Goal: Task Accomplishment & Management: Complete application form

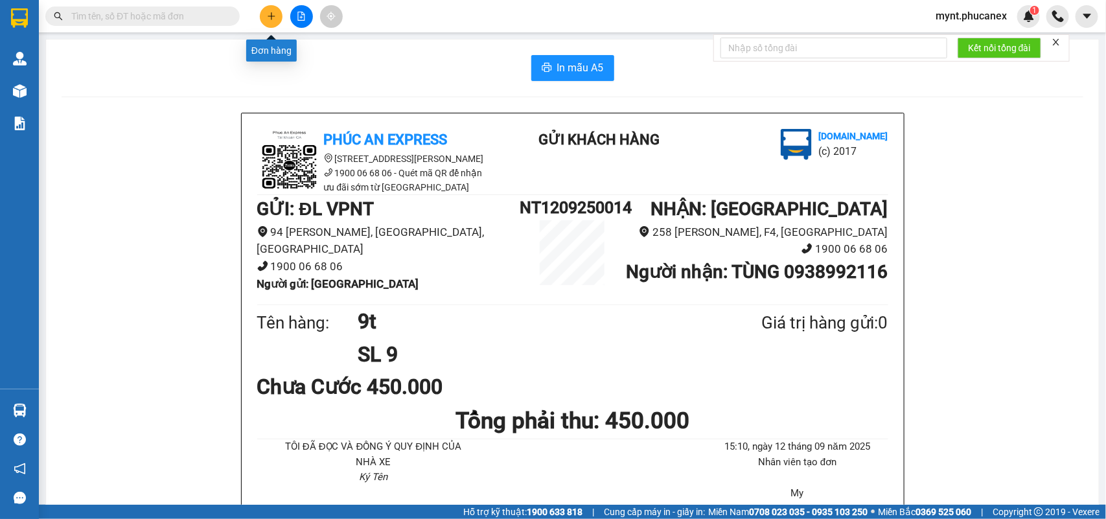
click at [276, 15] on button at bounding box center [271, 16] width 23 height 23
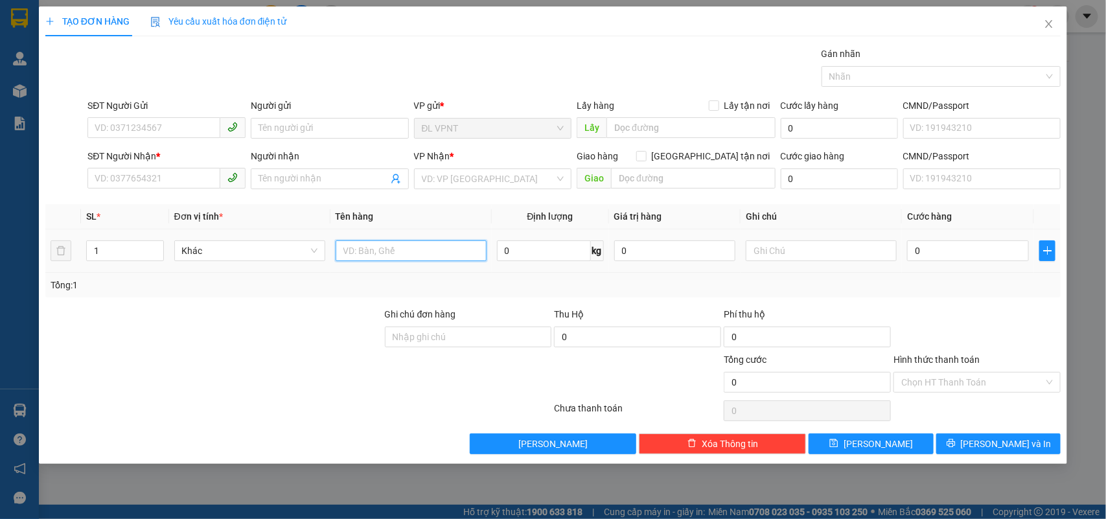
click at [393, 257] on input "text" at bounding box center [411, 250] width 151 height 21
type input "1t"
click at [128, 124] on input "SĐT Người Gửi" at bounding box center [153, 127] width 133 height 21
type input "0942212808"
click at [280, 128] on input "Người gửi" at bounding box center [330, 128] width 158 height 21
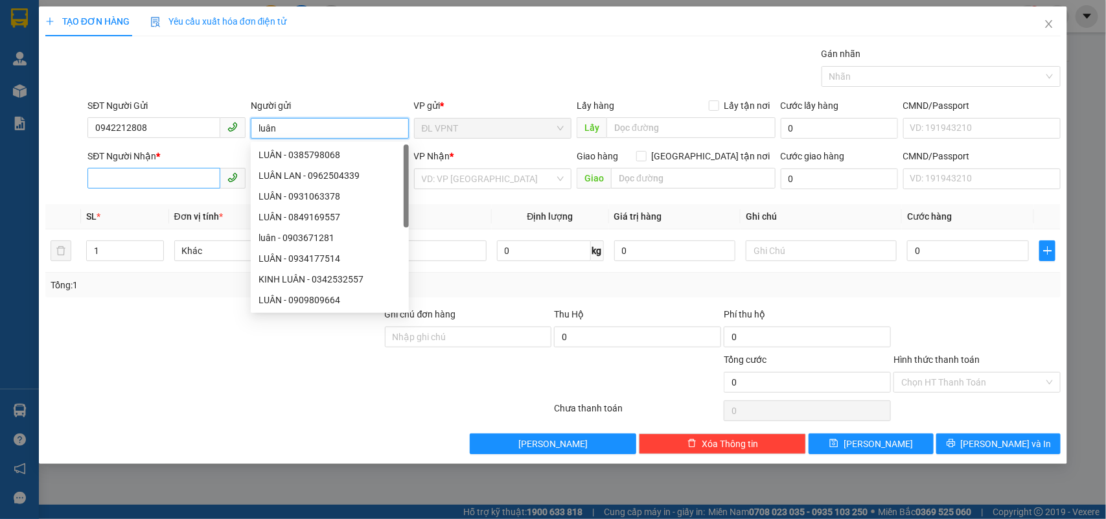
type input "luân"
click at [185, 175] on input "SĐT Người Nhận *" at bounding box center [153, 178] width 133 height 21
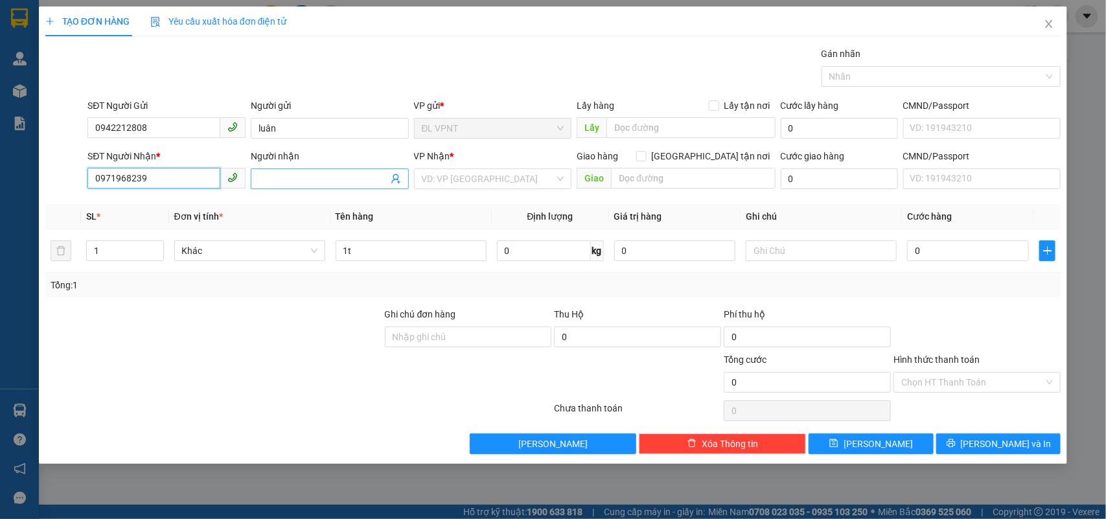
type input "0971968239"
click at [296, 185] on input "Người nhận" at bounding box center [324, 179] width 130 height 14
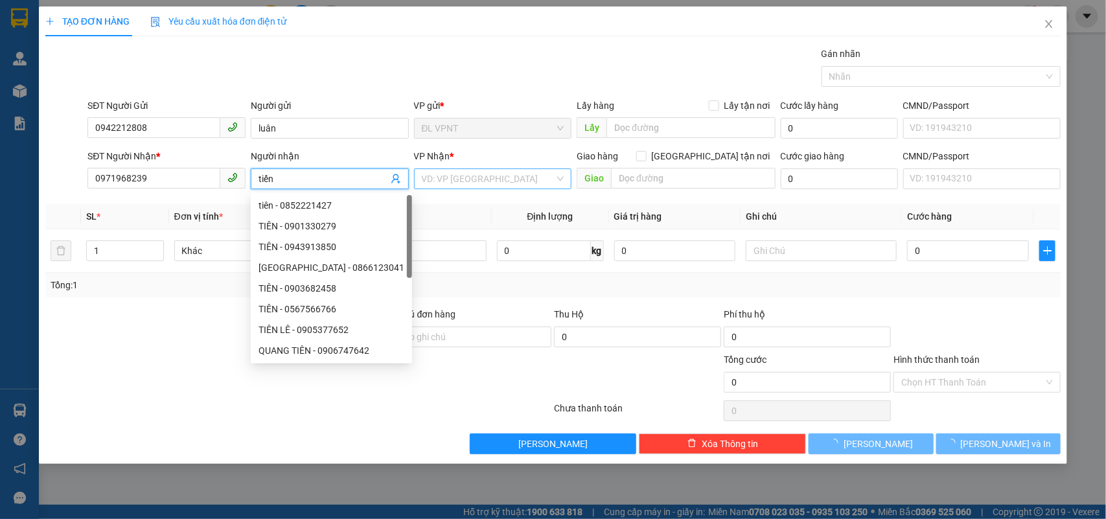
type input "tiến"
click at [510, 181] on input "search" at bounding box center [488, 178] width 133 height 19
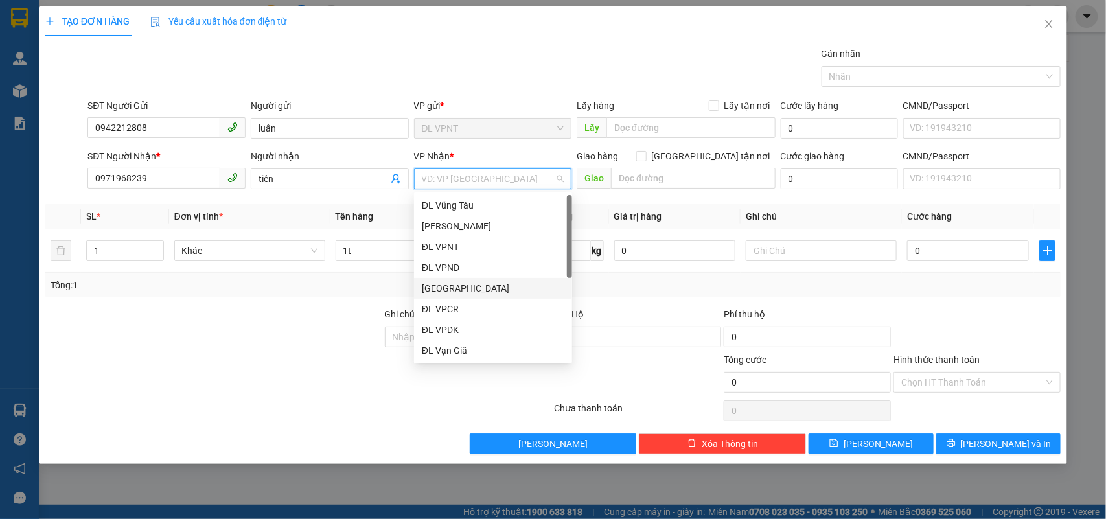
click at [457, 292] on div "[GEOGRAPHIC_DATA]" at bounding box center [493, 288] width 143 height 14
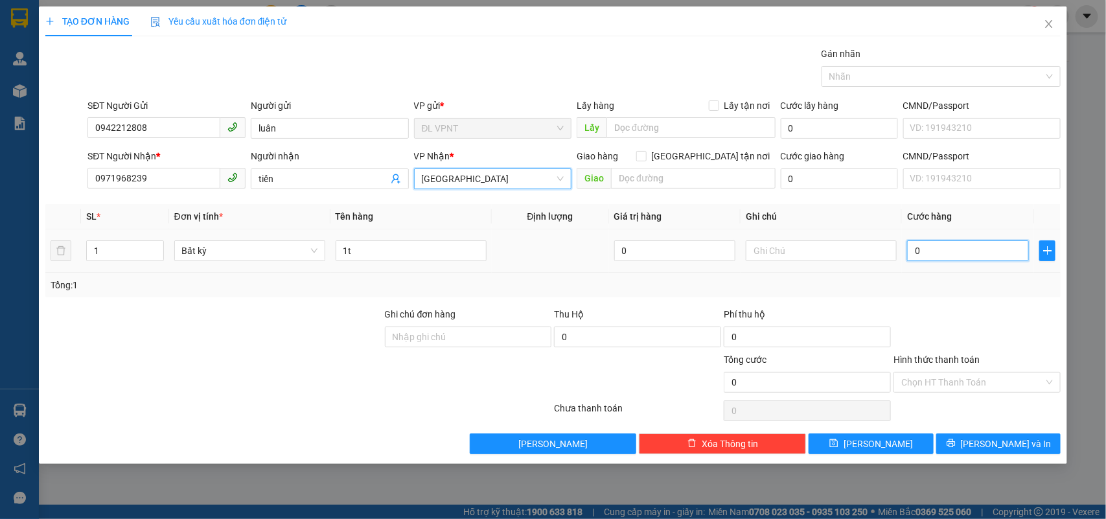
click at [969, 250] on input "0" at bounding box center [968, 250] width 122 height 21
type input "3"
type input "30"
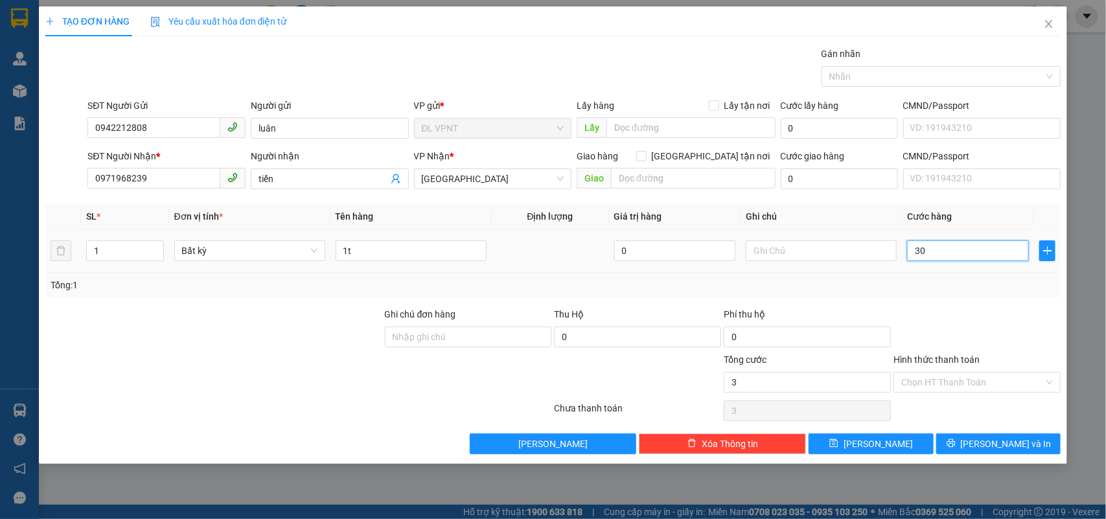
type input "30"
type input "30.000"
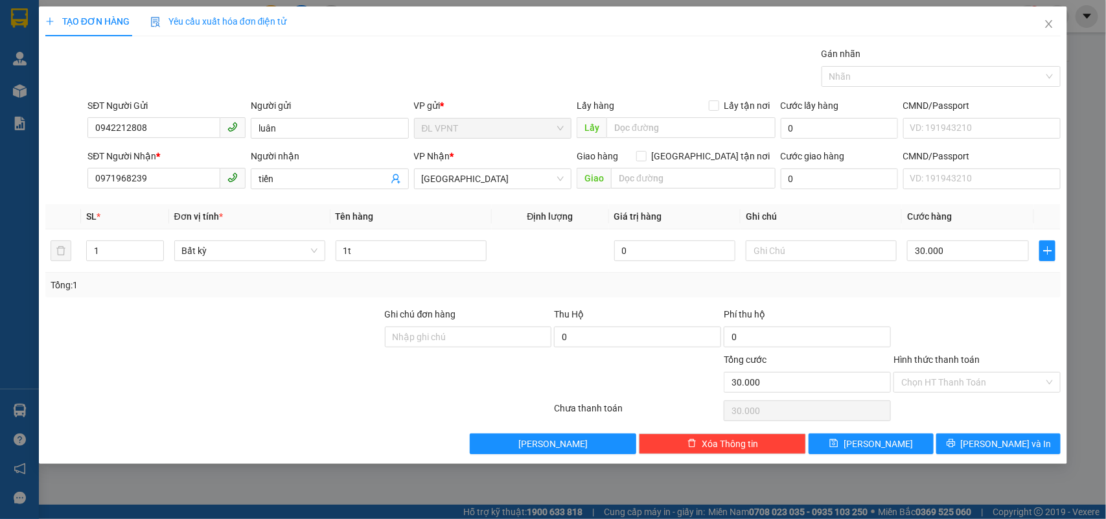
click at [927, 329] on div at bounding box center [977, 329] width 170 height 45
click at [975, 437] on button "[PERSON_NAME] và In" at bounding box center [998, 443] width 124 height 21
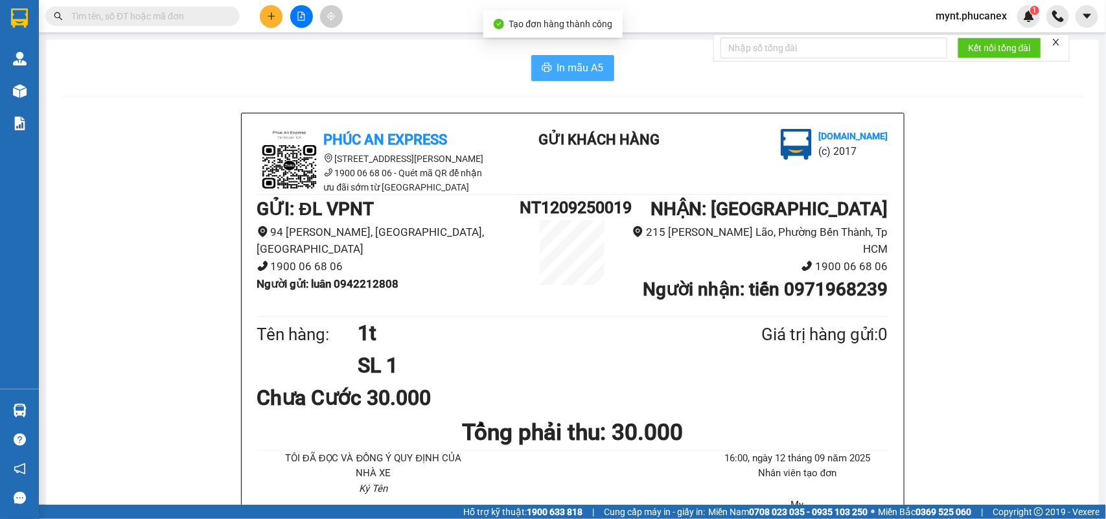
click at [564, 67] on span "In mẫu A5" at bounding box center [580, 68] width 47 height 16
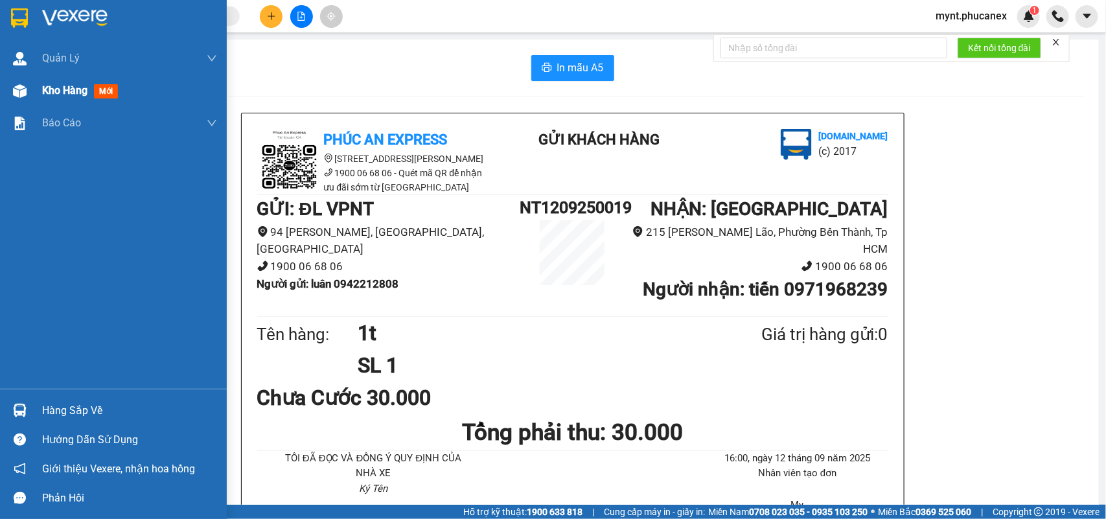
click at [25, 95] on img at bounding box center [20, 91] width 14 height 14
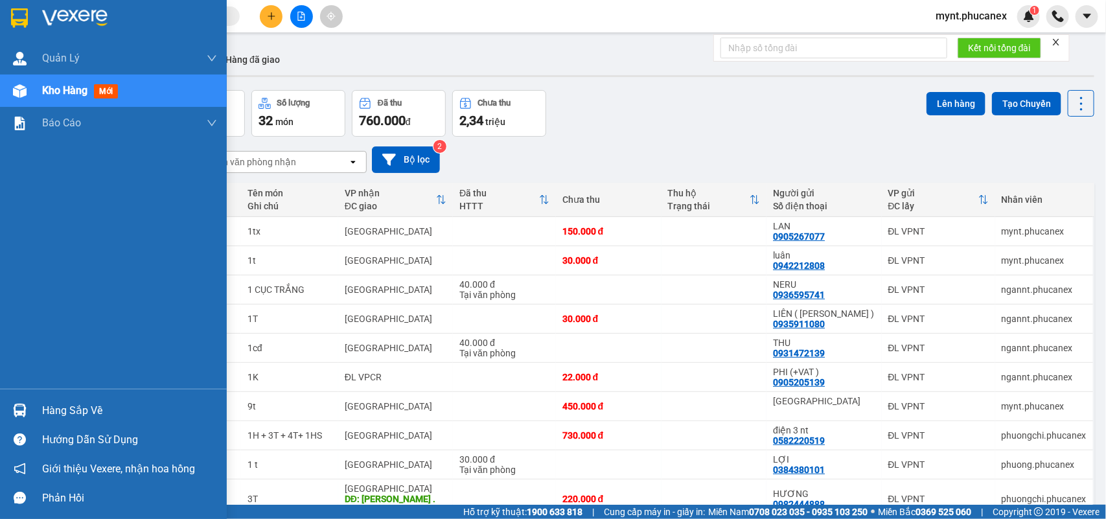
click at [0, 250] on div "Quản Lý Quản lý khách hàng Quản lý khách hàng mới Kho hàng mới Báo cáo Báo cáo …" at bounding box center [113, 215] width 227 height 347
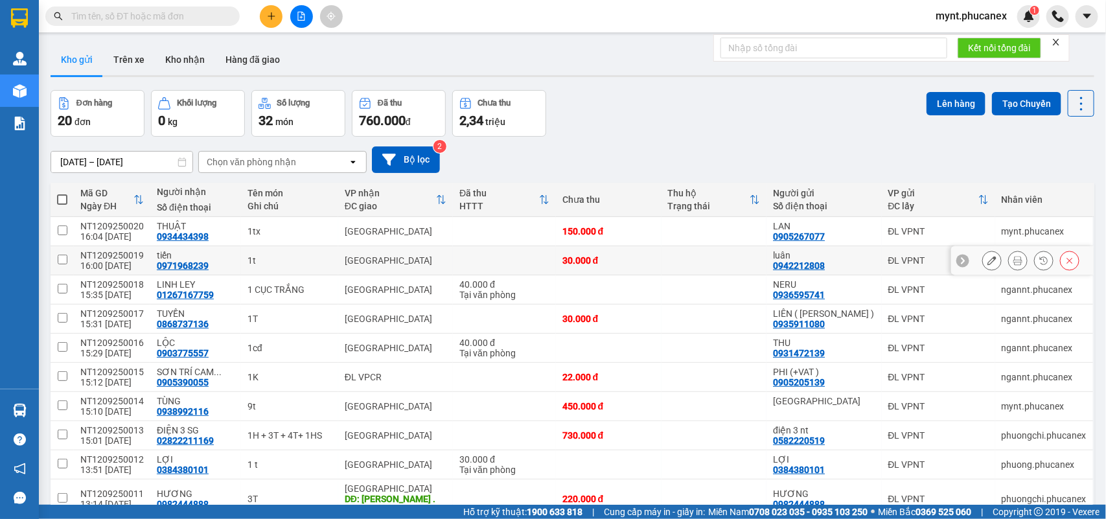
click at [988, 261] on icon at bounding box center [992, 260] width 9 height 9
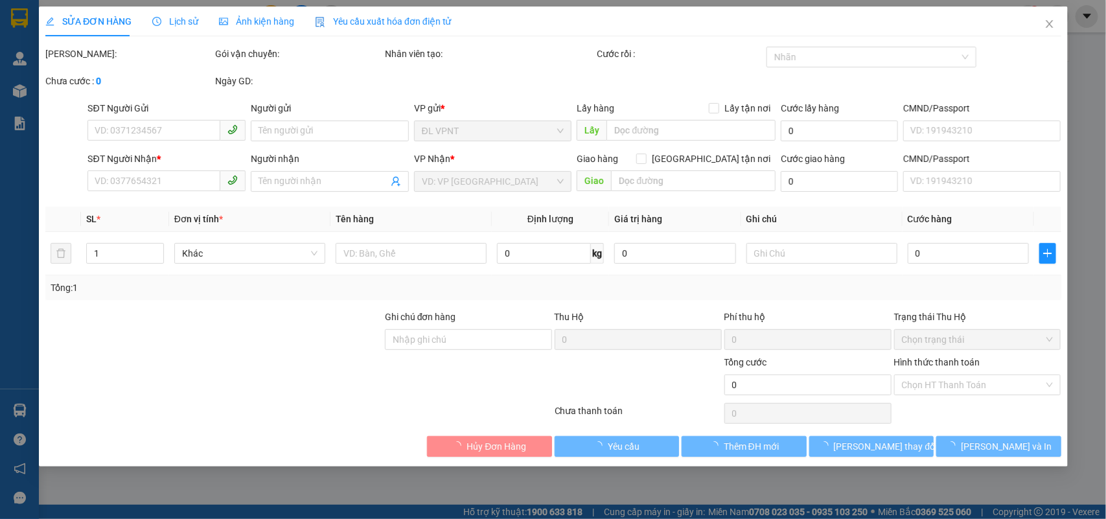
type input "0942212808"
type input "luân"
type input "0971968239"
type input "tiến"
type input "30.000"
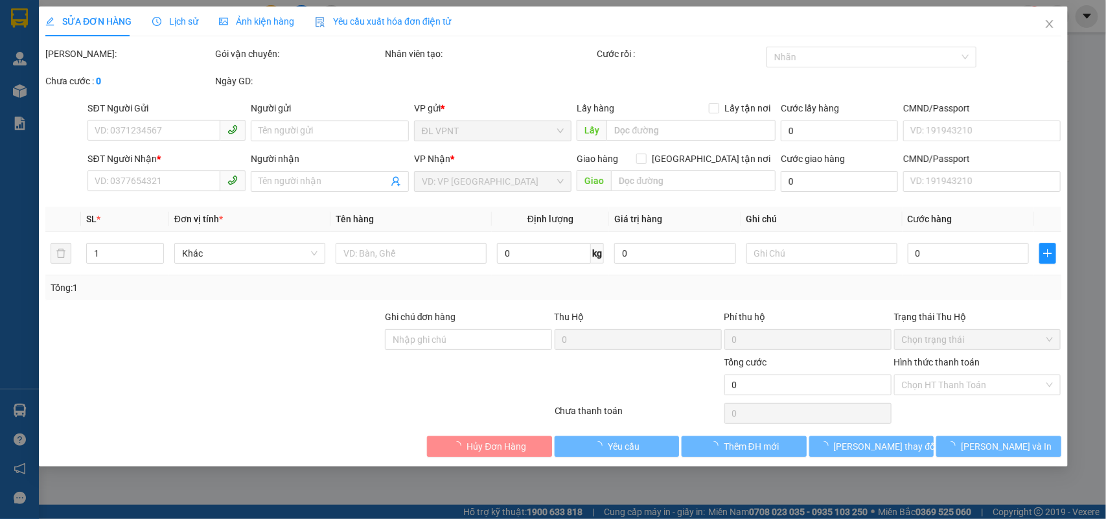
type input "30.000"
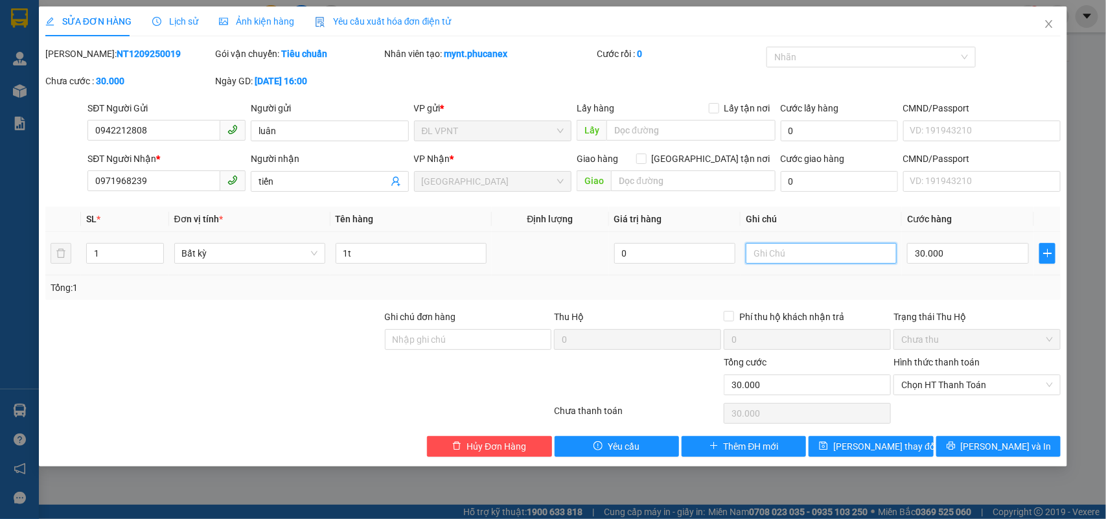
click at [794, 253] on input "text" at bounding box center [821, 253] width 151 height 21
paste input "12/09/25 16:01"
type input "ck mb : 12/09/25 16:01"
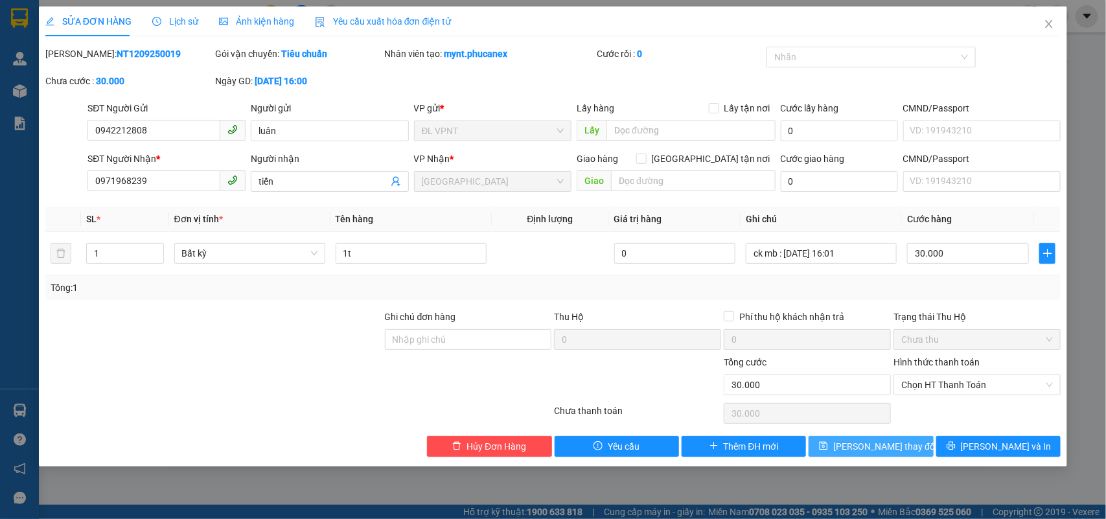
click at [860, 448] on span "Lưu thay đổi" at bounding box center [885, 446] width 104 height 14
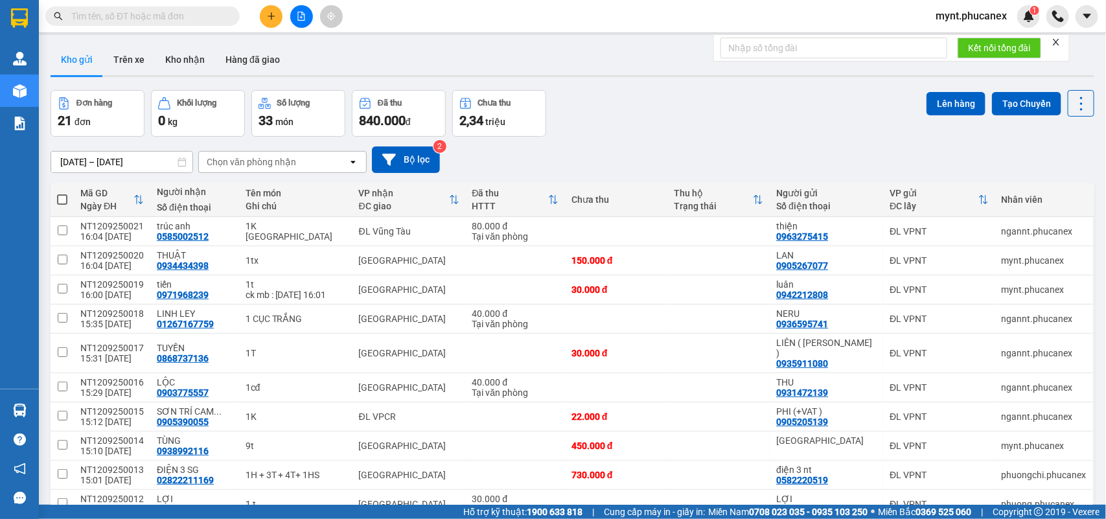
click at [206, 21] on input "text" at bounding box center [147, 16] width 153 height 14
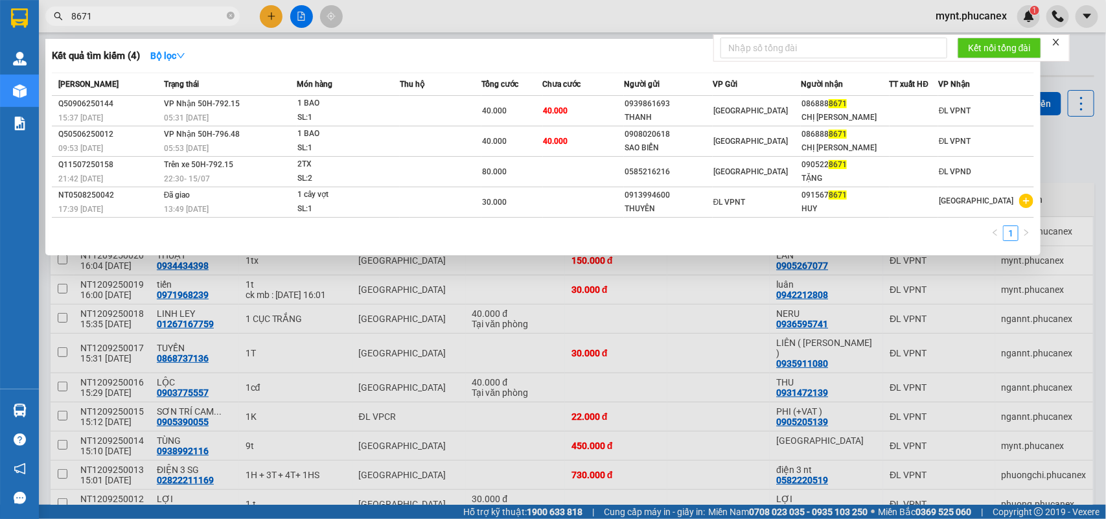
drag, startPoint x: 78, startPoint y: 17, endPoint x: 63, endPoint y: 19, distance: 15.1
click at [63, 19] on span "8671" at bounding box center [142, 15] width 194 height 19
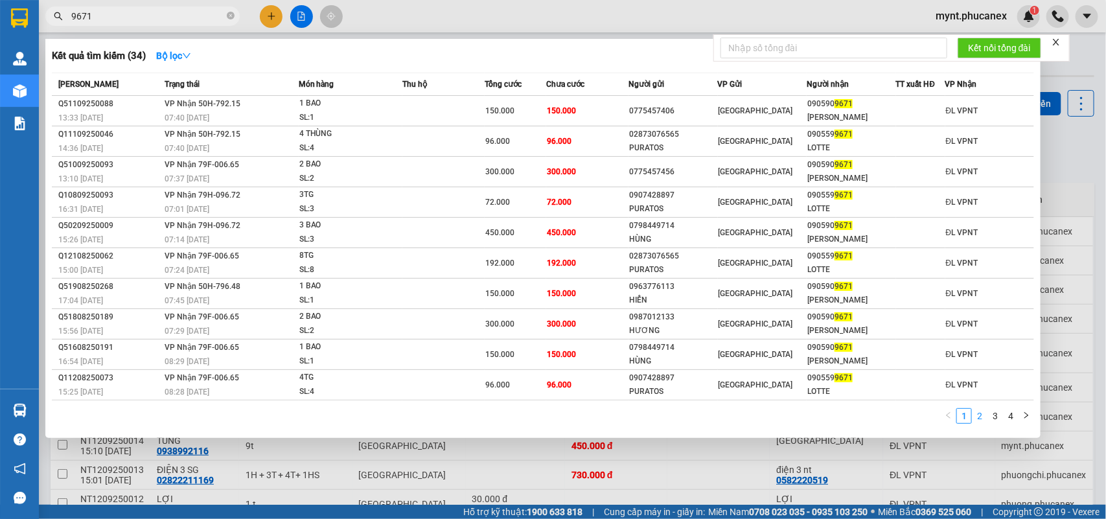
click at [976, 411] on link "2" at bounding box center [980, 416] width 14 height 14
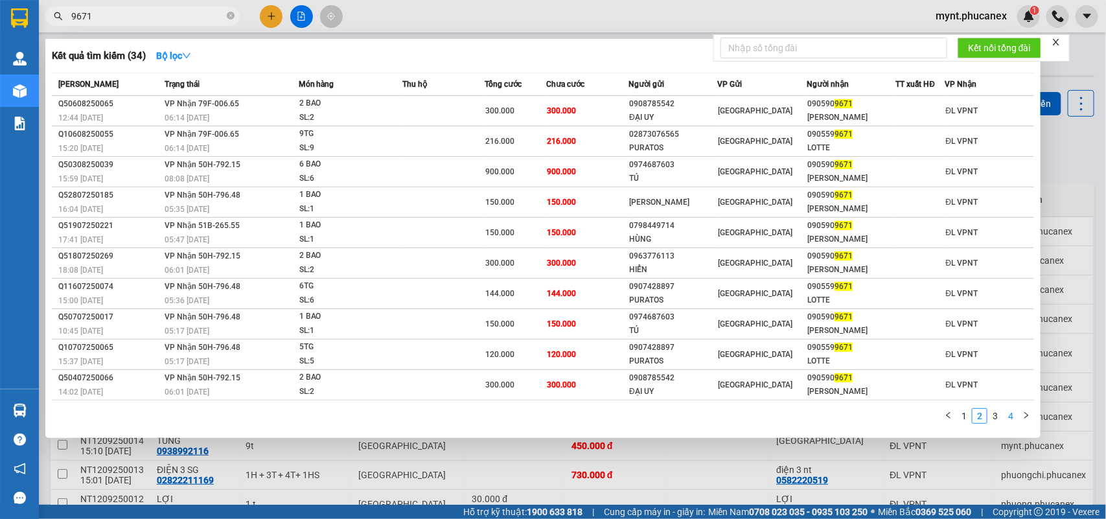
click at [1005, 410] on link "4" at bounding box center [1011, 416] width 14 height 14
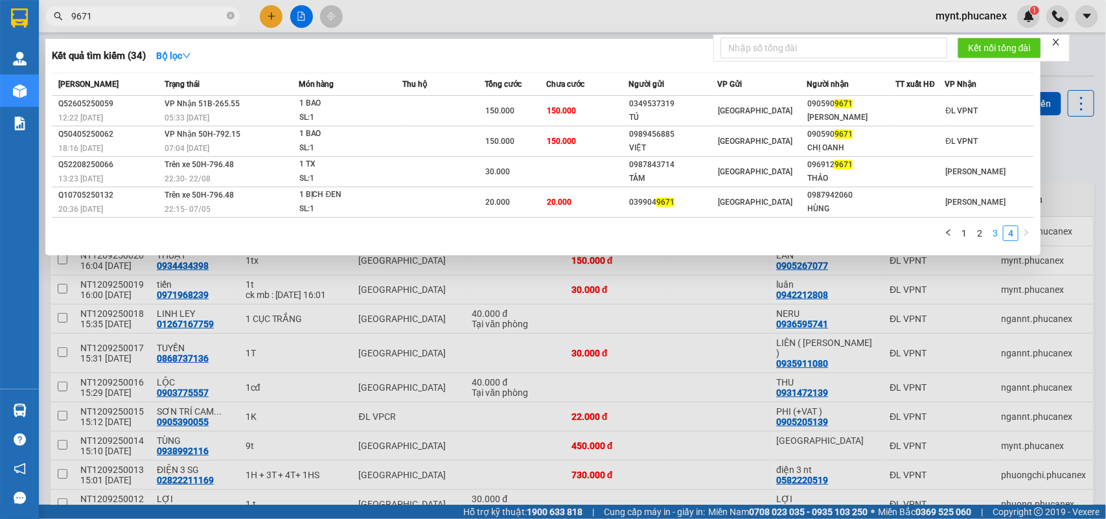
click at [998, 234] on link "3" at bounding box center [995, 233] width 14 height 14
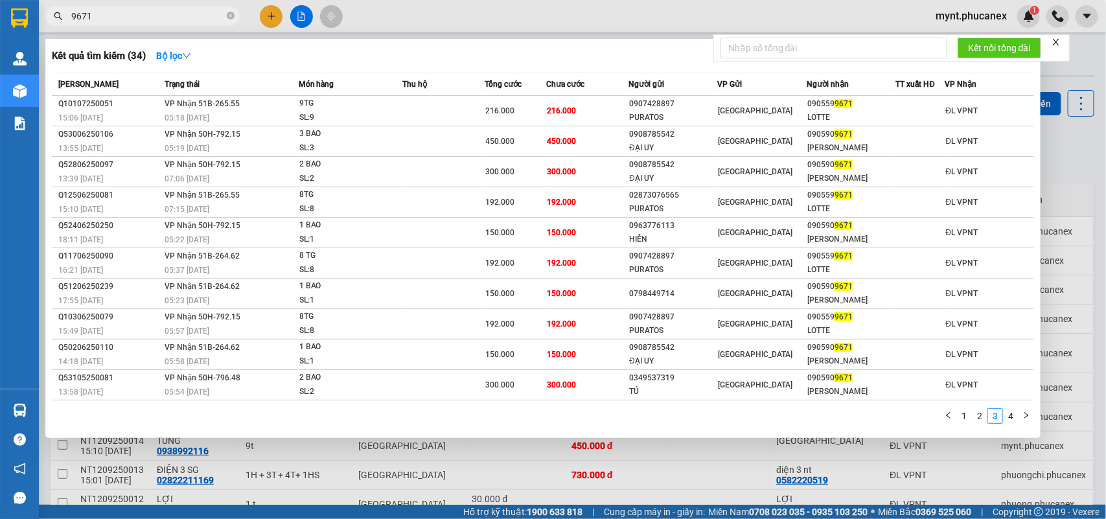
click at [117, 25] on span "9671" at bounding box center [142, 15] width 194 height 19
click at [117, 20] on input "9671" at bounding box center [147, 16] width 153 height 14
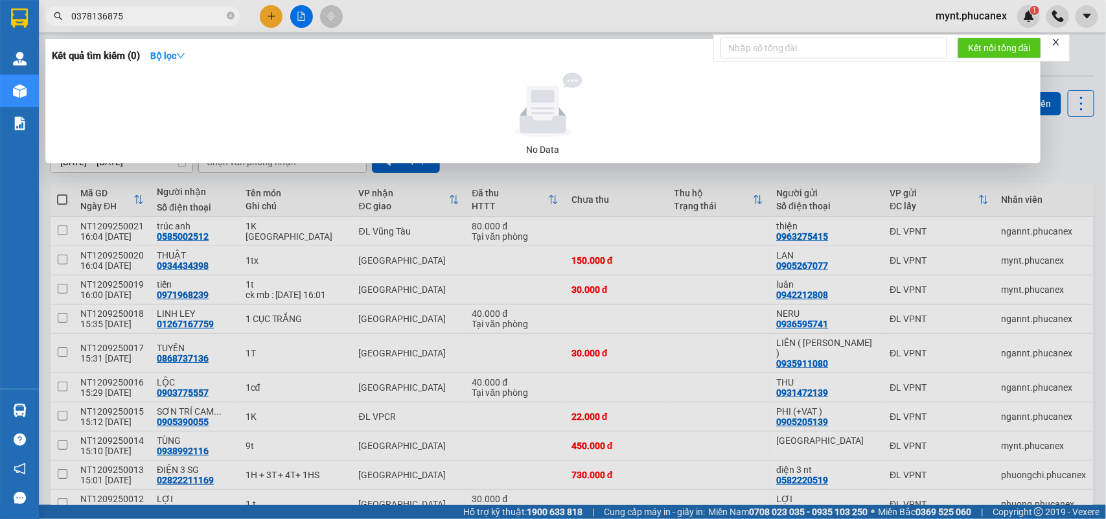
type input "0378136875"
click at [267, 13] on div at bounding box center [553, 259] width 1106 height 519
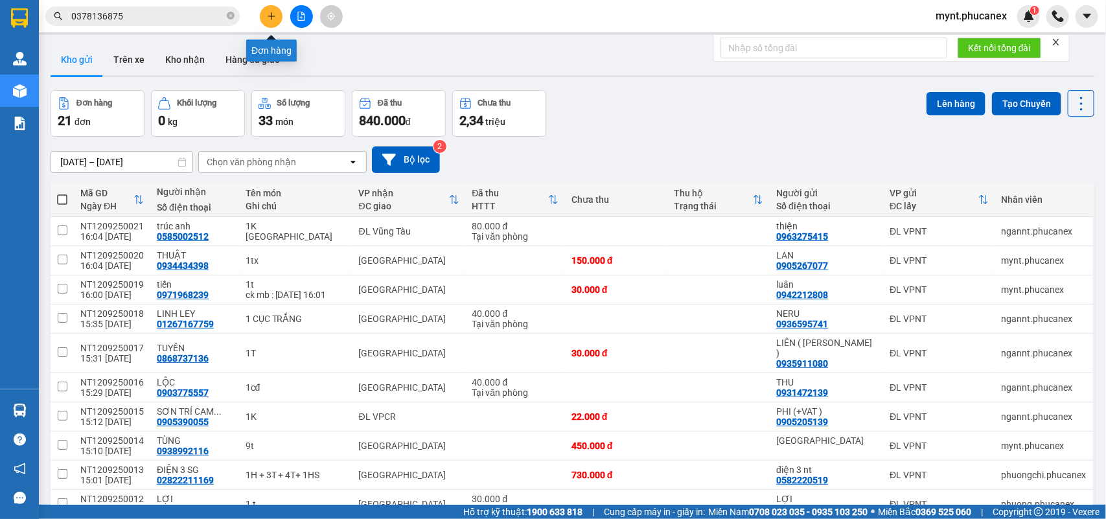
click at [267, 13] on icon "plus" at bounding box center [271, 16] width 9 height 9
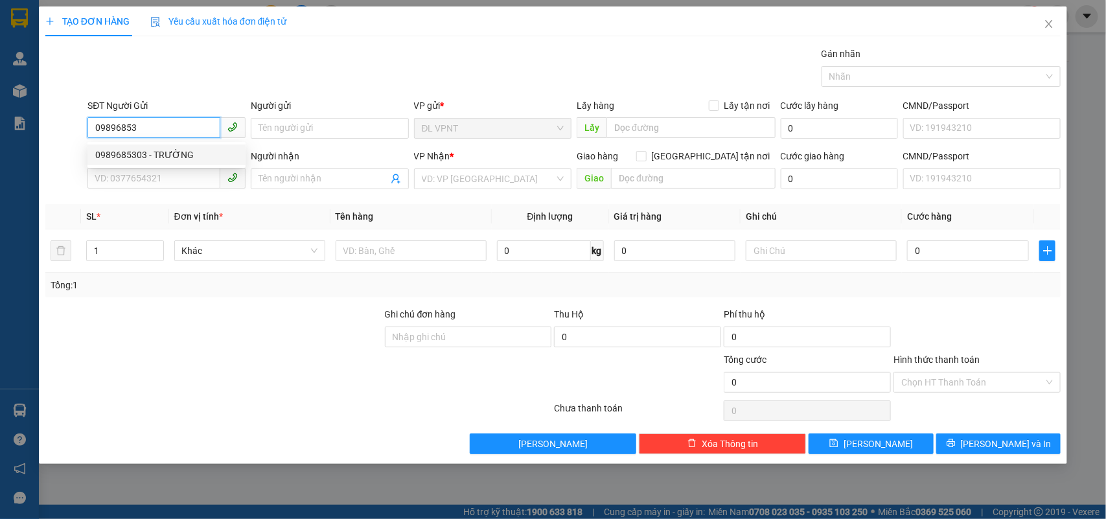
click at [154, 150] on div "0989685303 - TRƯỜNG" at bounding box center [166, 155] width 143 height 14
type input "0989685303"
type input "TRƯỜNG"
type input "0906024696"
type input "MẪN"
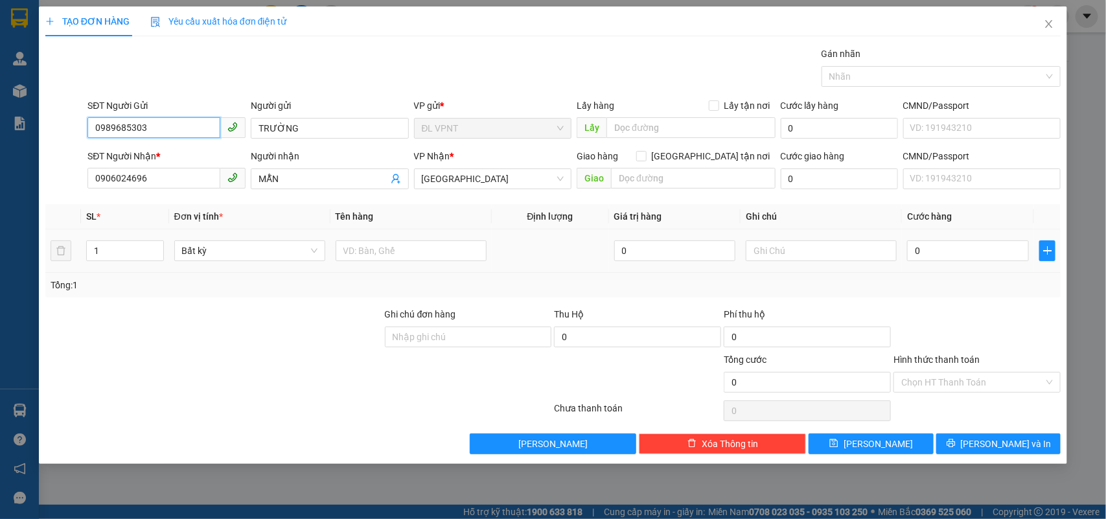
type input "0989685303"
click at [351, 240] on div at bounding box center [411, 251] width 151 height 26
click at [352, 244] on input "text" at bounding box center [411, 250] width 151 height 21
type input "1t"
click at [931, 244] on input "0" at bounding box center [968, 250] width 122 height 21
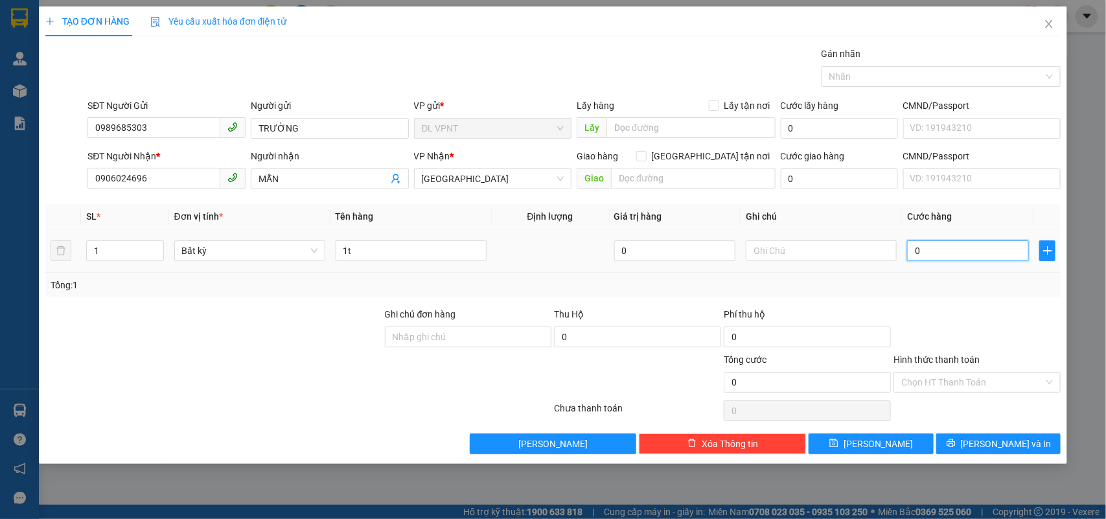
type input "4"
type input "40"
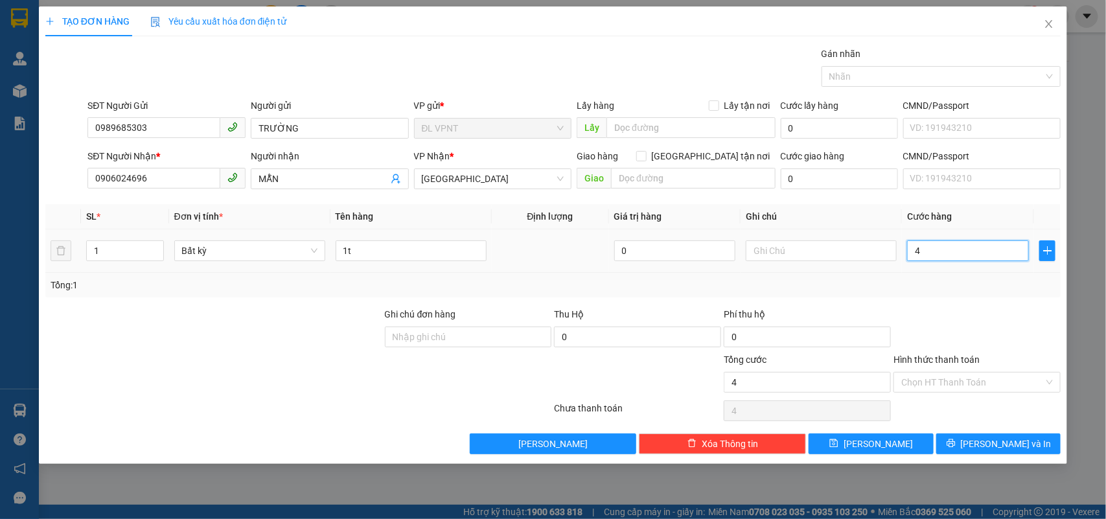
type input "40"
type input "40.000"
click at [1044, 441] on button "[PERSON_NAME] và In" at bounding box center [998, 443] width 124 height 21
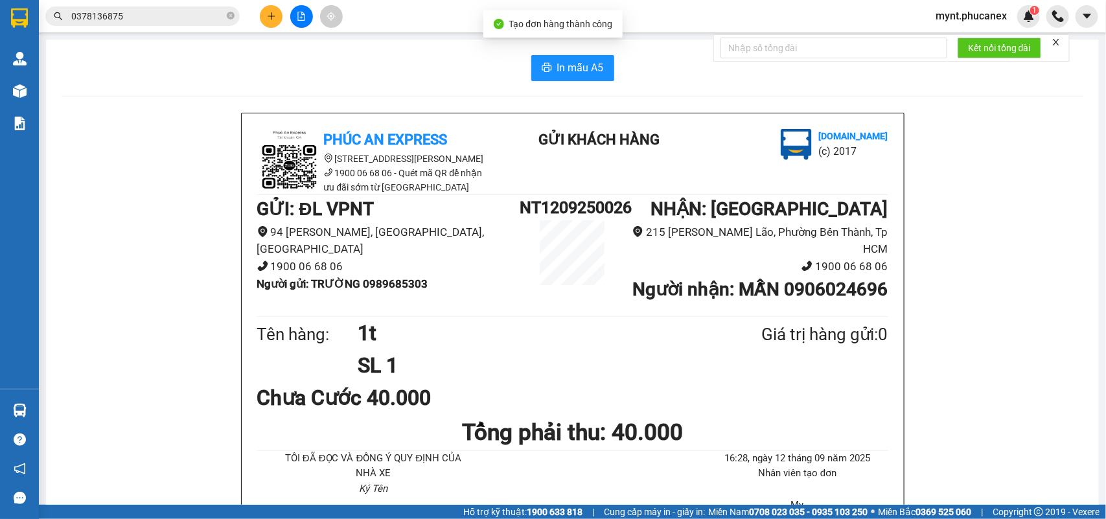
click at [557, 62] on span "In mẫu A5" at bounding box center [580, 68] width 47 height 16
click at [270, 13] on icon "plus" at bounding box center [271, 16] width 9 height 9
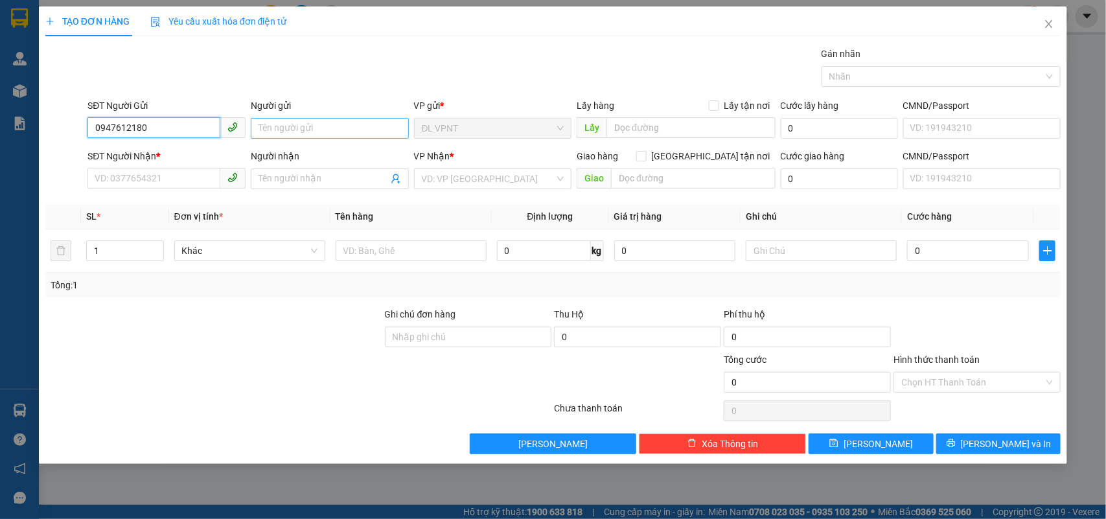
type input "0947612180"
click at [293, 121] on input "Người gửi" at bounding box center [330, 128] width 158 height 21
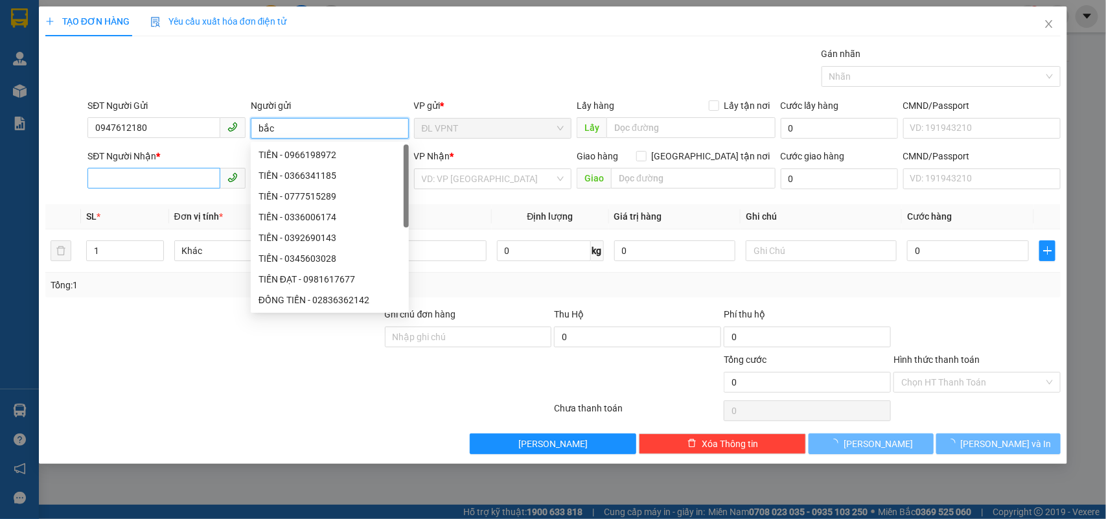
type input "bắc"
click at [200, 176] on input "SĐT Người Nhận *" at bounding box center [153, 178] width 133 height 21
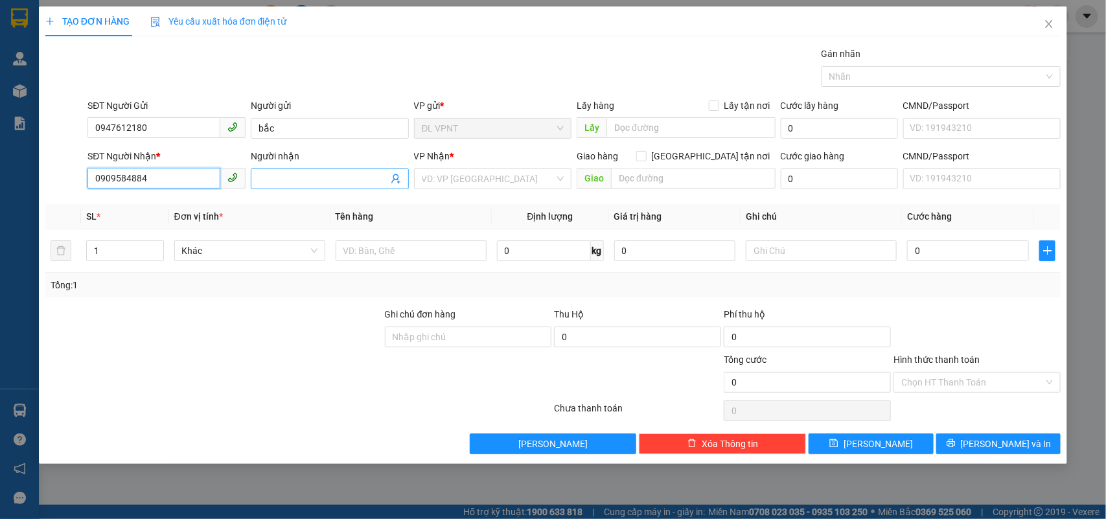
type input "0909584884"
click at [269, 175] on input "Người nhận" at bounding box center [324, 179] width 130 height 14
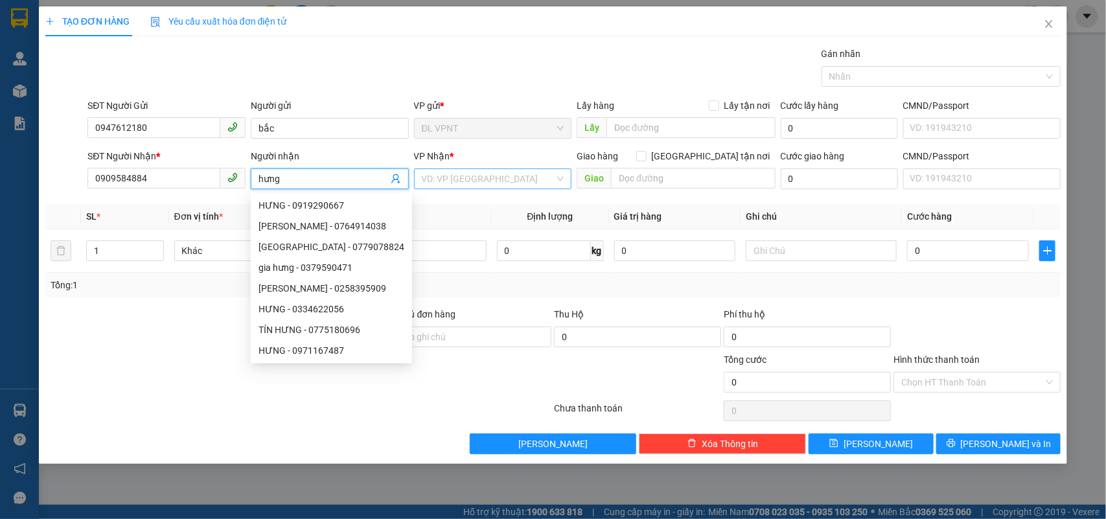
type input "hưng"
click at [455, 179] on input "search" at bounding box center [488, 178] width 133 height 19
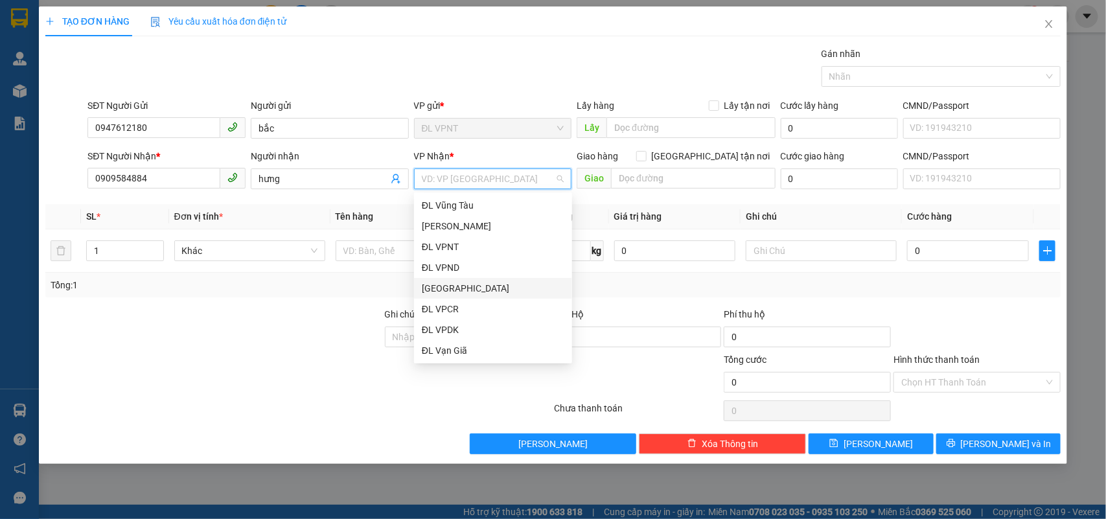
click at [465, 283] on div "[GEOGRAPHIC_DATA]" at bounding box center [493, 288] width 143 height 14
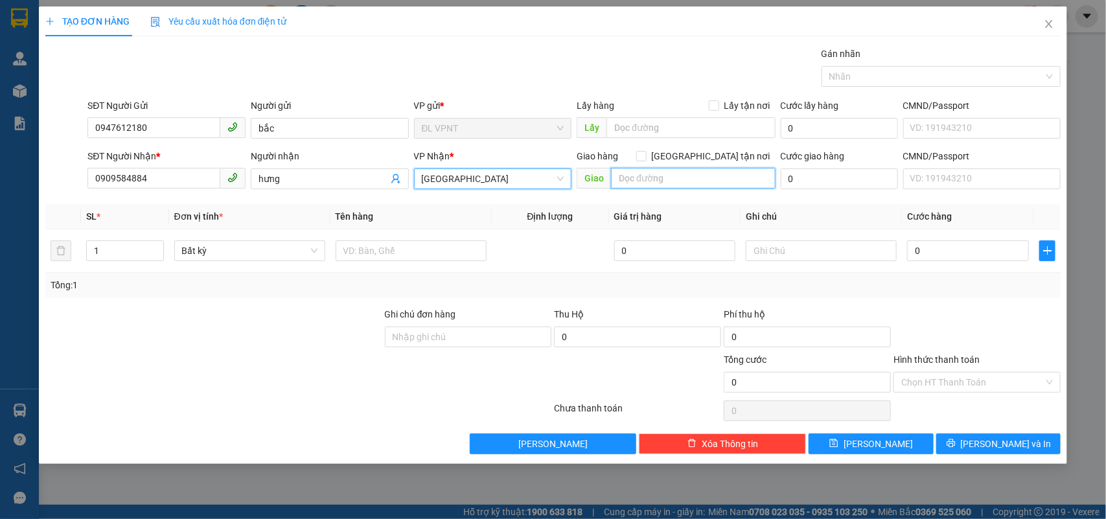
click at [706, 186] on input "text" at bounding box center [693, 178] width 165 height 21
type input "160/16 bình lợi p13 q.bình thạnh"
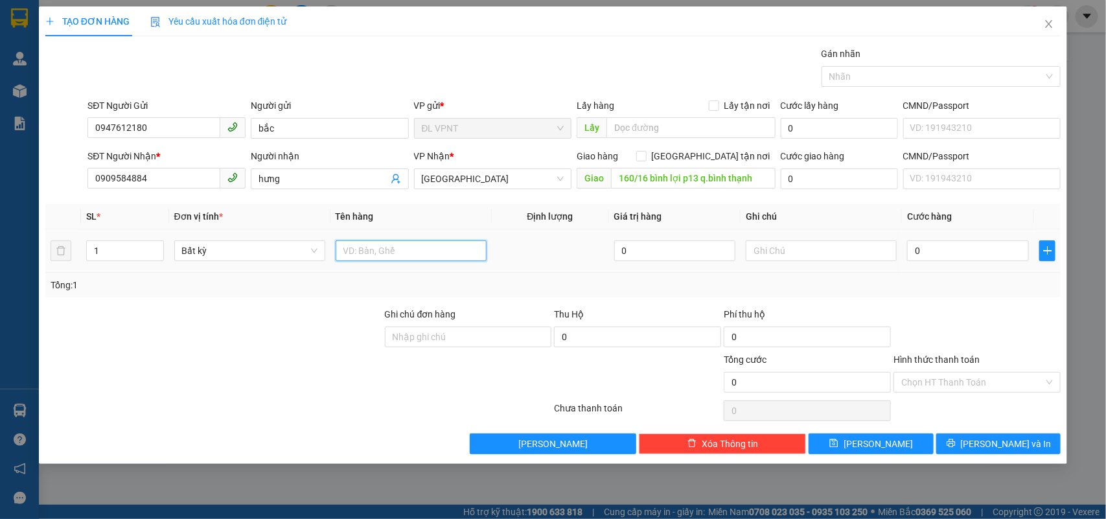
click at [382, 240] on input "text" at bounding box center [411, 250] width 151 height 21
drag, startPoint x: 181, startPoint y: 130, endPoint x: 0, endPoint y: 110, distance: 182.5
click at [0, 110] on div "TẠO ĐƠN HÀNG Yêu cầu xuất hóa đơn điện tử Transit Pickup Surcharge Ids Transit …" at bounding box center [553, 259] width 1106 height 519
click at [719, 188] on input "160/16 bình lợi p13 q.bình thạnh" at bounding box center [693, 178] width 165 height 21
drag, startPoint x: 411, startPoint y: 248, endPoint x: 584, endPoint y: 222, distance: 174.2
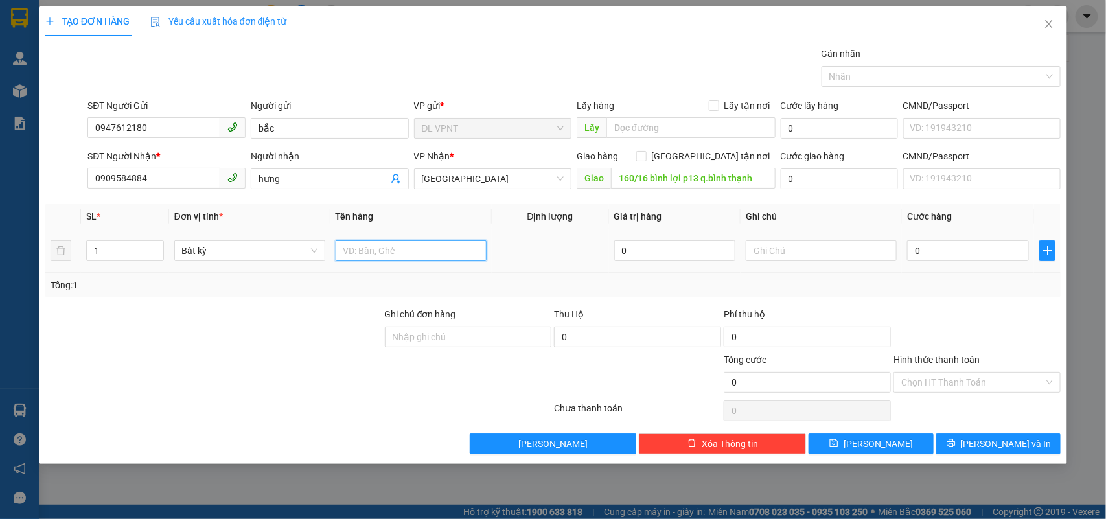
click at [413, 247] on input "text" at bounding box center [411, 250] width 151 height 21
type input "3k"
drag, startPoint x: 111, startPoint y: 248, endPoint x: 37, endPoint y: 255, distance: 74.8
click at [37, 255] on div "TẠO ĐƠN HÀNG Yêu cầu xuất hóa đơn điện tử Transit Pickup Surcharge Ids Transit …" at bounding box center [553, 259] width 1106 height 519
type input "3"
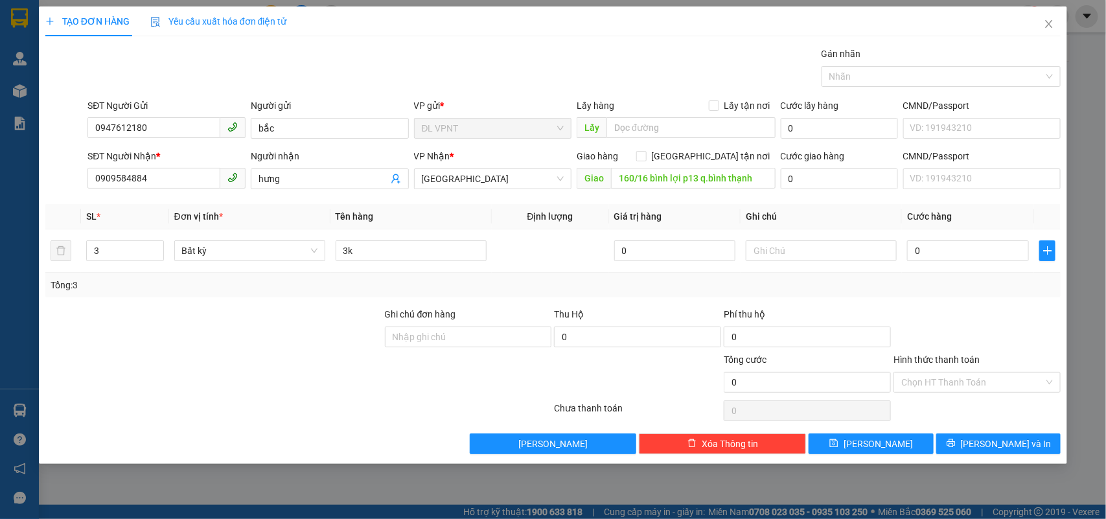
click at [232, 364] on div at bounding box center [214, 374] width 340 height 45
click at [810, 183] on input "0" at bounding box center [839, 178] width 117 height 21
type input "1"
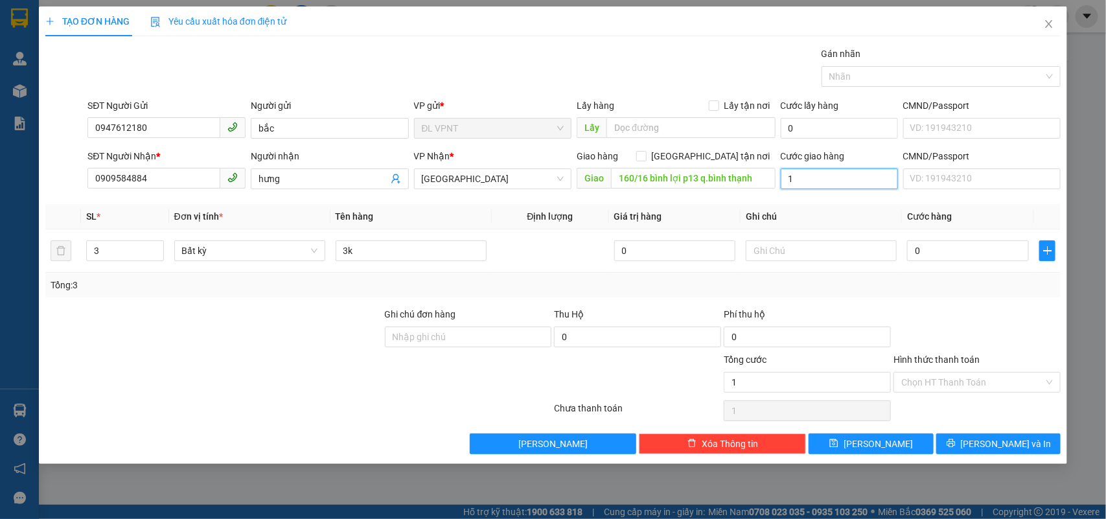
type input "10"
type input "100"
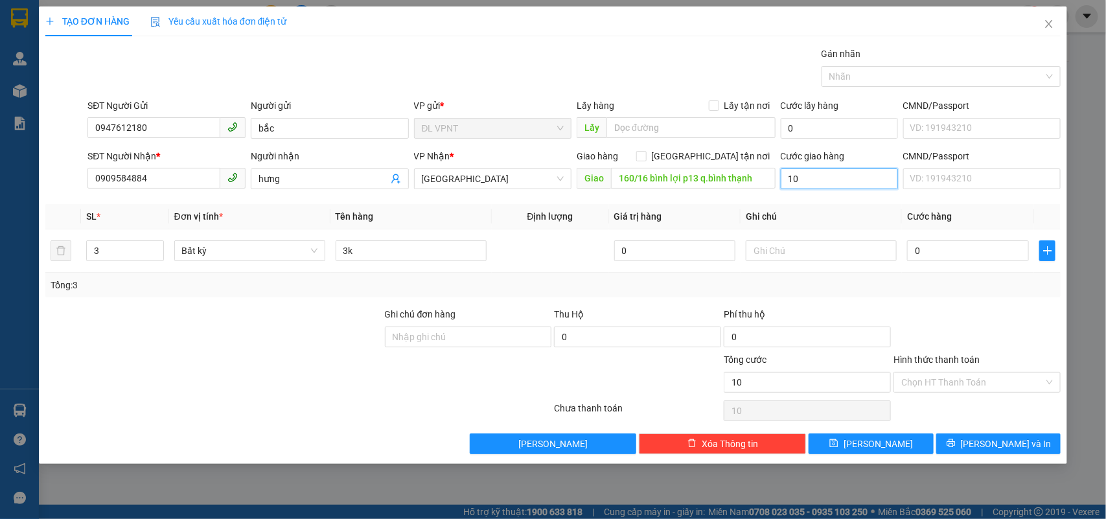
type input "100"
type input "100.000"
click at [527, 50] on div "Gói vận chuyển * Tiêu chuẩn Gán nhãn Nhãn" at bounding box center [574, 69] width 978 height 45
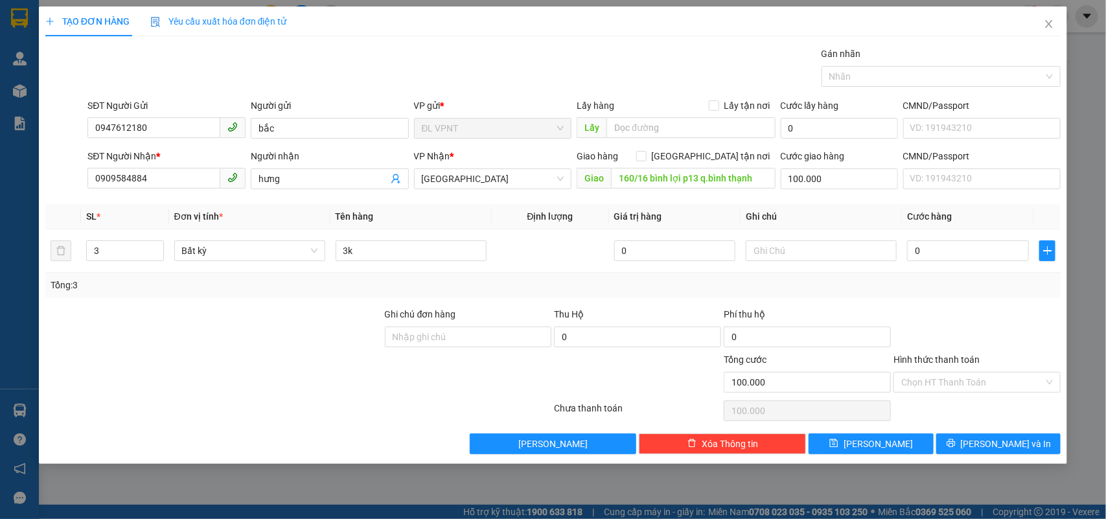
click at [266, 422] on div at bounding box center [298, 411] width 509 height 26
click at [989, 244] on input "0" at bounding box center [968, 250] width 122 height 21
type input "2"
type input "100.002"
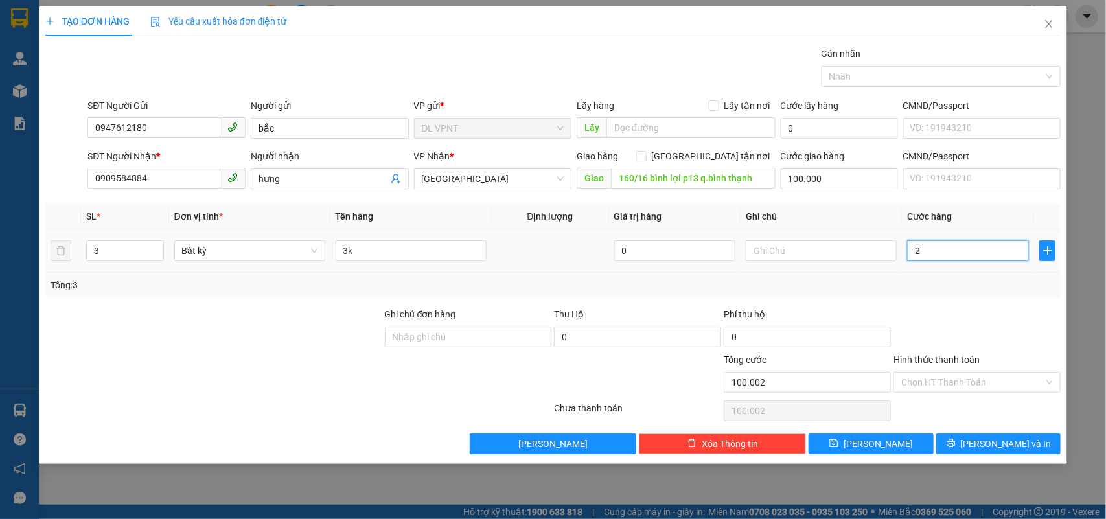
type input "21"
type input "100.021"
type input "210"
type input "100.210"
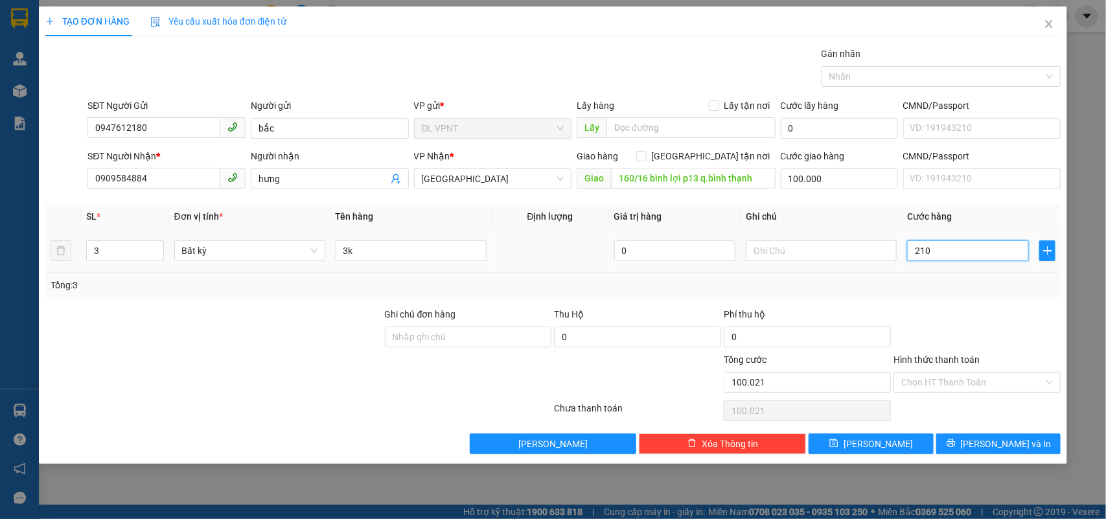
type input "100.210"
type input "210.000"
type input "310.000"
click at [246, 364] on div at bounding box center [214, 374] width 340 height 45
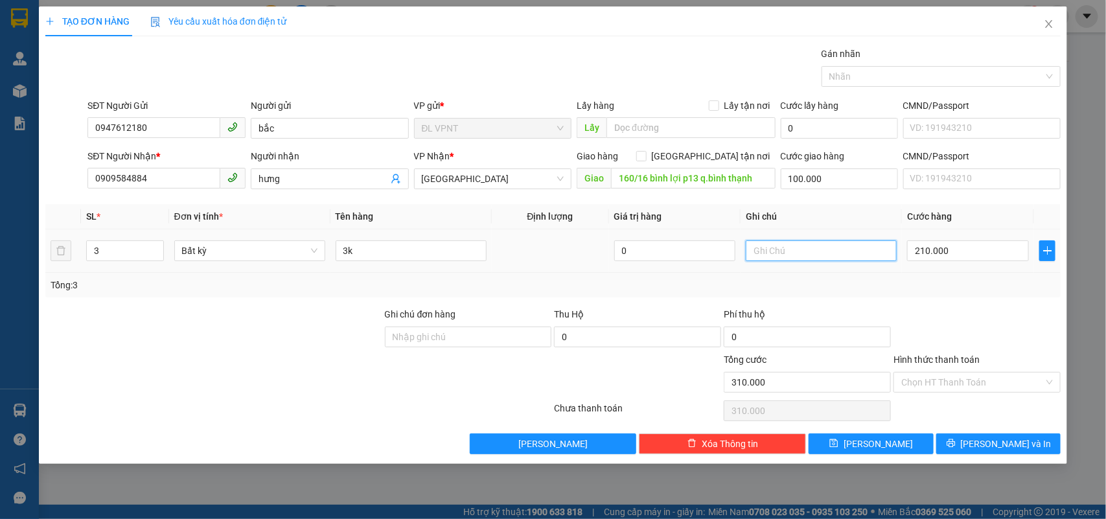
click at [824, 250] on input "text" at bounding box center [821, 250] width 151 height 21
paste input "12/09/25 16:49"
type input "ck mb : 12/09/25 16:49"
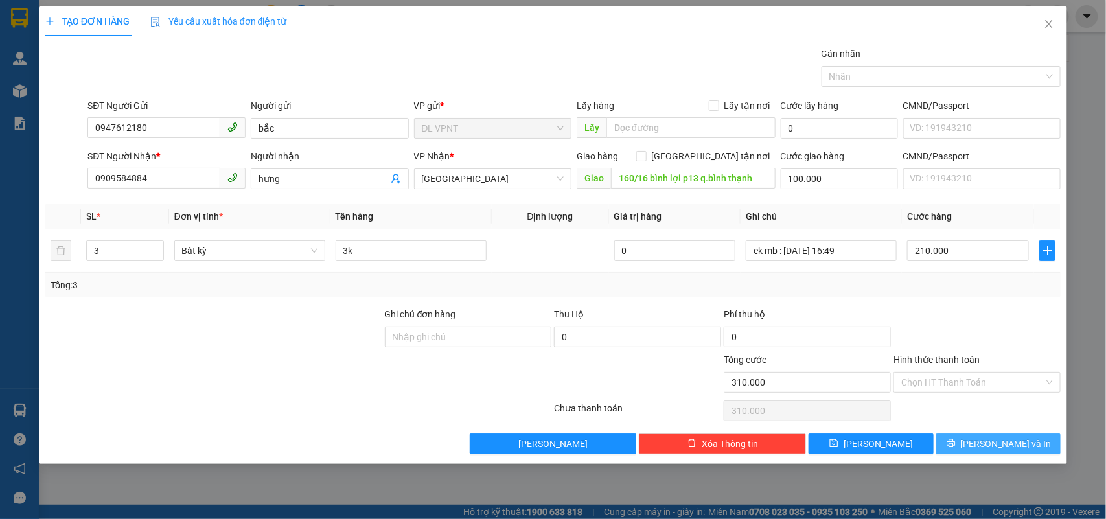
click at [956, 442] on icon "printer" at bounding box center [951, 443] width 9 height 9
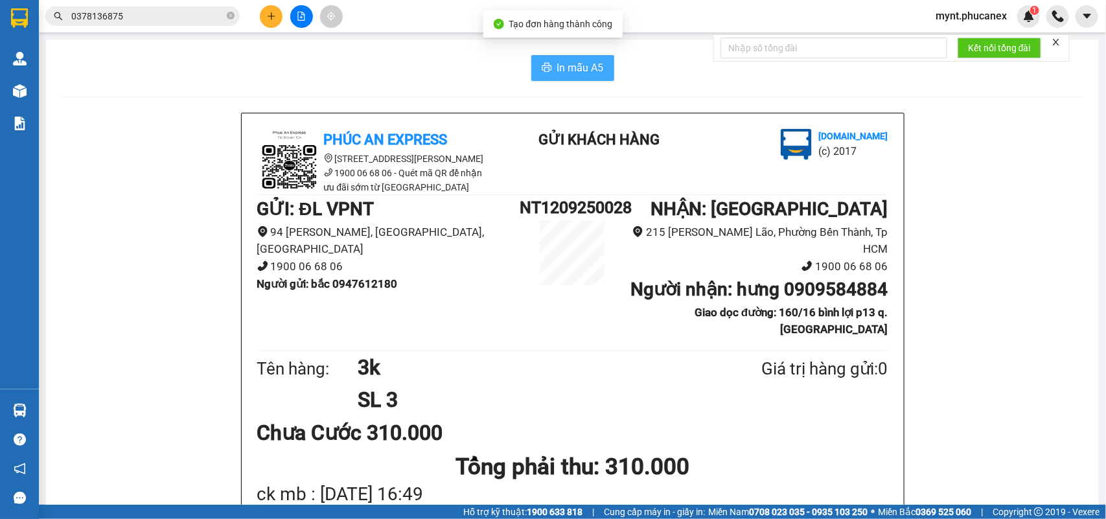
click at [567, 57] on button "In mẫu A5" at bounding box center [572, 68] width 83 height 26
click at [277, 7] on button at bounding box center [271, 16] width 23 height 23
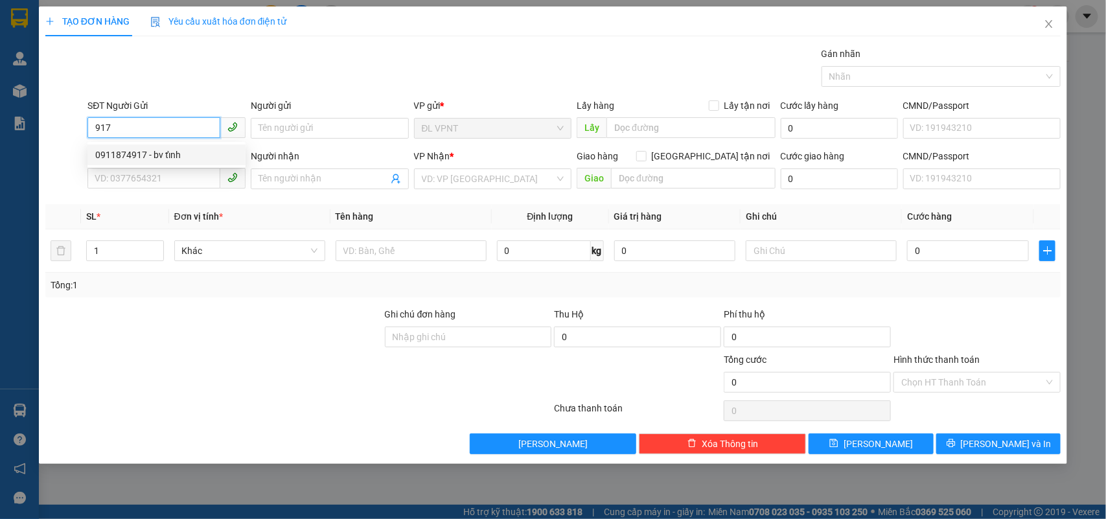
click at [190, 160] on div "0911874917 - bv tỉnh" at bounding box center [166, 155] width 143 height 14
type input "0911874917"
type input "bv tỉnh"
type input "02838349593"
type input "MEDIC"
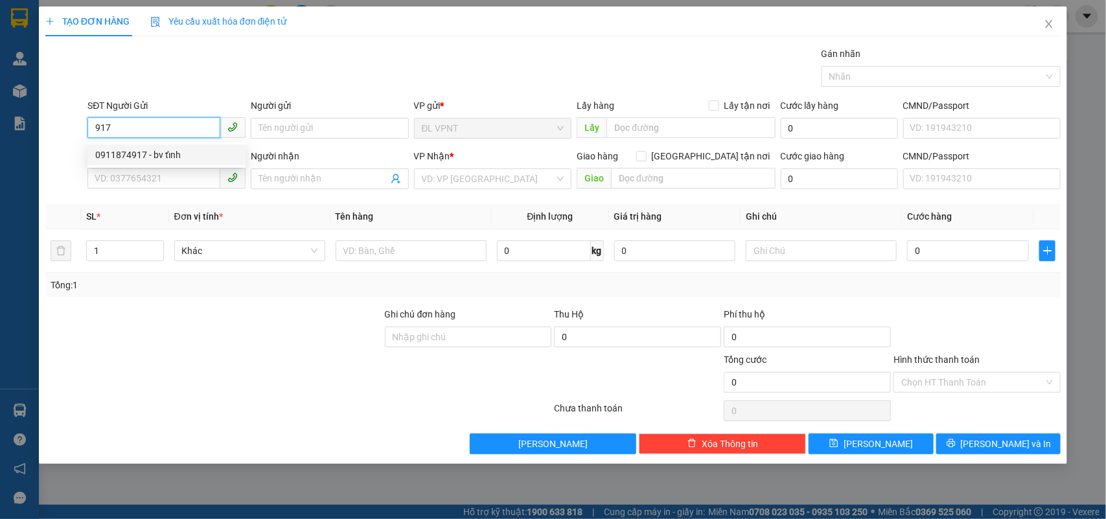
type input "GTN"
type input "60.000"
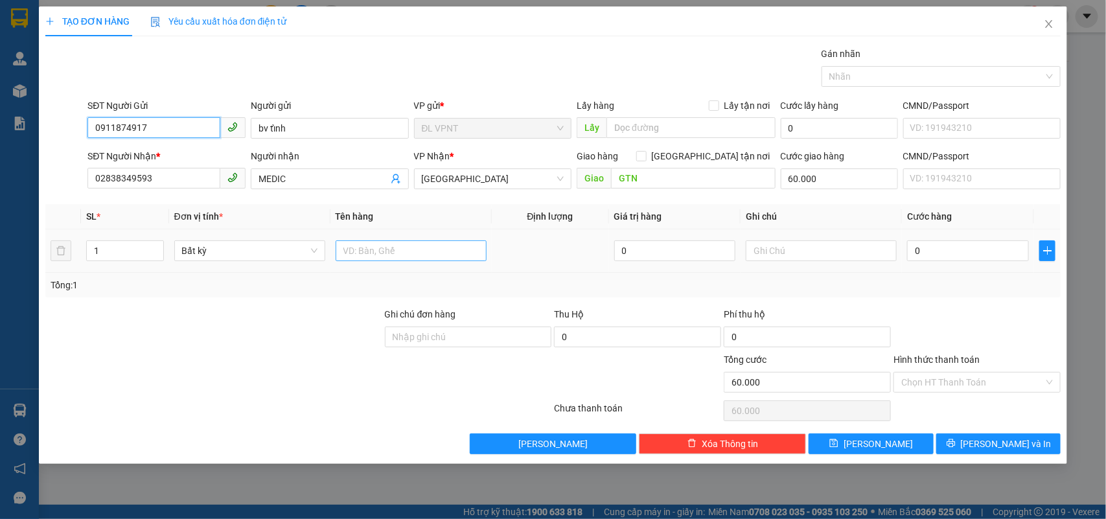
type input "0911874917"
click at [435, 257] on input "text" at bounding box center [411, 250] width 151 height 21
type input "1h"
click at [809, 250] on input "text" at bounding box center [821, 250] width 151 height 21
type input "công nợ"
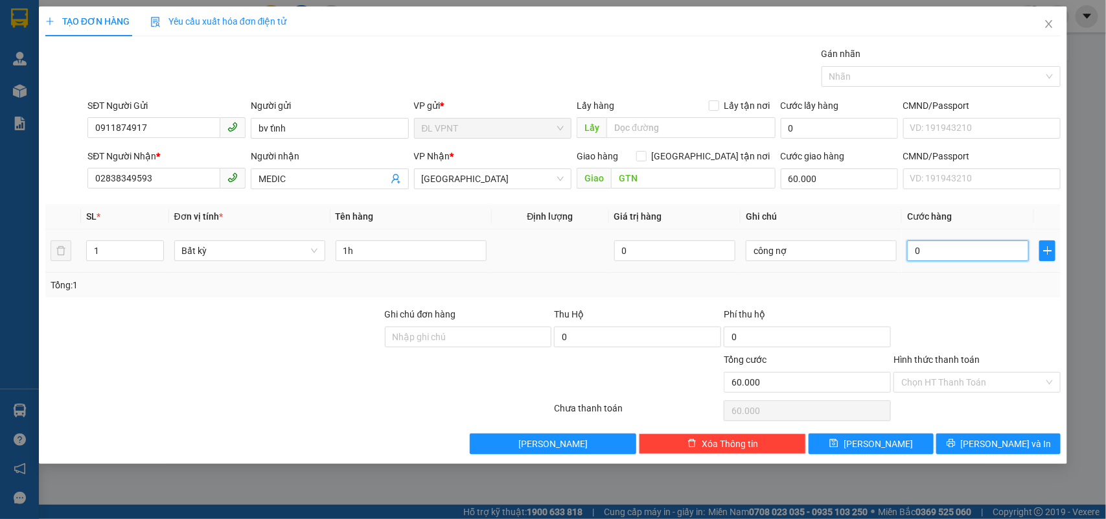
click at [920, 254] on input "0" at bounding box center [968, 250] width 122 height 21
type input "2"
type input "60.002"
type input "20"
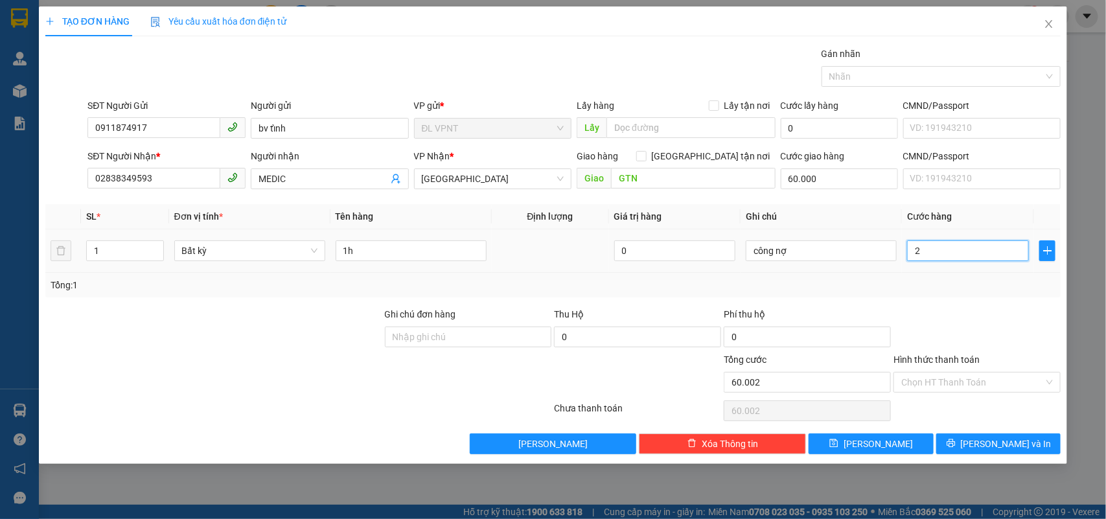
type input "60.020"
type input "20.000"
type input "80.000"
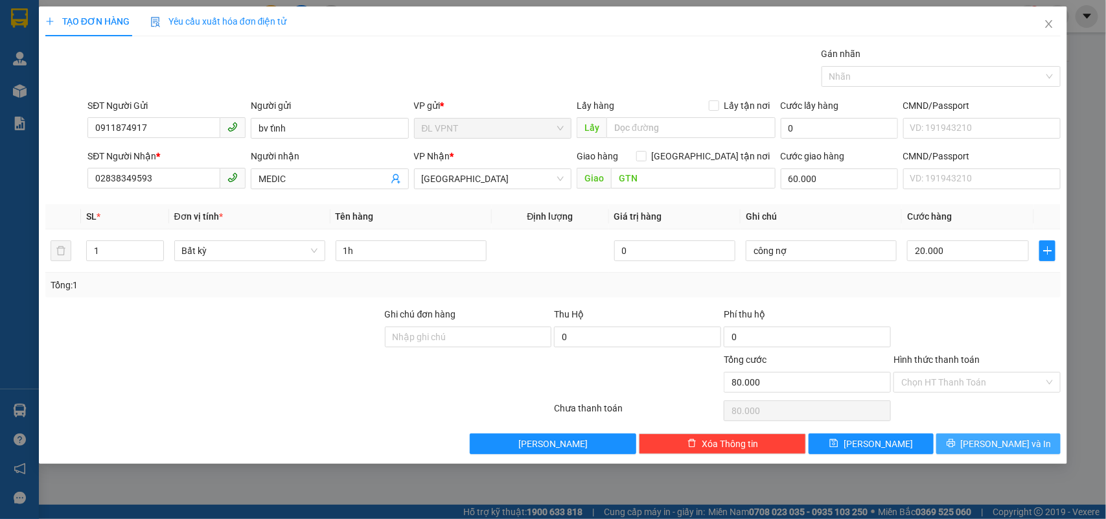
click at [959, 443] on button "[PERSON_NAME] và In" at bounding box center [998, 443] width 124 height 21
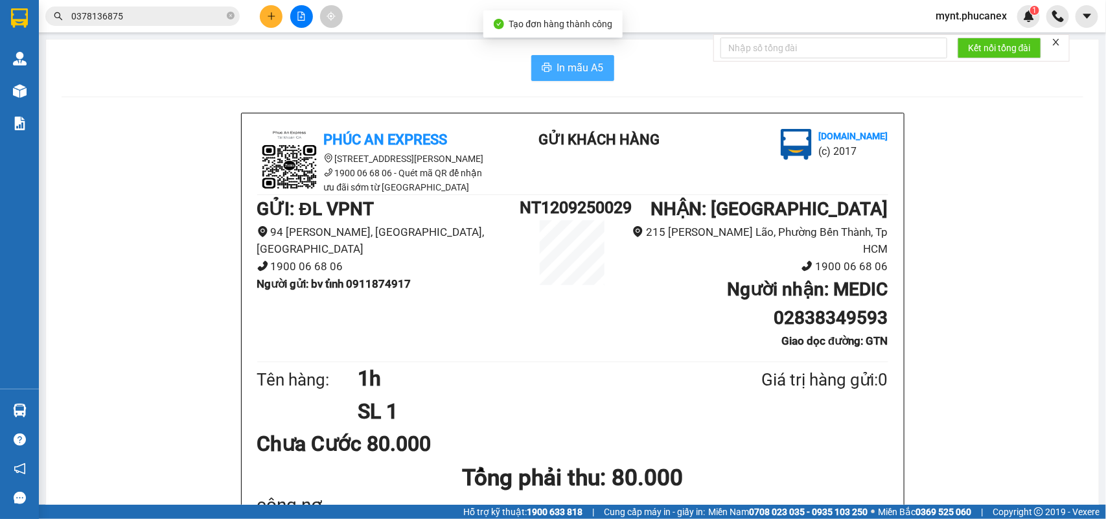
click at [577, 64] on span "In mẫu A5" at bounding box center [580, 68] width 47 height 16
click at [270, 17] on icon "plus" at bounding box center [271, 16] width 9 height 9
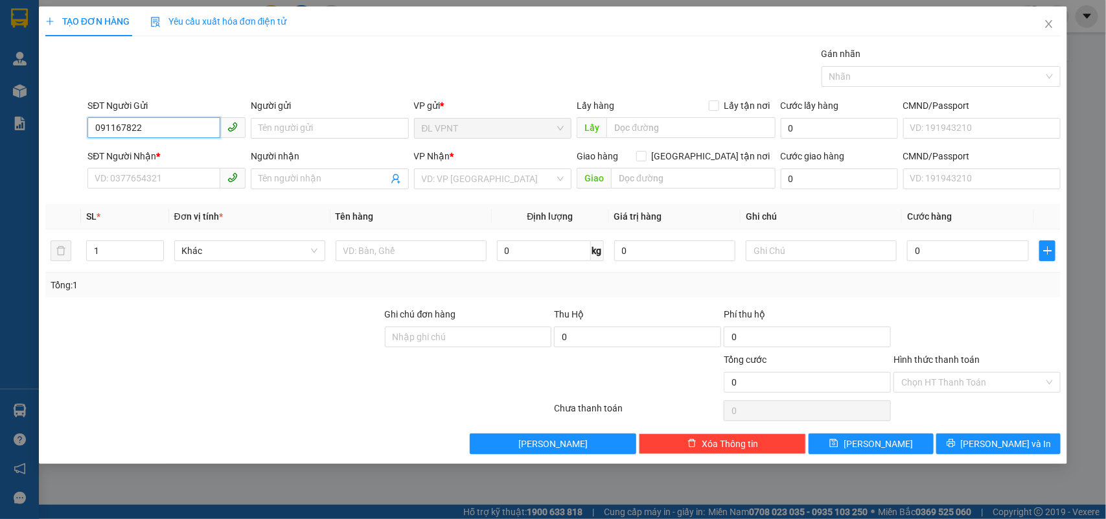
type input "0911678225"
click at [202, 148] on div "0911678225 - BẢO AN PHÁT" at bounding box center [166, 155] width 143 height 14
type input "BẢO AN PHÁT"
type input "0903669069"
type input "NGHĨA"
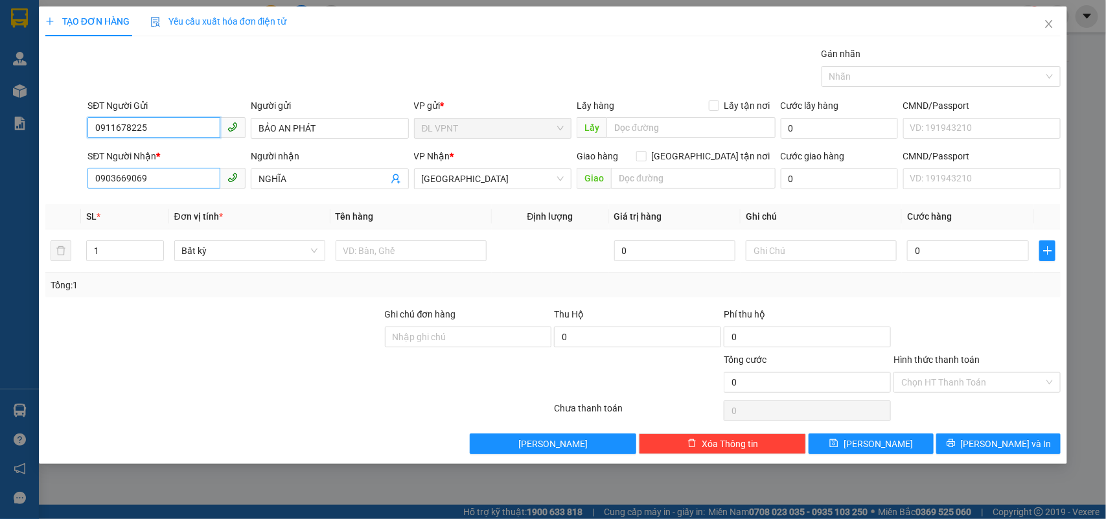
type input "0911678225"
drag, startPoint x: 174, startPoint y: 185, endPoint x: 32, endPoint y: 108, distance: 161.2
click at [0, 100] on div "TẠO ĐƠN HÀNG Yêu cầu xuất hóa đơn điện tử Transit Pickup Surcharge Ids Transit …" at bounding box center [553, 259] width 1106 height 519
type input "0907158874"
drag, startPoint x: 308, startPoint y: 180, endPoint x: 0, endPoint y: 154, distance: 309.5
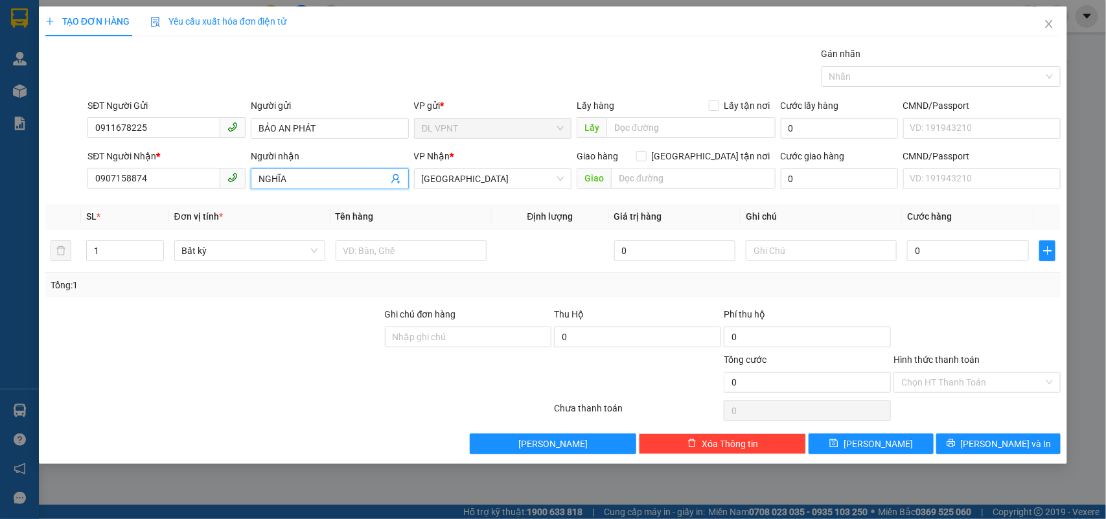
click at [0, 154] on div "TẠO ĐƠN HÀNG Yêu cầu xuất hóa đơn điện tử Transit Pickup Surcharge Ids Transit …" at bounding box center [553, 259] width 1106 height 519
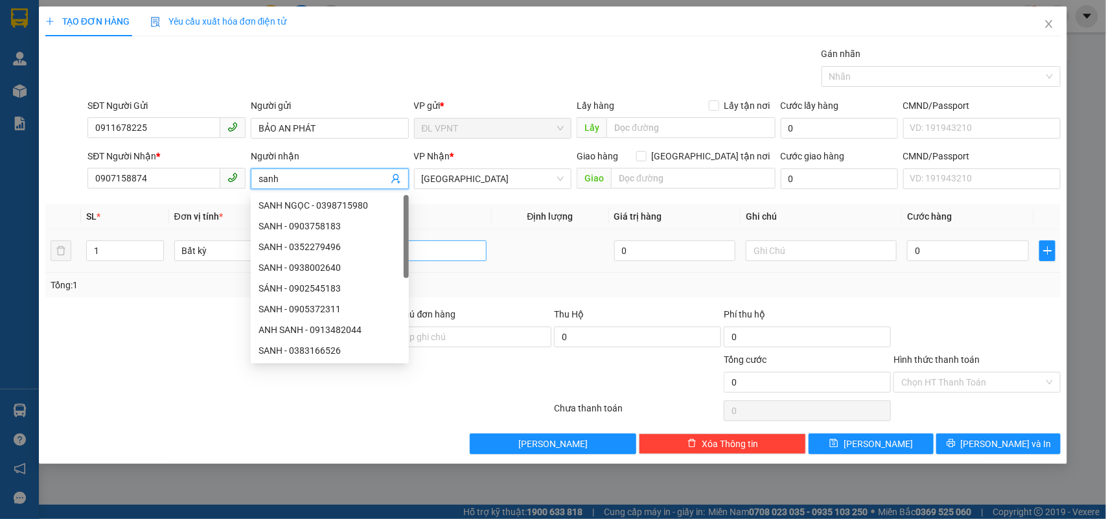
type input "sanh"
click at [473, 253] on input "text" at bounding box center [411, 250] width 151 height 21
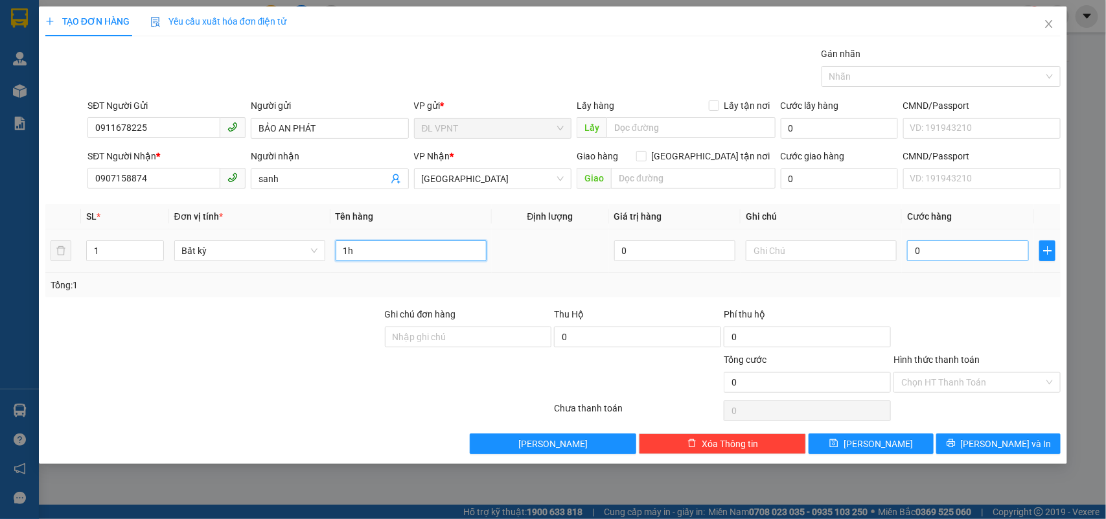
type input "1h"
click at [940, 250] on input "0" at bounding box center [968, 250] width 122 height 21
type input "2"
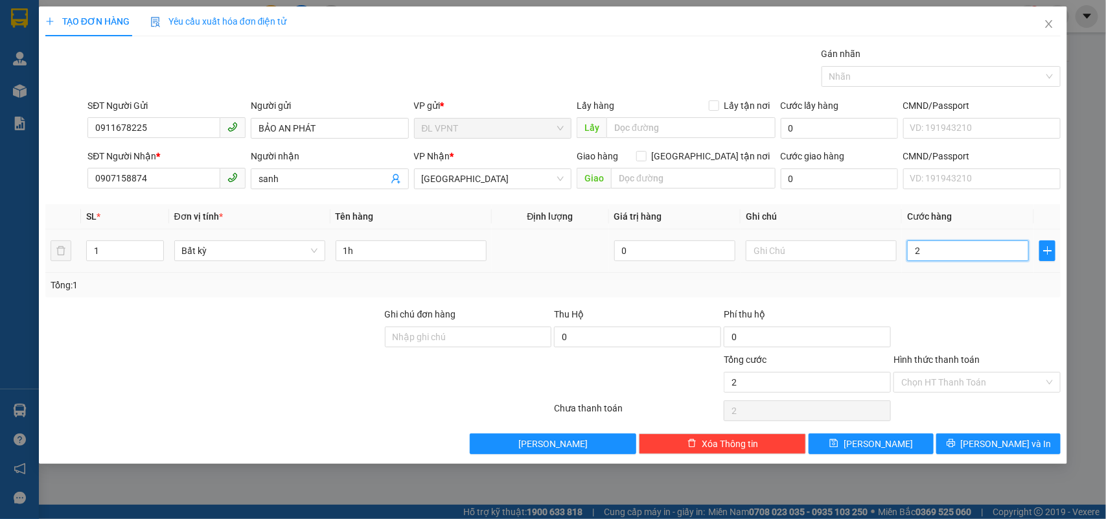
type input "20"
type input "20.000"
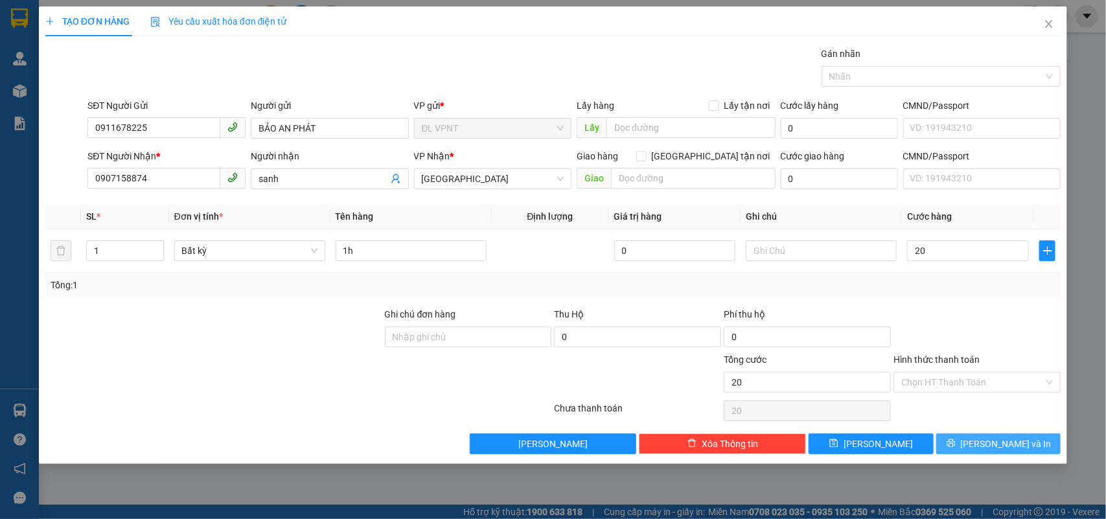
type input "20.000"
click at [996, 445] on span "[PERSON_NAME] và In" at bounding box center [1006, 444] width 91 height 14
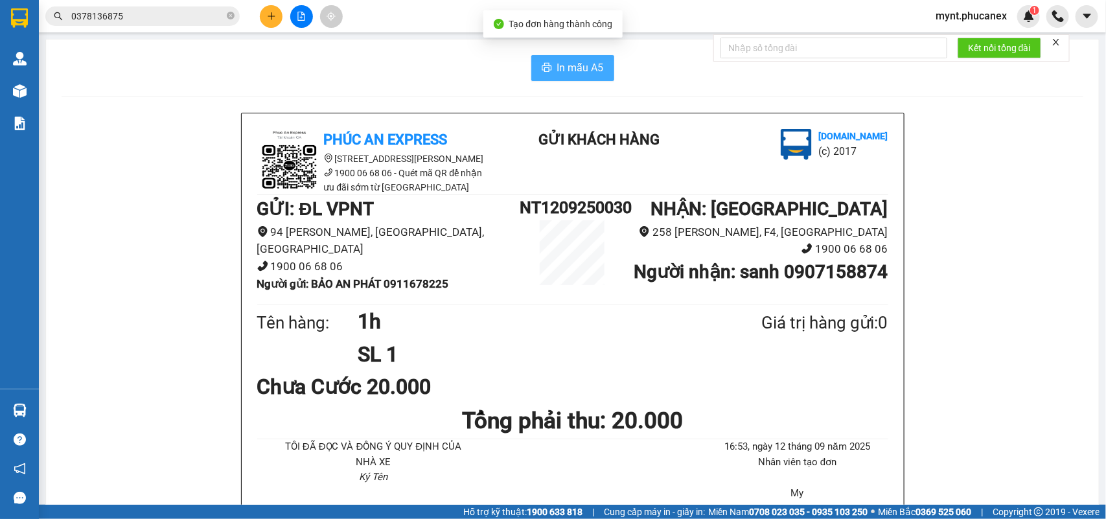
click at [590, 72] on span "In mẫu A5" at bounding box center [580, 68] width 47 height 16
click at [260, 14] on button at bounding box center [271, 16] width 23 height 23
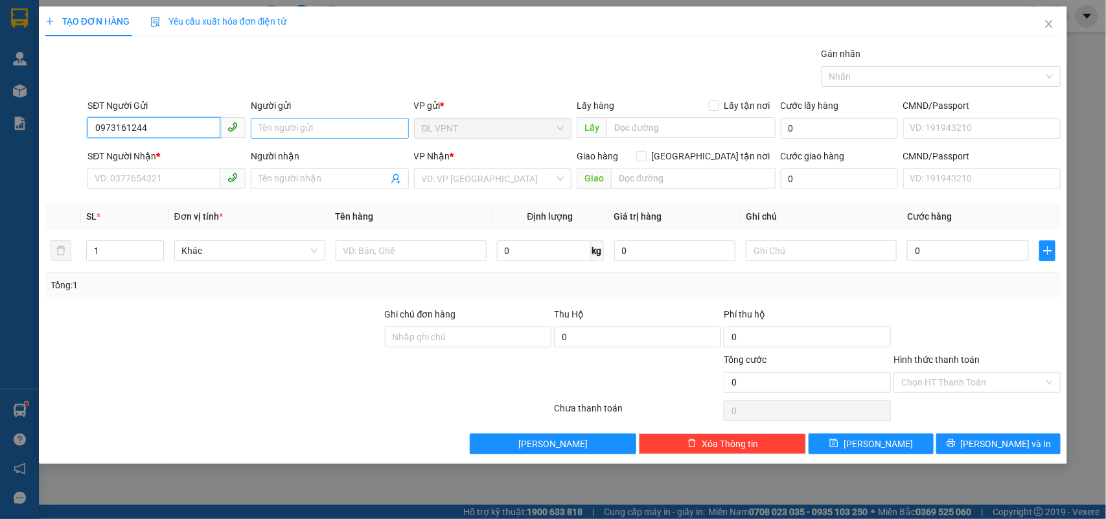
type input "0973161244"
click at [299, 130] on input "Người gửi" at bounding box center [330, 128] width 158 height 21
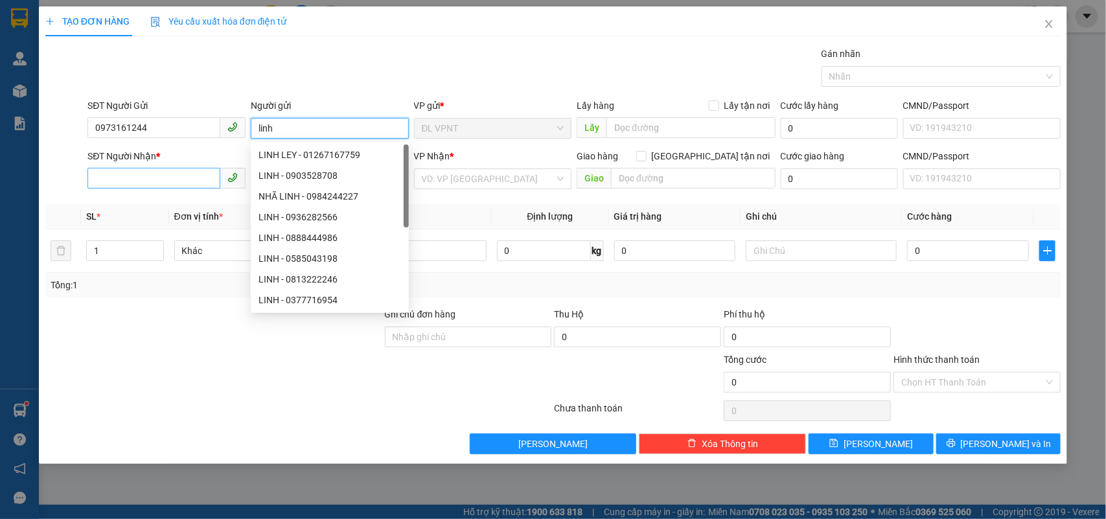
type input "linh"
drag, startPoint x: 128, startPoint y: 176, endPoint x: 1105, endPoint y: 263, distance: 981.6
click at [128, 176] on input "SĐT Người Nhận *" at bounding box center [153, 178] width 133 height 21
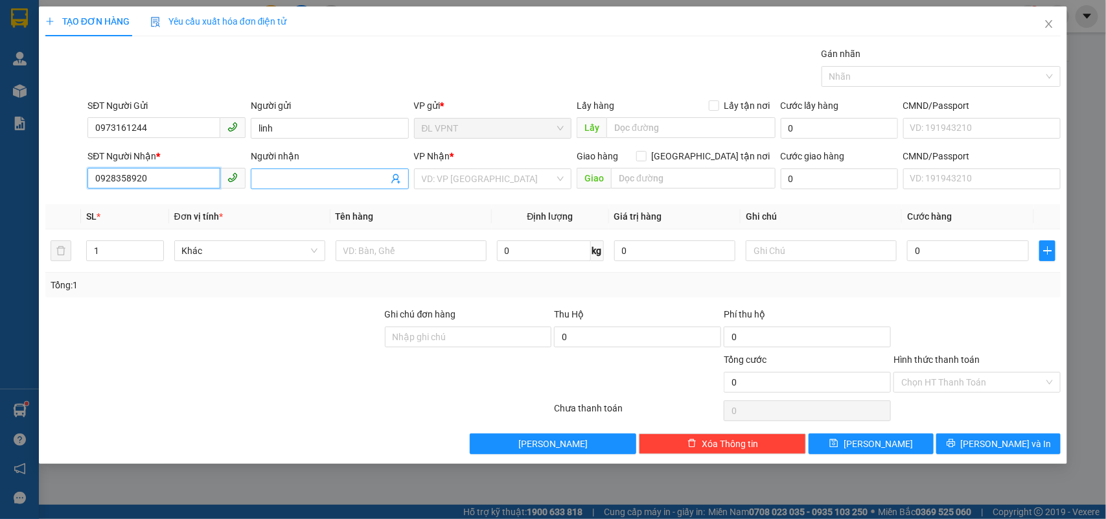
type input "0928358920"
click at [277, 174] on input "Người nhận" at bounding box center [324, 179] width 130 height 14
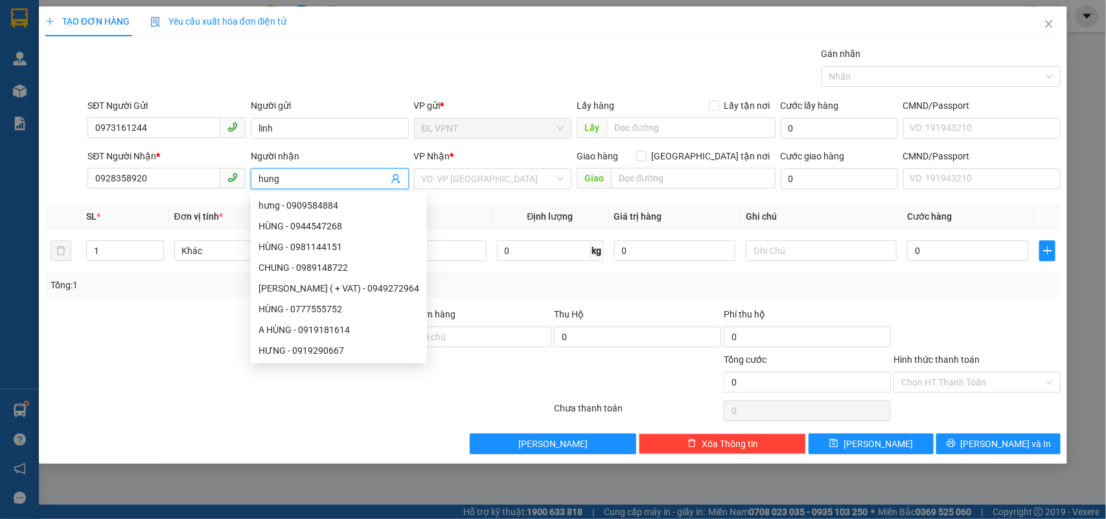
drag, startPoint x: 295, startPoint y: 172, endPoint x: 27, endPoint y: 151, distance: 268.5
click at [27, 151] on div "TẠO ĐƠN HÀNG Yêu cầu xuất hóa đơn điện tử Transit Pickup Surcharge Ids Transit …" at bounding box center [553, 259] width 1106 height 519
type input "linh"
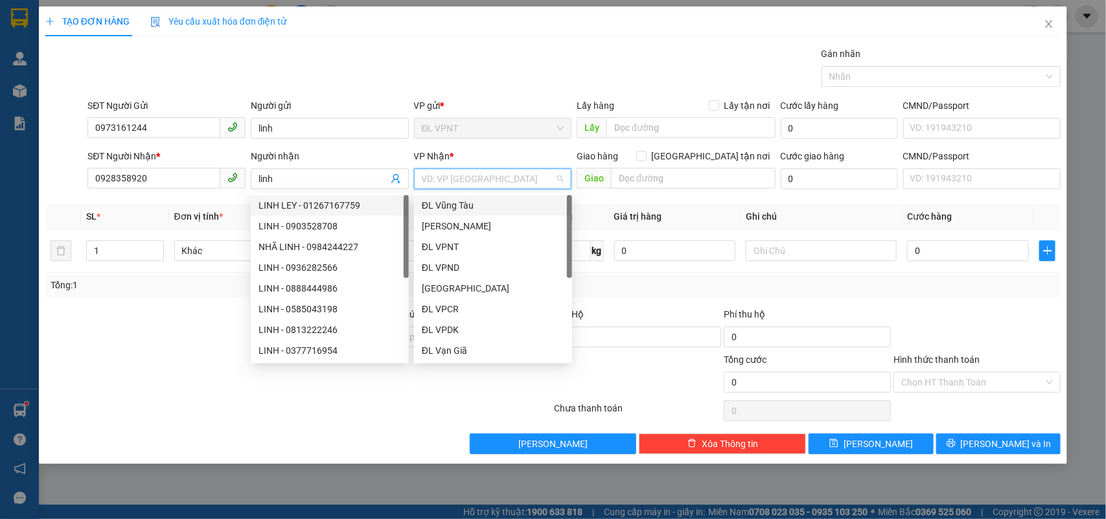
click at [472, 181] on input "search" at bounding box center [488, 178] width 133 height 19
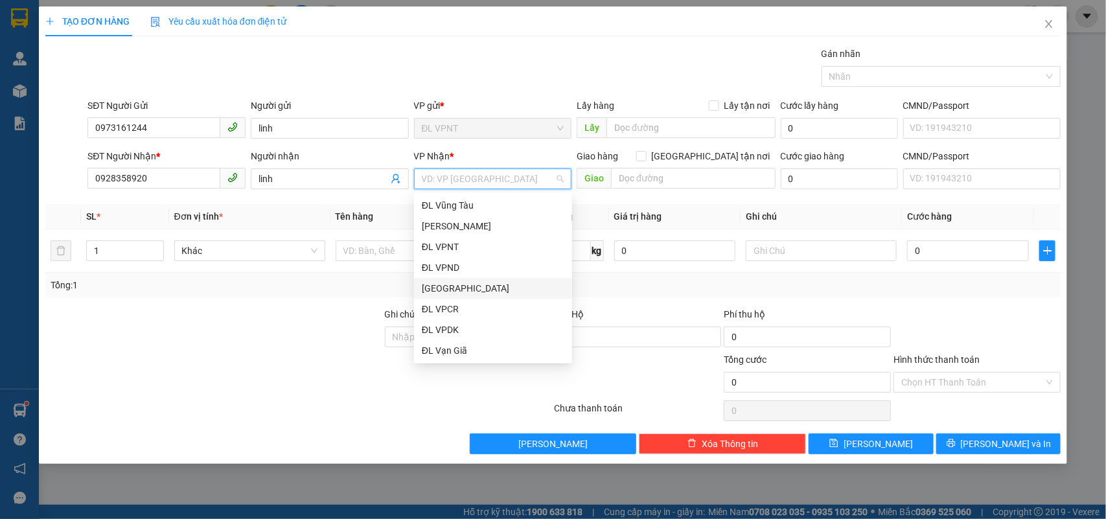
click at [454, 292] on div "[GEOGRAPHIC_DATA]" at bounding box center [493, 288] width 143 height 14
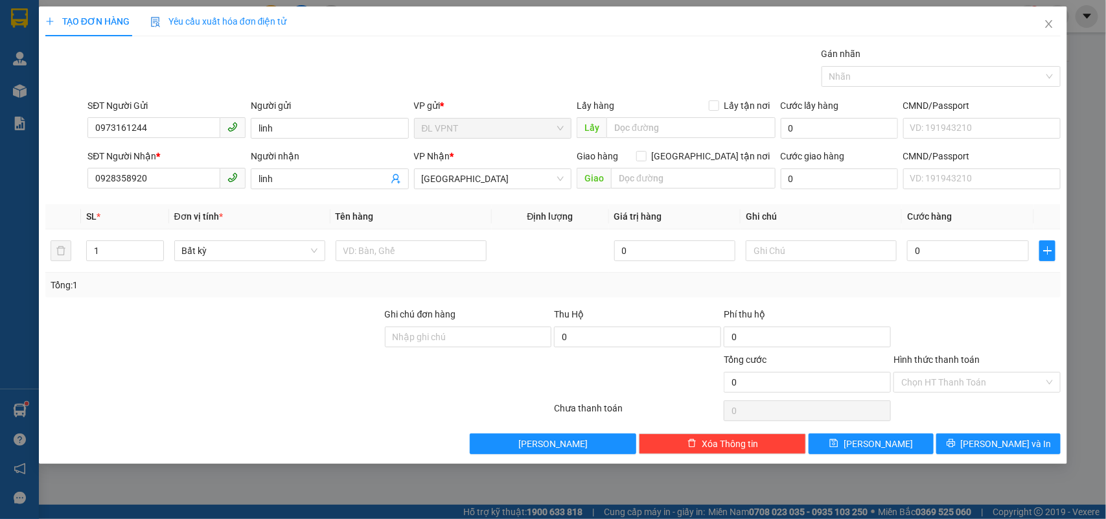
click at [323, 338] on div at bounding box center [214, 329] width 340 height 45
click at [708, 164] on div "Giao hàng Giao tận nơi" at bounding box center [676, 158] width 199 height 19
click at [691, 182] on input "text" at bounding box center [693, 178] width 165 height 21
type input "96 yên thế p2 q.tân bình"
click at [425, 241] on input "text" at bounding box center [411, 250] width 151 height 21
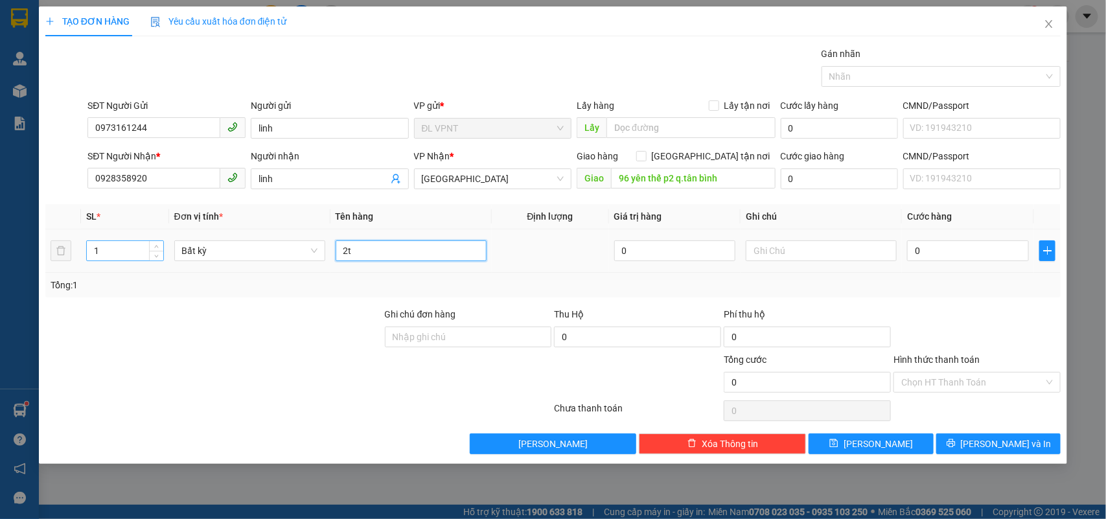
type input "2t"
click at [54, 260] on tr "1 Bất kỳ 2t 0 0" at bounding box center [553, 250] width 1016 height 43
type input "2"
click at [820, 179] on input "0" at bounding box center [839, 178] width 117 height 21
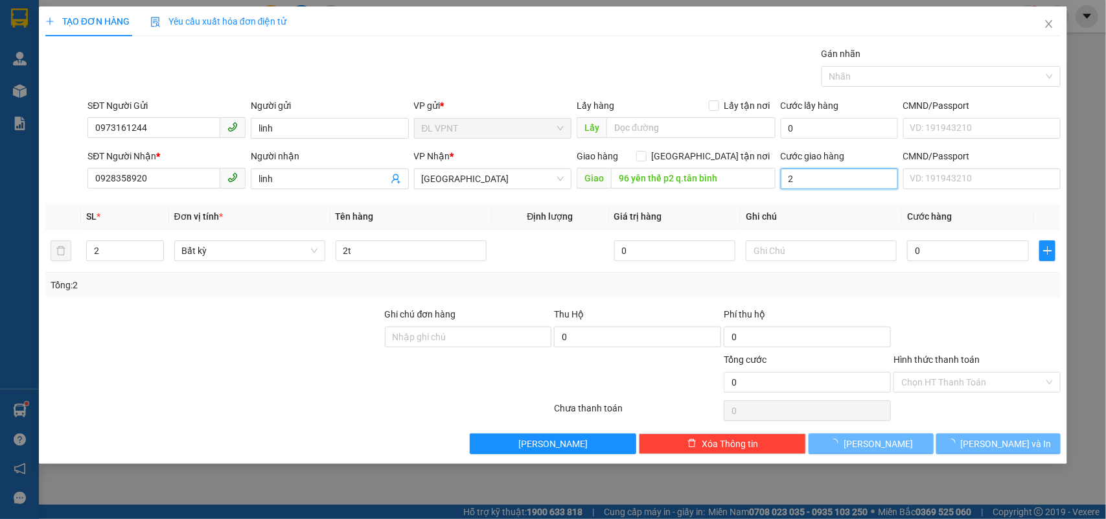
type input "20"
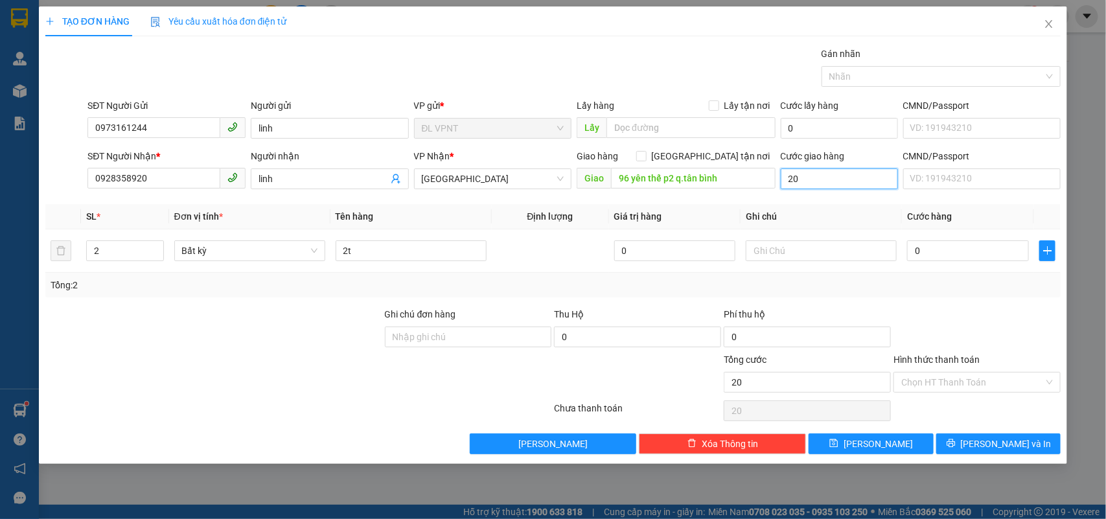
type input "20"
type input "200"
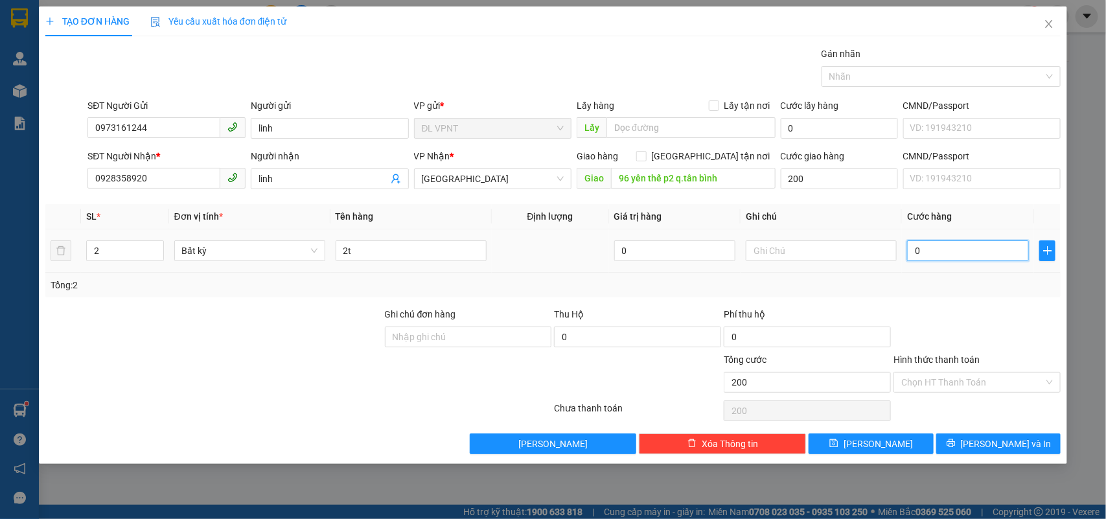
type input "200.000"
click at [925, 258] on input "0" at bounding box center [968, 250] width 122 height 21
type input "1"
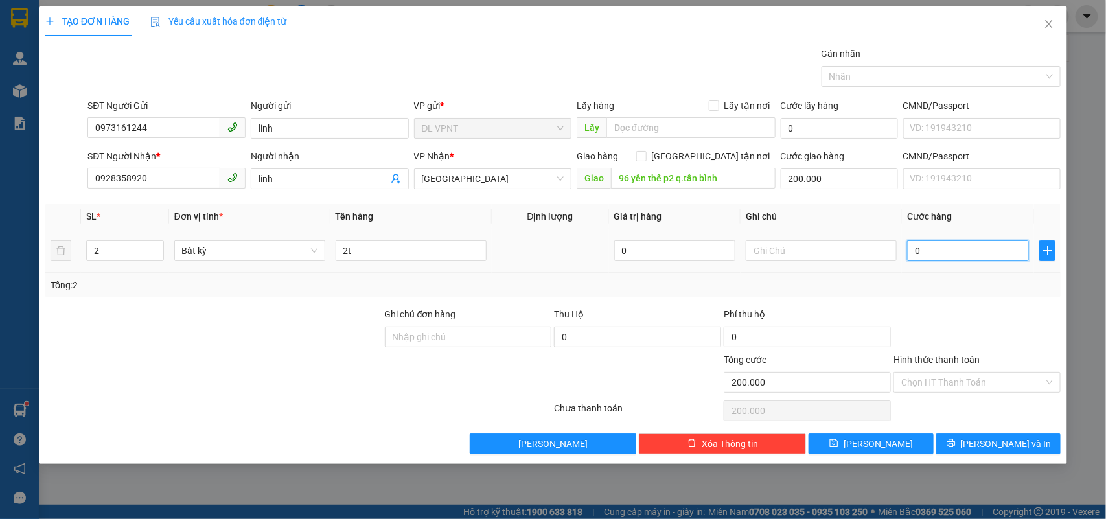
type input "200.001"
type input "12"
type input "200.012"
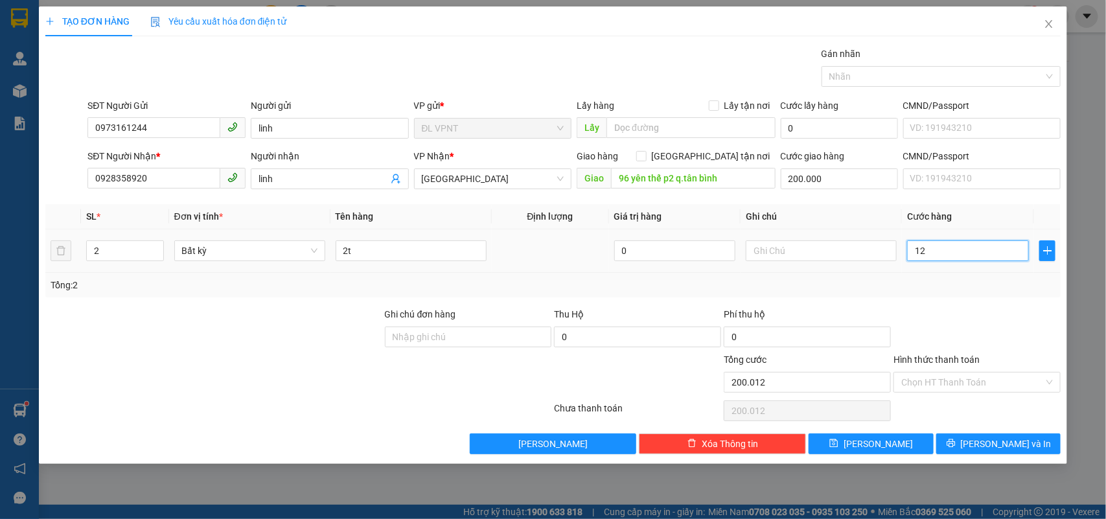
type input "120"
type input "200.120"
type input "120.000"
type input "320.000"
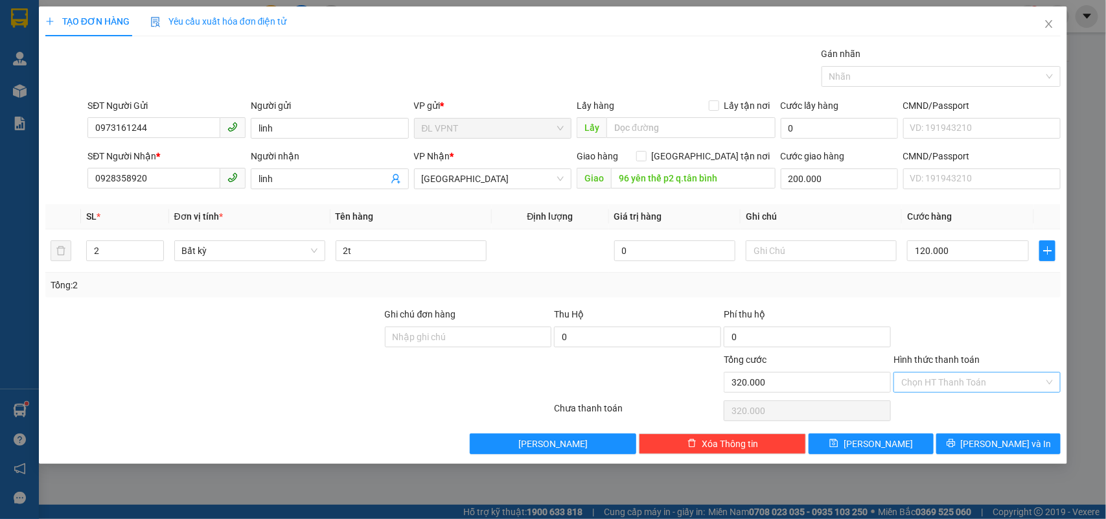
click at [1009, 391] on input "Hình thức thanh toán" at bounding box center [972, 382] width 143 height 19
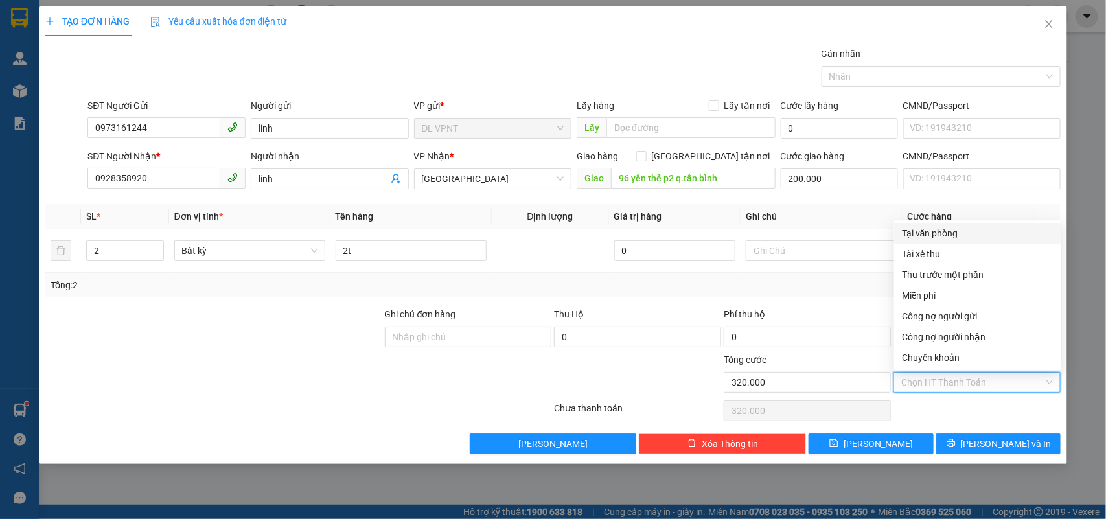
click at [951, 234] on div "Tại văn phòng" at bounding box center [978, 233] width 152 height 14
type input "0"
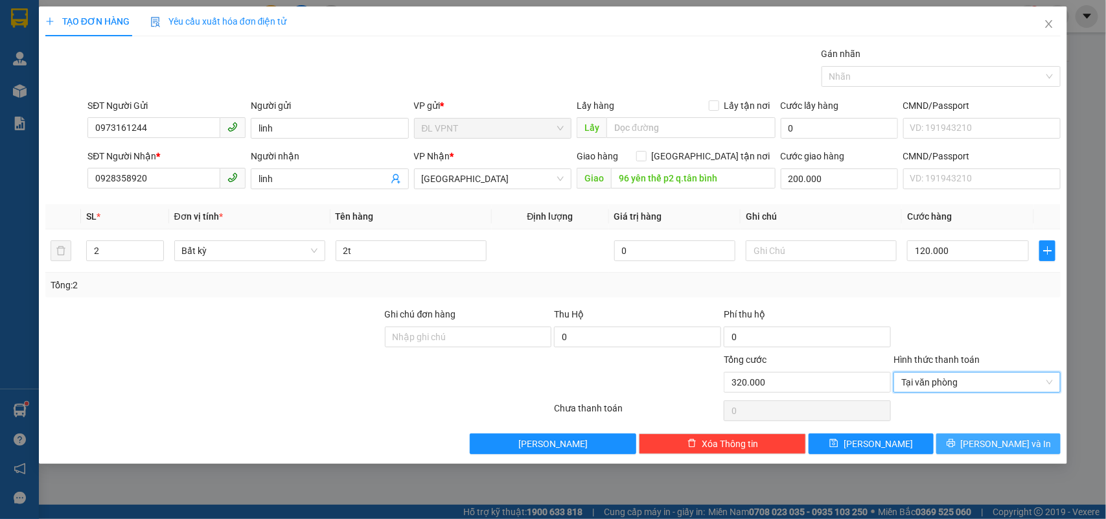
click at [985, 443] on button "[PERSON_NAME] và In" at bounding box center [998, 443] width 124 height 21
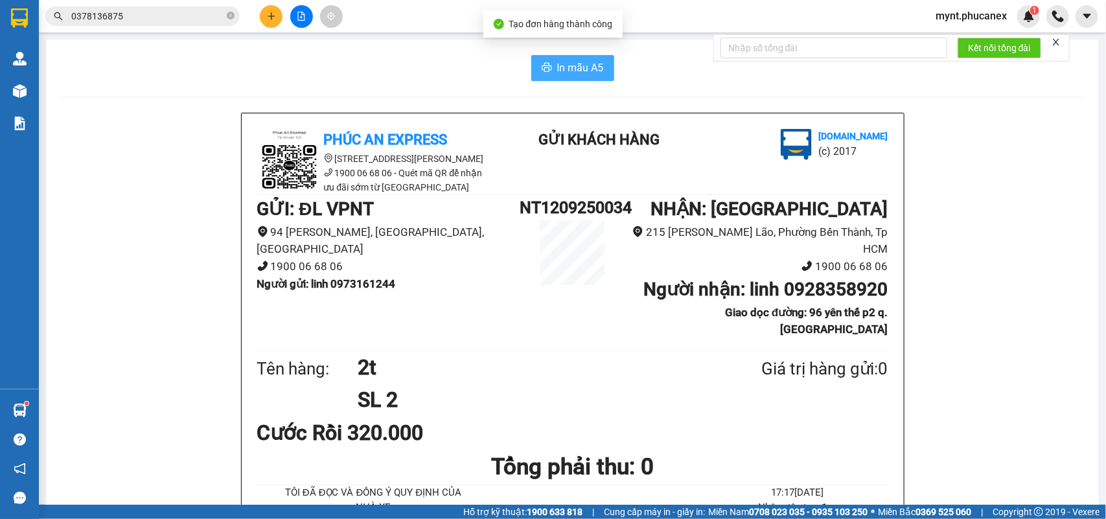
drag, startPoint x: 533, startPoint y: 62, endPoint x: 678, endPoint y: 137, distance: 164.3
click at [532, 62] on button "In mẫu A5" at bounding box center [572, 68] width 83 height 26
click at [268, 20] on icon "plus" at bounding box center [271, 16] width 9 height 9
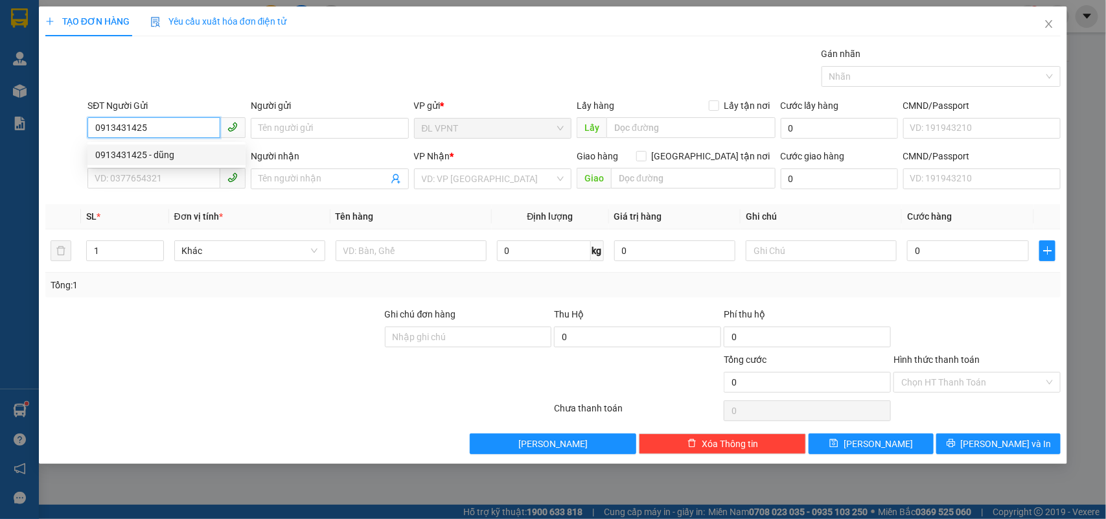
type input "0913431425"
click at [172, 143] on div "0913431425 0913431425 - dũng" at bounding box center [166, 155] width 158 height 26
click at [172, 128] on input "0913431425" at bounding box center [153, 127] width 133 height 21
click at [163, 152] on div "0913431425 - dũng" at bounding box center [166, 155] width 143 height 14
type input "dũng"
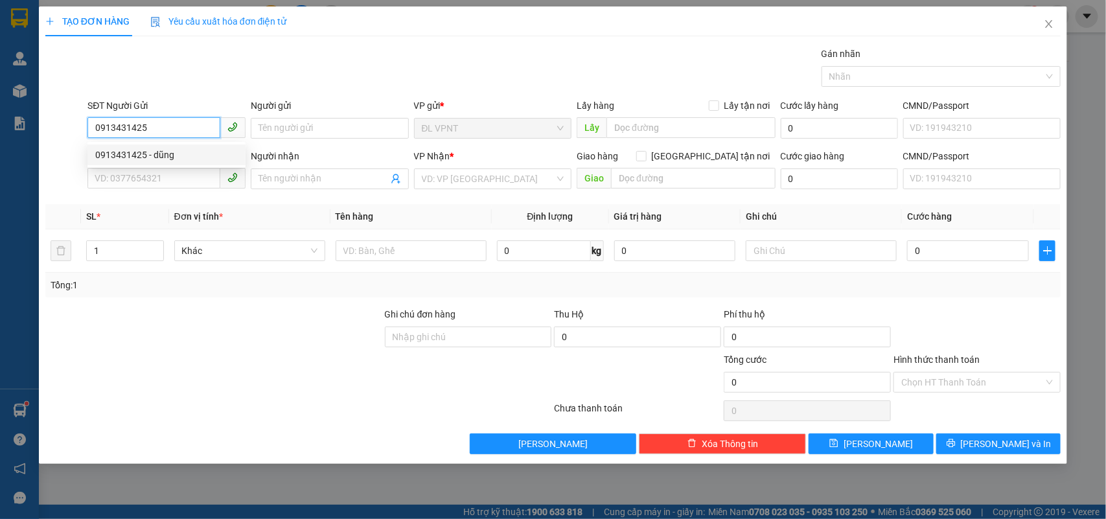
type input "0962262545"
type input "LỘC"
type input "LÔ D3 CHUNG CƯ 1A1B NGUYỄN ĐÌNH CHIỄU P. ĐA KAO Q1"
type input "50.000"
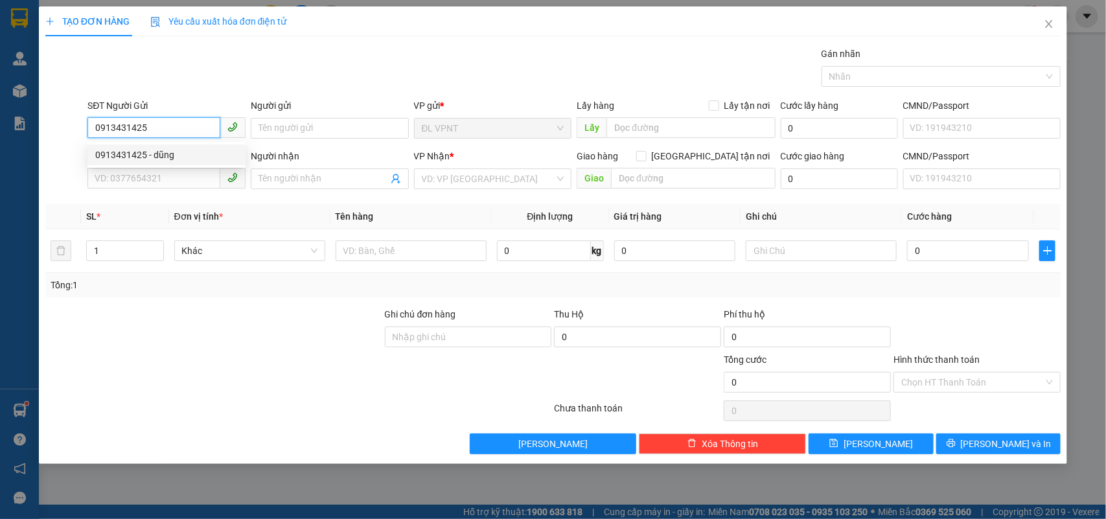
type input "50.000"
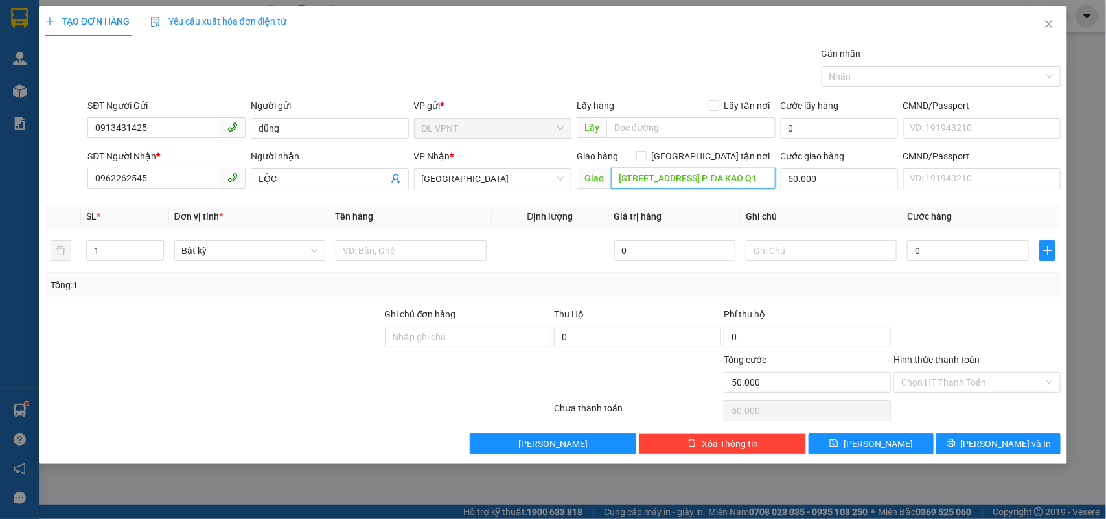
click at [648, 176] on input "LÔ D3 CHUNG CƯ 1A1B NGUYỄN ĐÌNH CHIỄU P. ĐA KAO Q1" at bounding box center [693, 178] width 165 height 21
click at [656, 179] on input "LÔ D3 CHUNG CƯ 1A1B NGUYỄN ĐÌNH CHIỄU P. ĐA KAO Q1" at bounding box center [693, 178] width 165 height 21
drag, startPoint x: 656, startPoint y: 179, endPoint x: 925, endPoint y: 185, distance: 268.3
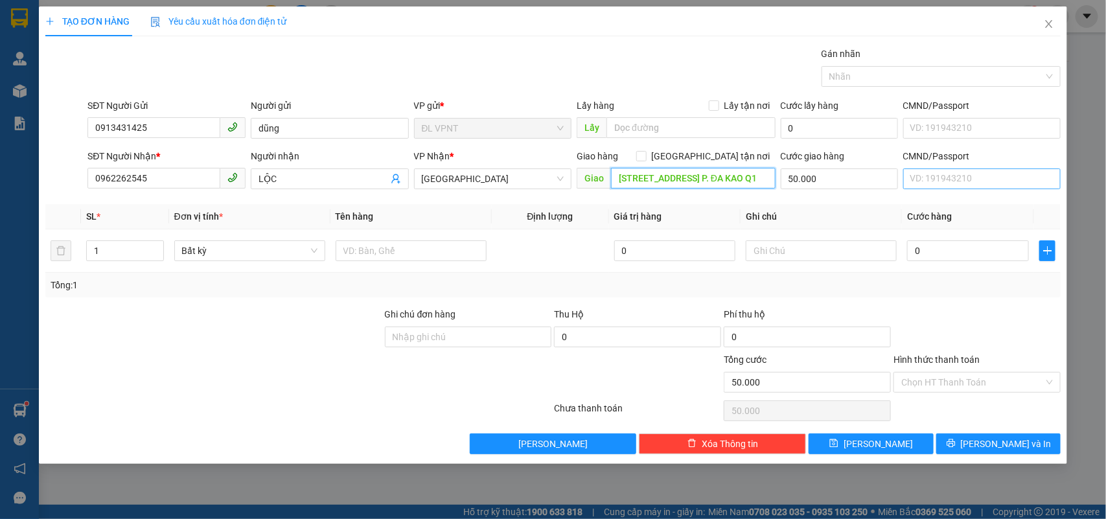
click at [927, 183] on div "SĐT Người Nhận * 0962262545 Người nhận LỘC VP Nhận * ĐL Quận 1 Giao hàng Giao t…" at bounding box center [574, 171] width 978 height 45
click at [360, 253] on input "text" at bounding box center [411, 250] width 151 height 21
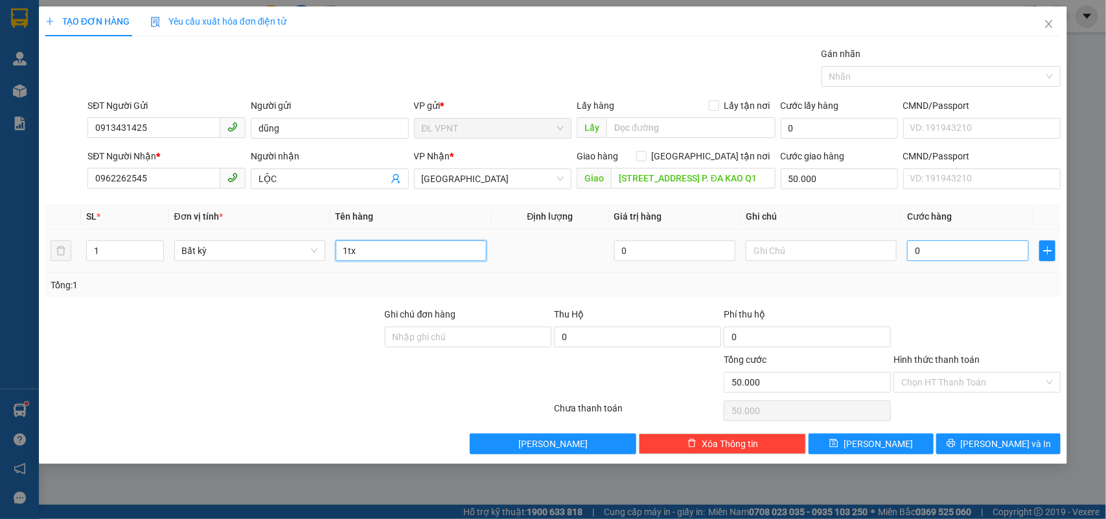
type input "1tx"
click at [947, 255] on input "0" at bounding box center [968, 250] width 122 height 21
type input "3"
type input "50.003"
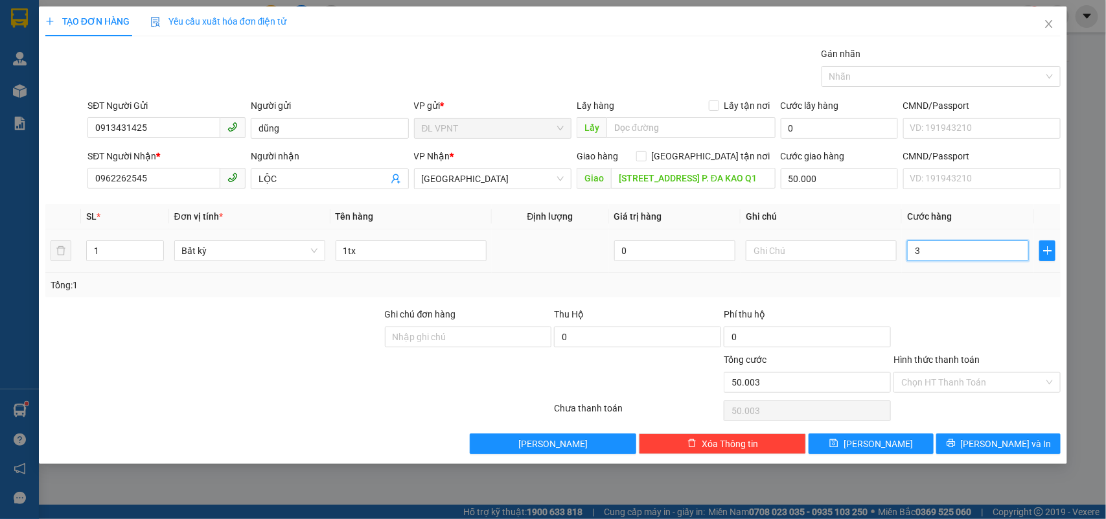
type input "30"
type input "50.030"
type input "30.000"
type input "80.000"
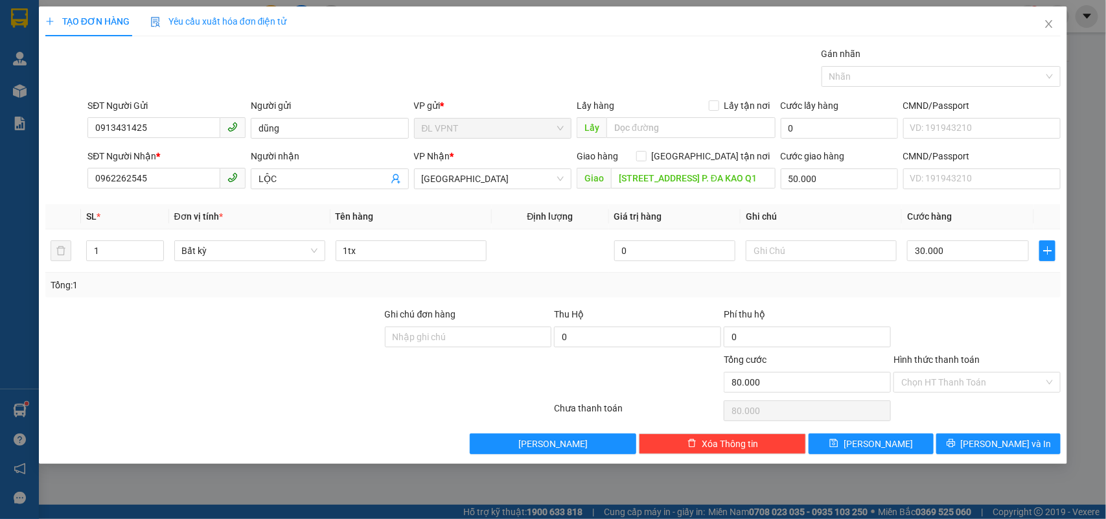
click at [916, 400] on div "Chọn HT Thanh Toán" at bounding box center [977, 411] width 170 height 26
click at [921, 389] on input "Hình thức thanh toán" at bounding box center [972, 382] width 143 height 19
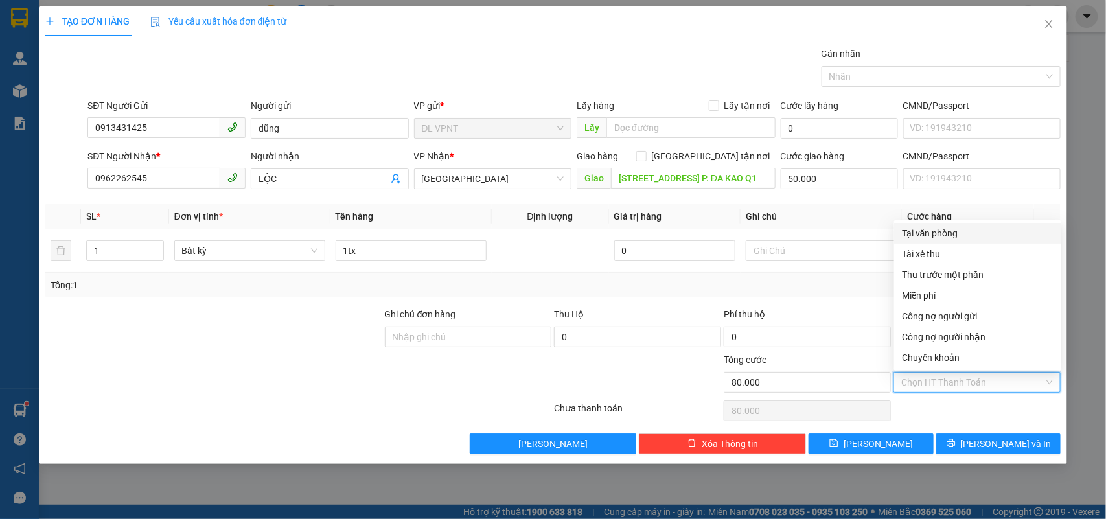
click at [956, 224] on div "Tại văn phòng" at bounding box center [977, 233] width 167 height 21
type input "0"
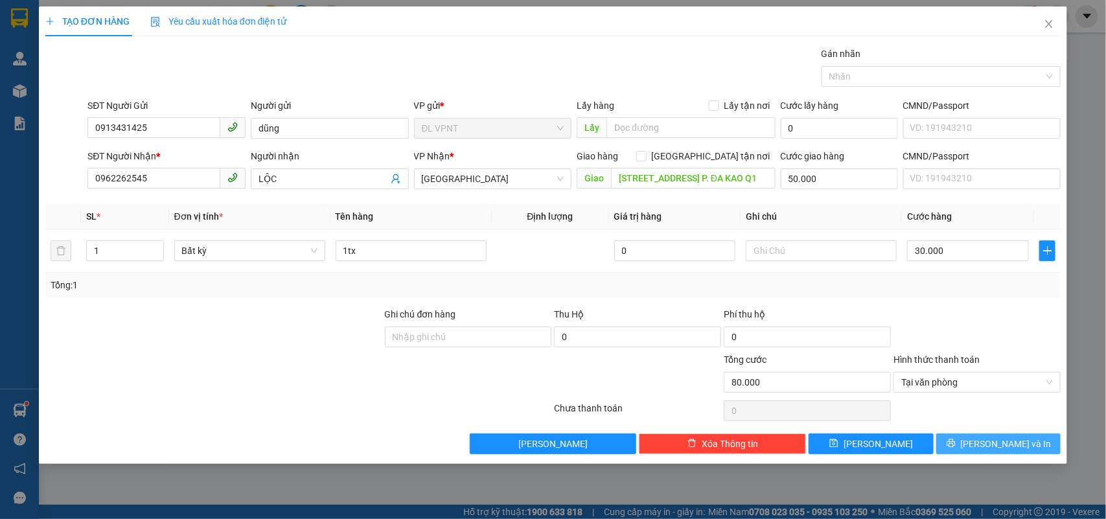
click at [995, 439] on span "[PERSON_NAME] và In" at bounding box center [1006, 444] width 91 height 14
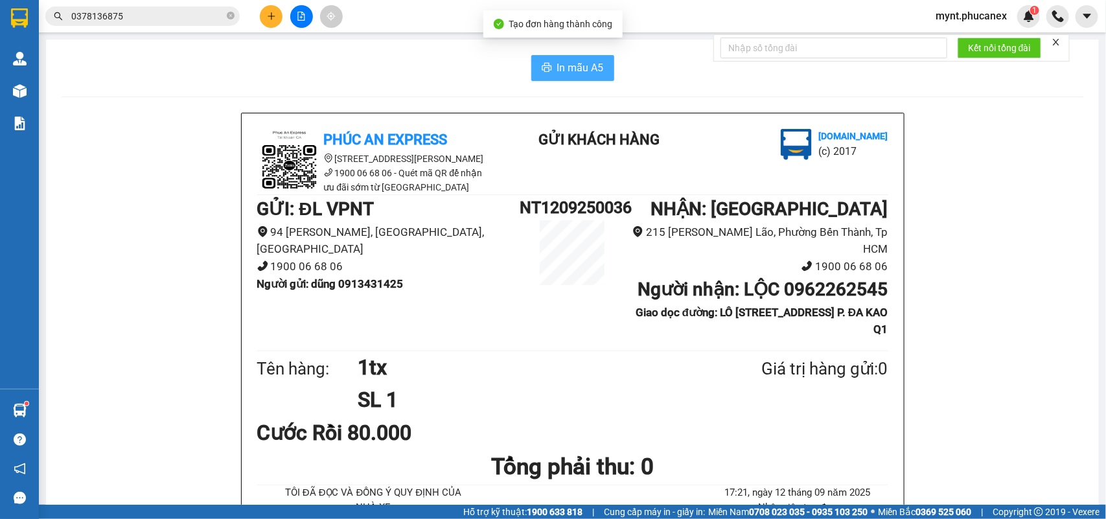
click at [543, 71] on icon "printer" at bounding box center [547, 67] width 10 height 9
click at [260, 19] on button at bounding box center [271, 16] width 23 height 23
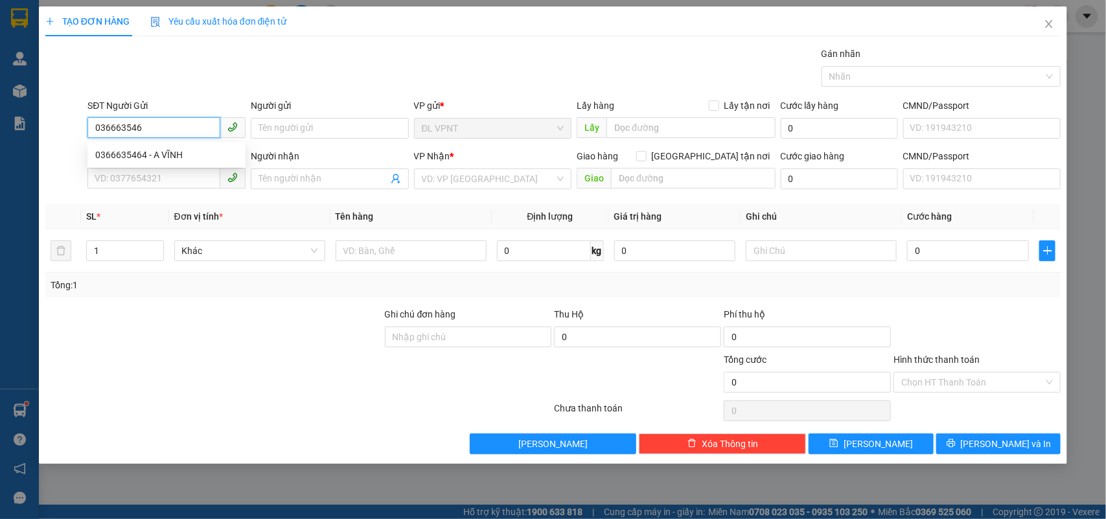
type input "0366635464"
click at [194, 153] on div "0366635464 - A VĨNH" at bounding box center [166, 155] width 143 height 14
type input "A VĨNH"
type input "0383280099"
type input "DUY"
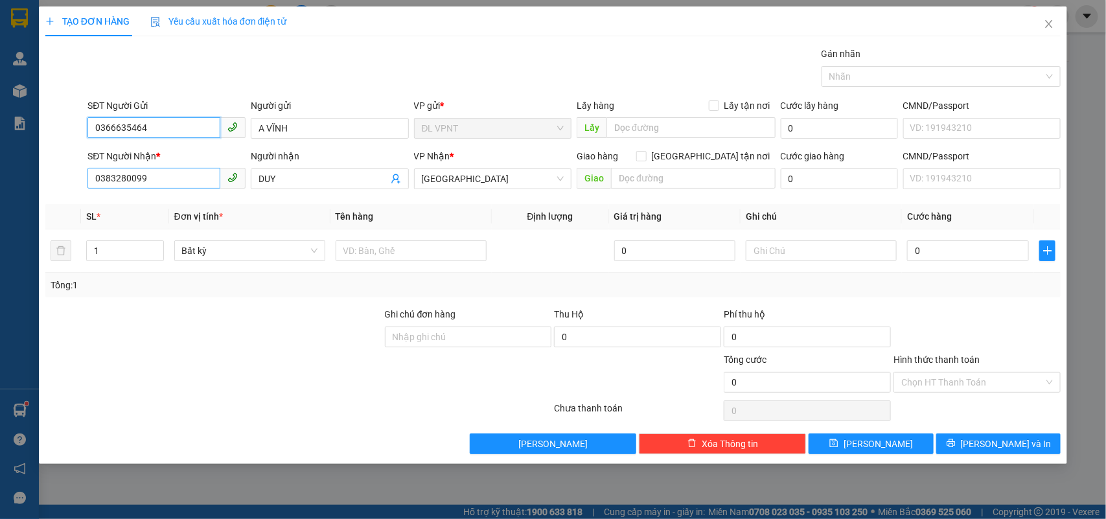
type input "0366635464"
drag, startPoint x: 147, startPoint y: 185, endPoint x: 0, endPoint y: 185, distance: 147.1
click at [0, 185] on div "TẠO ĐƠN HÀNG Yêu cầu xuất hóa đơn điện tử Transit Pickup Surcharge Ids Transit …" at bounding box center [553, 259] width 1106 height 519
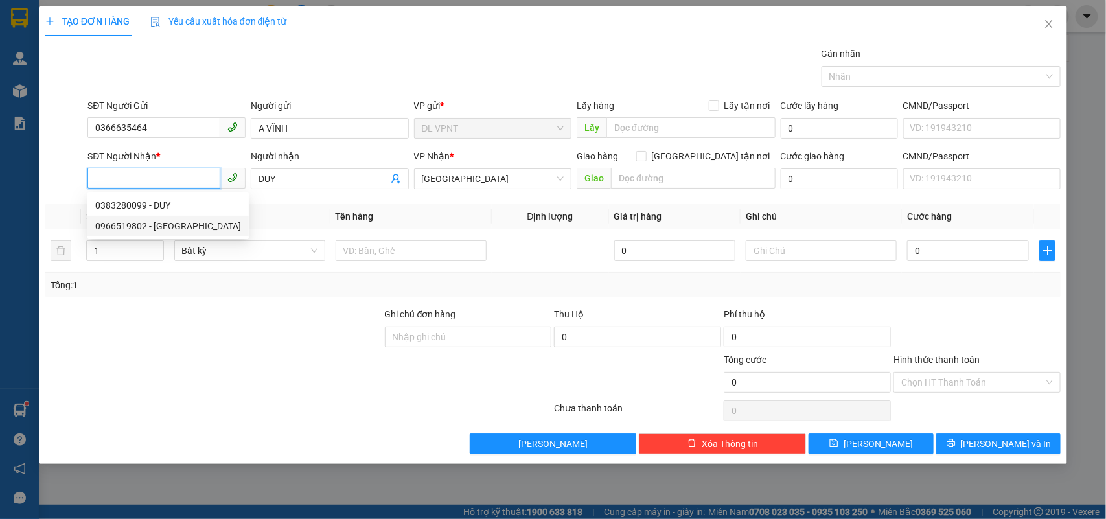
click at [163, 222] on div "0966519802 - TRUNG SƠN" at bounding box center [168, 226] width 146 height 14
type input "0966519802"
type input "TRUNG SƠN"
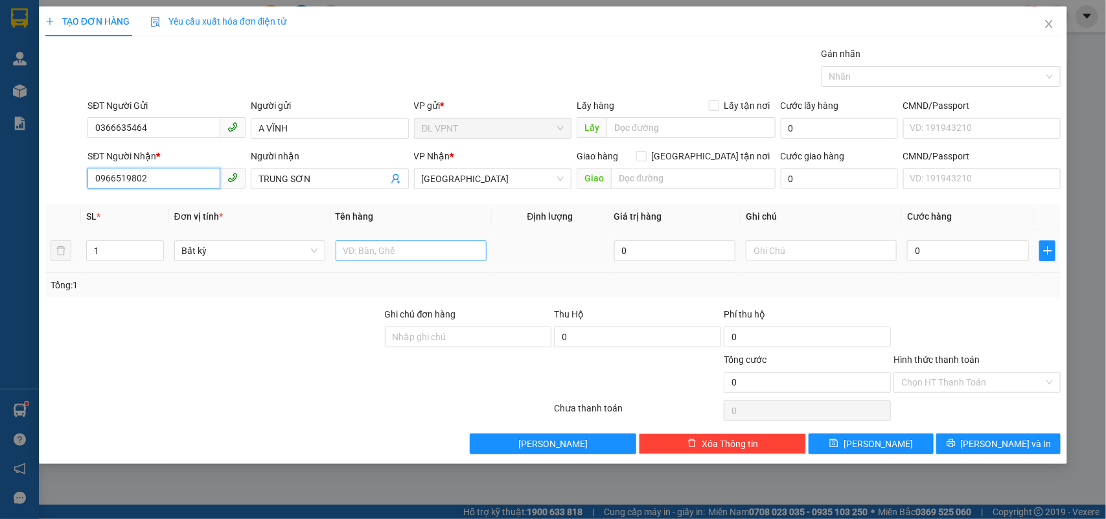
type input "0966519802"
click at [354, 244] on input "text" at bounding box center [411, 250] width 151 height 21
type input "2"
click at [157, 247] on icon "up" at bounding box center [156, 248] width 5 height 5
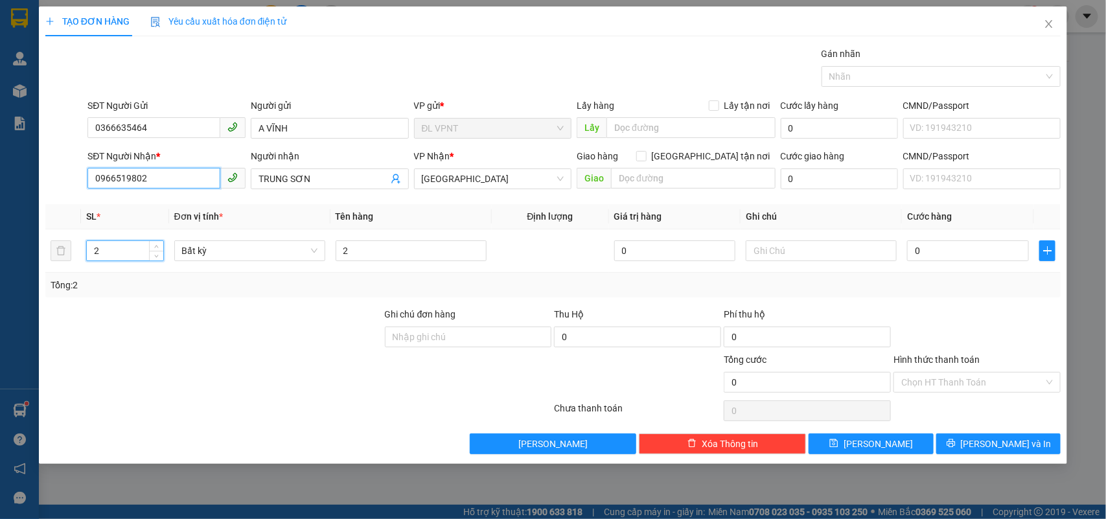
click at [128, 177] on input "0966519802" at bounding box center [153, 178] width 133 height 21
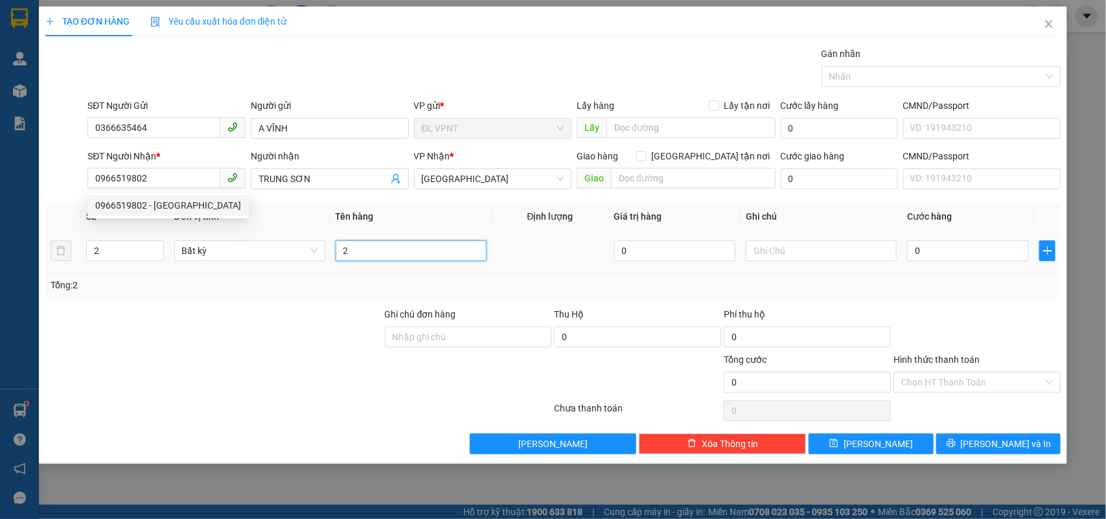
click at [384, 247] on input "2" at bounding box center [411, 250] width 151 height 21
type input "2t"
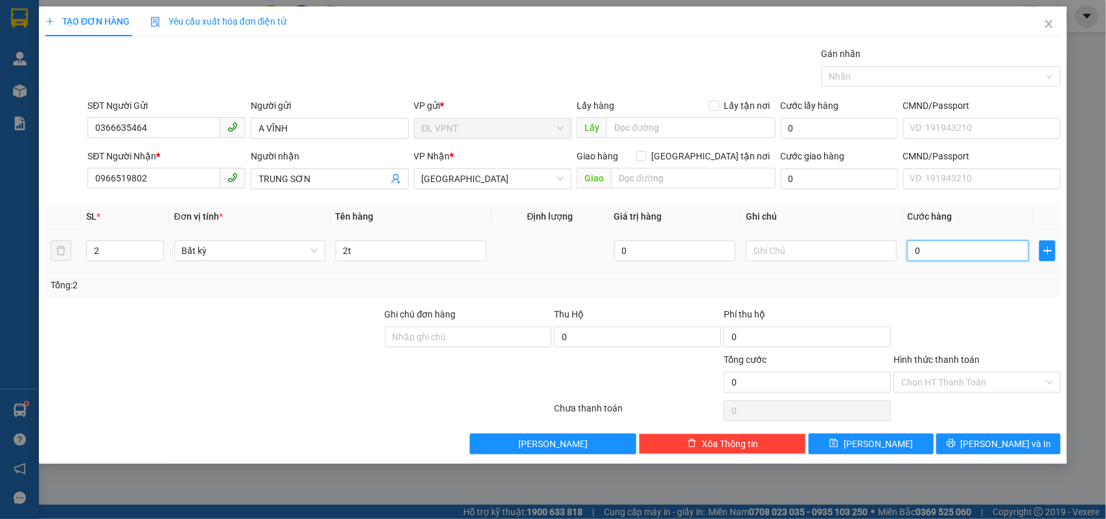
click at [949, 248] on input "0" at bounding box center [968, 250] width 122 height 21
click at [169, 183] on input "0966519802" at bounding box center [153, 178] width 133 height 21
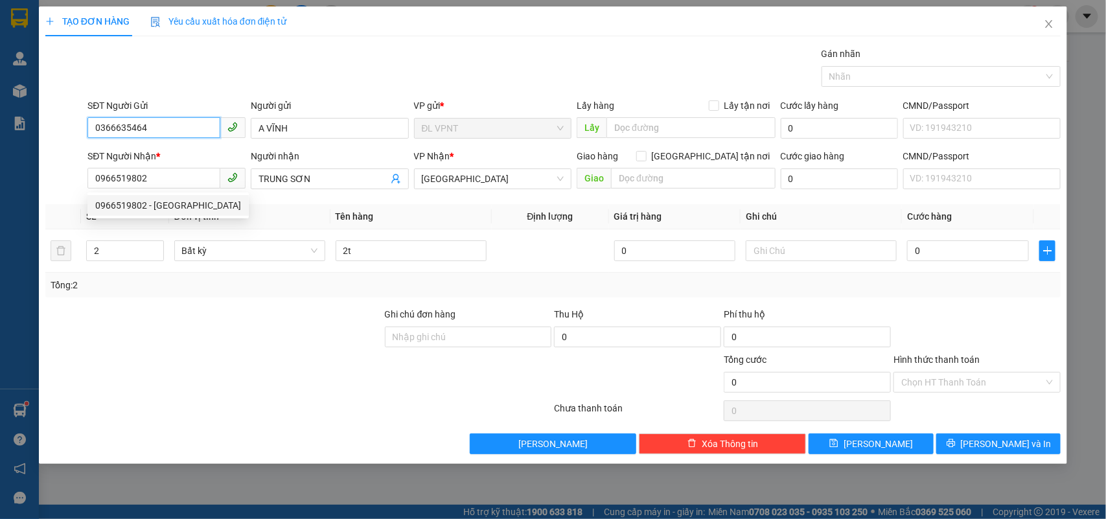
drag, startPoint x: 127, startPoint y: 121, endPoint x: 0, endPoint y: 117, distance: 127.0
click at [0, 117] on div "TẠO ĐƠN HÀNG Yêu cầu xuất hóa đơn điện tử Transit Pickup Surcharge Ids Transit …" at bounding box center [553, 259] width 1106 height 519
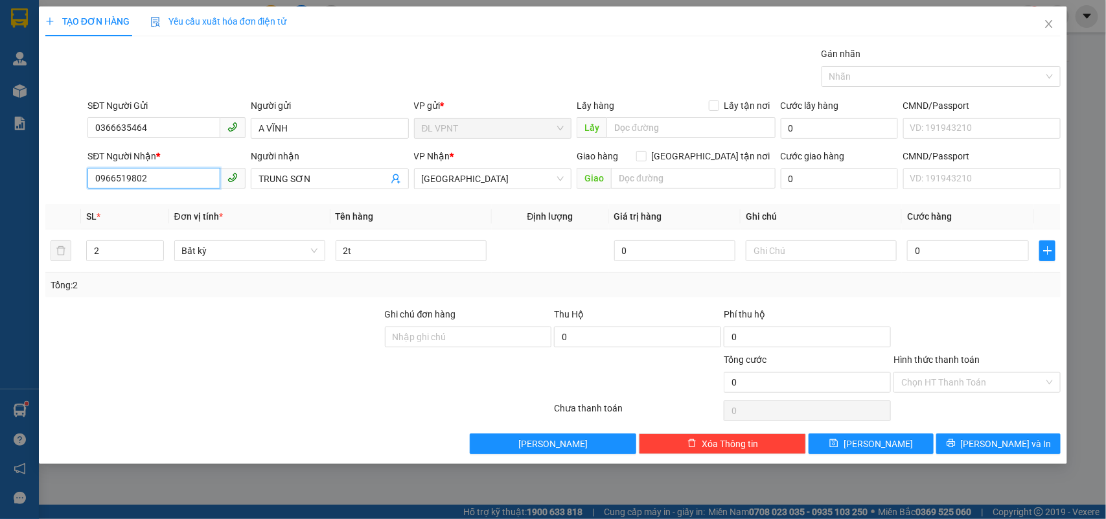
click at [127, 182] on input "0966519802" at bounding box center [153, 178] width 133 height 21
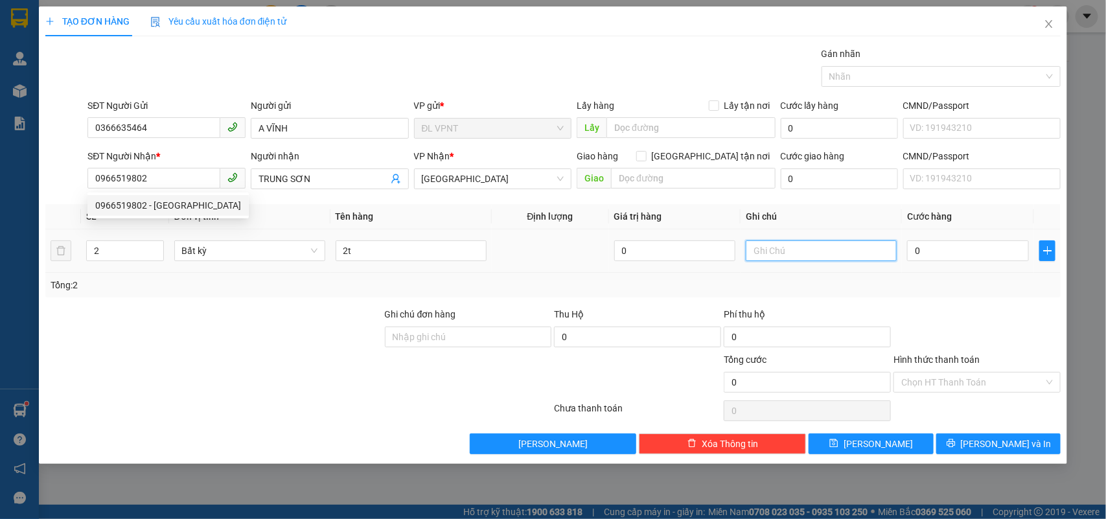
click at [797, 248] on input "text" at bounding box center [821, 250] width 151 height 21
type input "k kiểm"
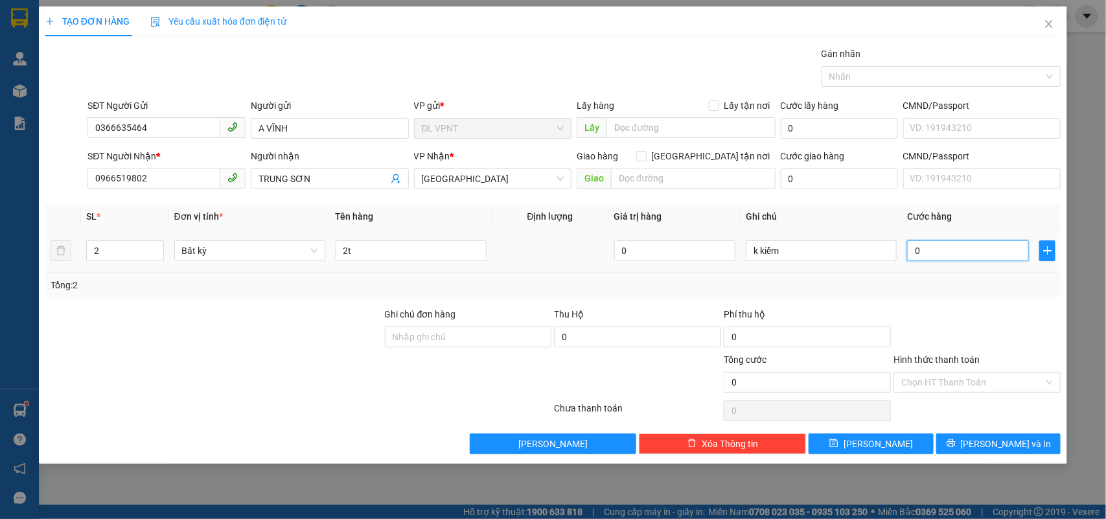
drag, startPoint x: 925, startPoint y: 257, endPoint x: 908, endPoint y: 270, distance: 22.2
click at [925, 259] on input "0" at bounding box center [968, 250] width 122 height 21
type input "9"
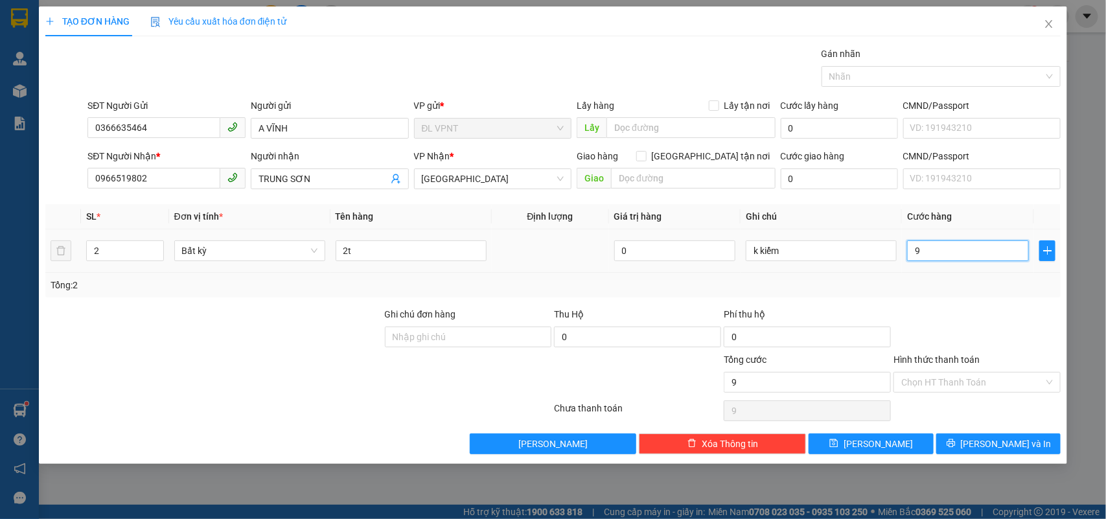
type input "90"
type input "90.000"
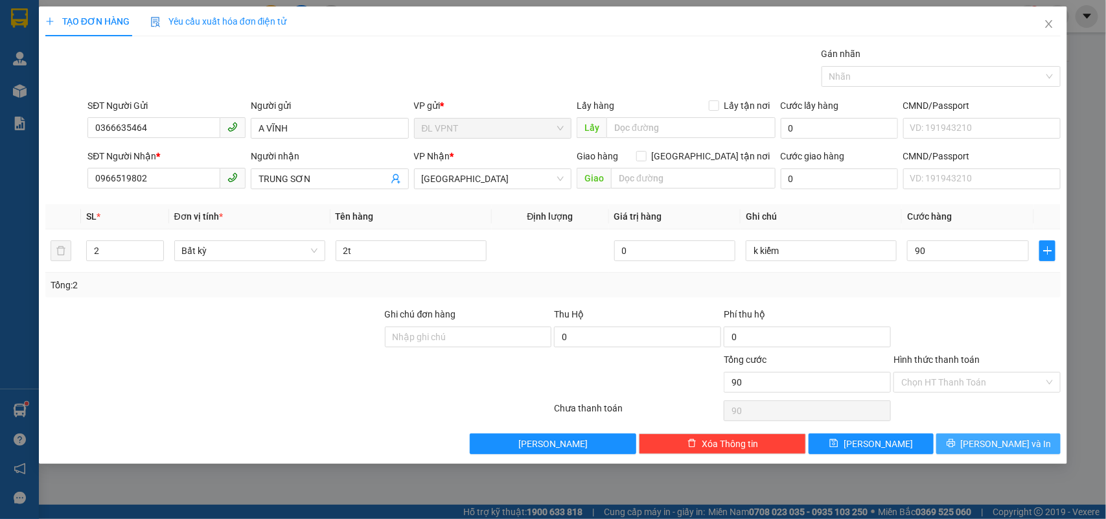
type input "90.000"
click at [1009, 442] on span "[PERSON_NAME] và In" at bounding box center [1006, 444] width 91 height 14
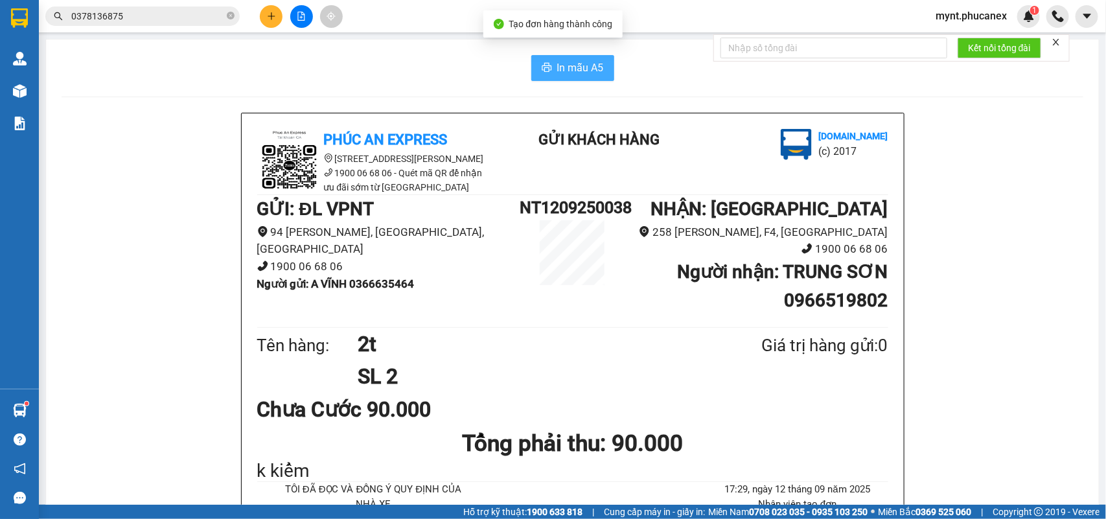
click at [571, 71] on span "In mẫu A5" at bounding box center [580, 68] width 47 height 16
click at [267, 17] on icon "plus" at bounding box center [271, 16] width 9 height 9
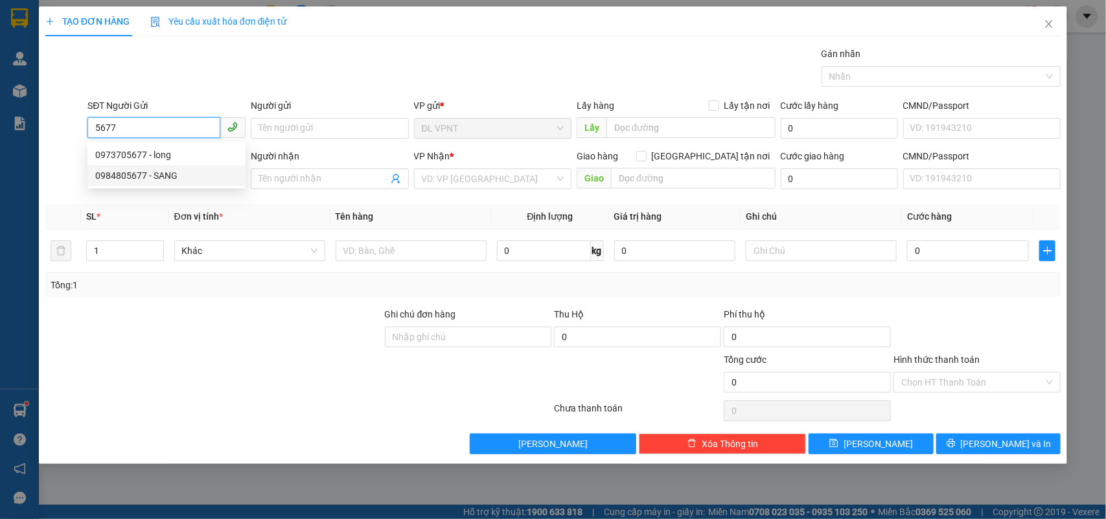
click at [150, 179] on div "0984805677 - SANG" at bounding box center [166, 175] width 143 height 14
type input "0984805677"
type input "SANG"
type input "0931488799"
type input "THẾ"
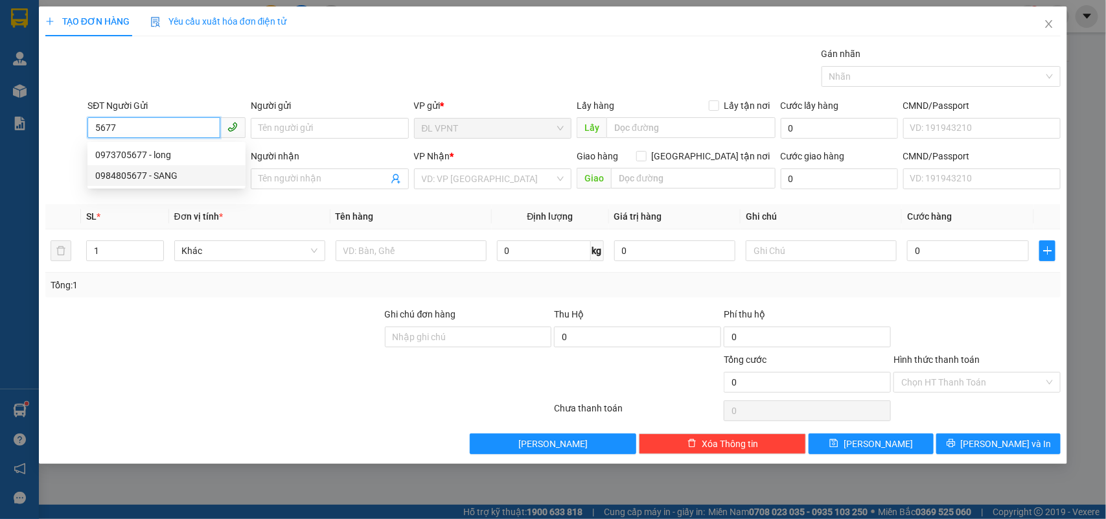
type input "69 TRẦN HƯNG ĐẠO, Q.TÂN PHÚ"
type input "120.000"
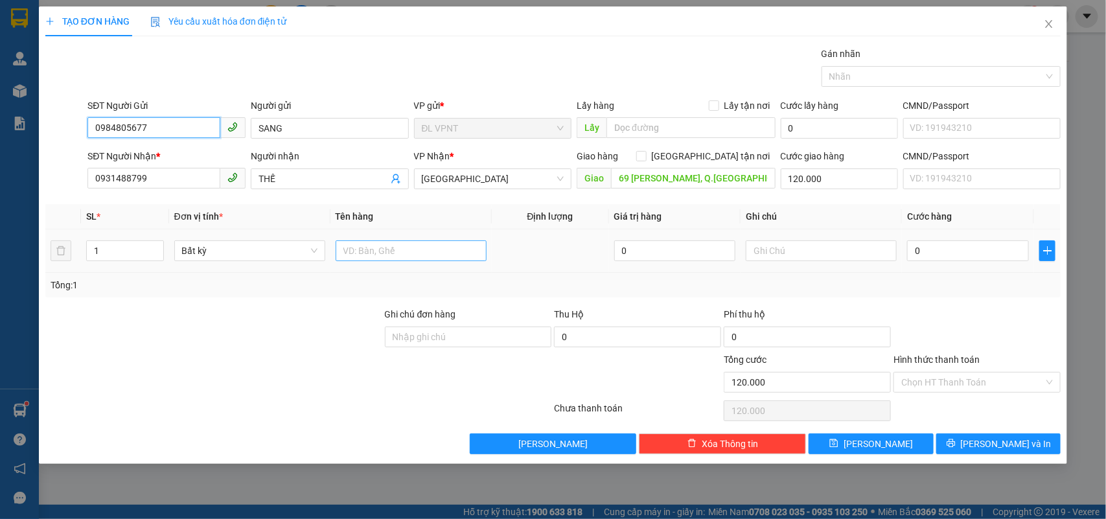
type input "0984805677"
click at [397, 248] on input "text" at bounding box center [411, 250] width 151 height 21
type input "1tx"
click at [980, 253] on input "0" at bounding box center [968, 250] width 122 height 21
type input "1"
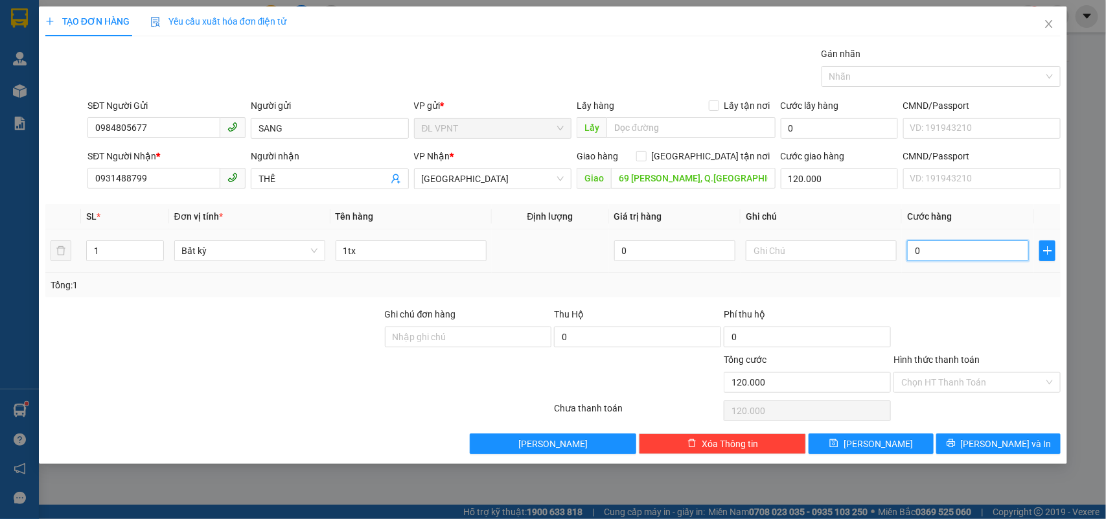
type input "120.001"
type input "10"
type input "120.010"
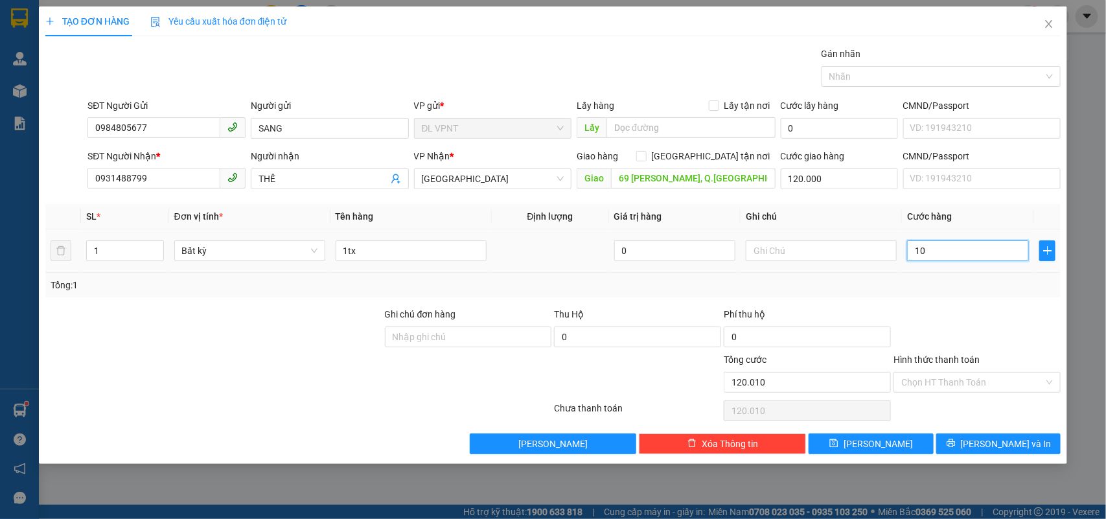
type input "100"
type input "120.100"
type input "100.000"
type input "220.000"
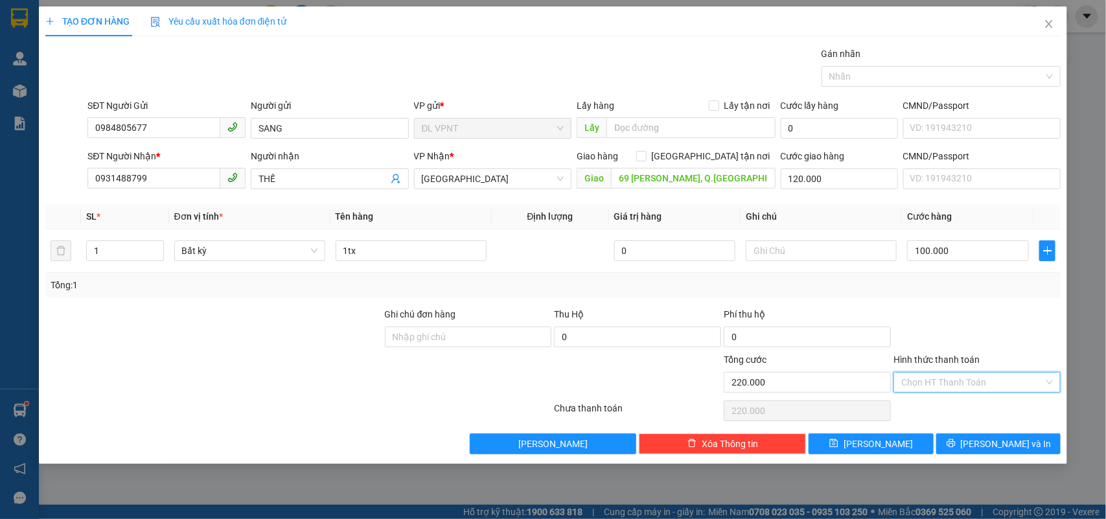
click at [960, 383] on input "Hình thức thanh toán" at bounding box center [972, 382] width 143 height 19
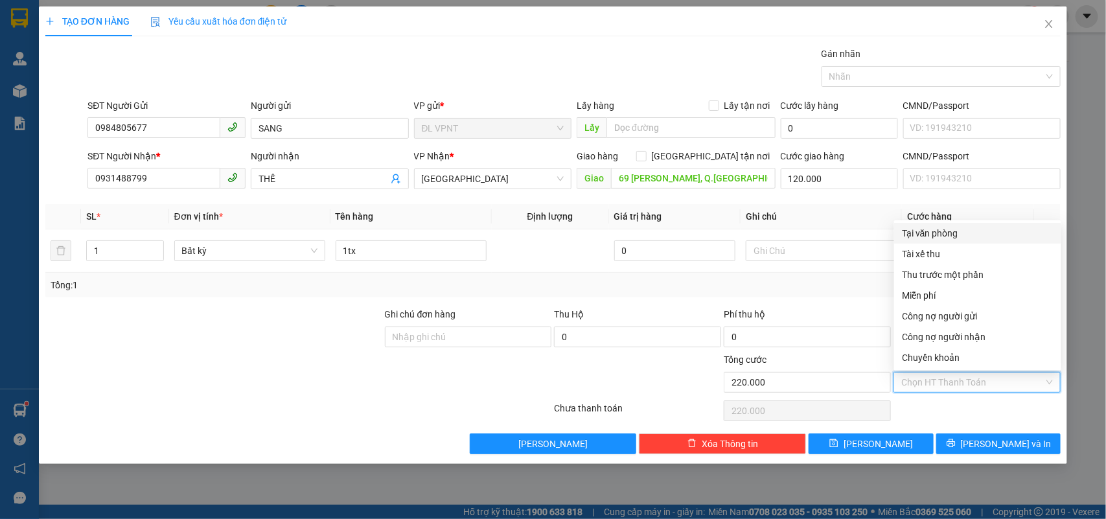
click at [953, 231] on div "Tại văn phòng" at bounding box center [978, 233] width 152 height 14
type input "0"
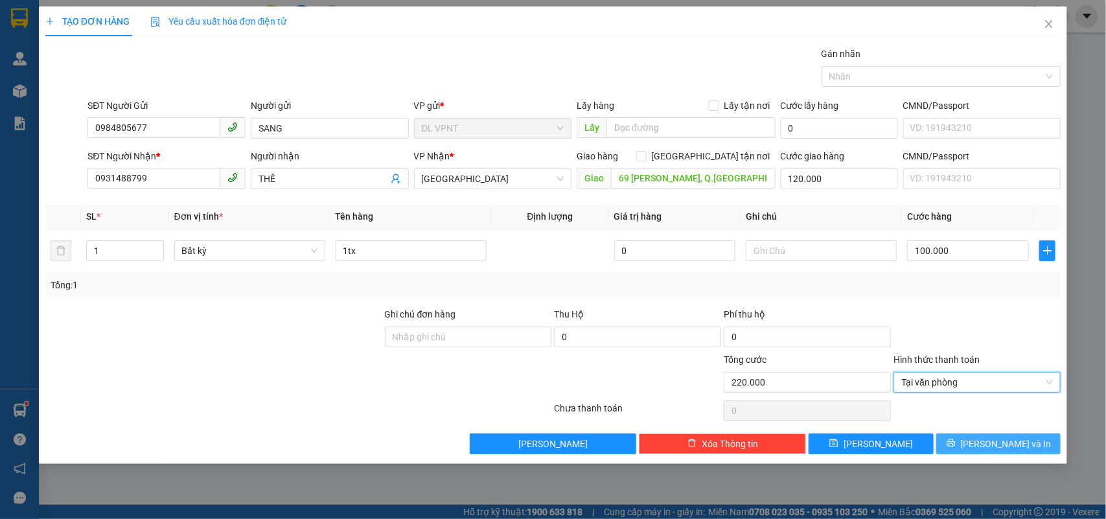
click at [1014, 438] on span "[PERSON_NAME] và In" at bounding box center [1006, 444] width 91 height 14
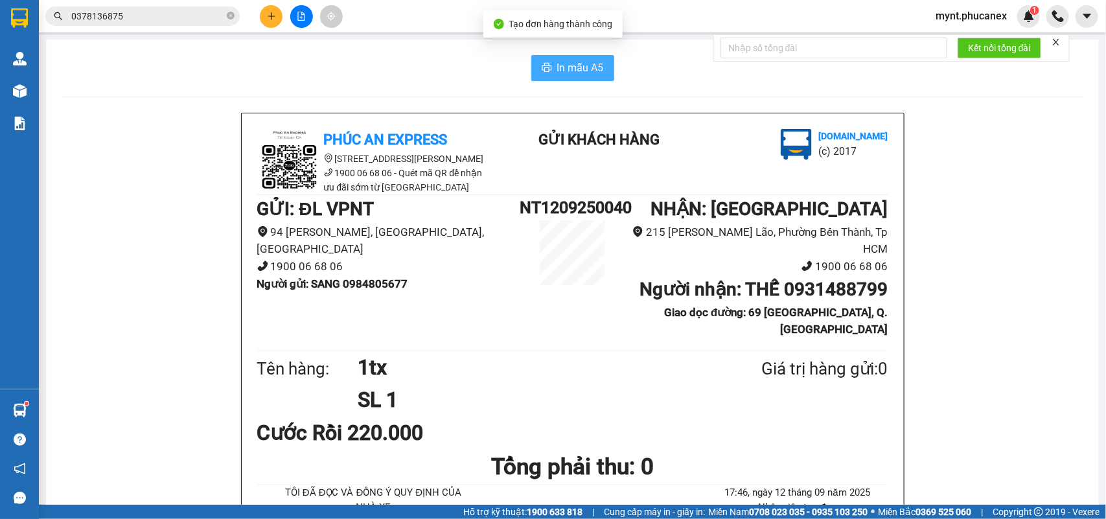
click at [549, 60] on button "In mẫu A5" at bounding box center [572, 68] width 83 height 26
click at [280, 16] on button at bounding box center [271, 16] width 23 height 23
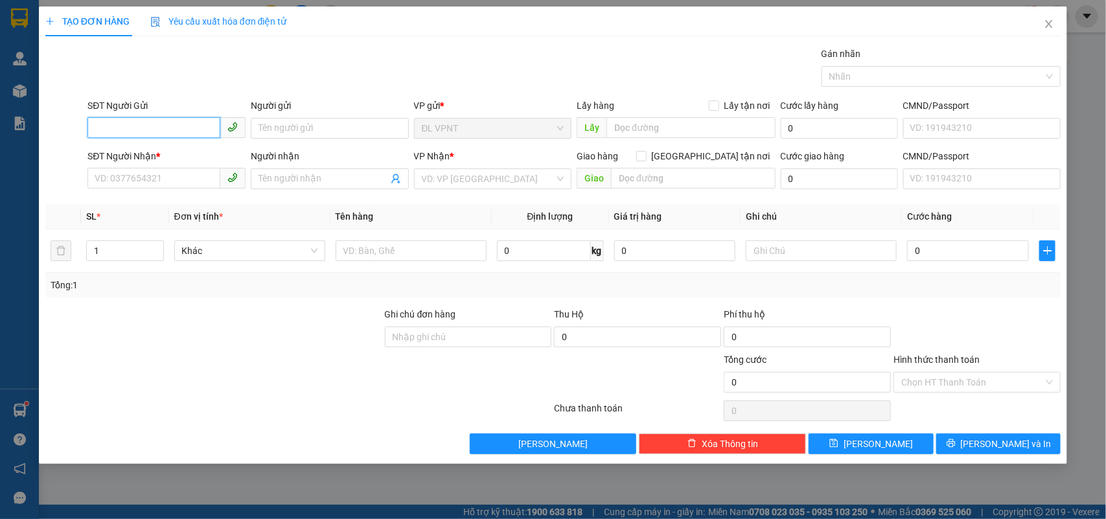
click at [192, 128] on input "SĐT Người Gửi" at bounding box center [153, 127] width 133 height 21
paste input "0344917998"
type input "0344917998"
click at [180, 146] on div "0344917998 - ĐOAN" at bounding box center [166, 154] width 158 height 21
type input "ĐOAN"
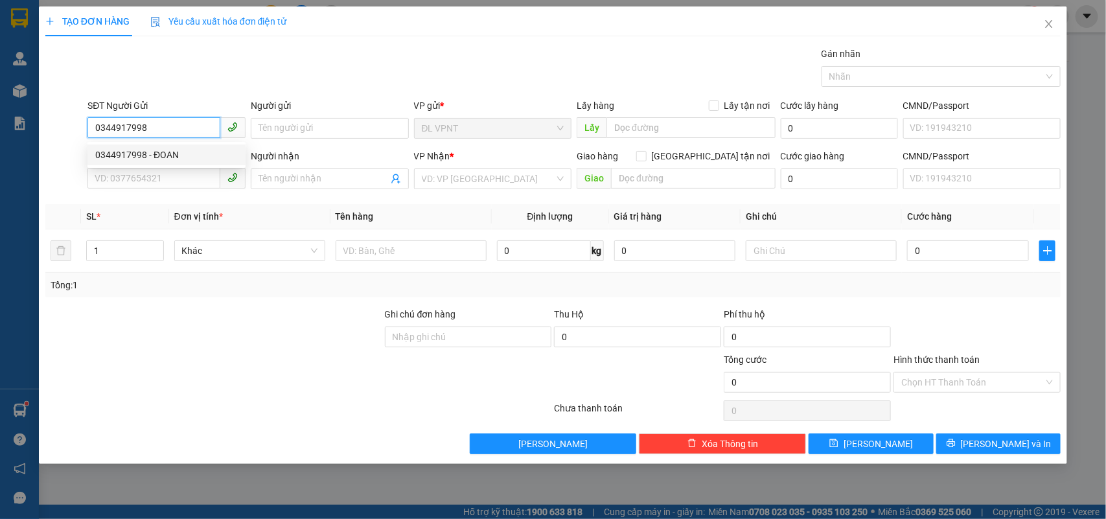
type input "0344917998"
type input "ĐOAN"
type input "0344917998"
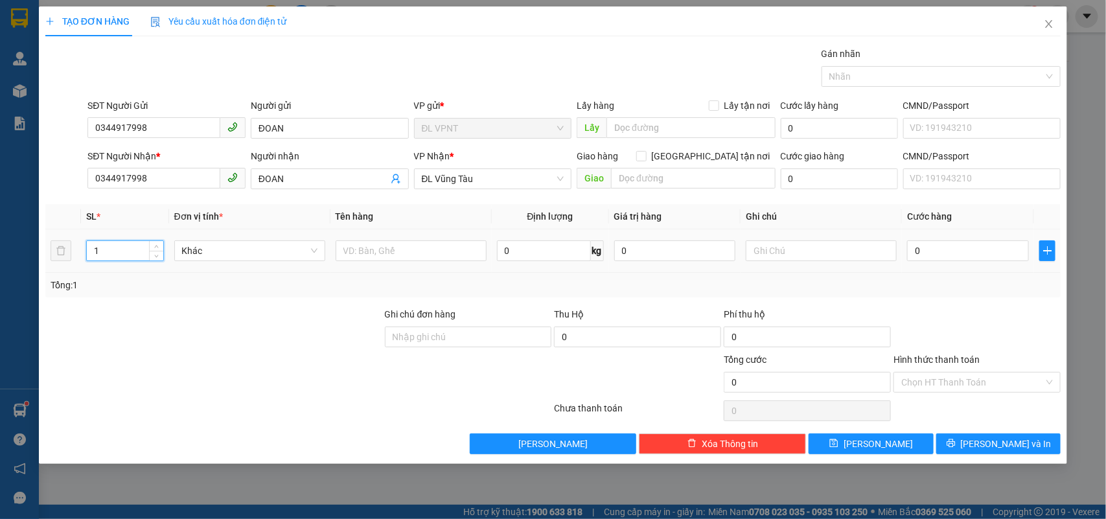
drag, startPoint x: 95, startPoint y: 254, endPoint x: 78, endPoint y: 255, distance: 16.2
click at [78, 255] on tr "1 Khác 0 kg 0 0" at bounding box center [553, 250] width 1016 height 43
click at [390, 262] on div at bounding box center [411, 251] width 151 height 26
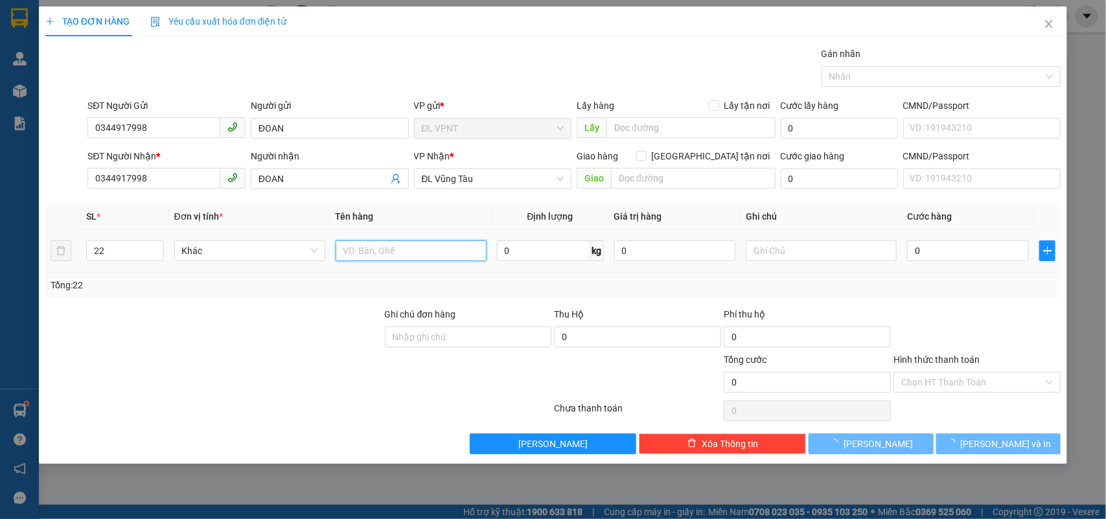
click at [393, 250] on input "text" at bounding box center [411, 250] width 151 height 21
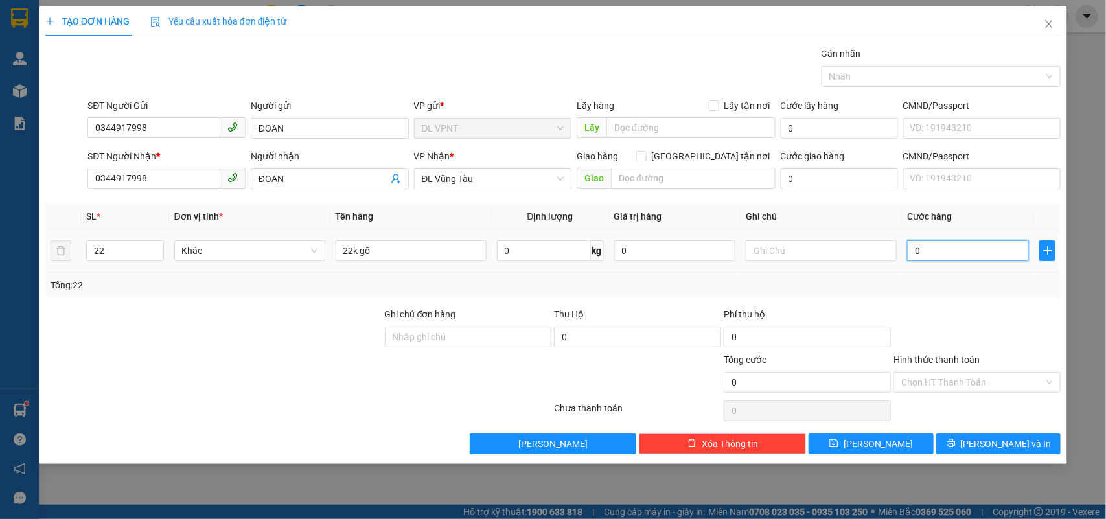
click at [976, 256] on input "0" at bounding box center [968, 250] width 122 height 21
click at [927, 393] on div "Chọn HT Thanh Toán" at bounding box center [977, 382] width 167 height 21
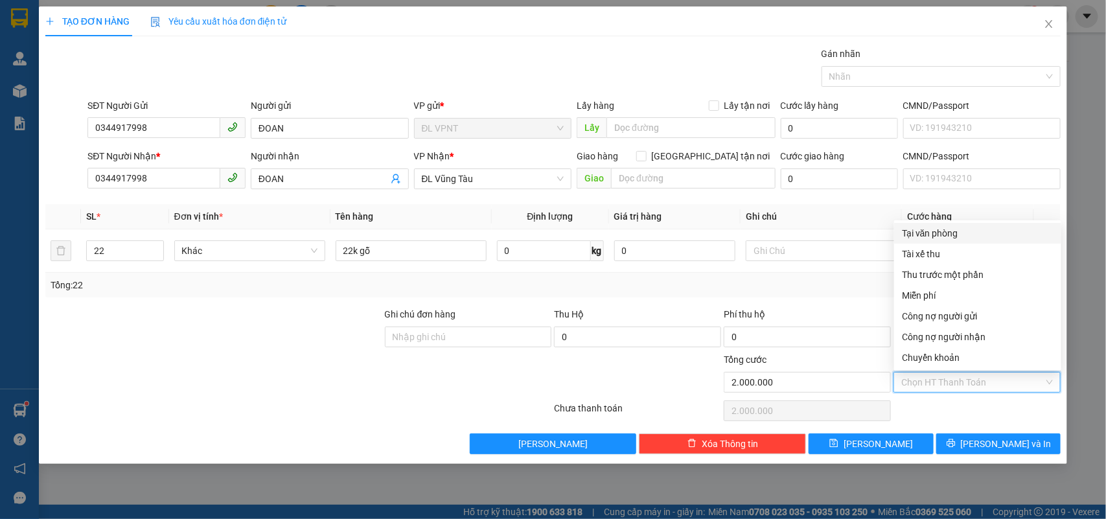
click at [816, 284] on div "Tổng: 22" at bounding box center [554, 285] width 1006 height 14
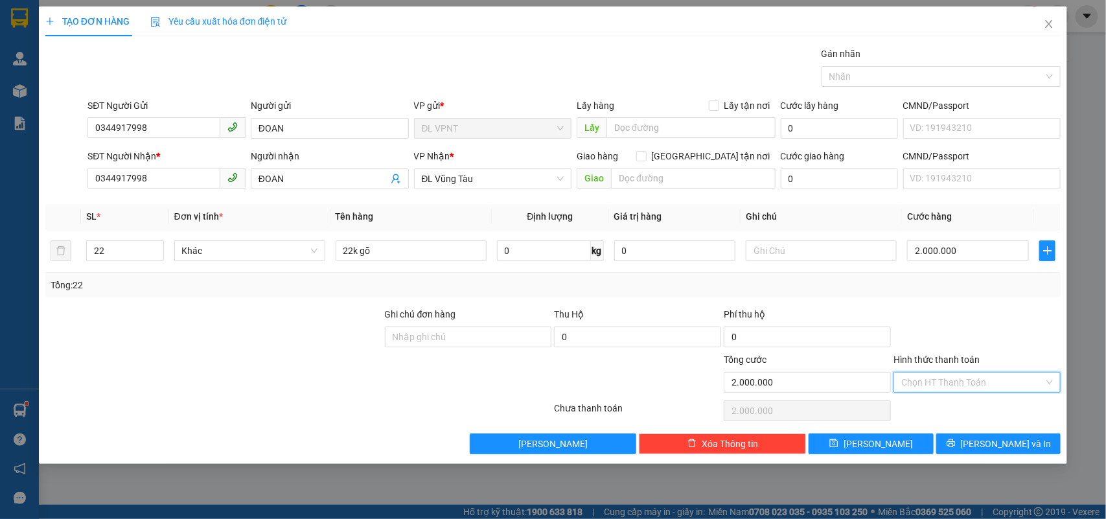
click at [924, 377] on input "Hình thức thanh toán" at bounding box center [972, 382] width 143 height 19
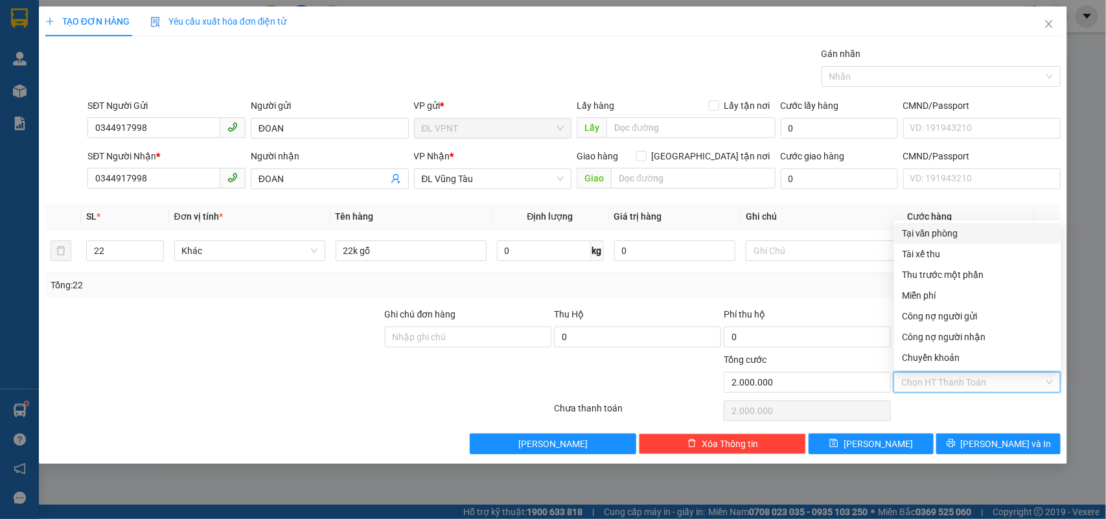
click at [934, 227] on div "Tại văn phòng" at bounding box center [978, 233] width 152 height 14
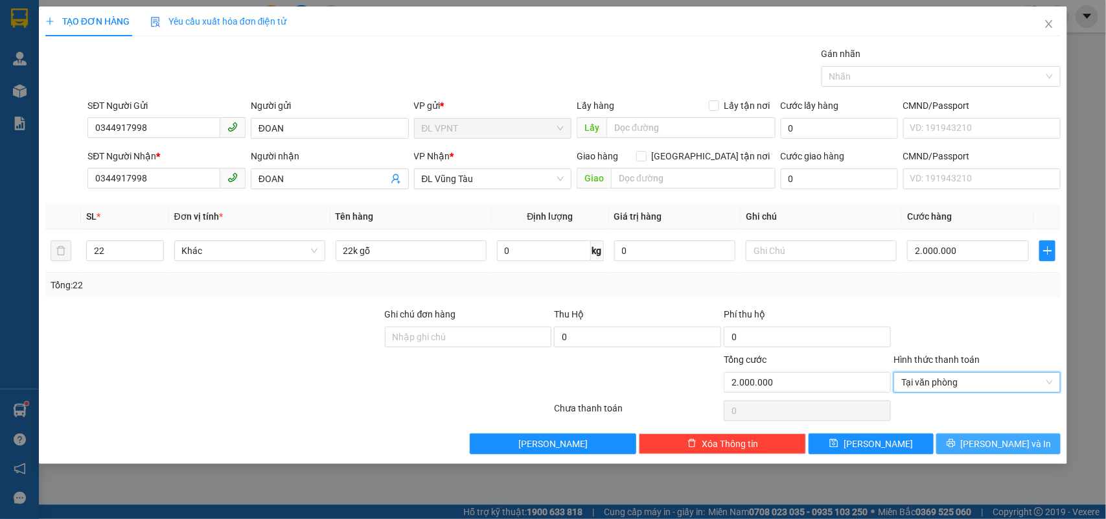
click at [1011, 442] on span "[PERSON_NAME] và In" at bounding box center [1006, 444] width 91 height 14
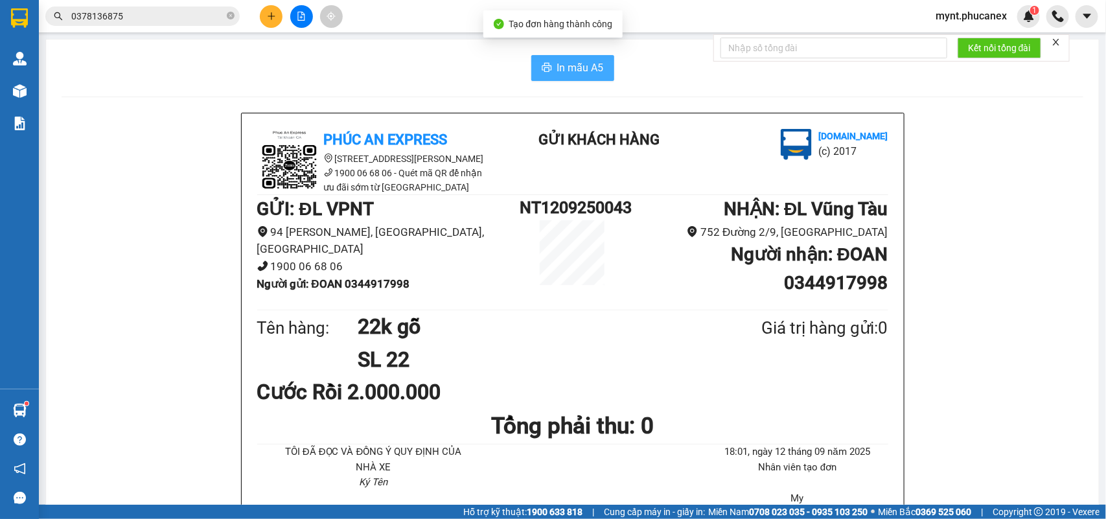
click at [578, 62] on span "In mẫu A5" at bounding box center [580, 68] width 47 height 16
click at [274, 16] on icon "plus" at bounding box center [271, 16] width 7 height 1
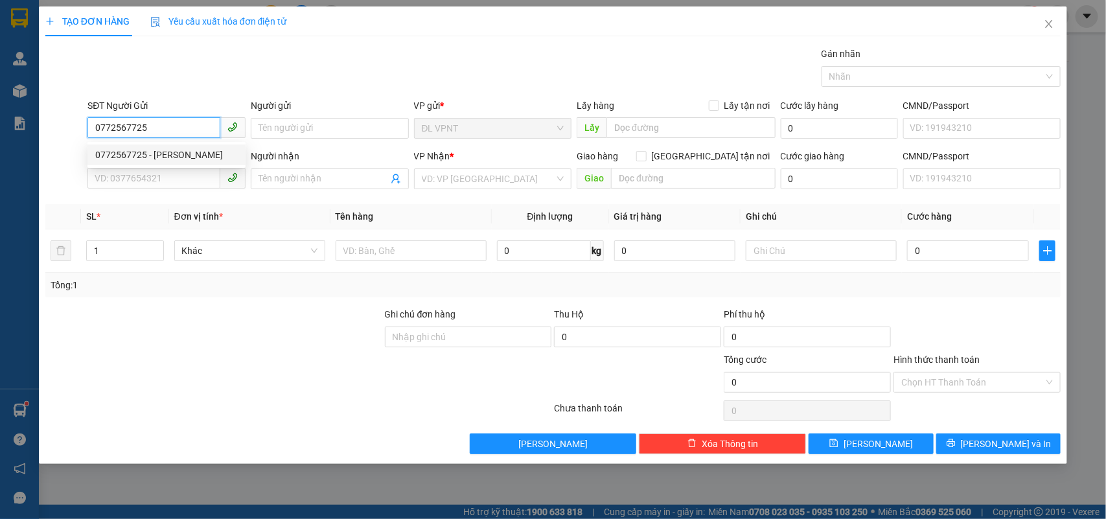
click at [203, 154] on div "0772567725 - CƯỜNG" at bounding box center [166, 155] width 143 height 14
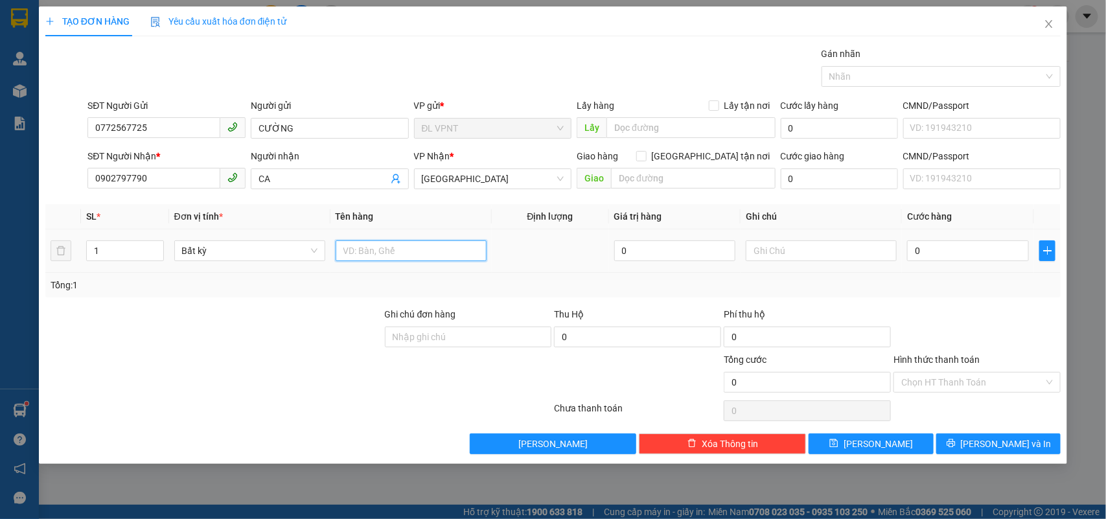
click at [406, 244] on input "text" at bounding box center [411, 250] width 151 height 21
click at [934, 257] on input "0" at bounding box center [968, 250] width 122 height 21
click at [1005, 386] on input "Hình thức thanh toán" at bounding box center [972, 382] width 143 height 19
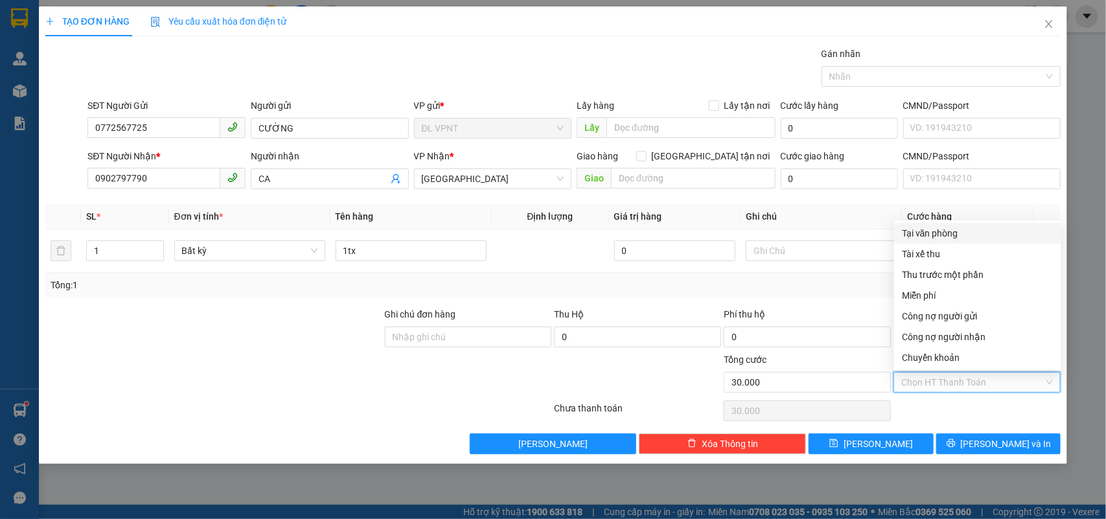
click at [912, 230] on div "Tại văn phòng" at bounding box center [978, 233] width 152 height 14
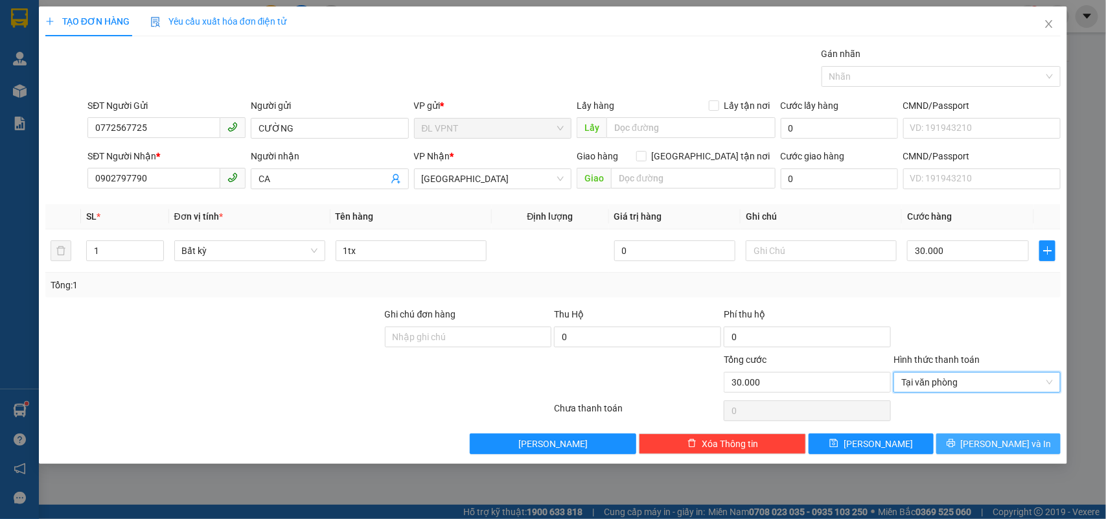
click at [973, 435] on button "[PERSON_NAME] và In" at bounding box center [998, 443] width 124 height 21
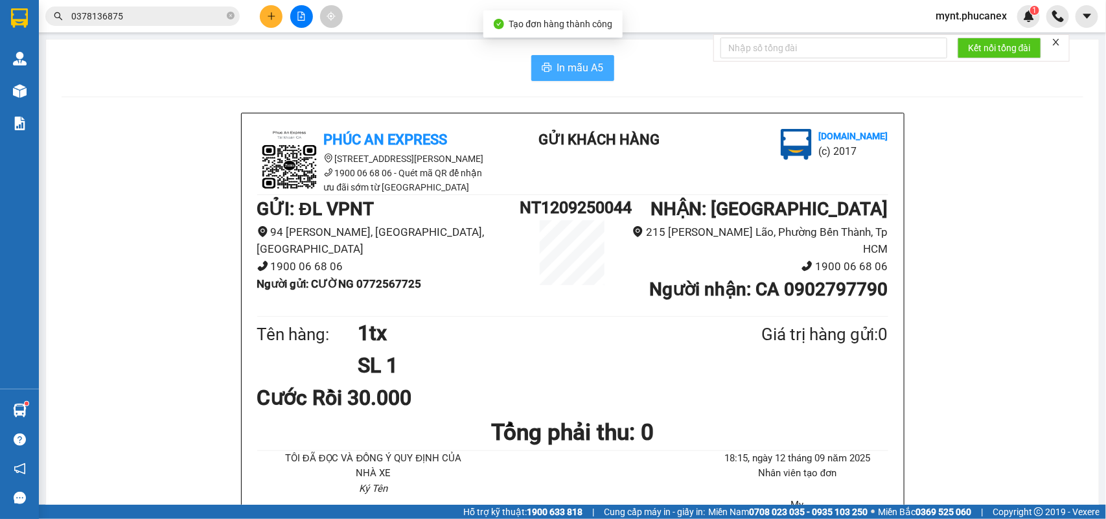
click at [553, 79] on button "In mẫu A5" at bounding box center [572, 68] width 83 height 26
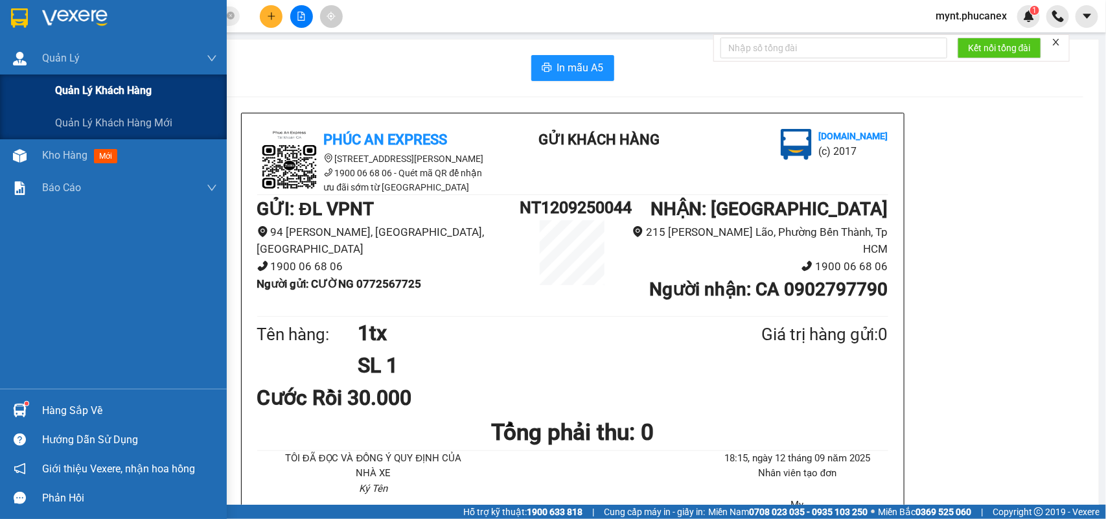
click at [21, 105] on div "Quản lý khách hàng" at bounding box center [113, 91] width 227 height 32
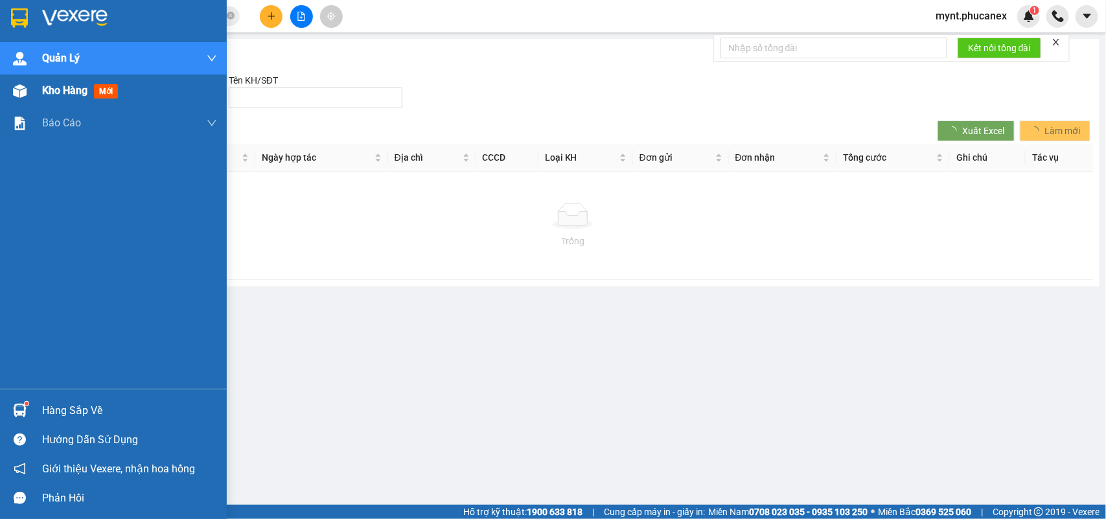
click at [83, 85] on span "Kho hàng" at bounding box center [64, 90] width 45 height 12
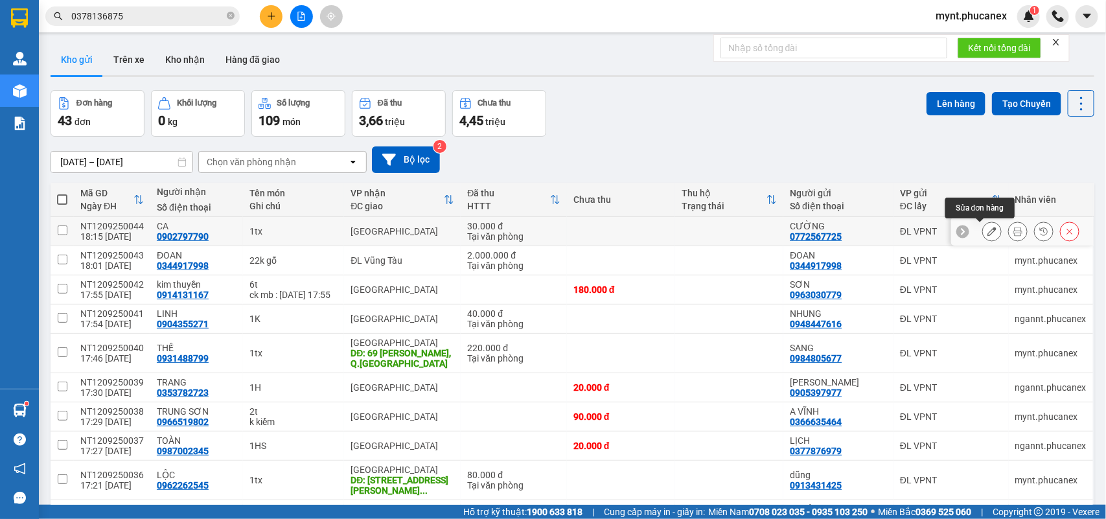
click at [988, 231] on icon at bounding box center [992, 231] width 9 height 9
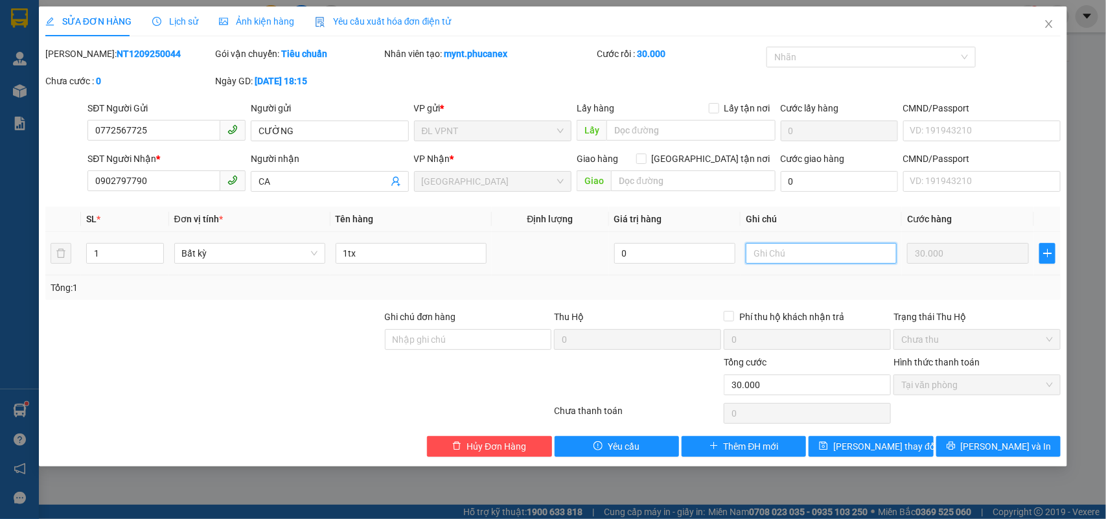
click at [802, 256] on input "text" at bounding box center [821, 253] width 151 height 21
click at [895, 447] on span "Lưu thay đổi" at bounding box center [885, 446] width 104 height 14
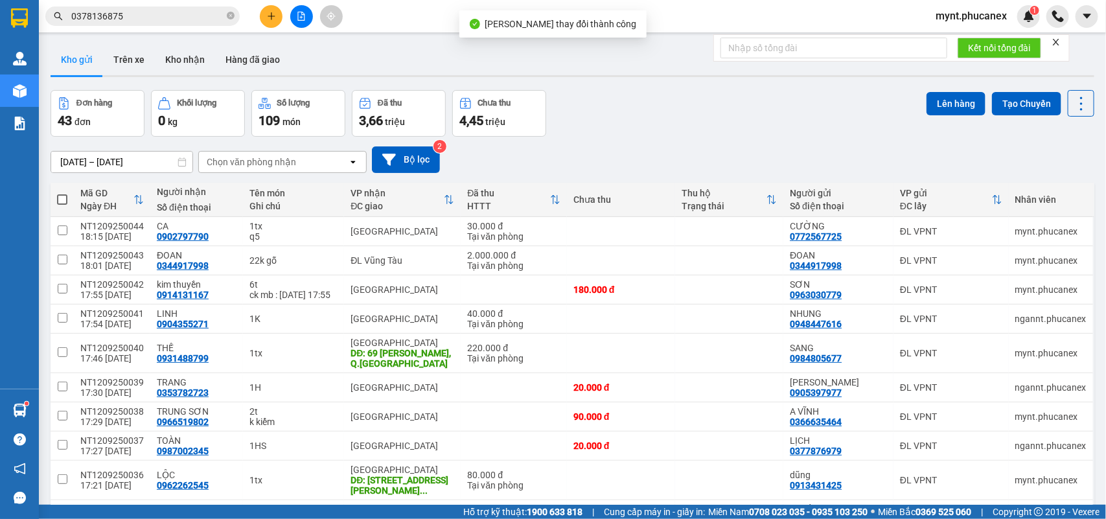
click at [172, 12] on input "0378136875" at bounding box center [147, 16] width 153 height 14
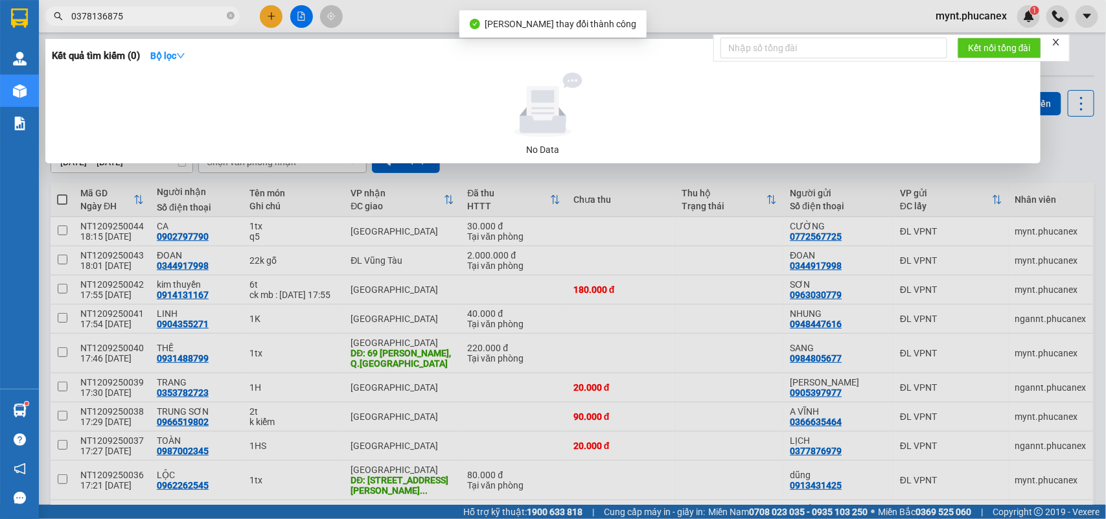
click at [172, 12] on input "0378136875" at bounding box center [147, 16] width 153 height 14
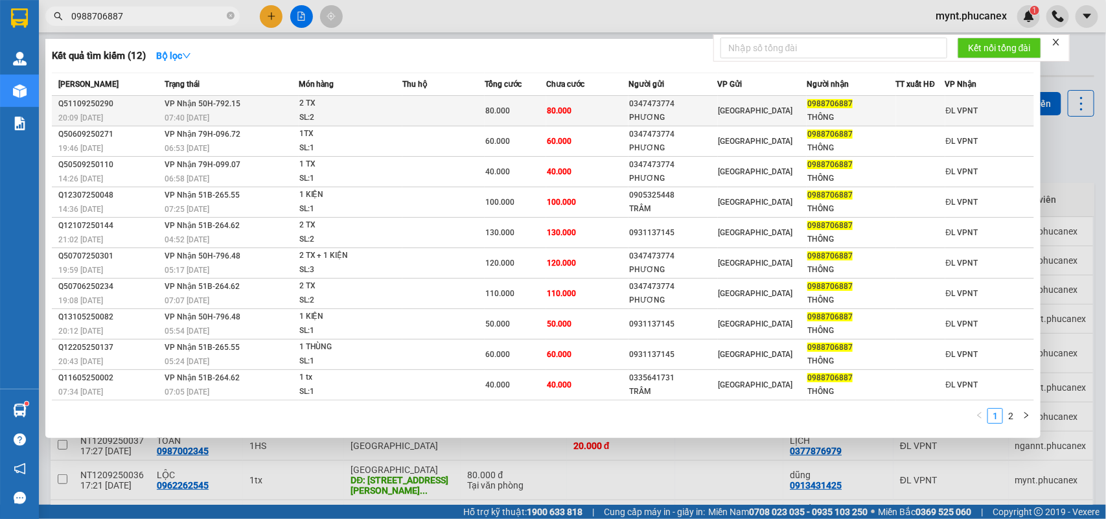
click at [616, 107] on td "80.000" at bounding box center [587, 111] width 82 height 30
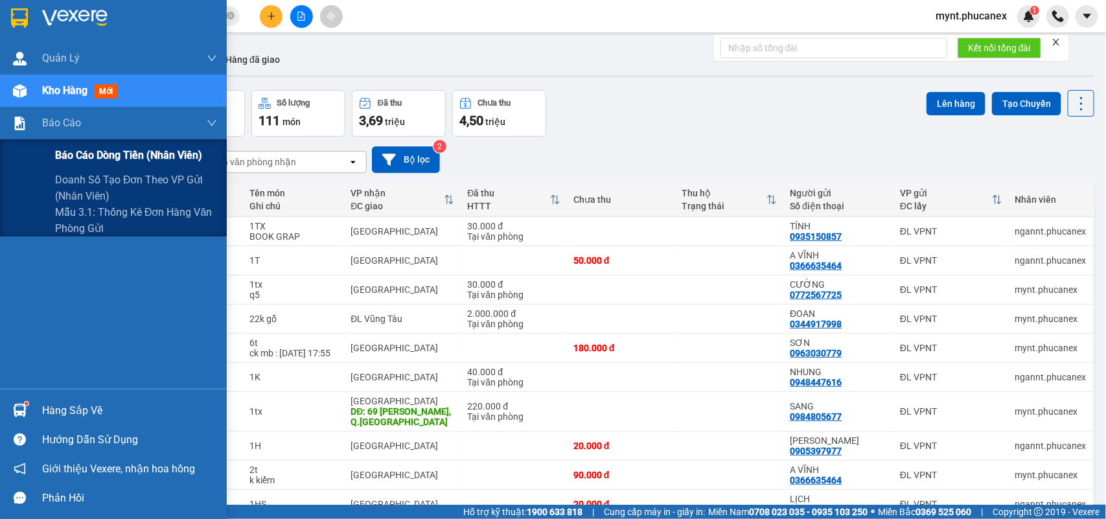
click at [111, 159] on span "Báo cáo dòng tiền (nhân viên)" at bounding box center [128, 155] width 147 height 16
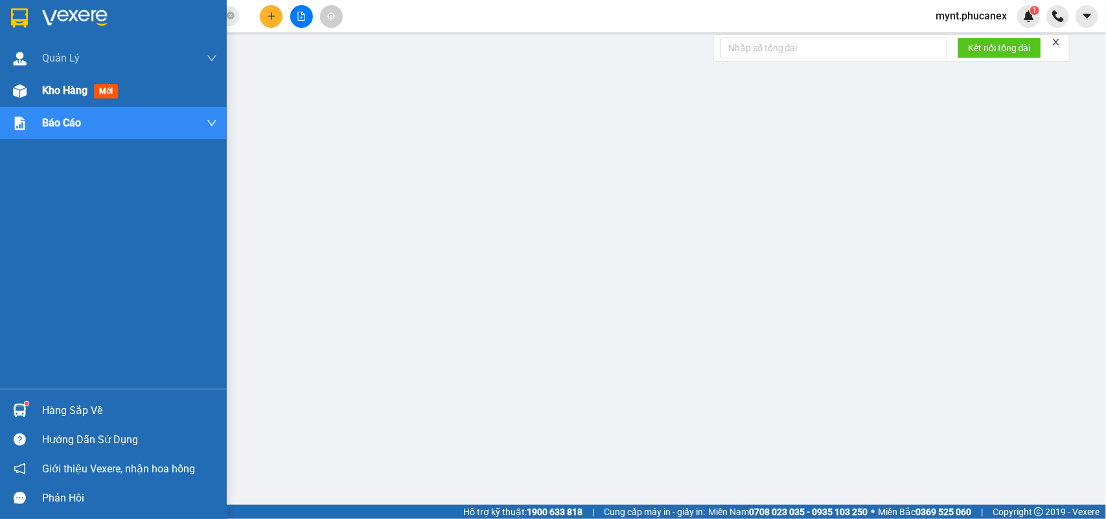
click at [31, 93] on div "Kho hàng mới" at bounding box center [113, 91] width 227 height 32
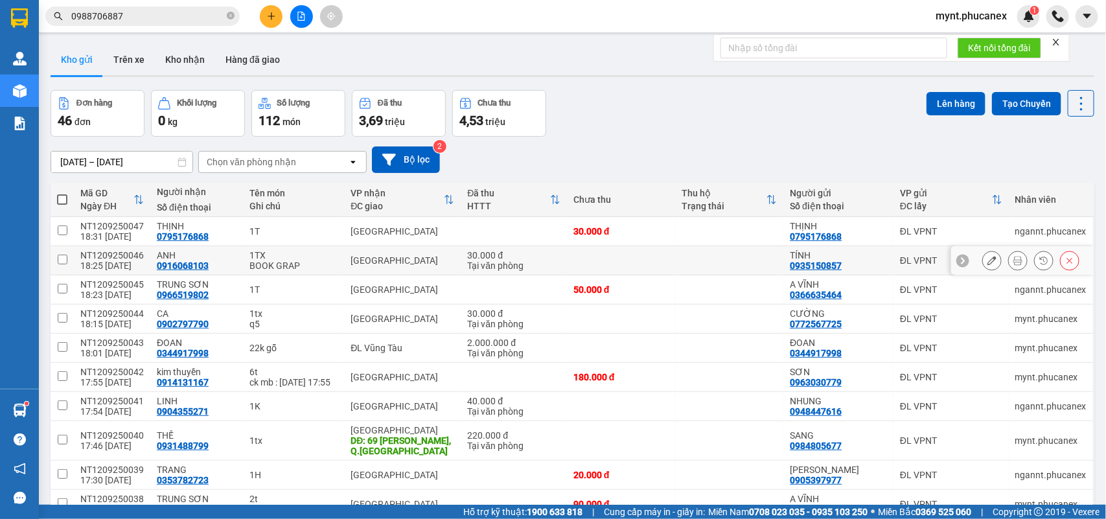
scroll to position [80, 0]
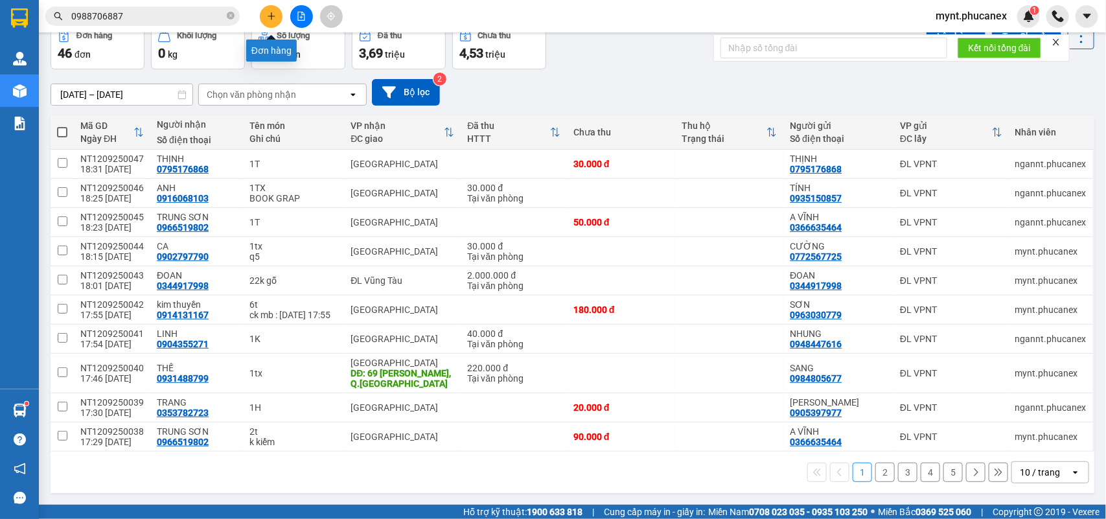
click at [269, 17] on icon "plus" at bounding box center [271, 16] width 9 height 9
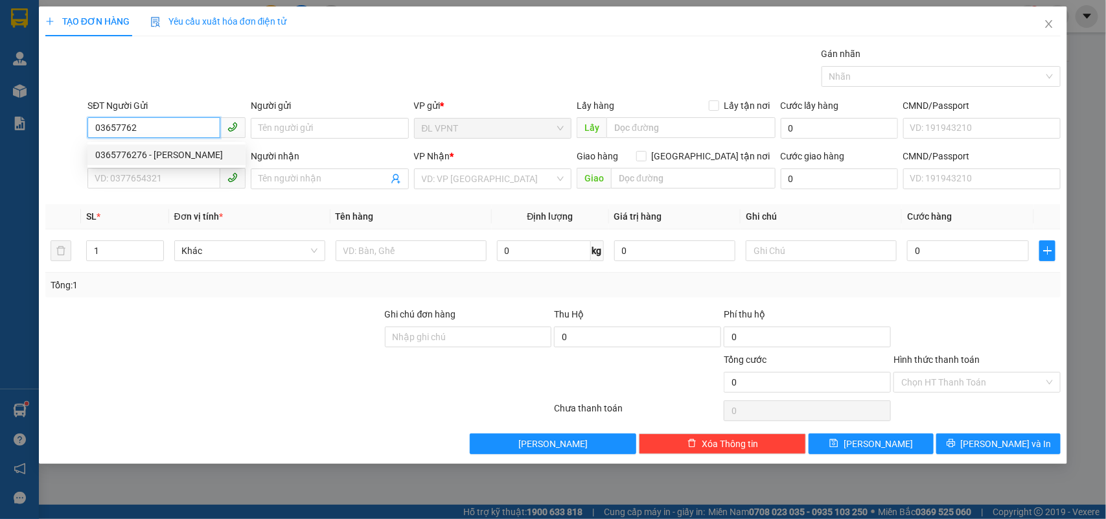
click at [123, 146] on div "0365776276 - THẢO" at bounding box center [166, 154] width 158 height 21
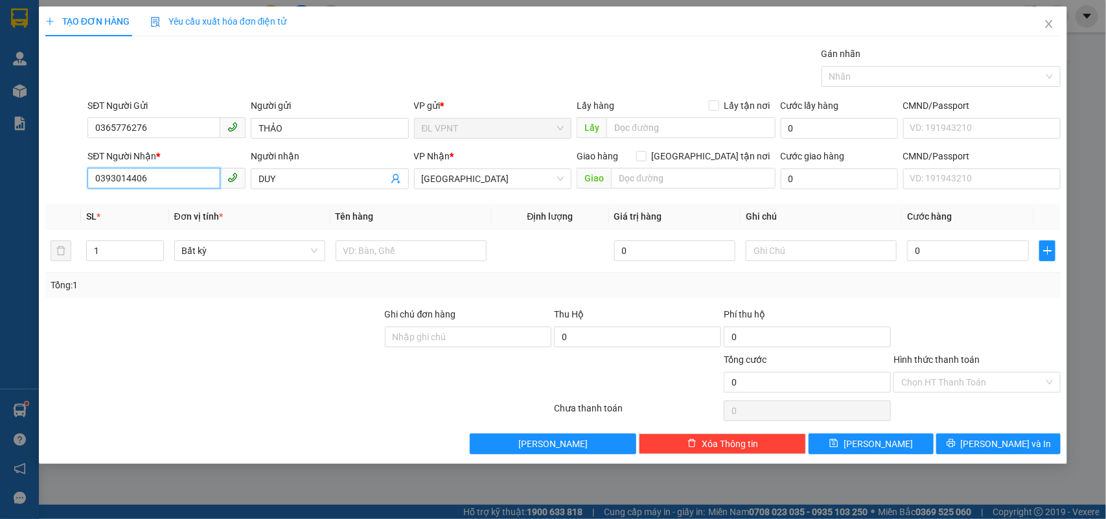
click at [154, 188] on input "0393014406" at bounding box center [153, 178] width 133 height 21
drag, startPoint x: 294, startPoint y: 179, endPoint x: 0, endPoint y: 152, distance: 294.7
click at [0, 152] on div "TẠO ĐƠN HÀNG Yêu cầu xuất hóa đơn điện tử Transit Pickup Surcharge Ids Transit …" at bounding box center [553, 259] width 1106 height 519
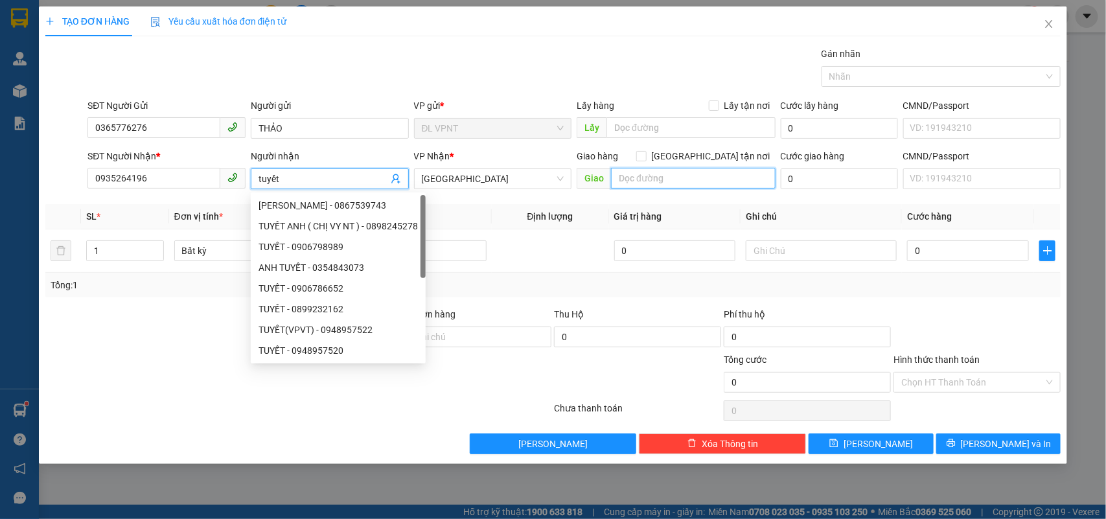
click at [634, 170] on input "text" at bounding box center [693, 178] width 165 height 21
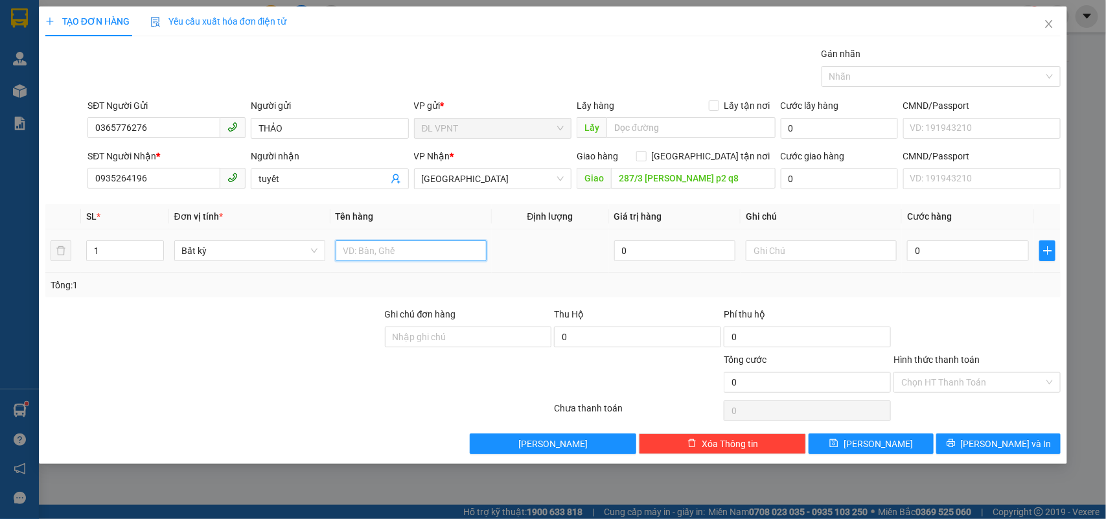
click at [384, 254] on input "text" at bounding box center [411, 250] width 151 height 21
click at [917, 255] on input "0" at bounding box center [968, 250] width 122 height 21
click at [811, 185] on input "0" at bounding box center [839, 178] width 117 height 21
click at [950, 382] on input "Hình thức thanh toán" at bounding box center [972, 382] width 143 height 19
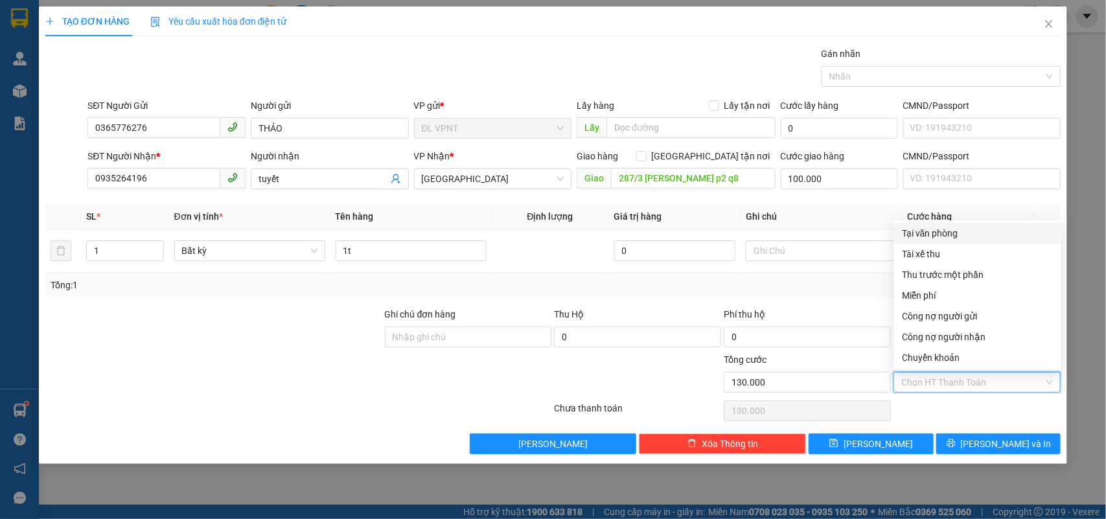
click at [923, 229] on div "Tại văn phòng" at bounding box center [978, 233] width 152 height 14
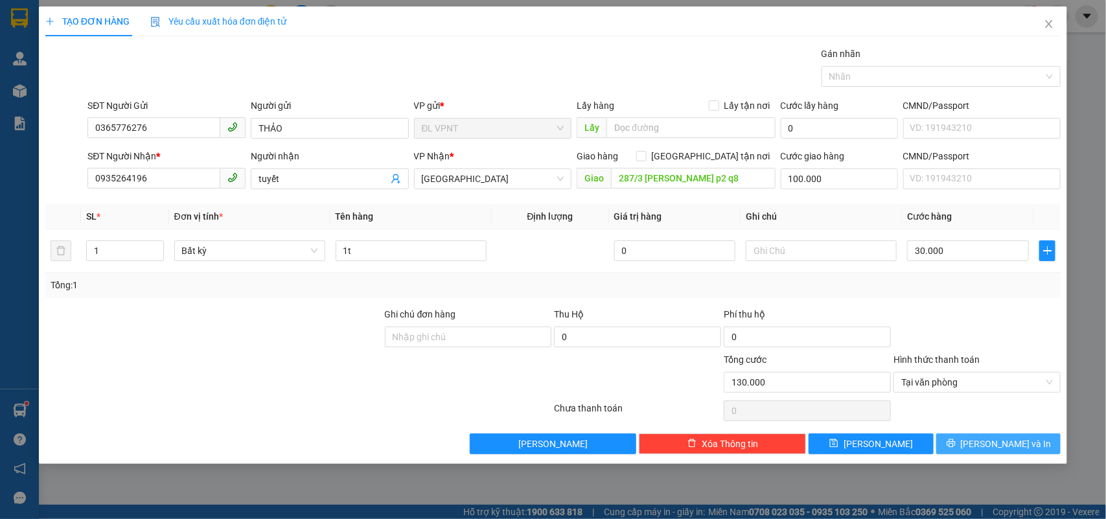
click at [1011, 451] on span "[PERSON_NAME] và In" at bounding box center [1006, 444] width 91 height 14
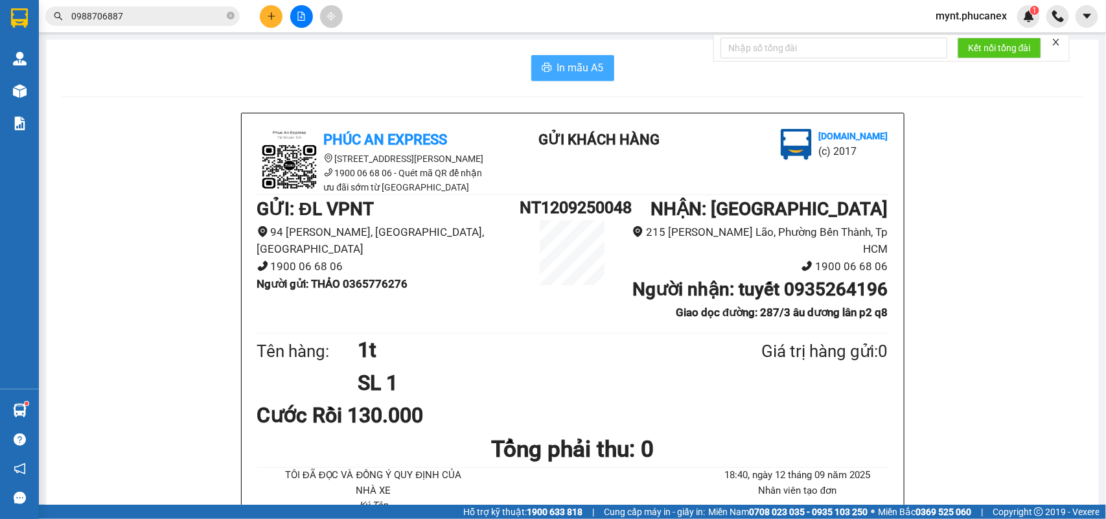
click at [588, 69] on span "In mẫu A5" at bounding box center [580, 68] width 47 height 16
click at [268, 14] on icon "plus" at bounding box center [271, 16] width 9 height 9
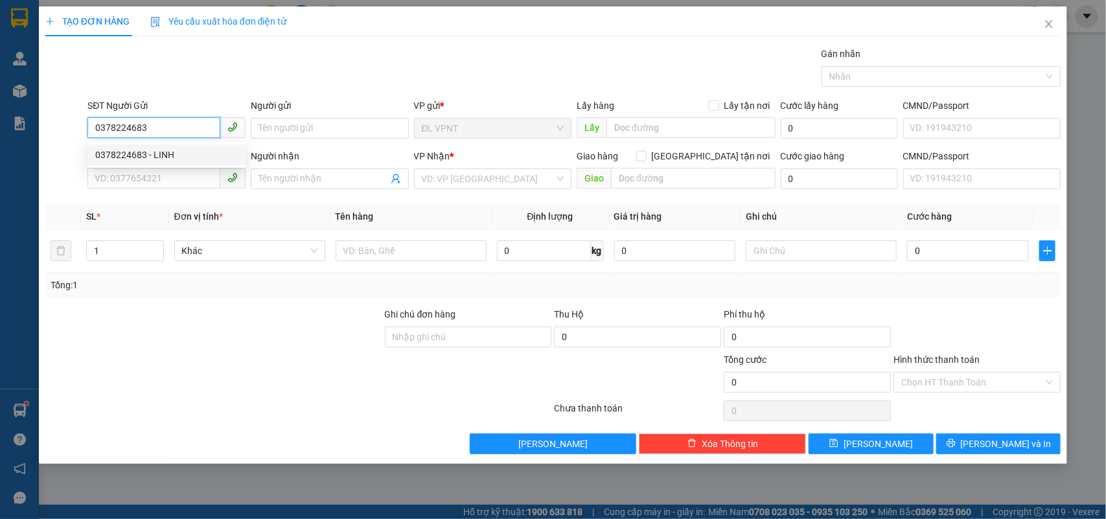
click at [146, 157] on div "0378224683 - LINH" at bounding box center [166, 155] width 143 height 14
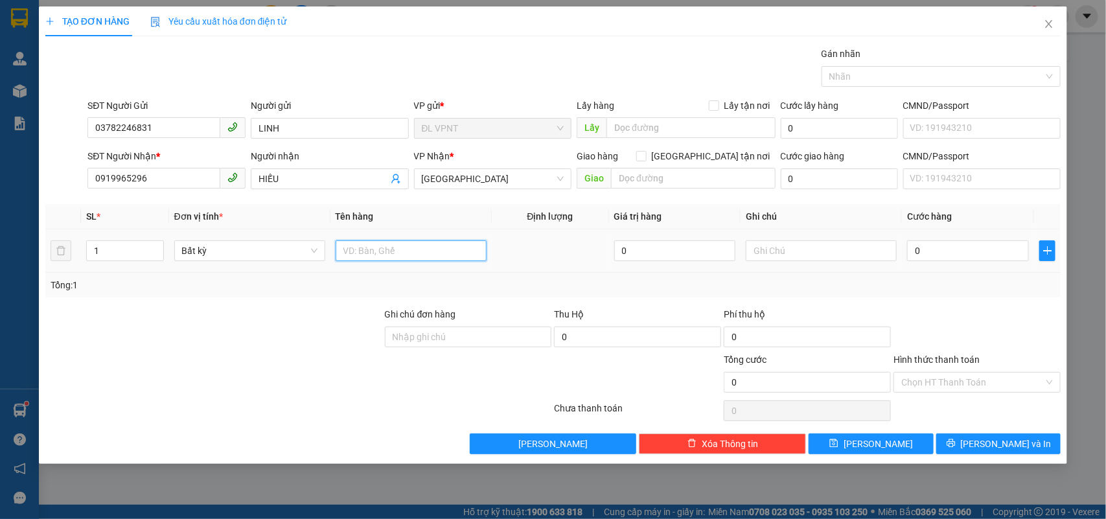
click at [387, 254] on input "text" at bounding box center [411, 250] width 151 height 21
click at [161, 131] on input "03782246831" at bounding box center [153, 127] width 133 height 21
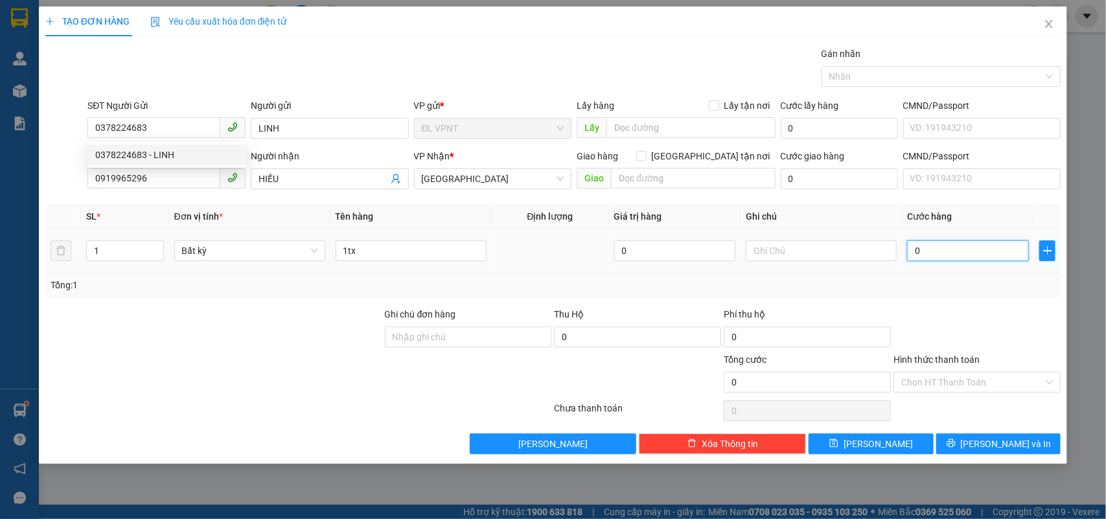
click at [935, 254] on input "0" at bounding box center [968, 250] width 122 height 21
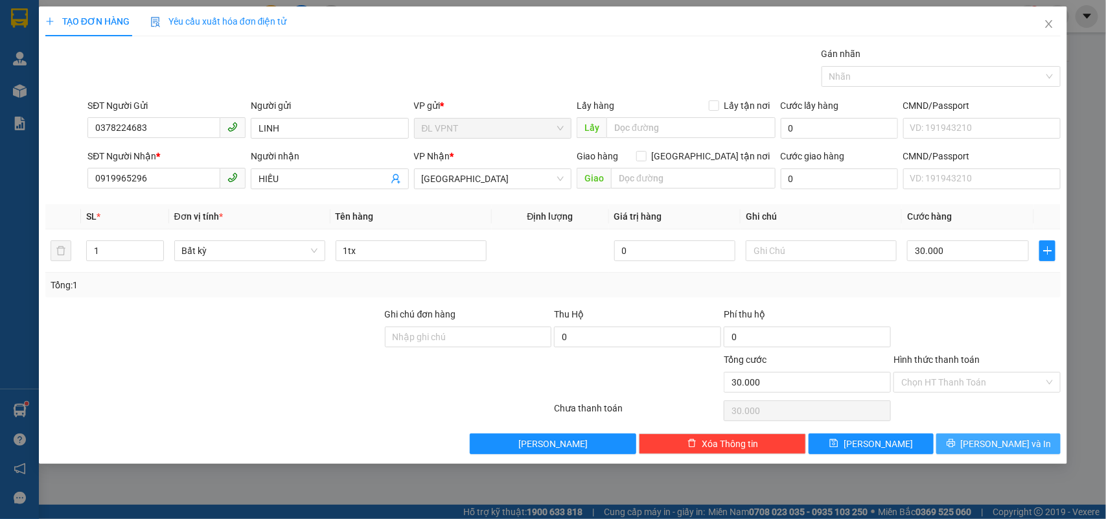
click at [1011, 438] on span "[PERSON_NAME] và In" at bounding box center [1006, 444] width 91 height 14
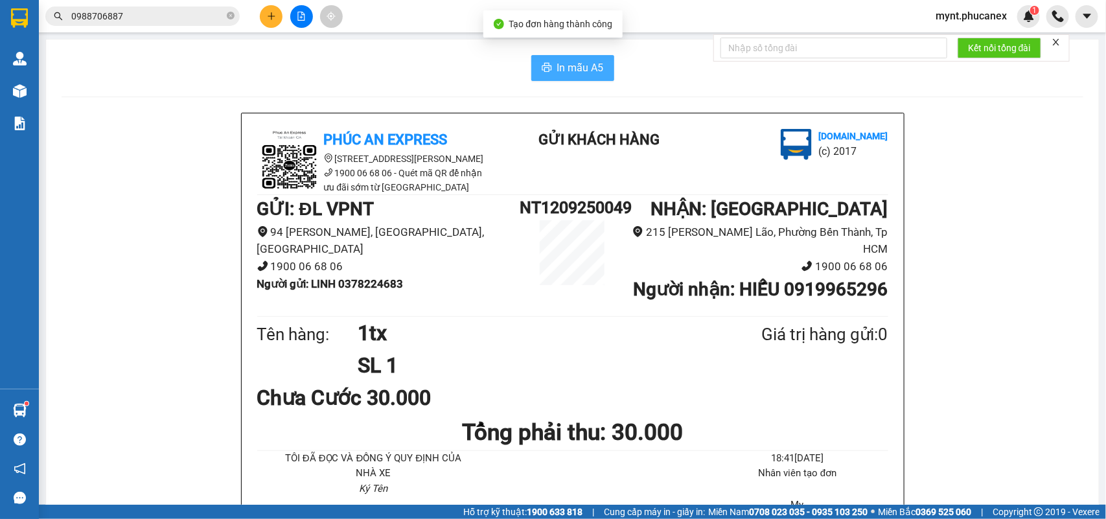
click at [538, 55] on button "In mẫu A5" at bounding box center [572, 68] width 83 height 26
drag, startPoint x: 251, startPoint y: 286, endPoint x: 209, endPoint y: 30, distance: 259.4
click at [257, 282] on b "Người gửi : LINH 0378224683" at bounding box center [330, 283] width 146 height 13
click at [273, 24] on button at bounding box center [271, 16] width 23 height 23
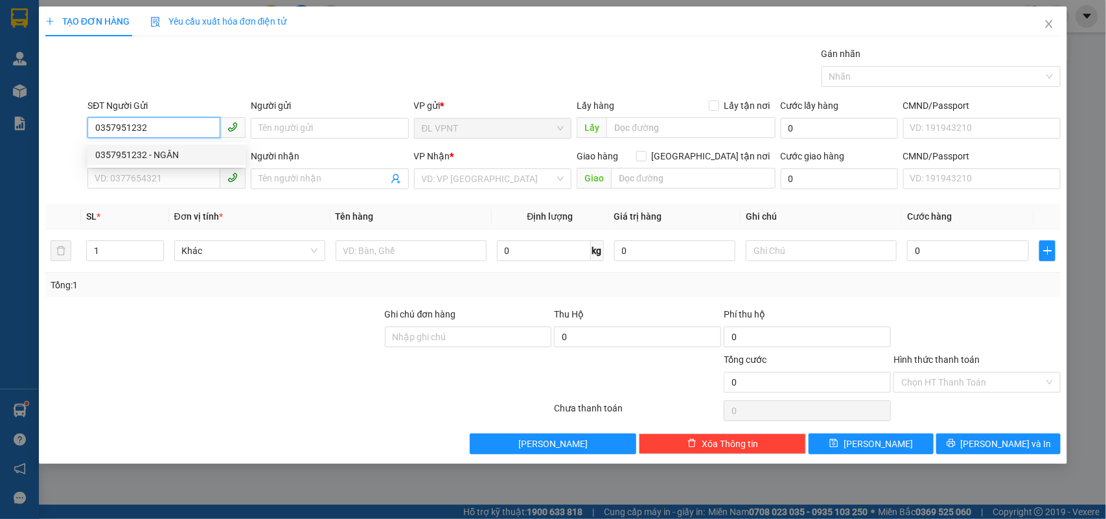
click at [149, 157] on div "0357951232 - NGÂN" at bounding box center [166, 155] width 143 height 14
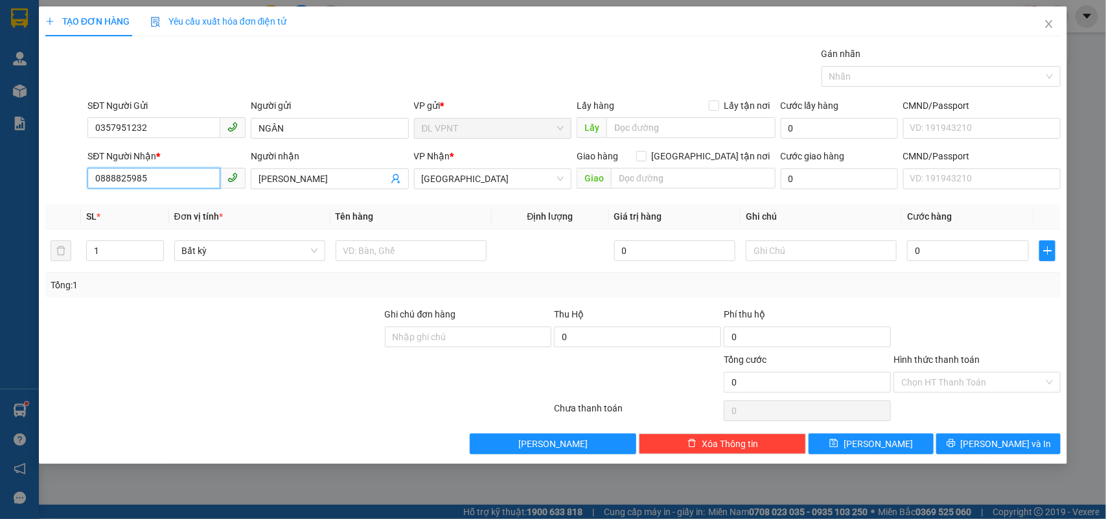
drag, startPoint x: 170, startPoint y: 177, endPoint x: 0, endPoint y: 23, distance: 228.9
click at [0, 36] on div "TẠO ĐƠN HÀNG Yêu cầu xuất hóa đơn điện tử Transit Pickup Surcharge Ids Transit …" at bounding box center [553, 259] width 1106 height 519
drag, startPoint x: 315, startPoint y: 183, endPoint x: 0, endPoint y: 137, distance: 318.2
click at [0, 137] on div "TẠO ĐƠN HÀNG Yêu cầu xuất hóa đơn điện tử Transit Pickup Surcharge Ids Transit …" at bounding box center [553, 259] width 1106 height 519
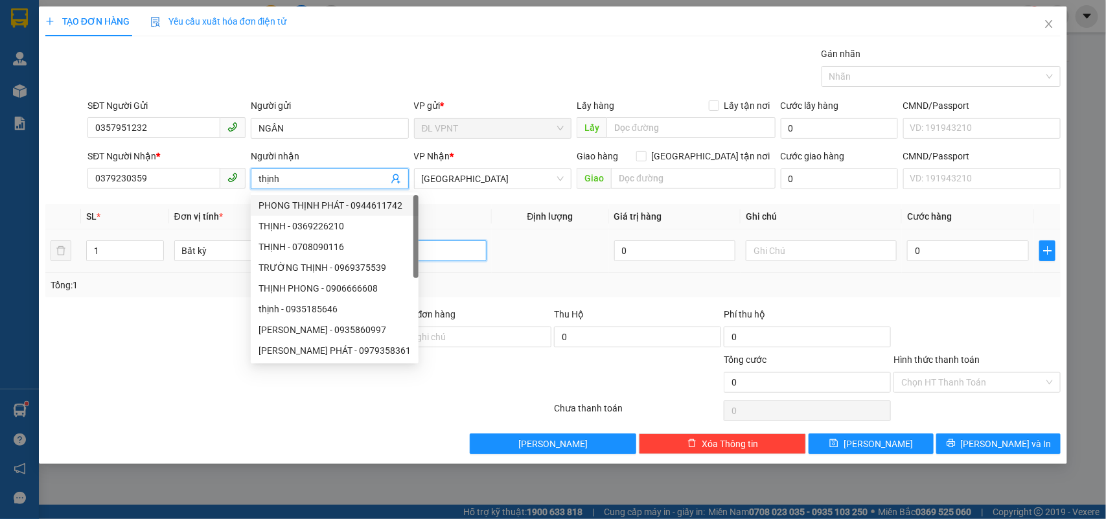
click at [451, 249] on input "text" at bounding box center [411, 250] width 151 height 21
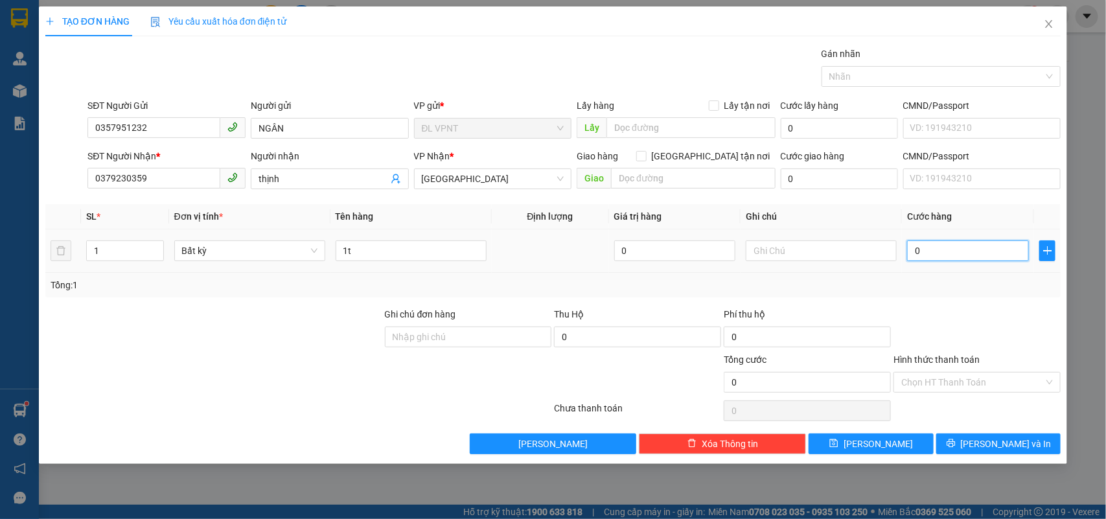
click at [943, 259] on input "0" at bounding box center [968, 250] width 122 height 21
click at [956, 447] on icon "printer" at bounding box center [951, 443] width 9 height 9
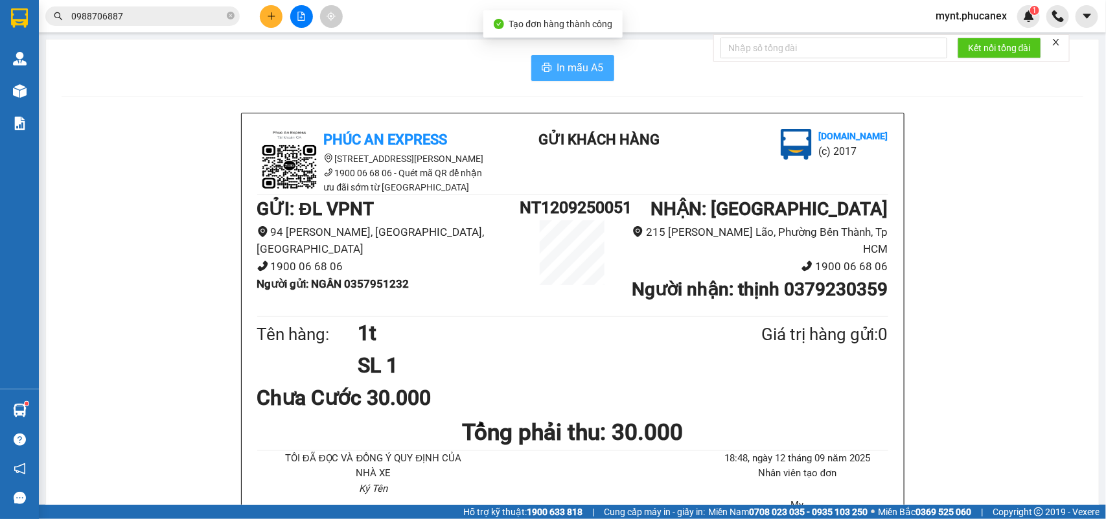
click at [577, 69] on span "In mẫu A5" at bounding box center [580, 68] width 47 height 16
click at [150, 9] on input "0988706887" at bounding box center [147, 16] width 153 height 14
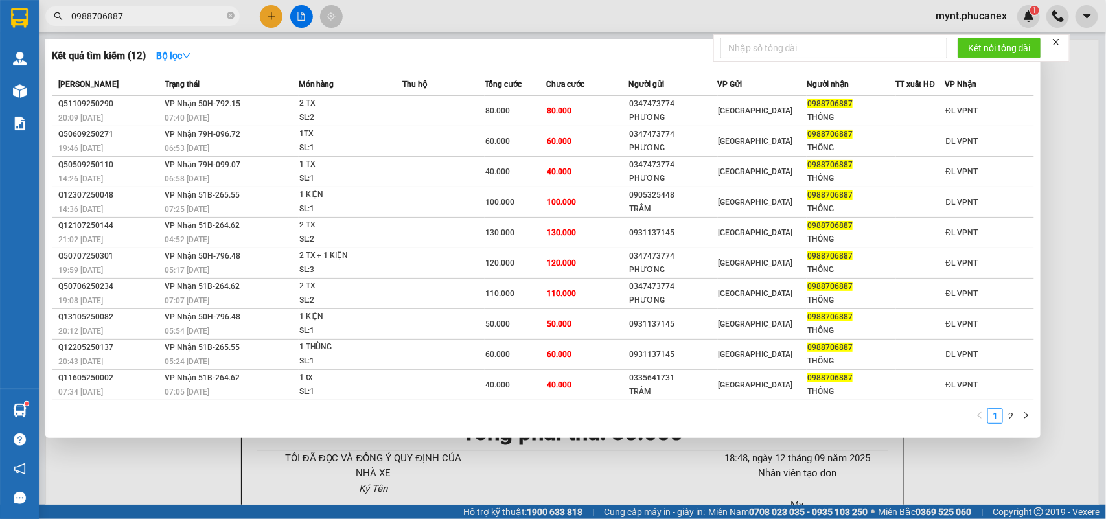
click at [150, 9] on input "0988706887" at bounding box center [147, 16] width 153 height 14
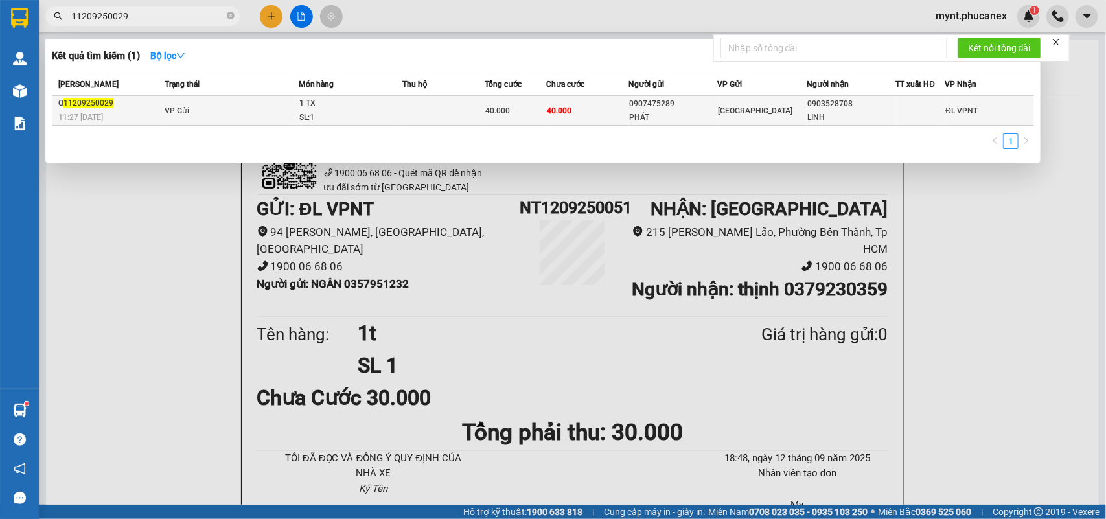
click at [339, 107] on div "1 TX" at bounding box center [347, 104] width 97 height 14
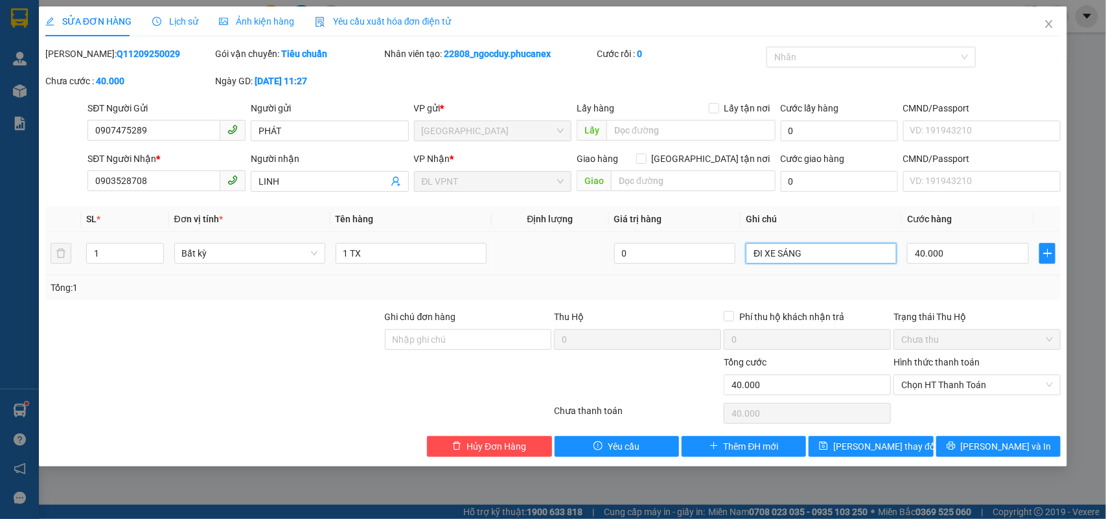
click at [825, 258] on input "ĐI XE SÁNG" at bounding box center [821, 253] width 151 height 21
drag, startPoint x: 169, startPoint y: 175, endPoint x: 0, endPoint y: 156, distance: 170.2
click at [0, 156] on div "SỬA ĐƠN HÀNG Lịch sử Ảnh kiện hàng Yêu cầu xuất hóa đơn điện tử Total Paid Fee …" at bounding box center [553, 259] width 1106 height 519
click at [815, 261] on input "ĐI XE SÁNG ," at bounding box center [821, 253] width 151 height 21
click at [844, 442] on button "Lưu thay đổi" at bounding box center [871, 446] width 124 height 21
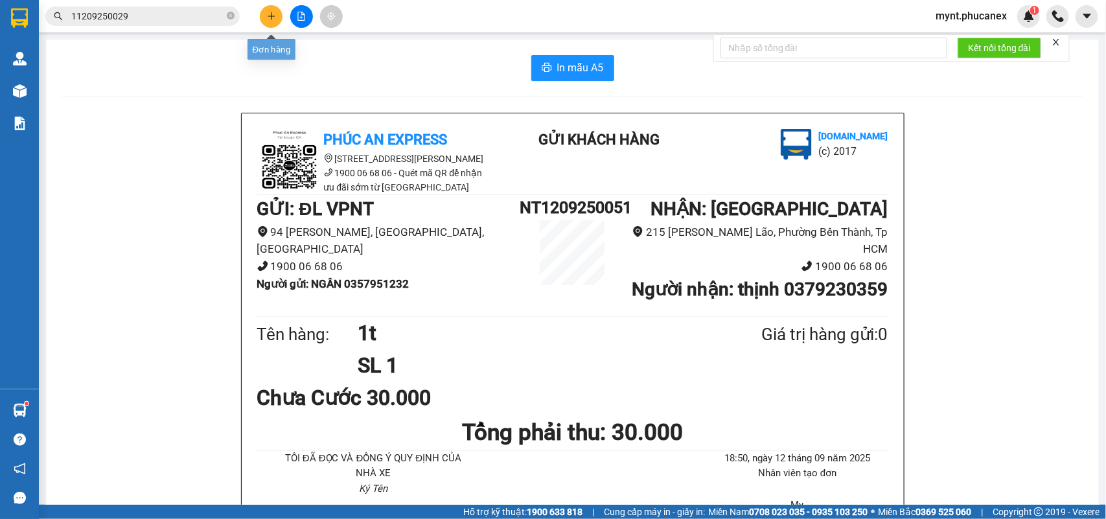
click at [271, 21] on button at bounding box center [271, 16] width 23 height 23
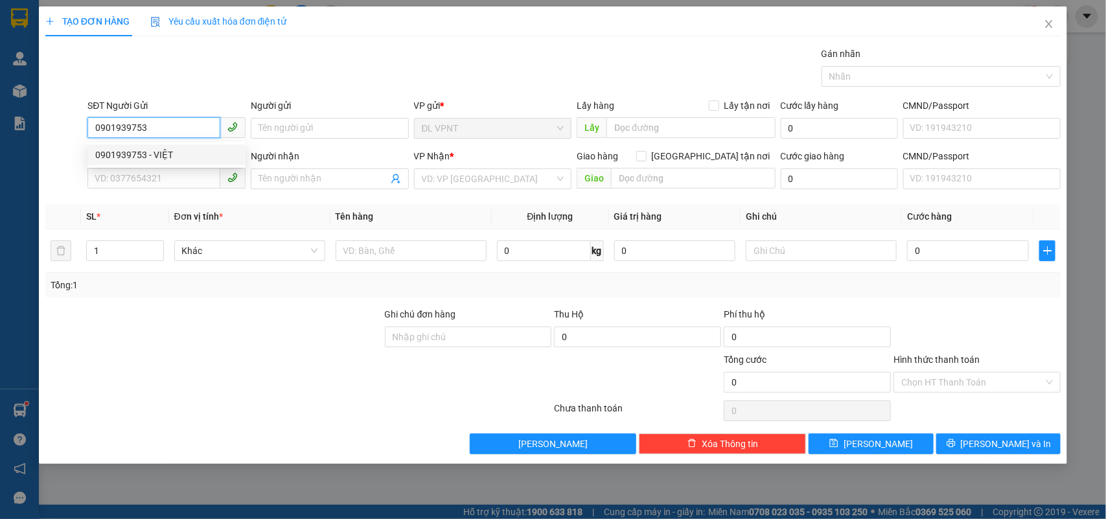
click at [181, 153] on div "0901939753 - VIỆT" at bounding box center [166, 155] width 143 height 14
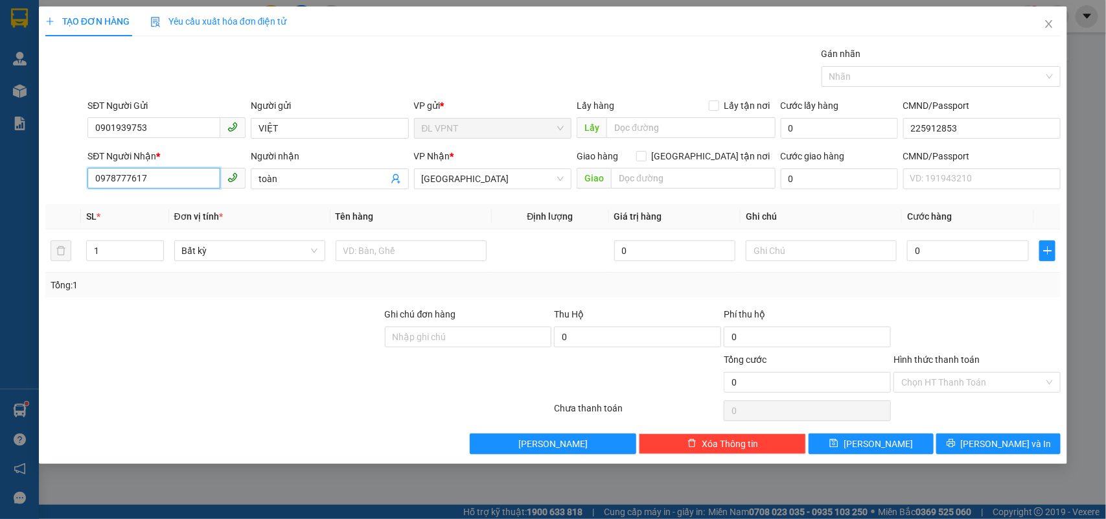
drag, startPoint x: 177, startPoint y: 188, endPoint x: 0, endPoint y: 137, distance: 184.0
click at [0, 143] on div "TẠO ĐƠN HÀNG Yêu cầu xuất hóa đơn điện tử Transit Pickup Surcharge Ids Transit …" at bounding box center [553, 259] width 1106 height 519
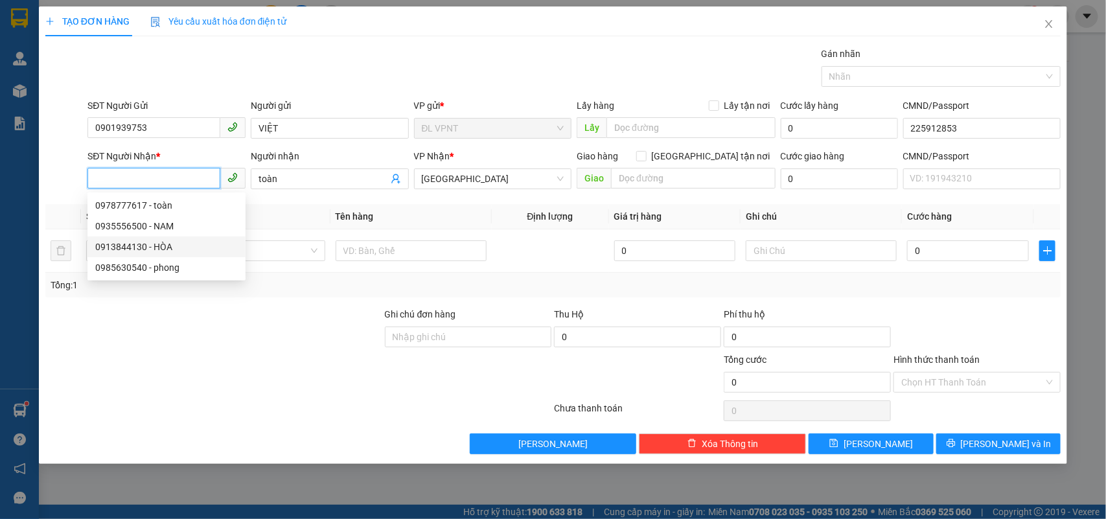
click at [143, 240] on div "0913844130 - HÒA" at bounding box center [166, 247] width 143 height 14
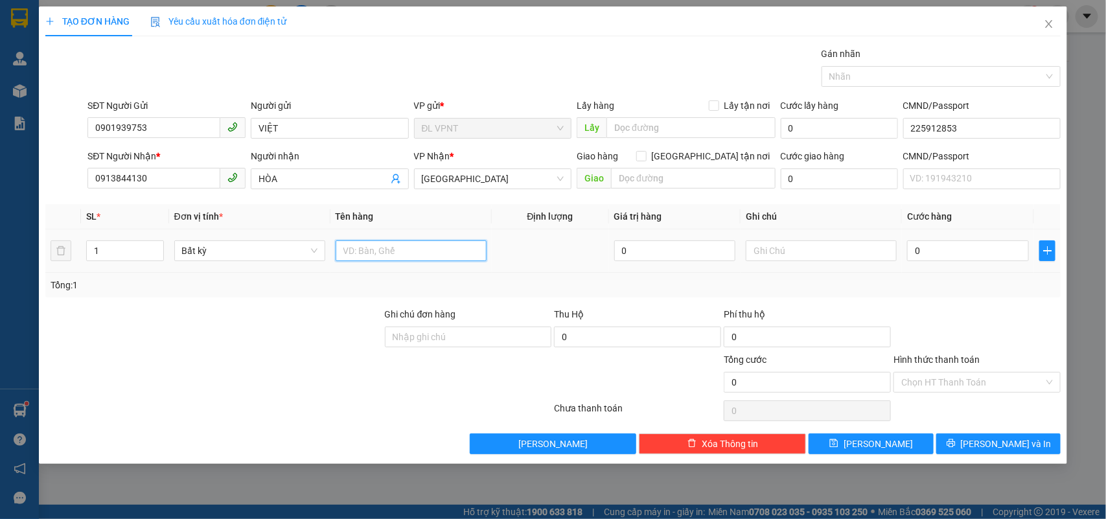
click at [402, 255] on input "text" at bounding box center [411, 250] width 151 height 21
click at [920, 254] on input "0" at bounding box center [968, 250] width 122 height 21
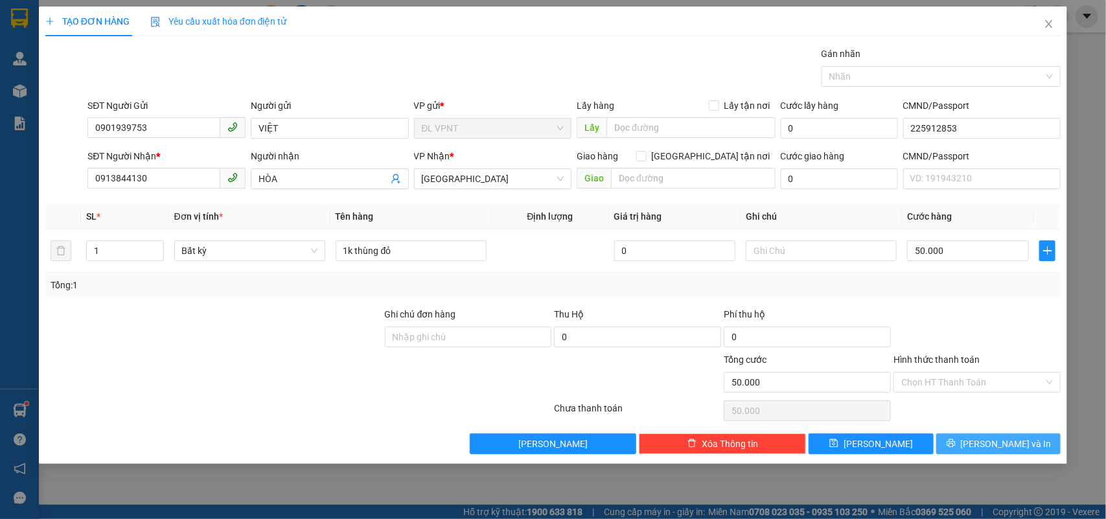
click at [1014, 439] on span "[PERSON_NAME] và In" at bounding box center [1006, 444] width 91 height 14
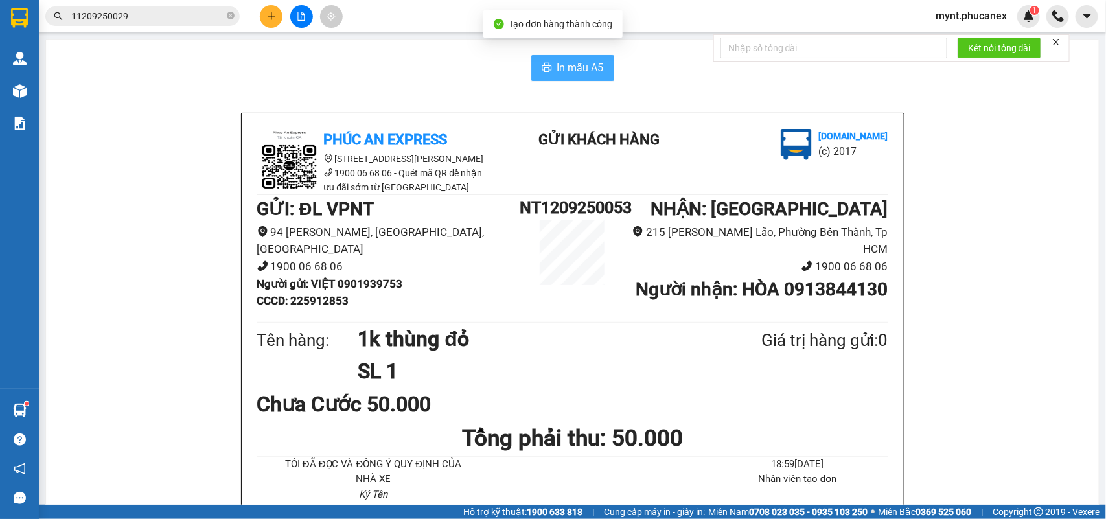
click at [582, 65] on span "In mẫu A5" at bounding box center [580, 68] width 47 height 16
click at [264, 18] on button at bounding box center [271, 16] width 23 height 23
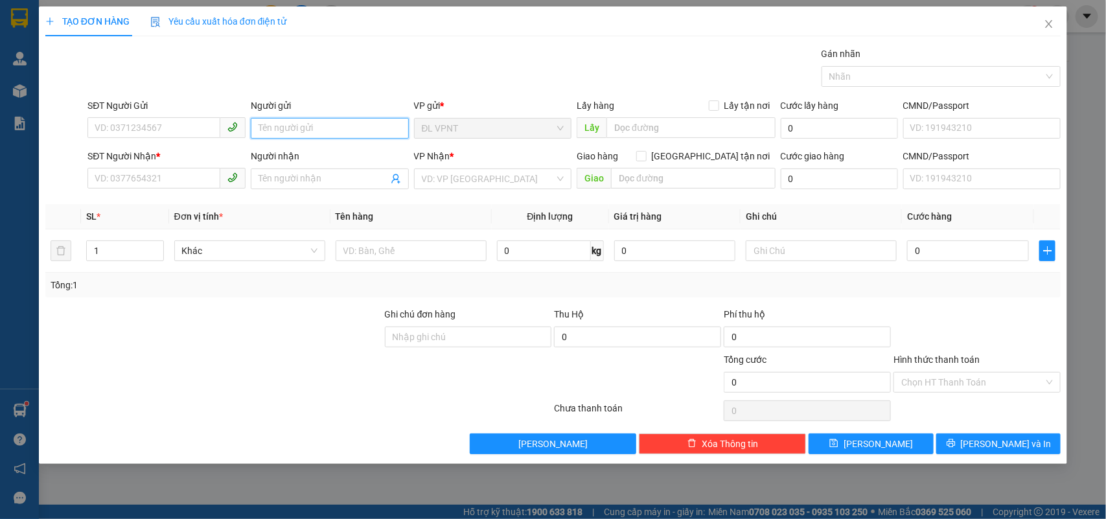
click at [261, 131] on input "Người gửi" at bounding box center [330, 128] width 158 height 21
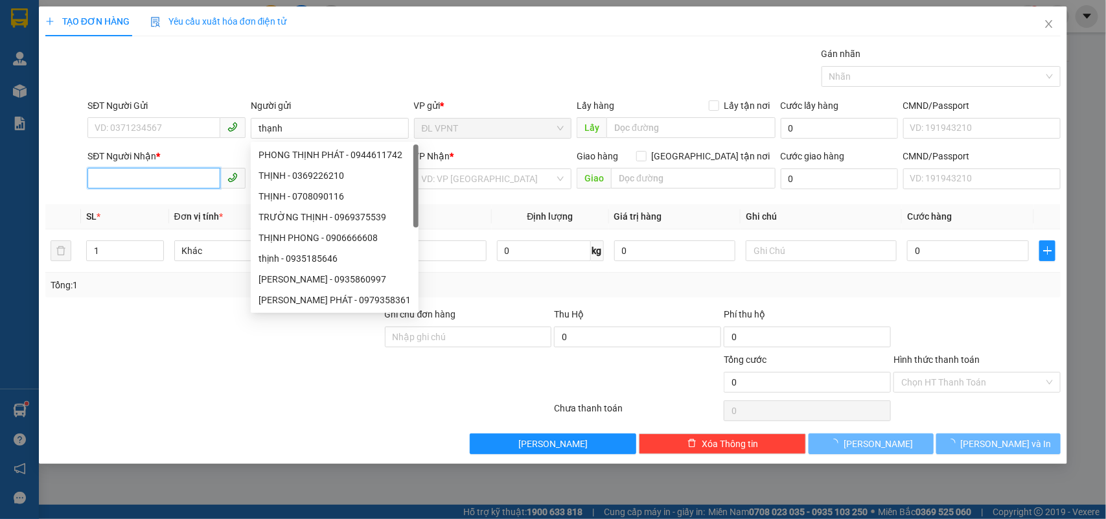
click at [190, 181] on input "SĐT Người Nhận *" at bounding box center [153, 178] width 133 height 21
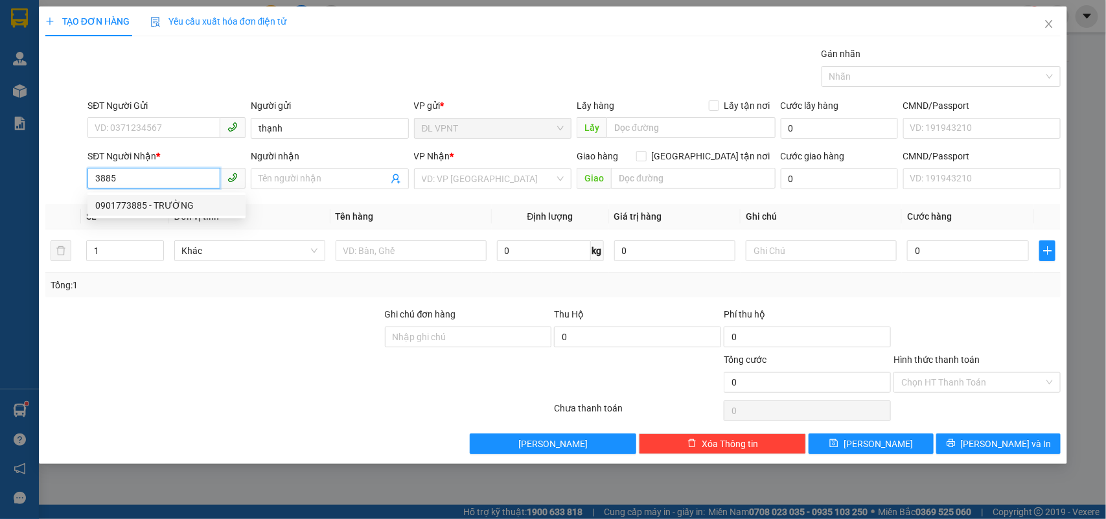
click at [180, 201] on div "0901773885 - TRƯỜNG" at bounding box center [166, 205] width 143 height 14
click at [470, 179] on span "[GEOGRAPHIC_DATA]" at bounding box center [493, 178] width 143 height 19
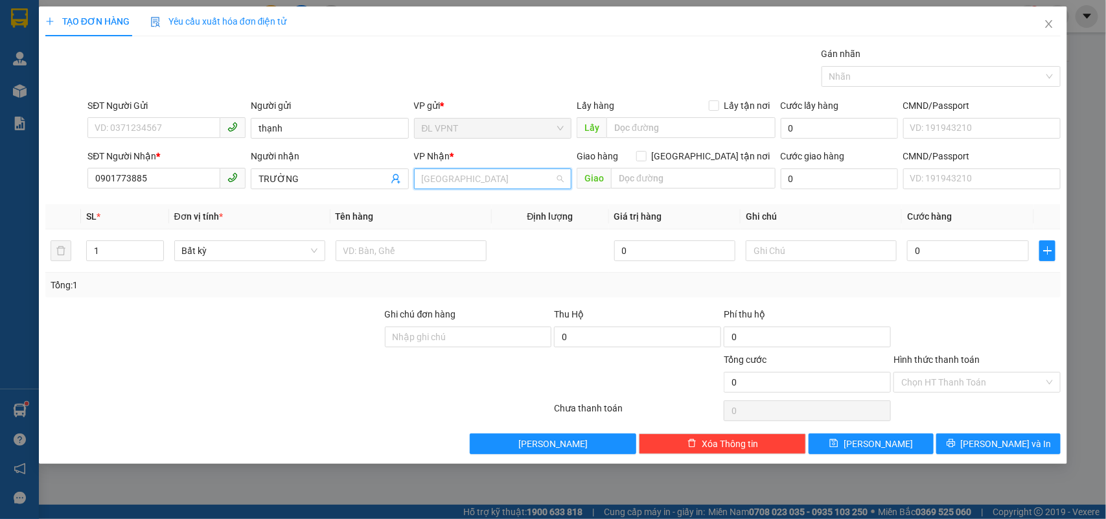
scroll to position [20, 0]
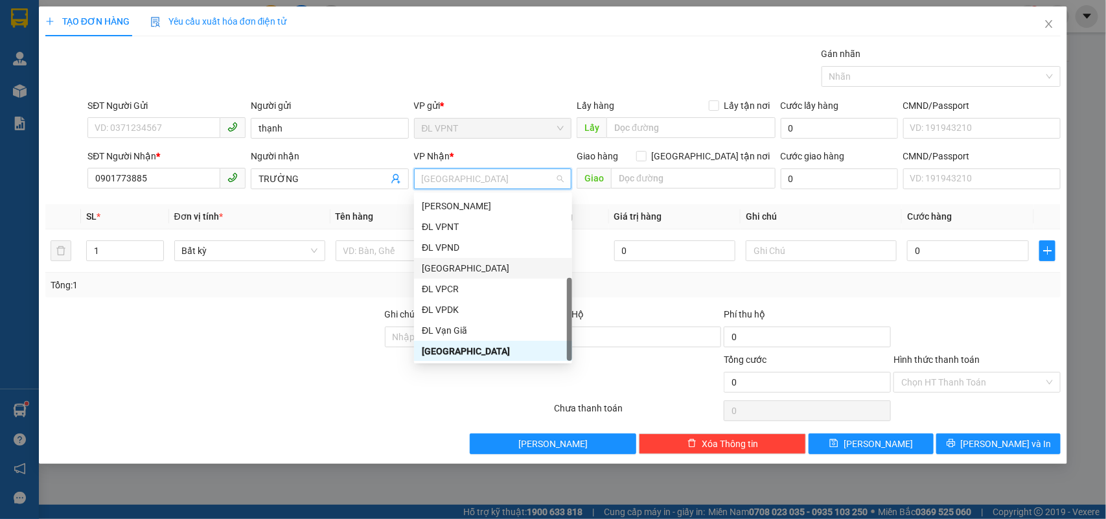
click at [446, 264] on div "[GEOGRAPHIC_DATA]" at bounding box center [493, 268] width 143 height 14
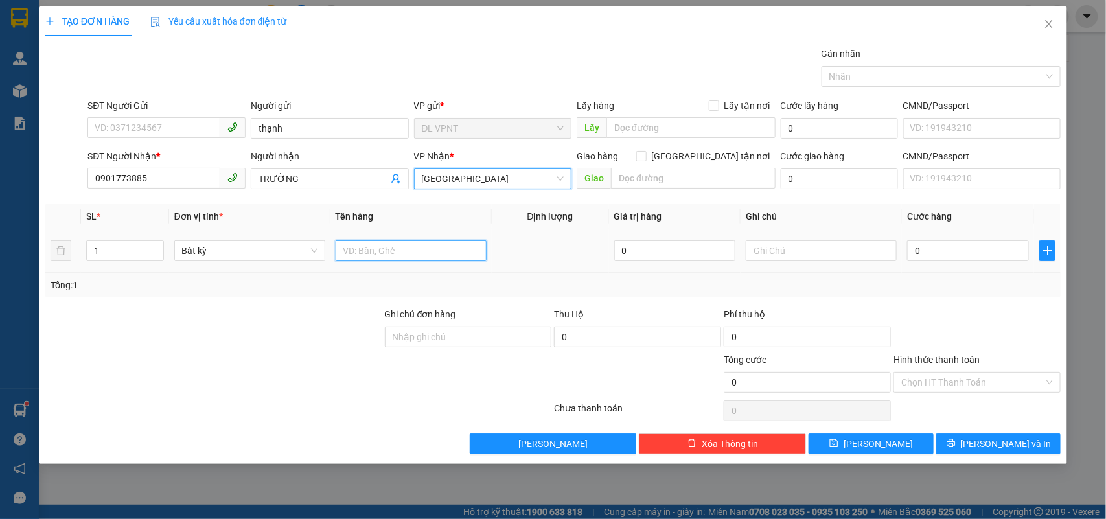
click at [400, 255] on input "text" at bounding box center [411, 250] width 151 height 21
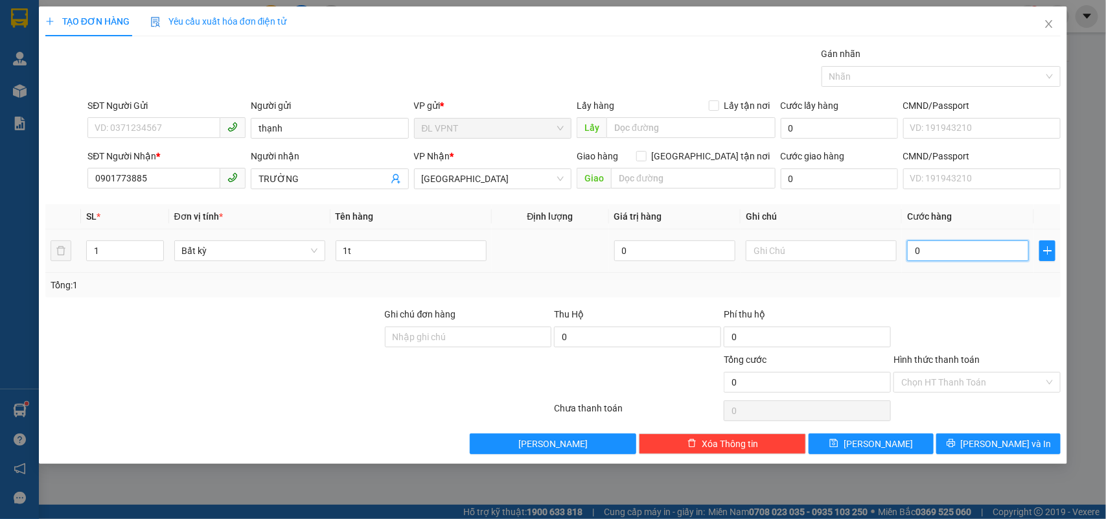
click at [945, 253] on input "0" at bounding box center [968, 250] width 122 height 21
click at [956, 441] on button "[PERSON_NAME] và In" at bounding box center [998, 443] width 124 height 21
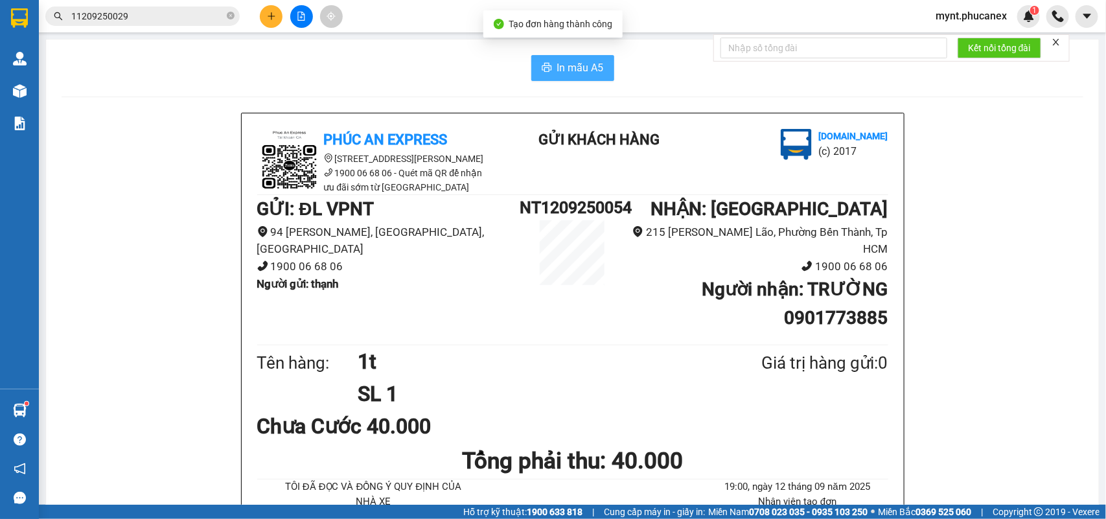
click at [603, 70] on button "In mẫu A5" at bounding box center [572, 68] width 83 height 26
click at [267, 17] on icon "plus" at bounding box center [271, 16] width 9 height 9
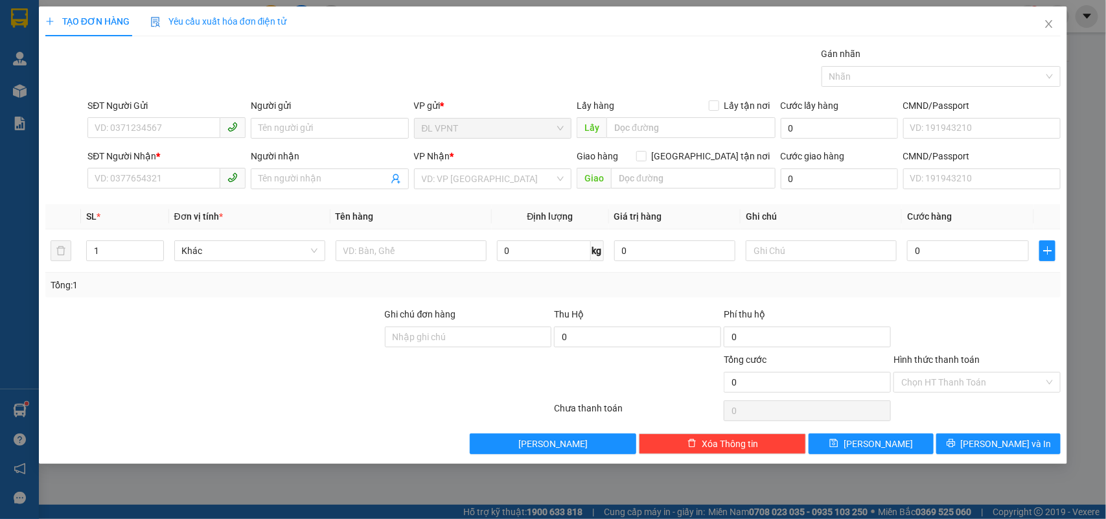
click at [271, 115] on div "Người gửi" at bounding box center [330, 107] width 158 height 19
click at [271, 124] on input "Người gửi" at bounding box center [330, 128] width 158 height 21
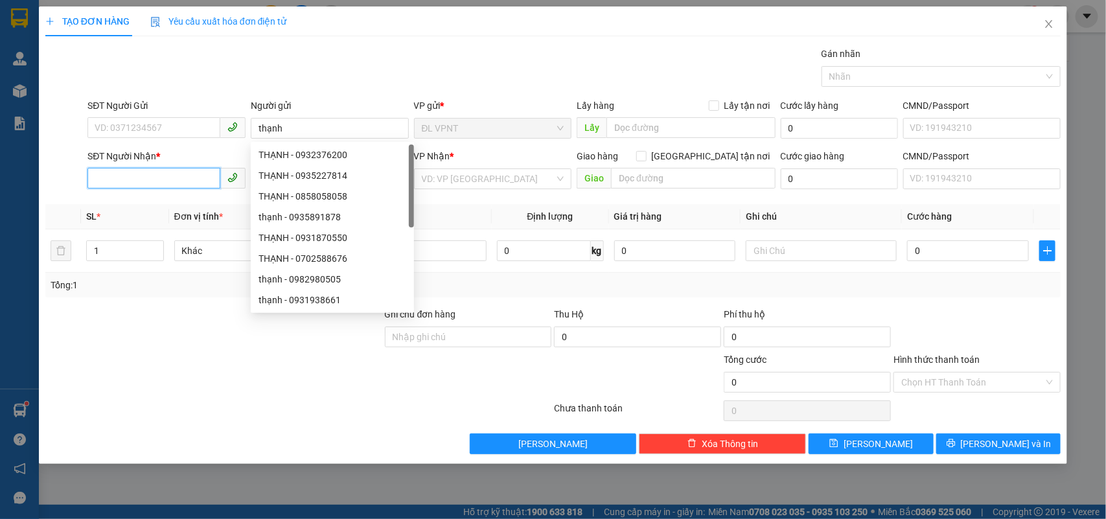
click at [111, 176] on input "SĐT Người Nhận *" at bounding box center [153, 178] width 133 height 21
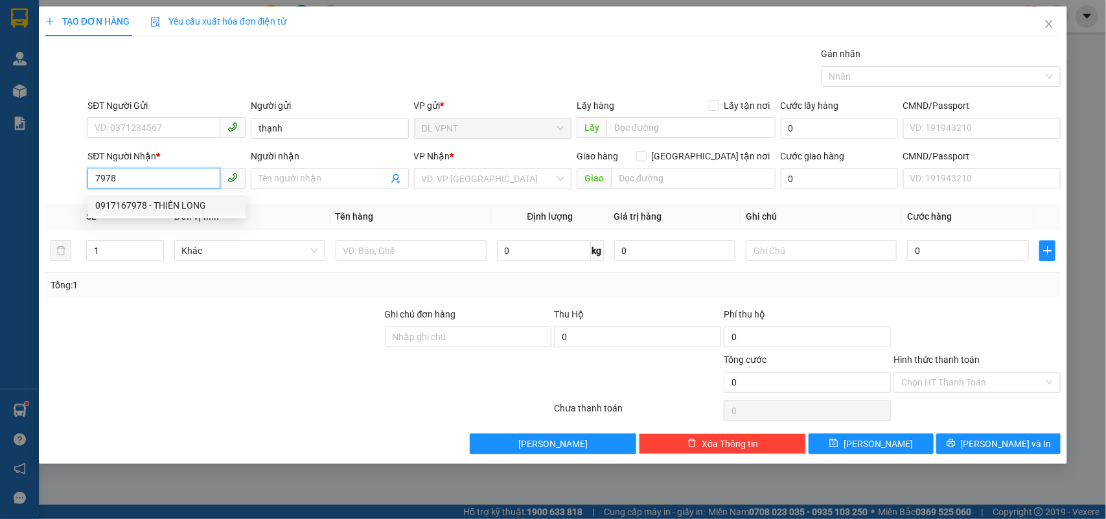
click at [185, 204] on div "0917167978 - THIÊN LONG" at bounding box center [166, 205] width 143 height 14
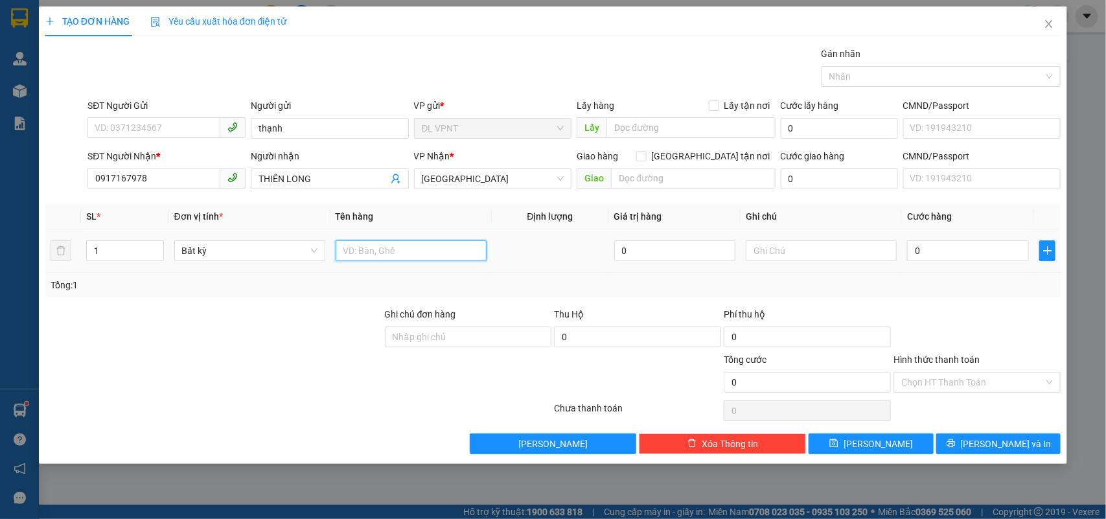
click at [376, 253] on input "text" at bounding box center [411, 250] width 151 height 21
click at [927, 251] on input "0" at bounding box center [968, 250] width 122 height 21
click at [945, 399] on div "Chọn HT Thanh Toán" at bounding box center [977, 411] width 170 height 26
click at [948, 384] on input "Hình thức thanh toán" at bounding box center [972, 382] width 143 height 19
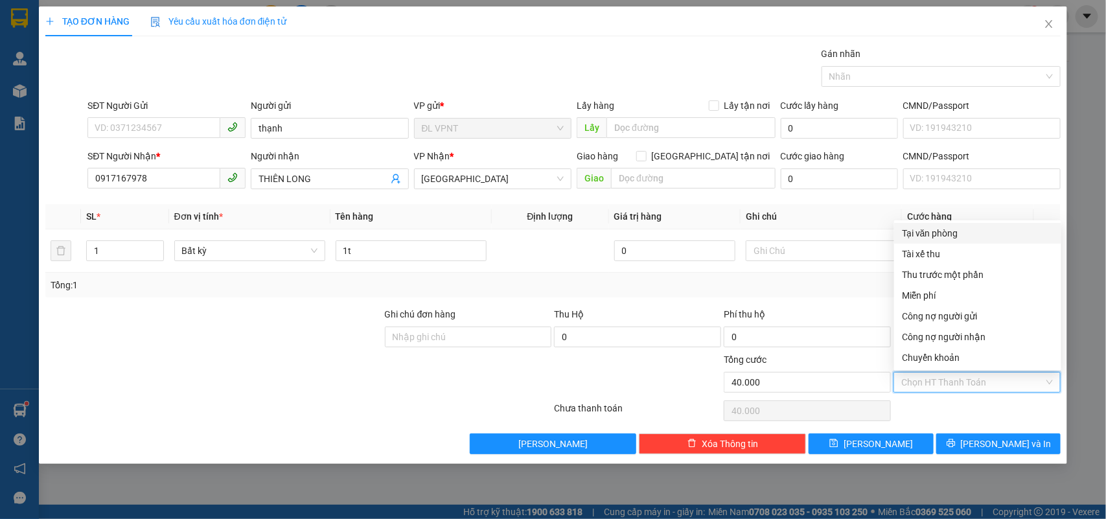
click at [915, 231] on div "Tại văn phòng" at bounding box center [978, 233] width 152 height 14
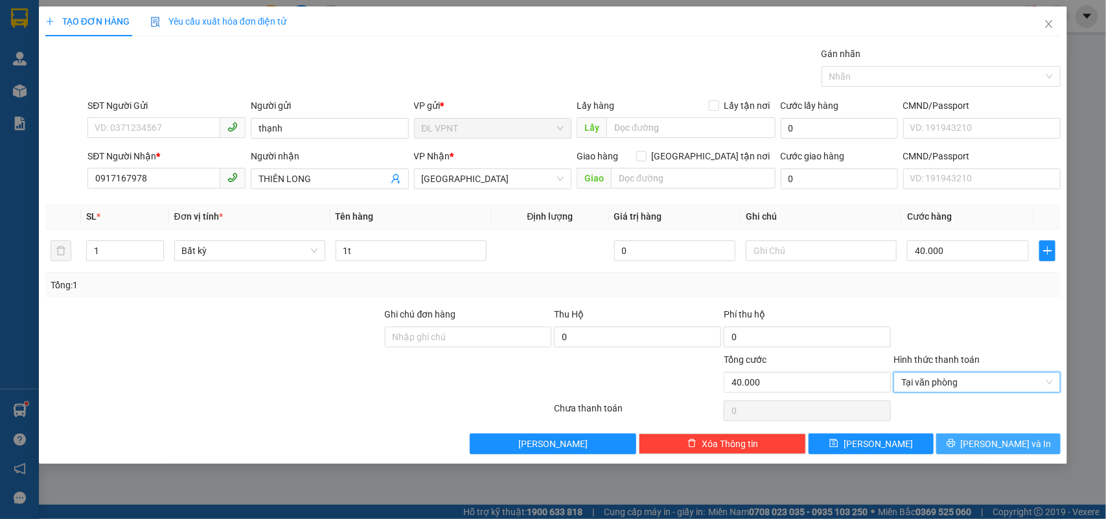
click at [948, 452] on button "[PERSON_NAME] và In" at bounding box center [998, 443] width 124 height 21
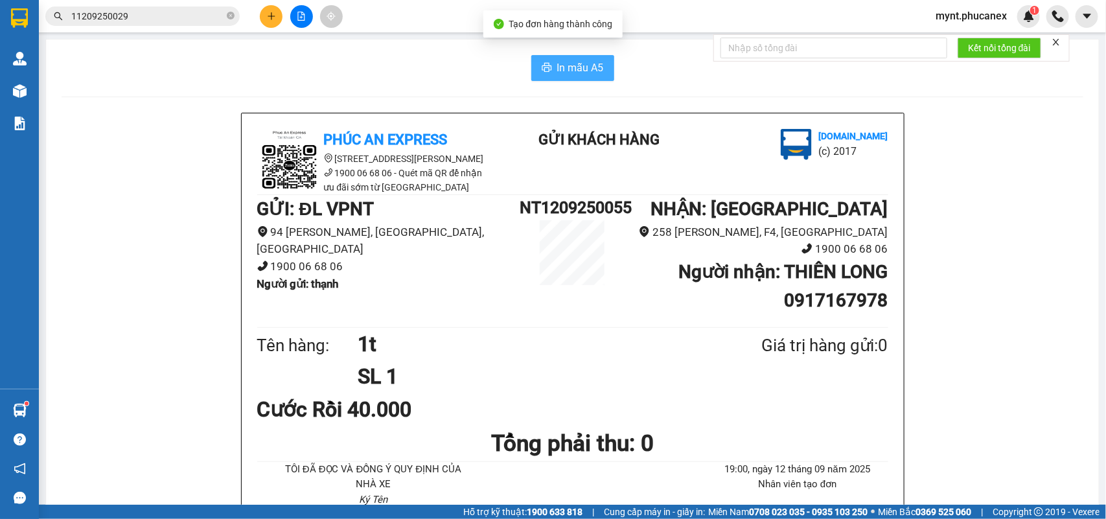
click at [586, 70] on span "In mẫu A5" at bounding box center [580, 68] width 47 height 16
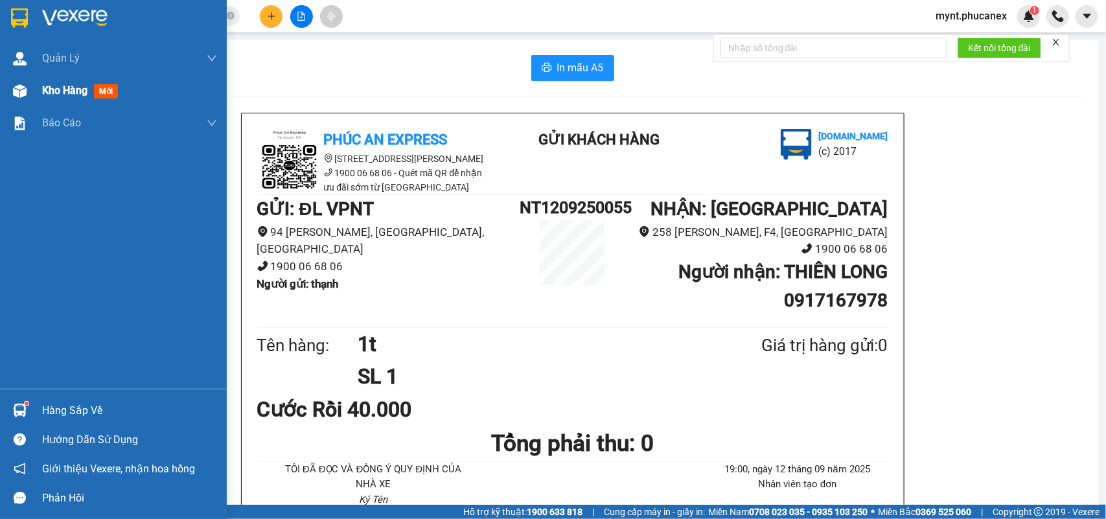
click at [47, 80] on div "Kho hàng mới" at bounding box center [129, 91] width 175 height 32
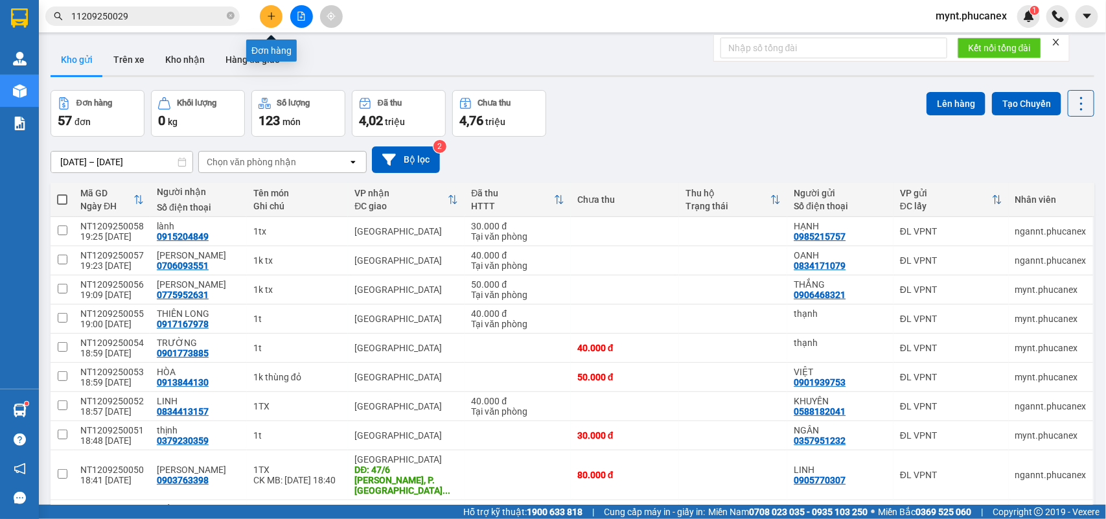
click at [270, 10] on button at bounding box center [271, 16] width 23 height 23
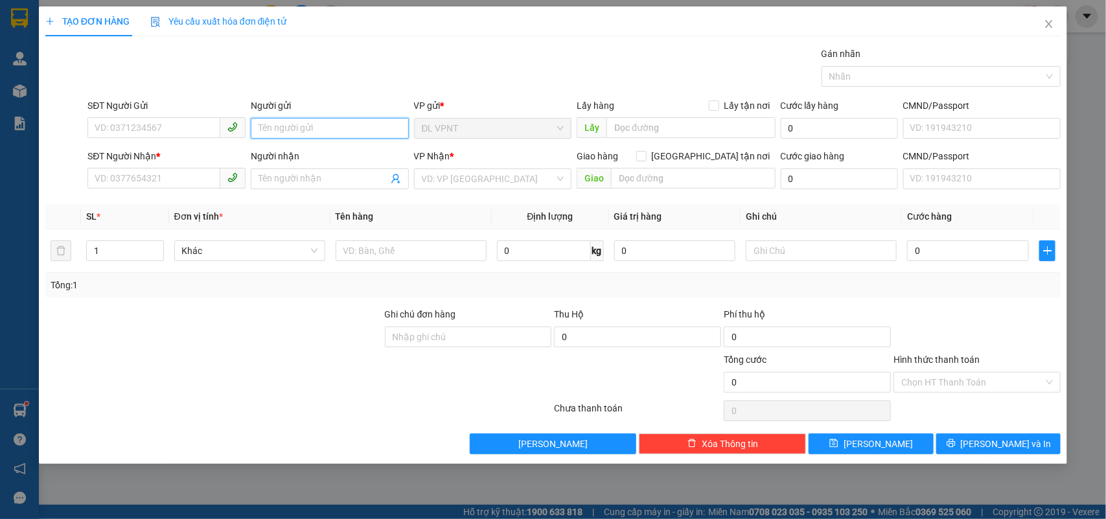
click at [363, 128] on input "Người gửi" at bounding box center [330, 128] width 158 height 21
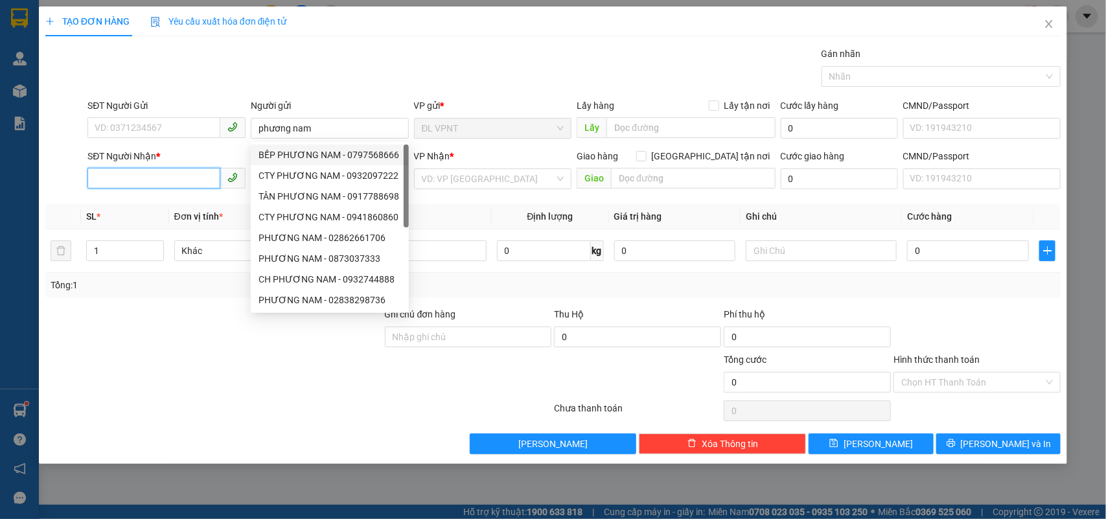
click at [159, 179] on input "SĐT Người Nhận *" at bounding box center [153, 178] width 133 height 21
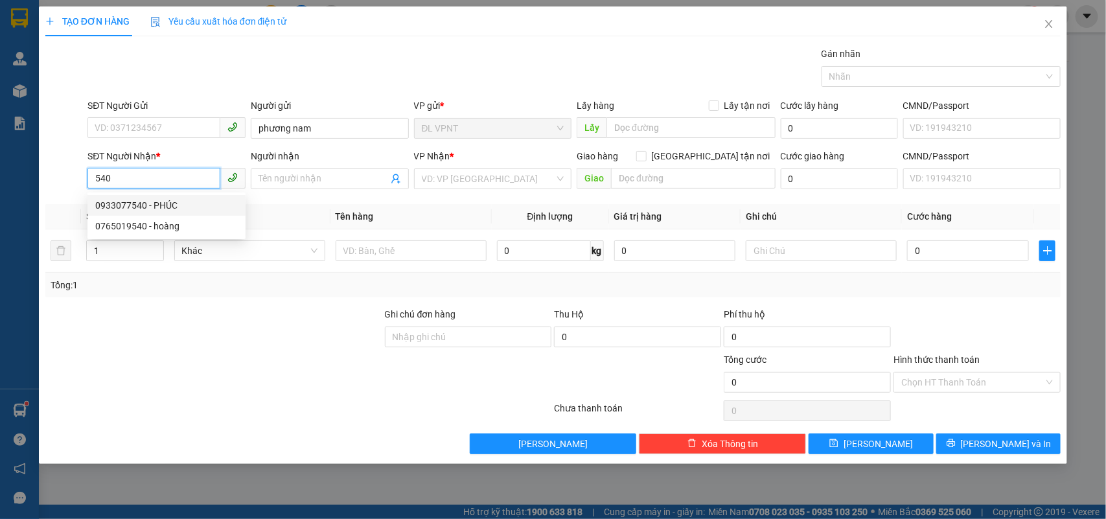
click at [191, 200] on div "0933077540 - PHÚC" at bounding box center [166, 205] width 143 height 14
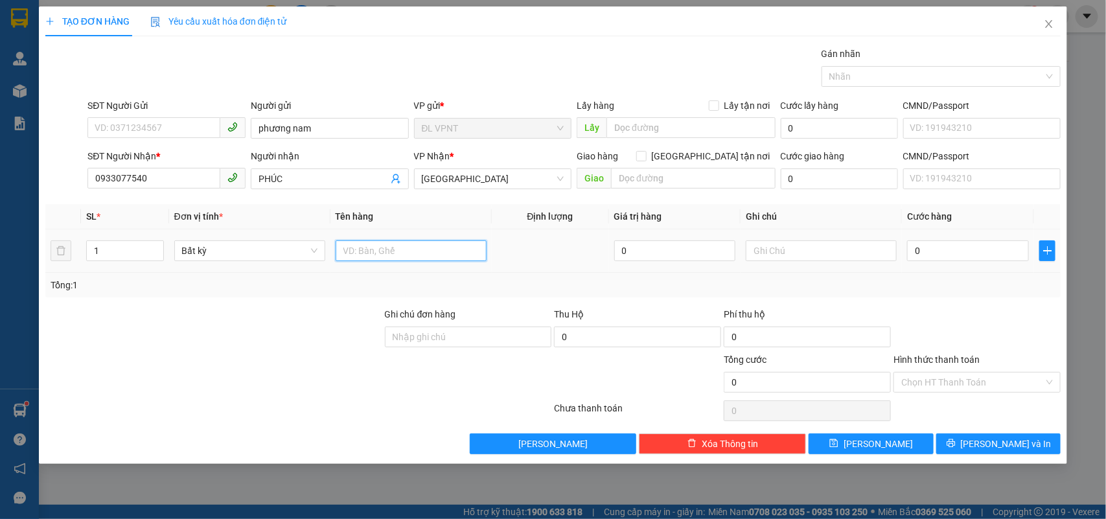
click at [356, 250] on input "text" at bounding box center [411, 250] width 151 height 21
click at [1006, 263] on div "0" at bounding box center [968, 251] width 122 height 26
click at [1003, 245] on input "0" at bounding box center [968, 250] width 122 height 21
click at [1025, 380] on input "Hình thức thanh toán" at bounding box center [972, 382] width 143 height 19
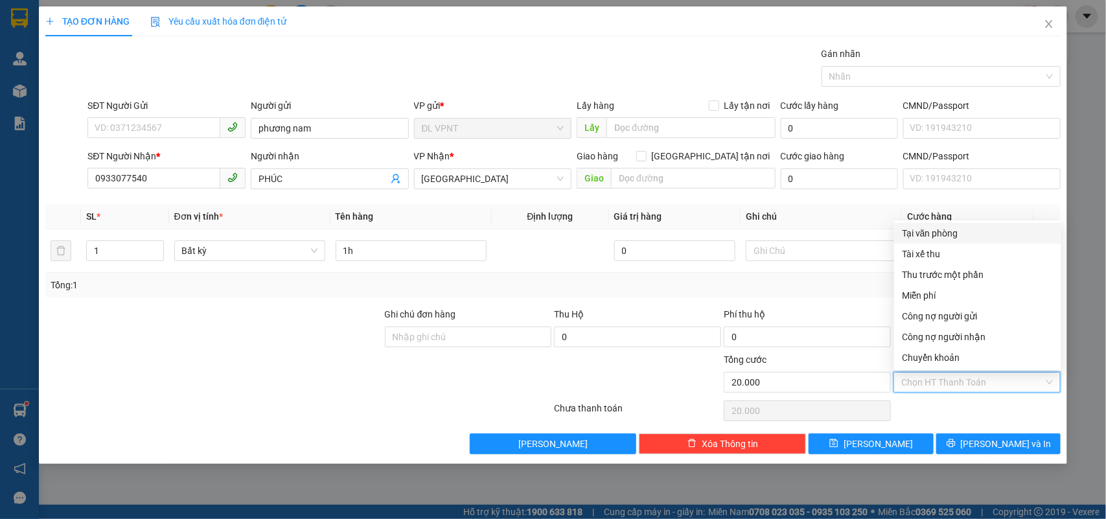
click at [921, 233] on div "Tại văn phòng" at bounding box center [978, 233] width 152 height 14
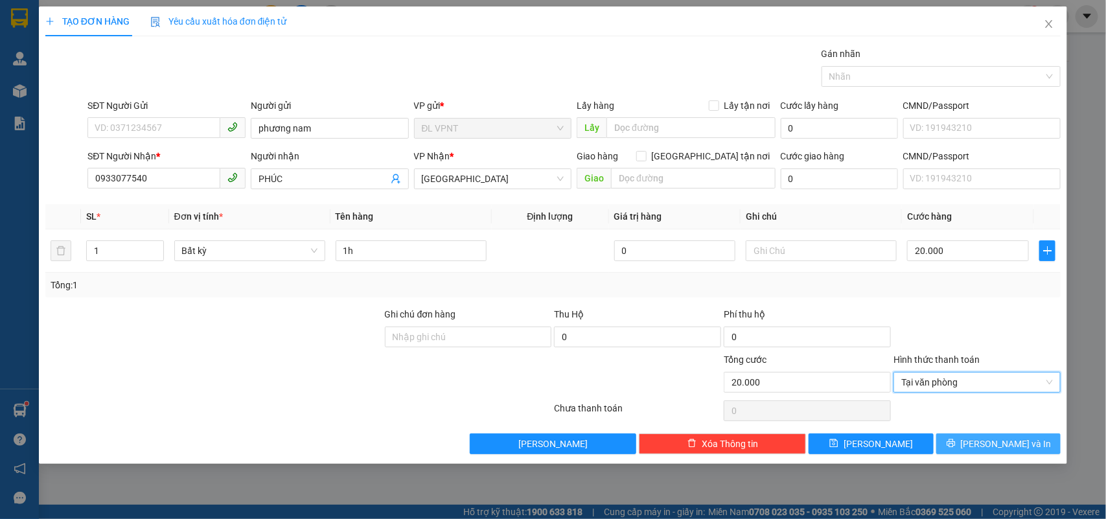
click at [963, 451] on button "[PERSON_NAME] và In" at bounding box center [998, 443] width 124 height 21
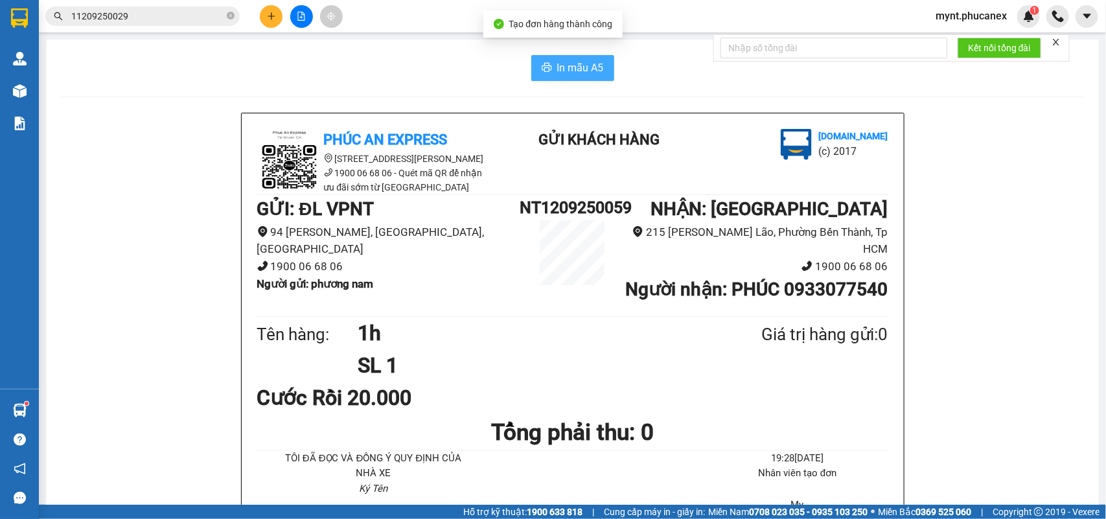
click at [558, 70] on span "In mẫu A5" at bounding box center [580, 68] width 47 height 16
click at [583, 65] on span "In mẫu A5" at bounding box center [580, 68] width 47 height 16
click at [271, 15] on icon "plus" at bounding box center [271, 15] width 1 height 7
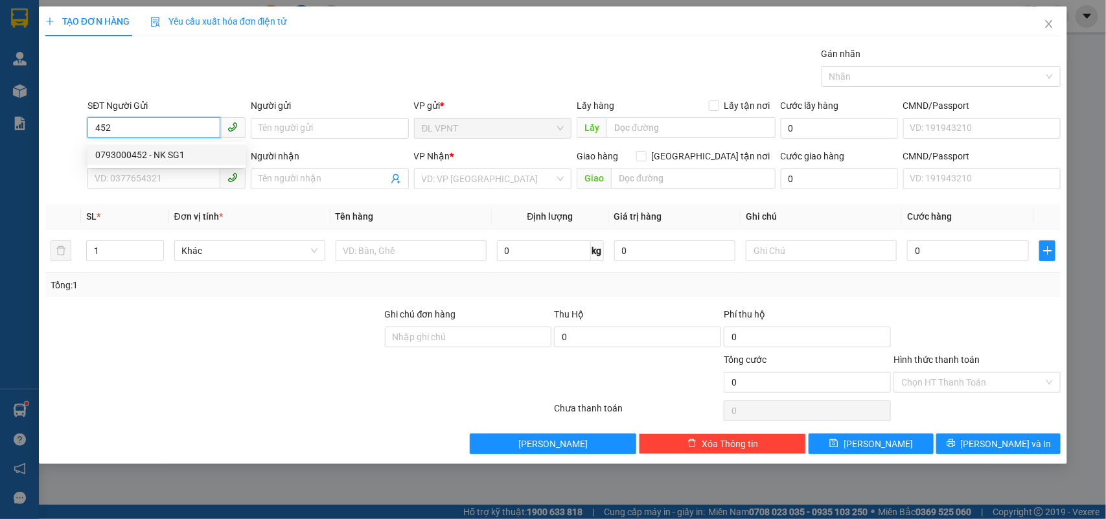
click at [156, 151] on div "0793000452 - NK SG1" at bounding box center [166, 155] width 143 height 14
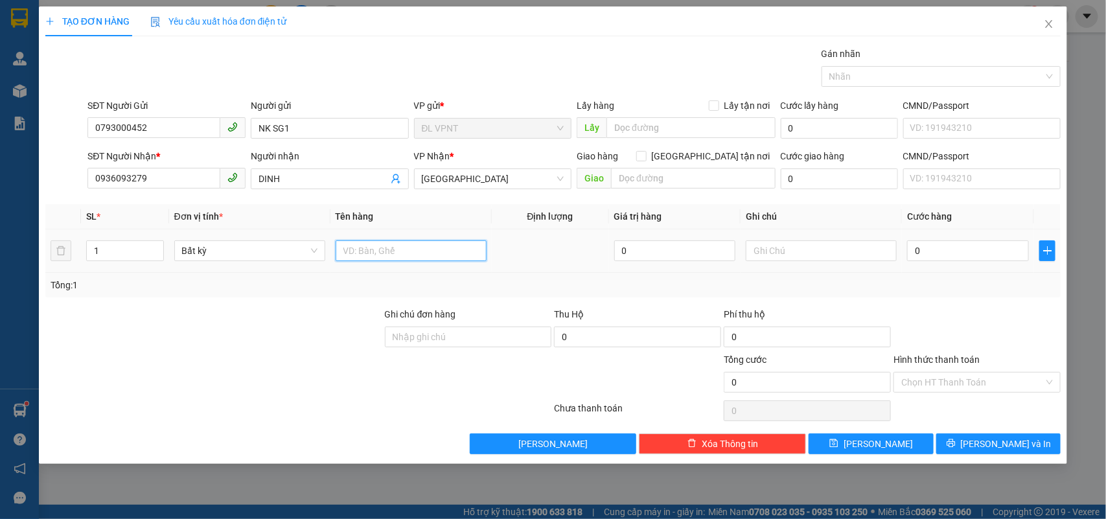
click at [392, 253] on input "text" at bounding box center [411, 250] width 151 height 21
click at [970, 248] on input "0" at bounding box center [968, 250] width 122 height 21
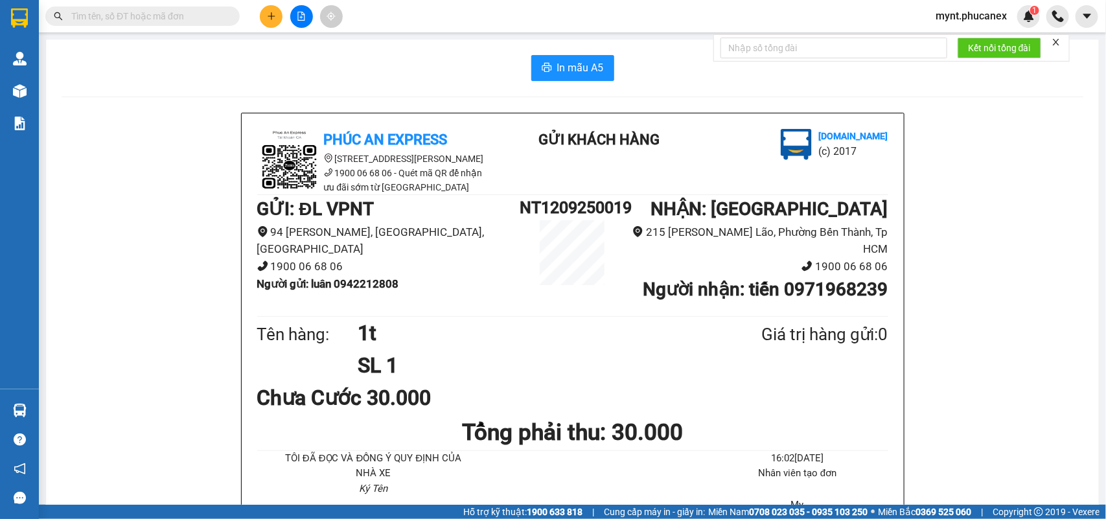
click at [274, 16] on icon "plus" at bounding box center [271, 16] width 7 height 1
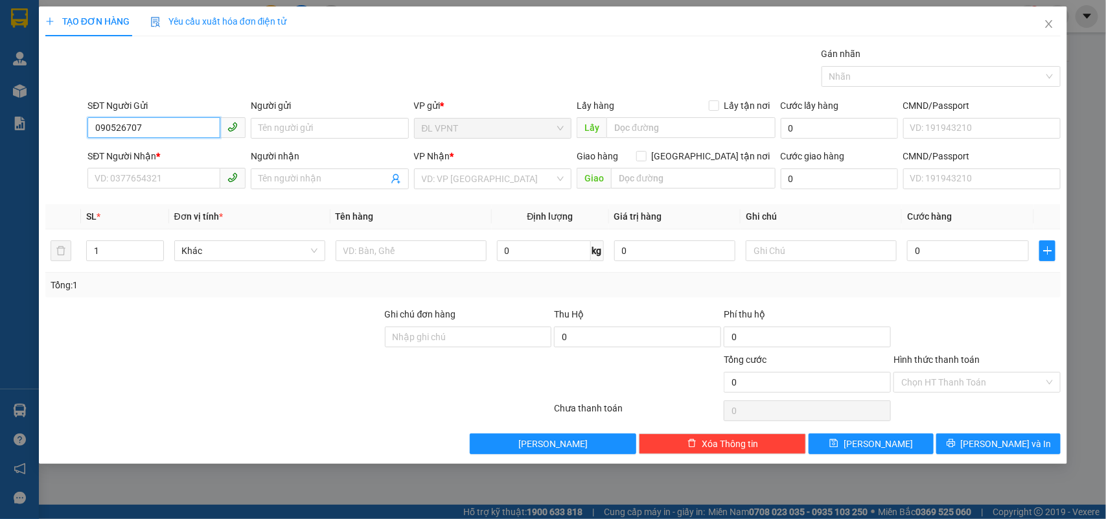
type input "0905267077"
click at [164, 154] on div "0905267077 - LAN" at bounding box center [166, 155] width 143 height 14
type input "LAN"
type input "0384623826"
type input "NHÀ HÀNG BẢY GIAI - BẾN [GEOGRAPHIC_DATA]"
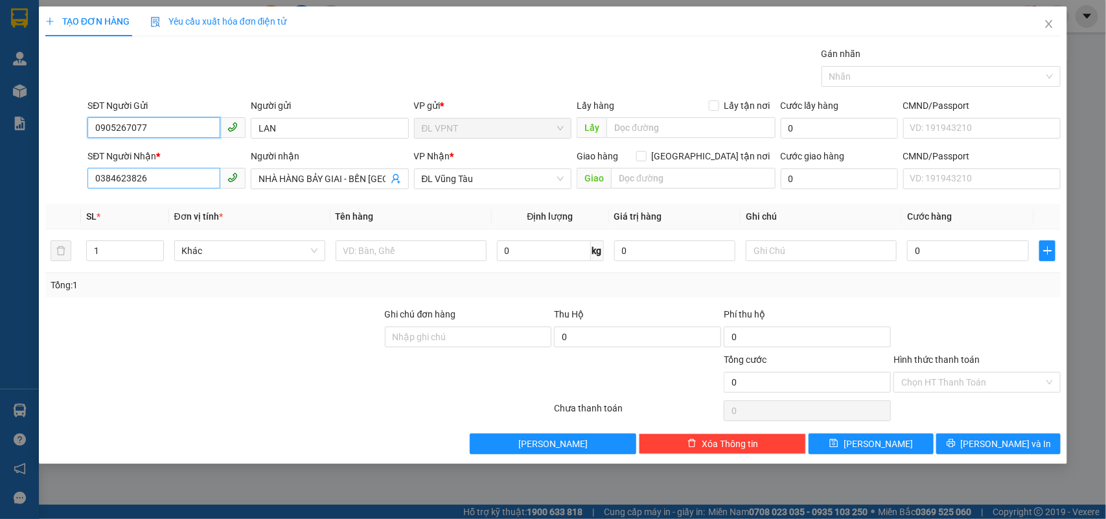
type input "0905267077"
drag, startPoint x: 159, startPoint y: 176, endPoint x: 0, endPoint y: 185, distance: 159.7
click at [0, 185] on div "TẠO ĐƠN HÀNG Yêu cầu xuất hóa đơn điện tử Transit Pickup Surcharge Ids Transit …" at bounding box center [553, 259] width 1106 height 519
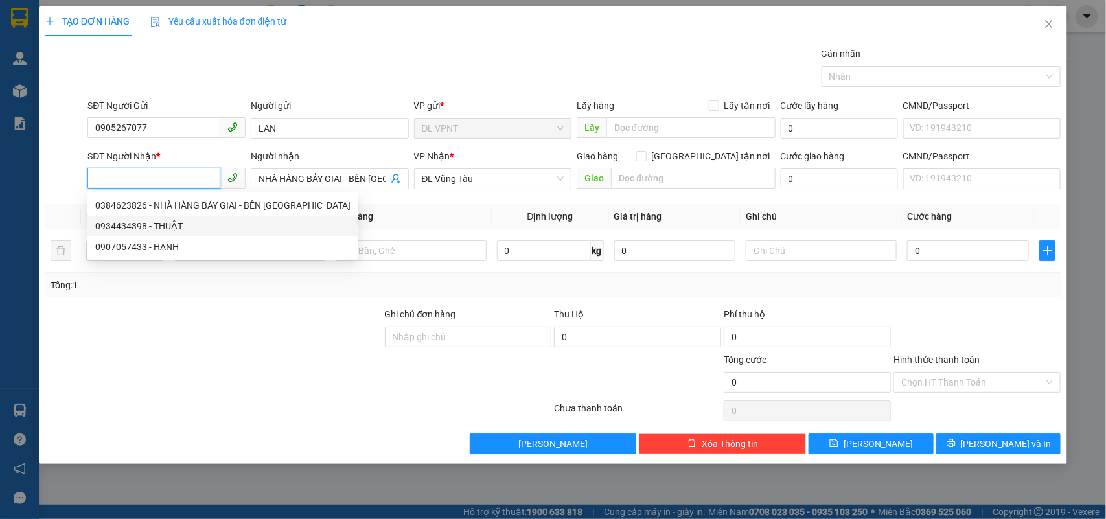
click at [114, 219] on div "0934434398 - THUẬT" at bounding box center [222, 226] width 255 height 14
type input "0934434398"
type input "THUẬT"
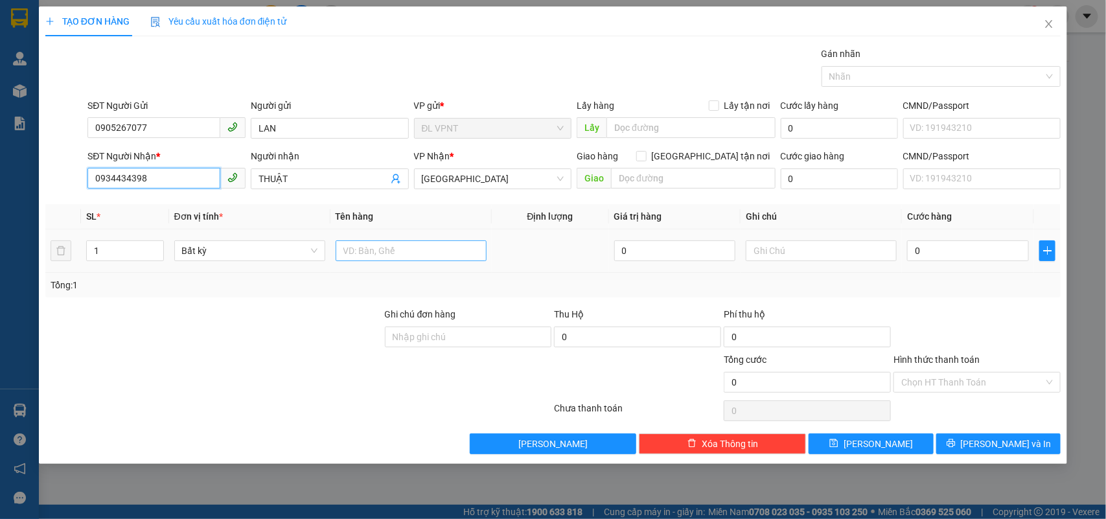
type input "0934434398"
click at [367, 250] on input "text" at bounding box center [411, 250] width 151 height 21
type input "1tx"
drag, startPoint x: 200, startPoint y: 393, endPoint x: 233, endPoint y: 316, distance: 83.6
click at [200, 392] on div at bounding box center [214, 374] width 340 height 45
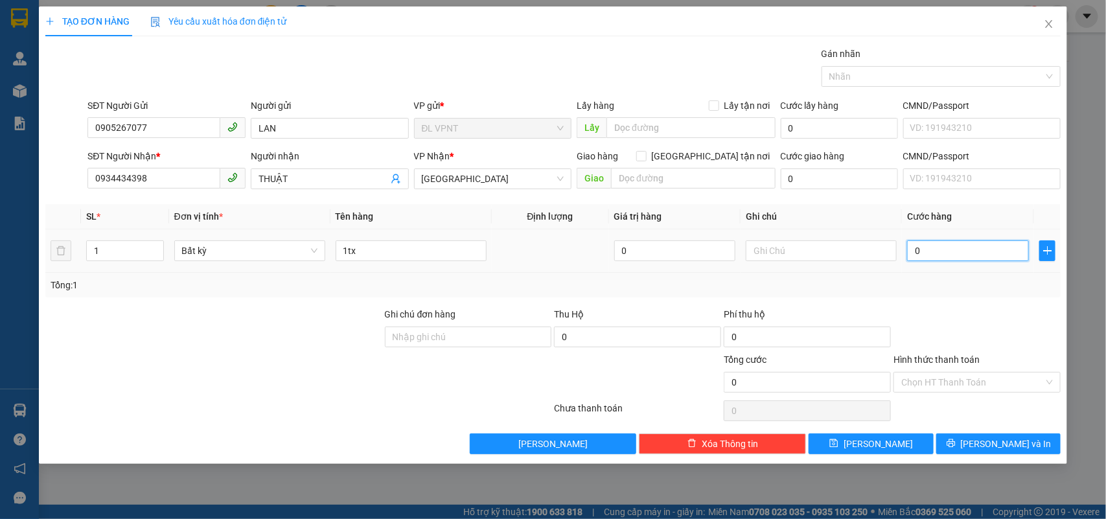
click at [929, 244] on input "0" at bounding box center [968, 250] width 122 height 21
type input "1"
type input "12"
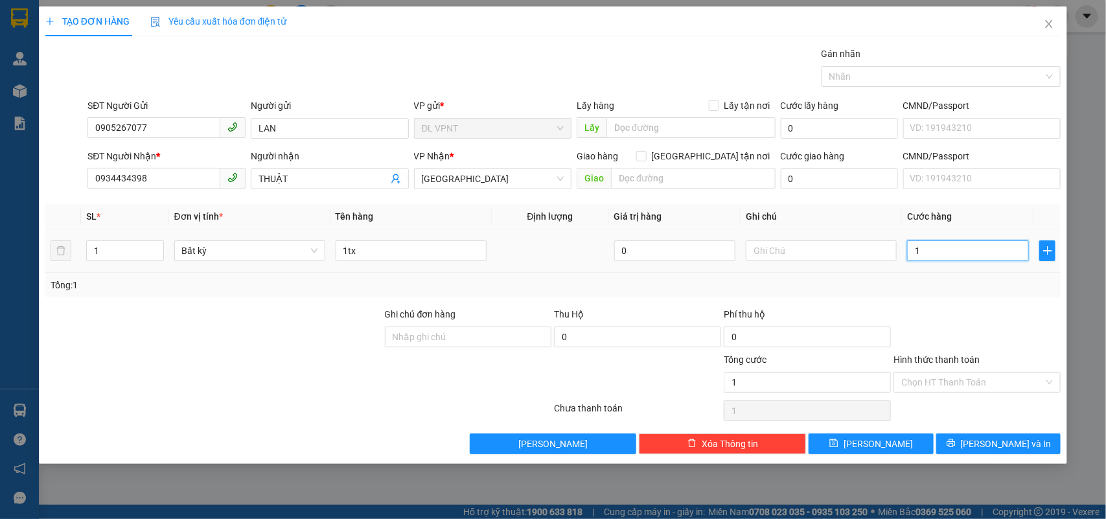
type input "12"
type input "120"
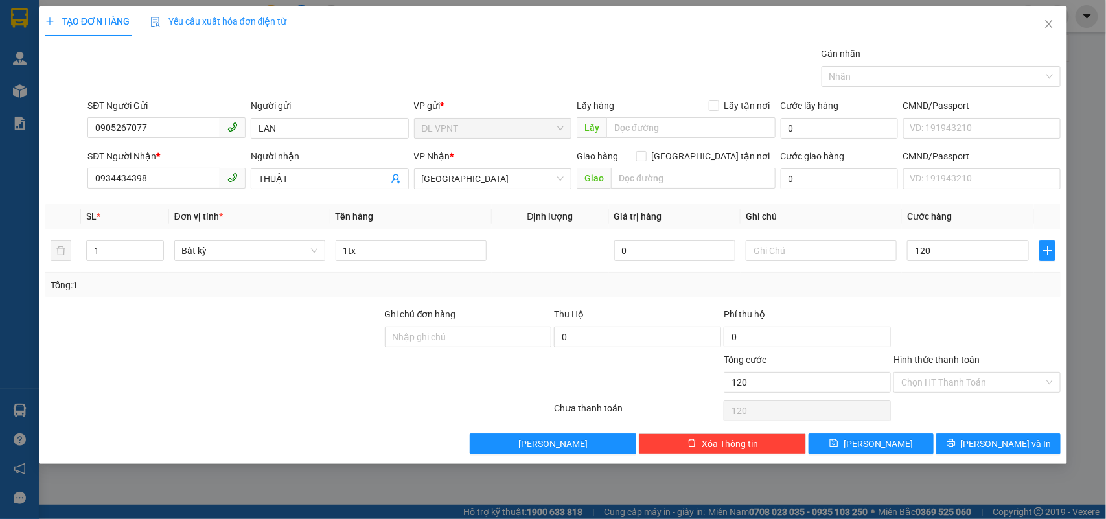
type input "120.000"
type input "1"
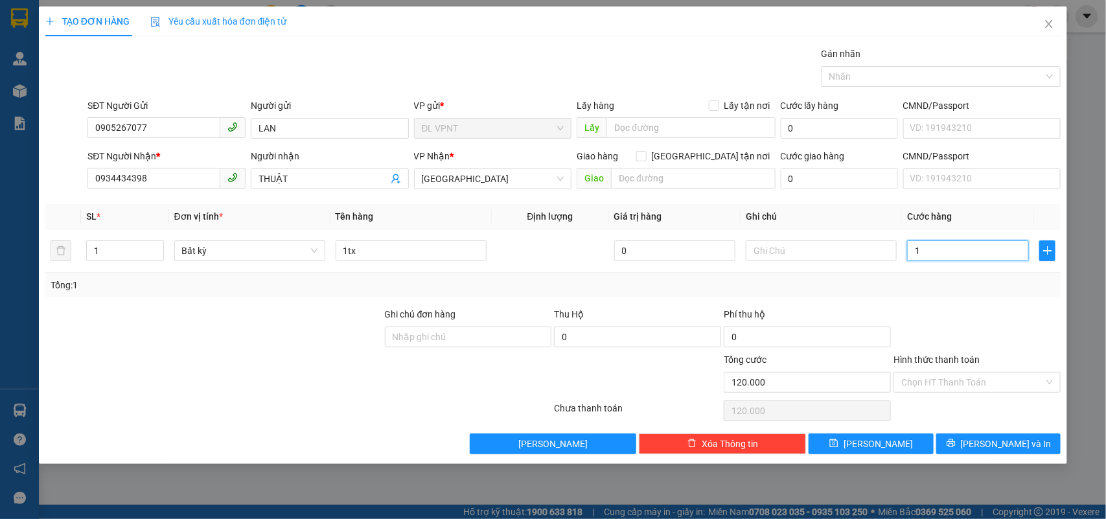
type input "1"
type input "15"
type input "150"
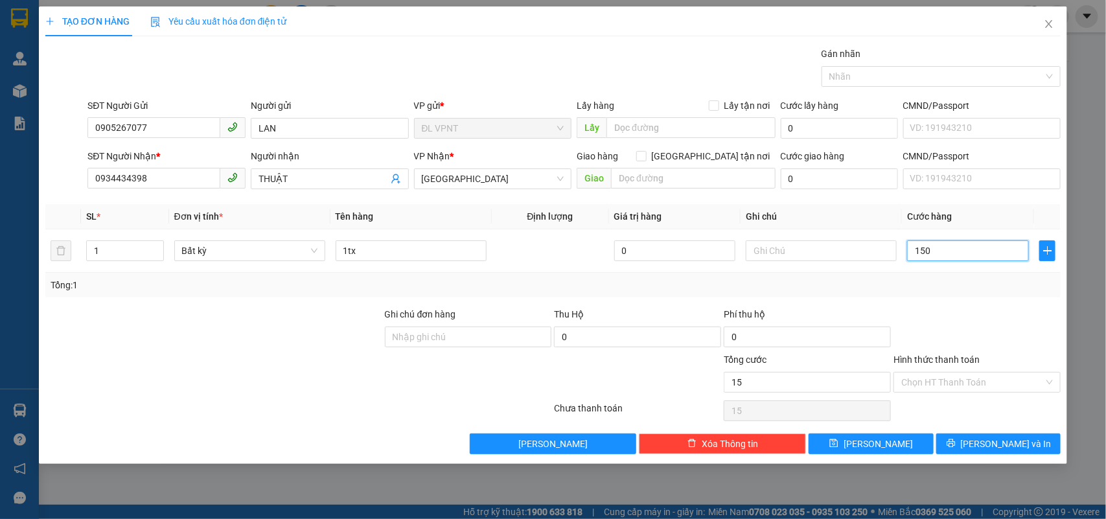
type input "150"
type input "150.000"
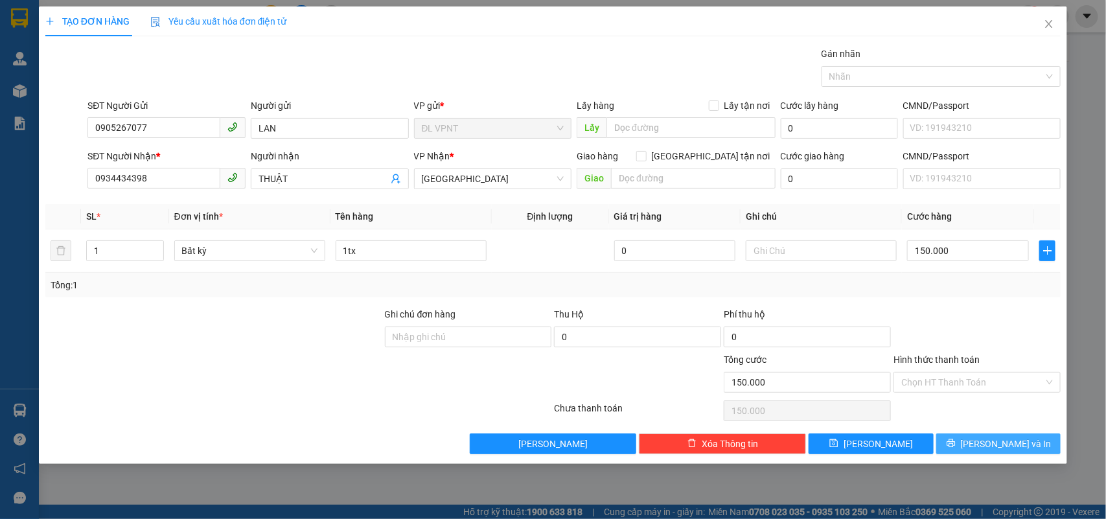
click at [980, 435] on button "[PERSON_NAME] và In" at bounding box center [998, 443] width 124 height 21
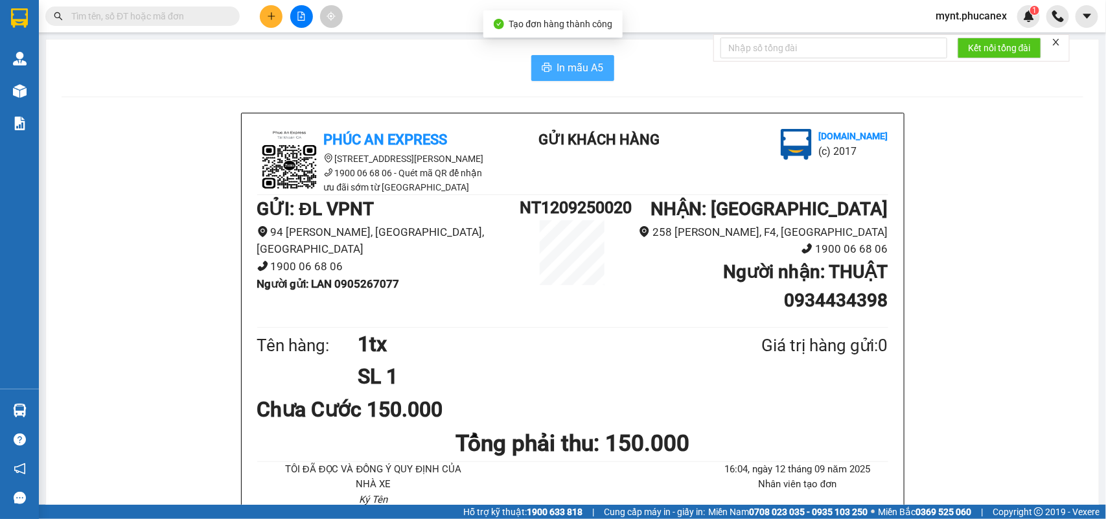
click at [568, 69] on span "In mẫu A5" at bounding box center [580, 68] width 47 height 16
click at [127, 16] on input "text" at bounding box center [147, 16] width 153 height 14
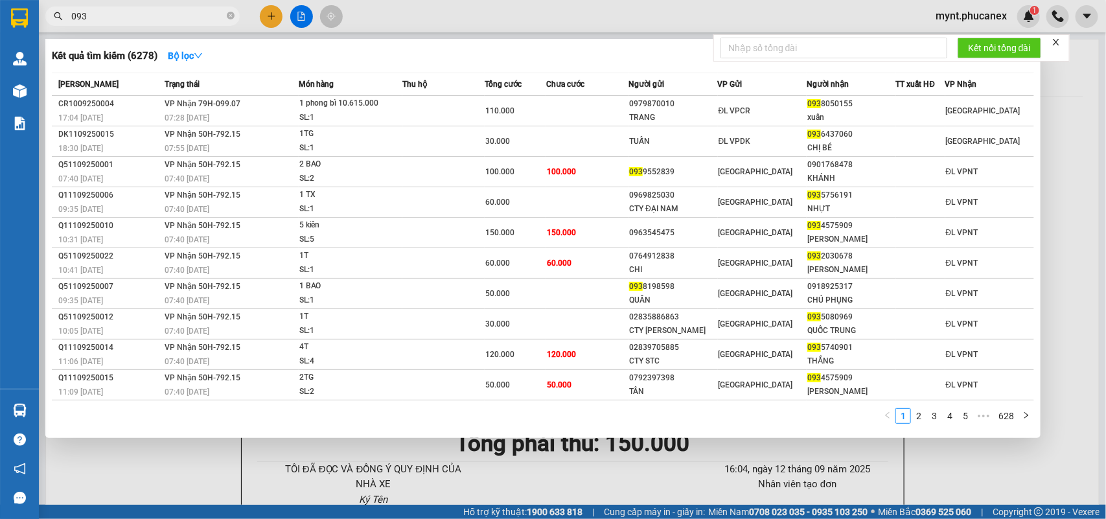
drag, startPoint x: 136, startPoint y: 20, endPoint x: 19, endPoint y: 13, distance: 116.9
click at [19, 13] on section "Kết quả tìm kiếm ( 6278 ) Bộ lọc Mã ĐH Trạng thái Món hàng Thu hộ Tổng cước Chư…" at bounding box center [553, 259] width 1106 height 519
paste input "47612180"
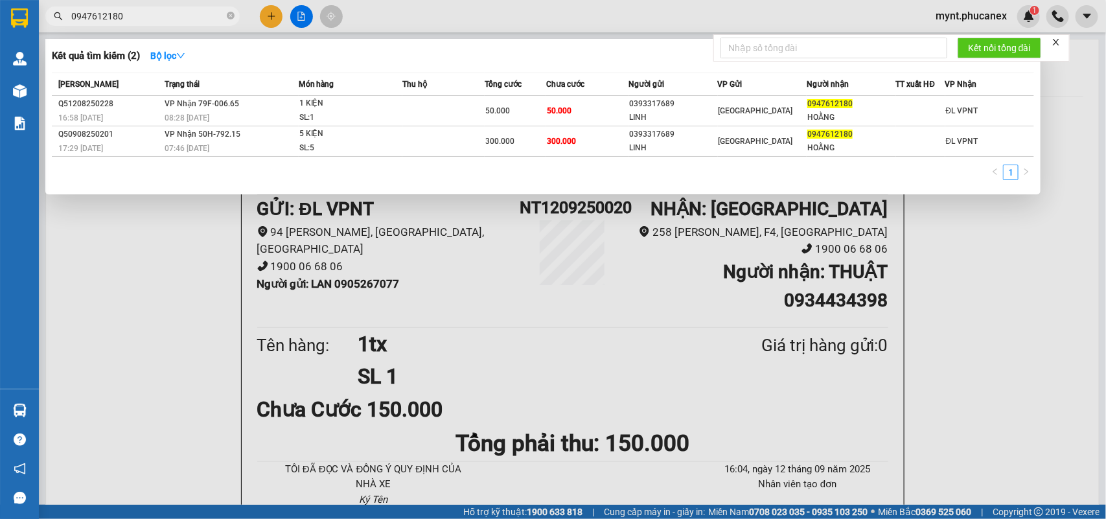
type input "0947612180"
click at [176, 310] on div at bounding box center [553, 259] width 1106 height 519
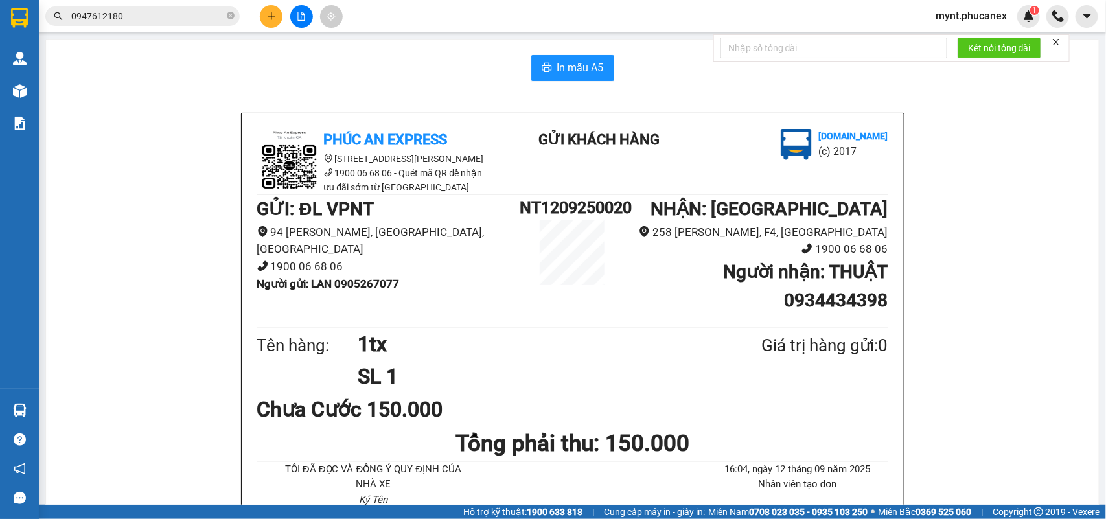
click at [179, 5] on div "Kết quả tìm kiếm ( 2 ) Bộ lọc Mã ĐH Trạng thái Món hàng Thu hộ Tổng cước Chưa c…" at bounding box center [126, 16] width 253 height 23
click at [172, 16] on input "0947612180" at bounding box center [147, 16] width 153 height 14
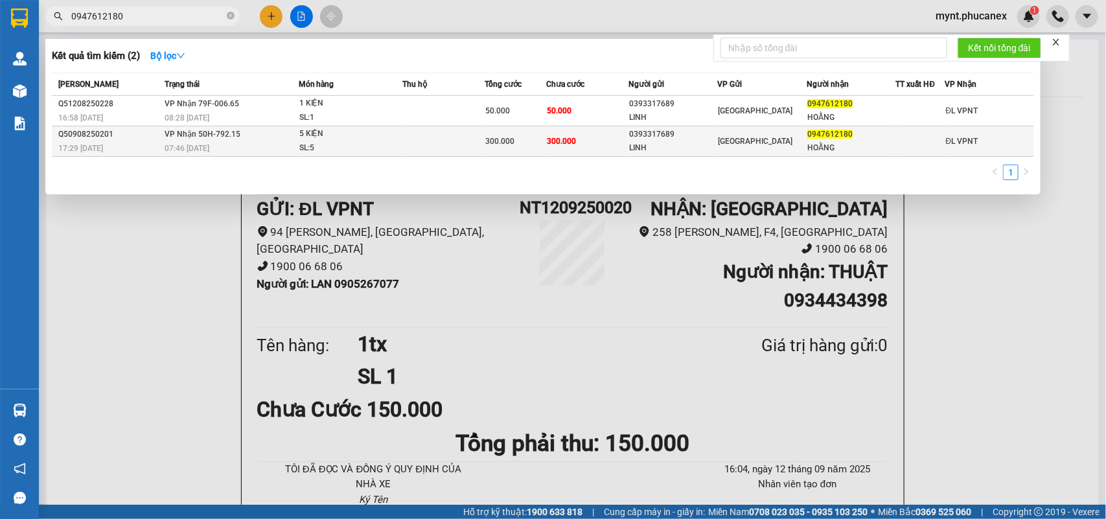
click at [759, 135] on div "[GEOGRAPHIC_DATA]" at bounding box center [762, 141] width 87 height 14
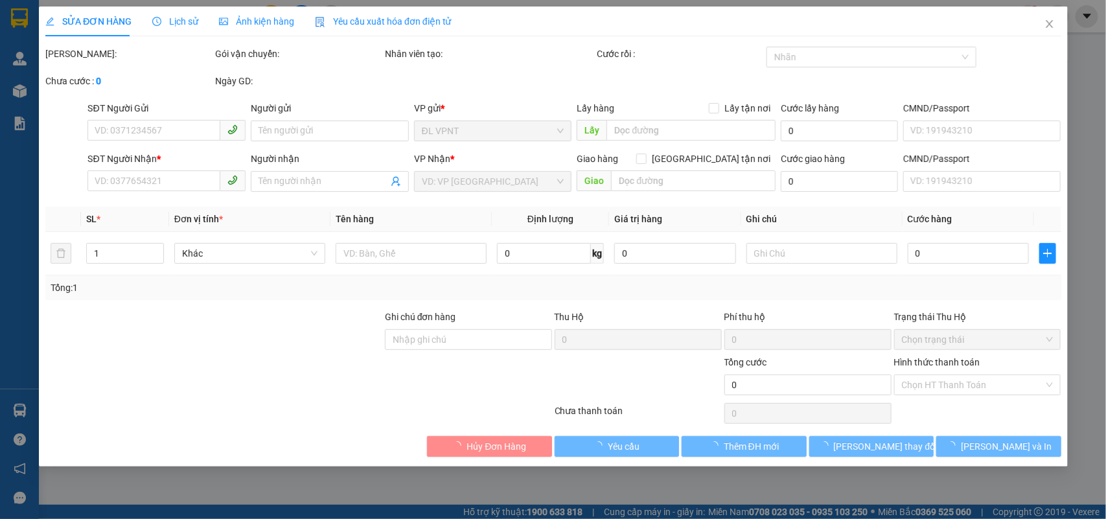
type input "0393317689"
type input "LINH"
type input "0947612180"
type input "HOẰNG"
type input "300.000"
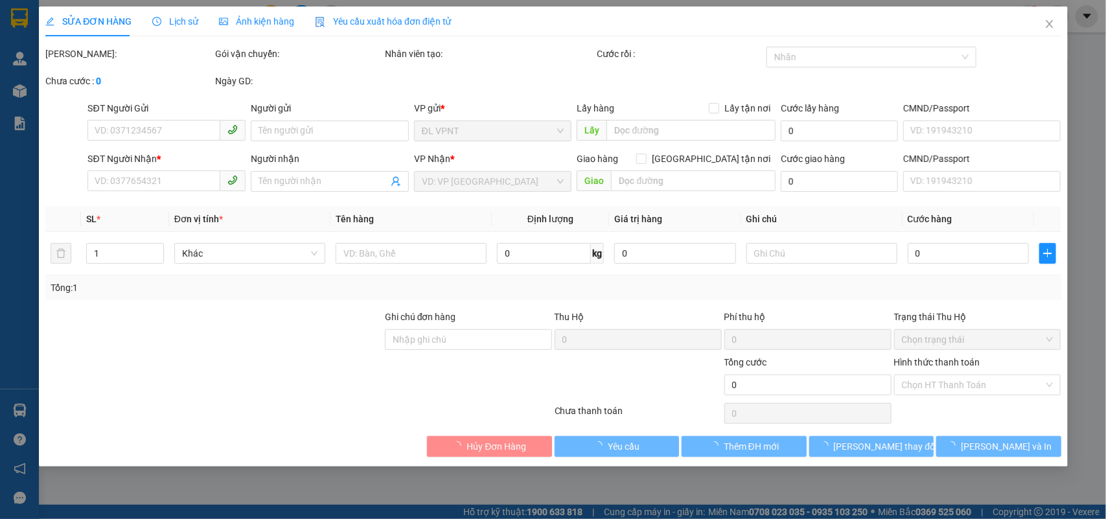
type input "300.000"
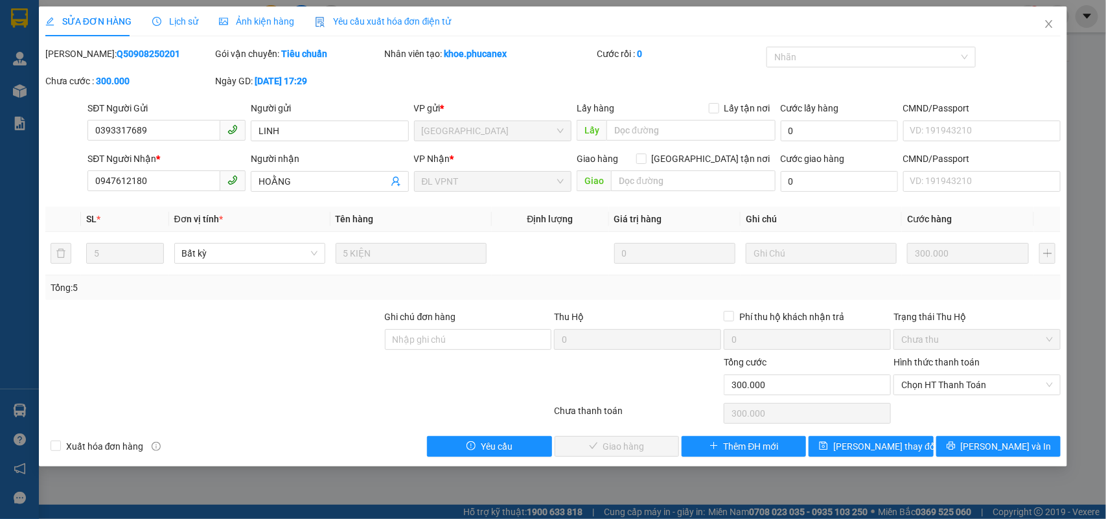
click at [185, 21] on span "Lịch sử" at bounding box center [175, 21] width 46 height 10
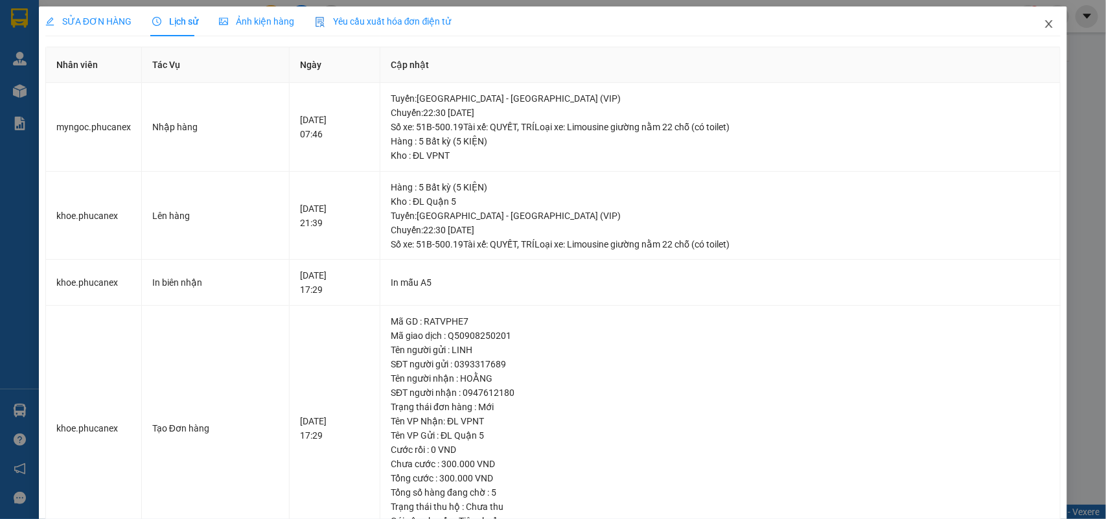
click at [1046, 23] on icon "close" at bounding box center [1049, 24] width 7 height 8
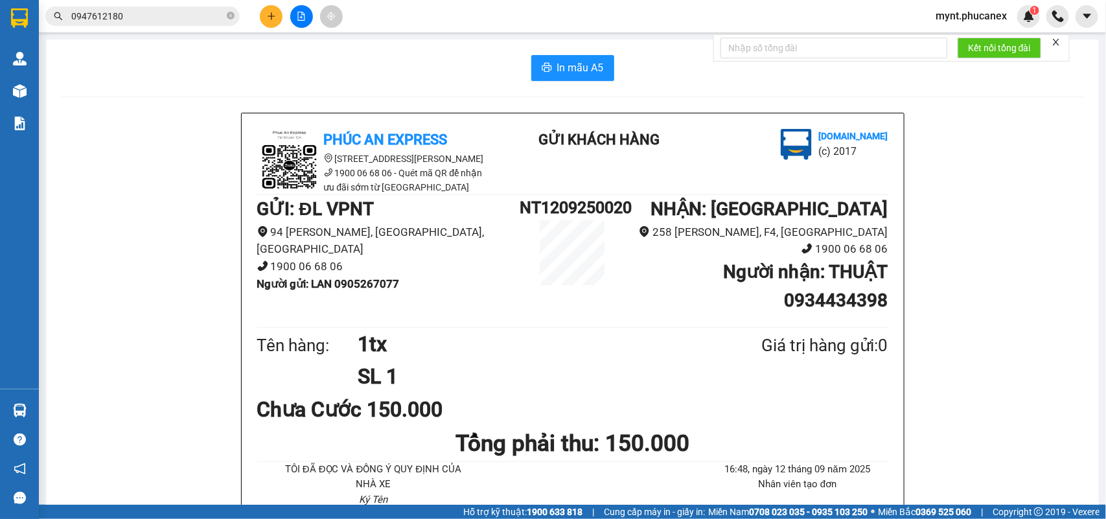
drag, startPoint x: 153, startPoint y: 21, endPoint x: 161, endPoint y: 32, distance: 14.0
click at [153, 20] on input "0947612180" at bounding box center [147, 16] width 153 height 14
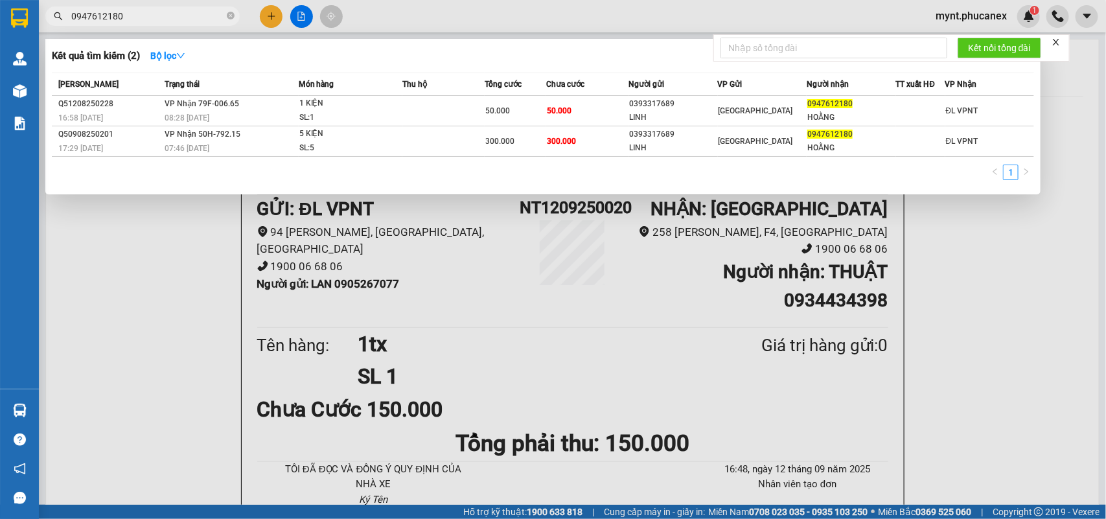
click at [695, 397] on div at bounding box center [553, 259] width 1106 height 519
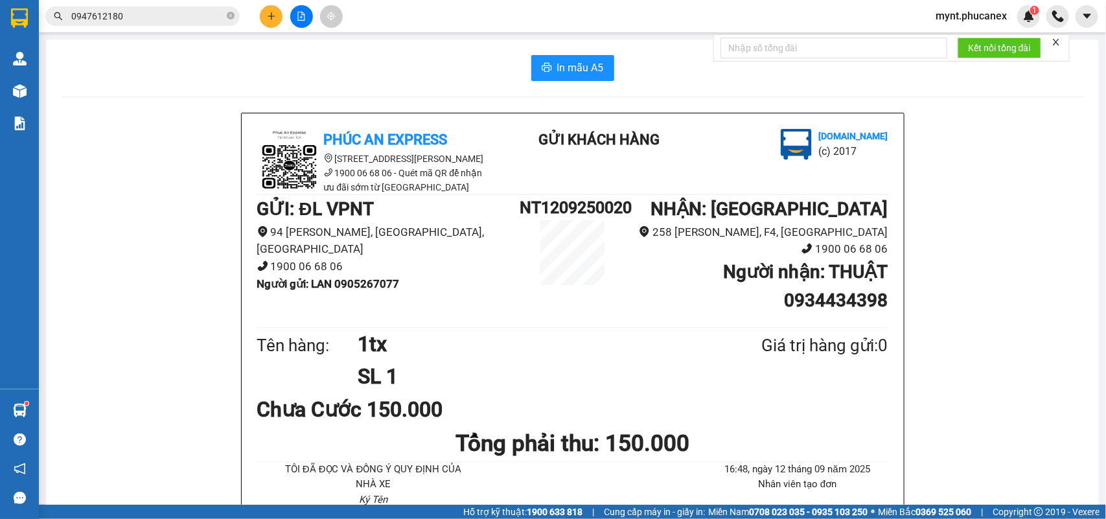
click at [149, 19] on input "0947612180" at bounding box center [147, 16] width 153 height 14
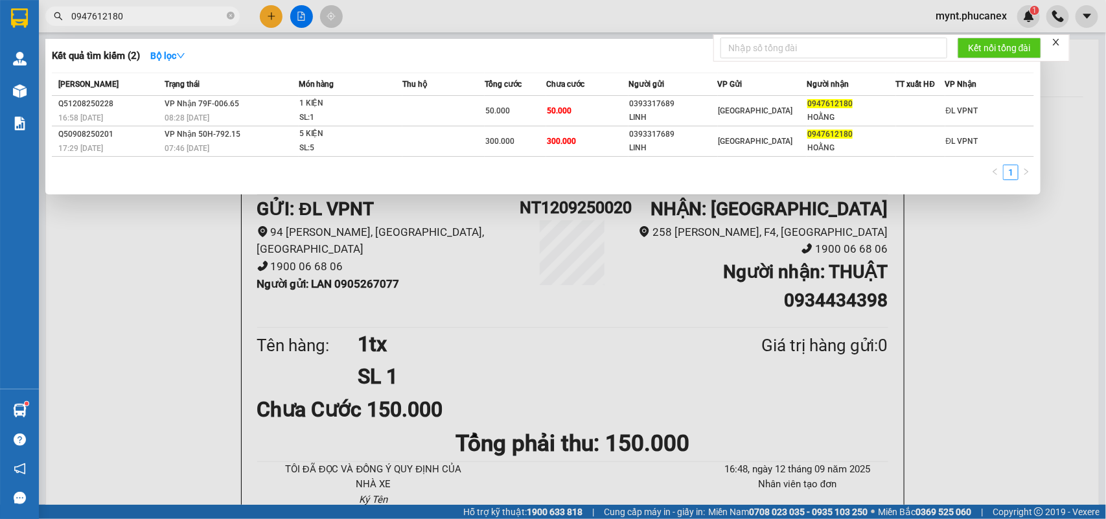
paste input "366635464"
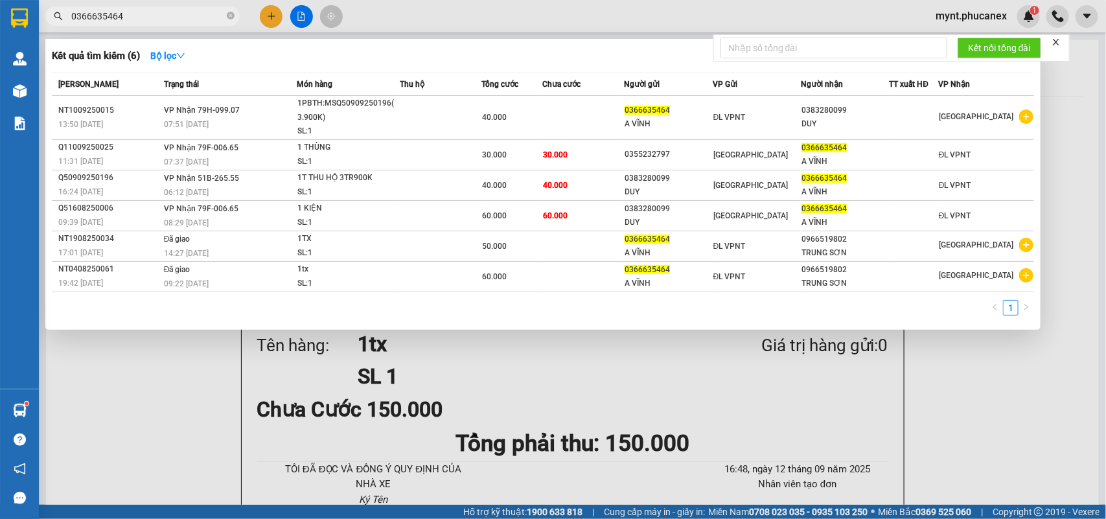
click at [166, 20] on input "0366635464" at bounding box center [147, 16] width 153 height 14
paste input "44917998"
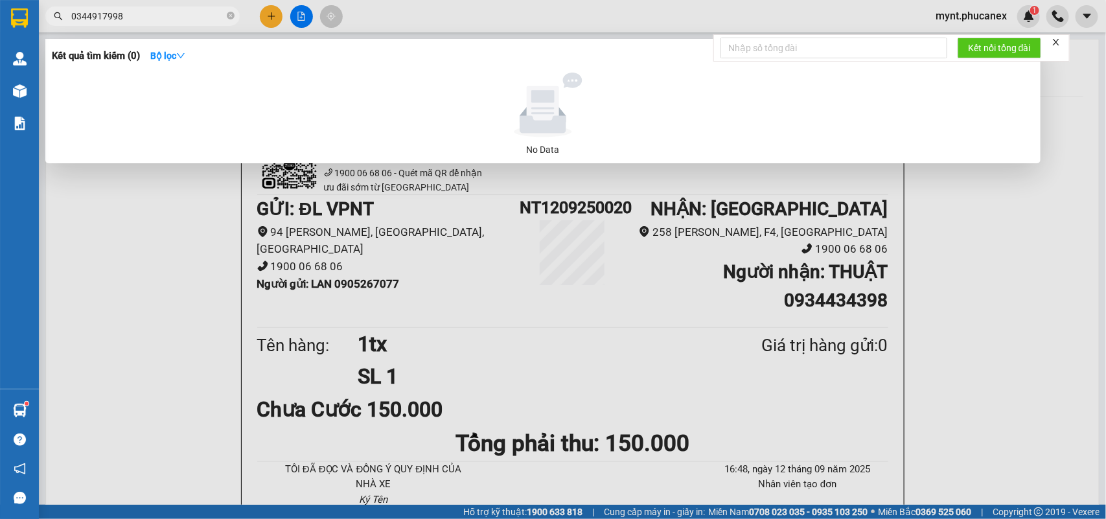
type input "0344917998"
click at [274, 18] on div at bounding box center [553, 259] width 1106 height 519
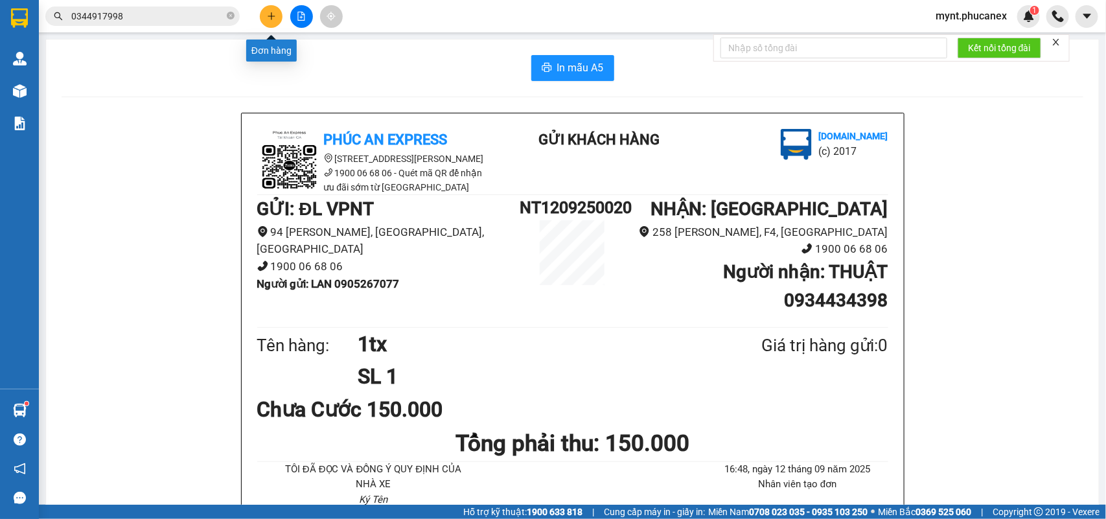
click at [274, 18] on icon "plus" at bounding box center [271, 16] width 9 height 9
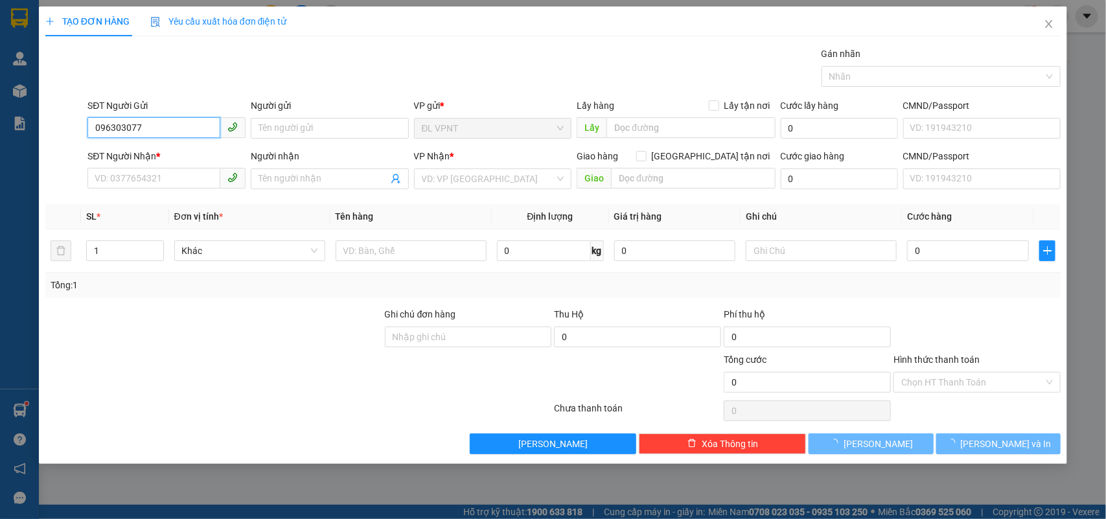
type input "0963030779"
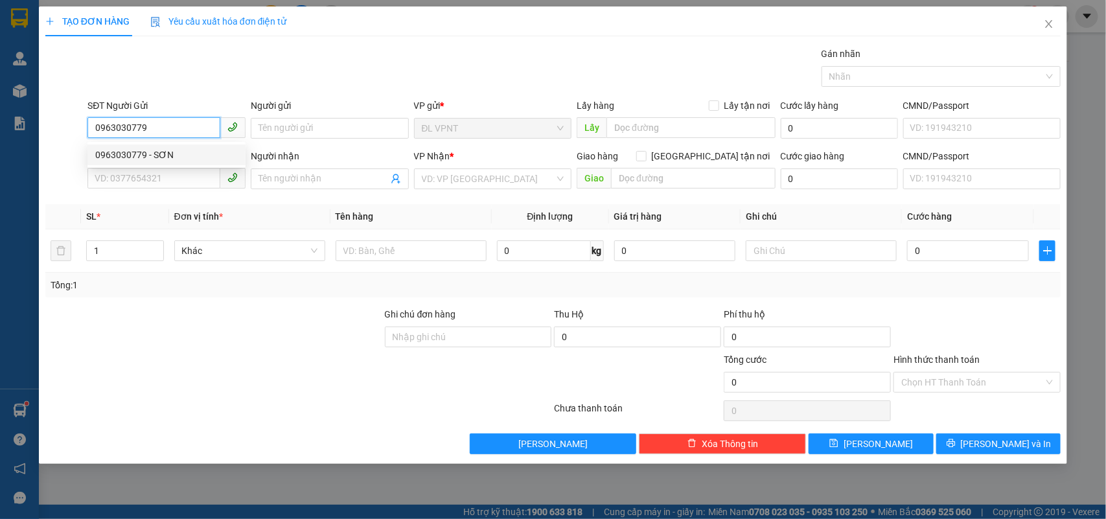
click at [133, 156] on div "0963030779 - SƠN" at bounding box center [166, 155] width 143 height 14
type input "SƠN"
type input "0934868482"
type input "TÈO"
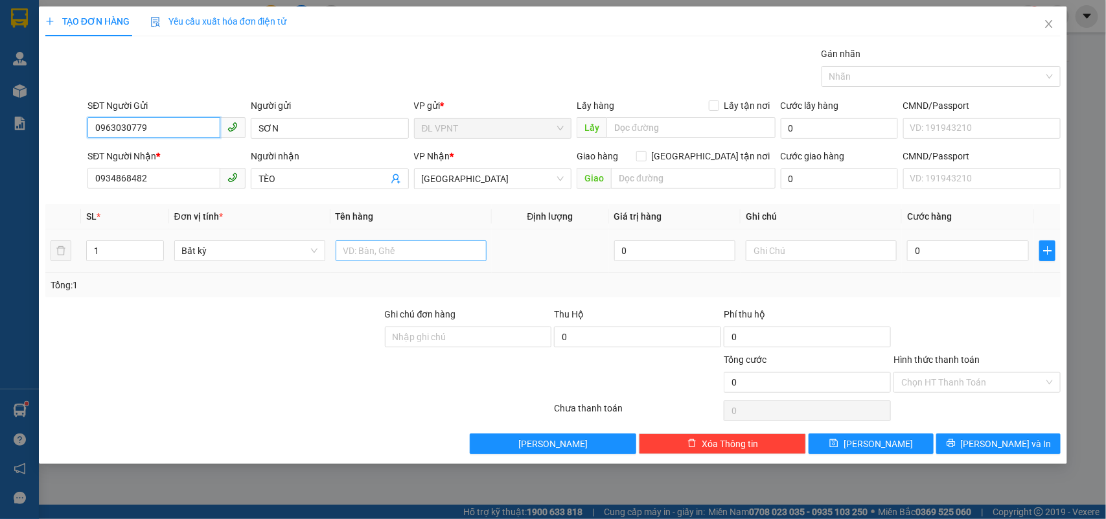
type input "0963030779"
click at [376, 259] on input "text" at bounding box center [411, 250] width 151 height 21
drag, startPoint x: 153, startPoint y: 170, endPoint x: 0, endPoint y: 8, distance: 222.8
click at [0, 75] on div "TẠO ĐƠN HÀNG Yêu cầu xuất hóa đơn điện tử Transit Pickup Surcharge Ids Transit …" at bounding box center [553, 259] width 1106 height 519
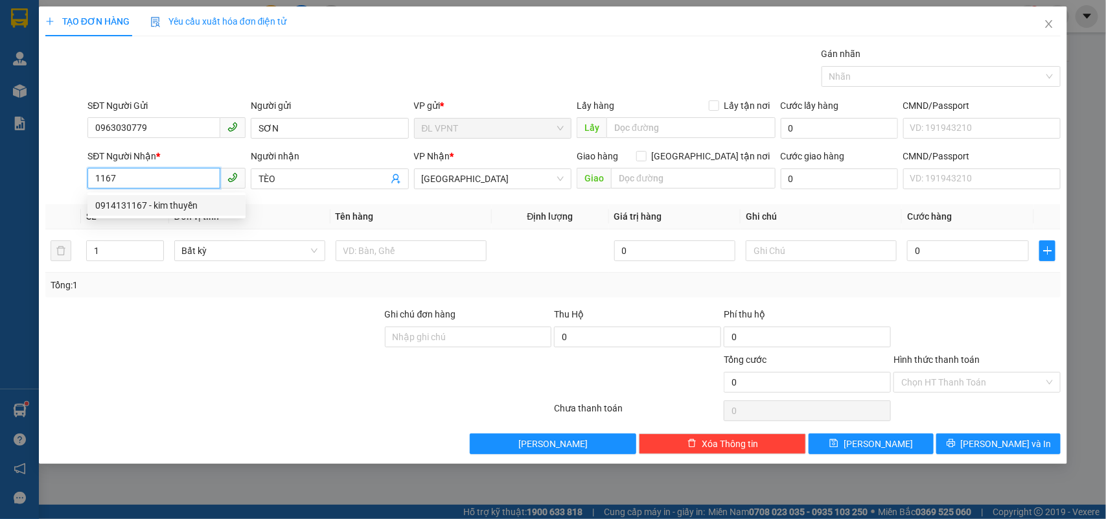
click at [130, 200] on div "0914131167 - kim thuyền" at bounding box center [166, 205] width 143 height 14
type input "0914131167"
type input "kim thuyền"
type input "0914131167"
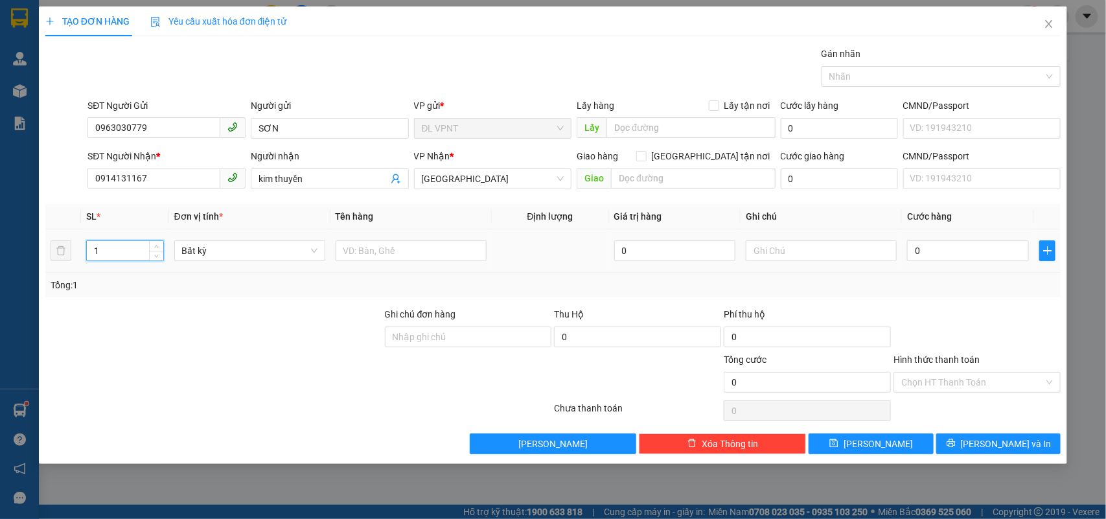
drag, startPoint x: 117, startPoint y: 244, endPoint x: 21, endPoint y: 230, distance: 97.0
click at [36, 250] on div "TẠO ĐƠN HÀNG Yêu cầu xuất hóa đơn điện tử Transit Pickup Surcharge Ids Transit …" at bounding box center [553, 259] width 1106 height 519
type input "6"
click at [367, 263] on div at bounding box center [411, 251] width 151 height 26
click at [367, 256] on input "text" at bounding box center [411, 250] width 151 height 21
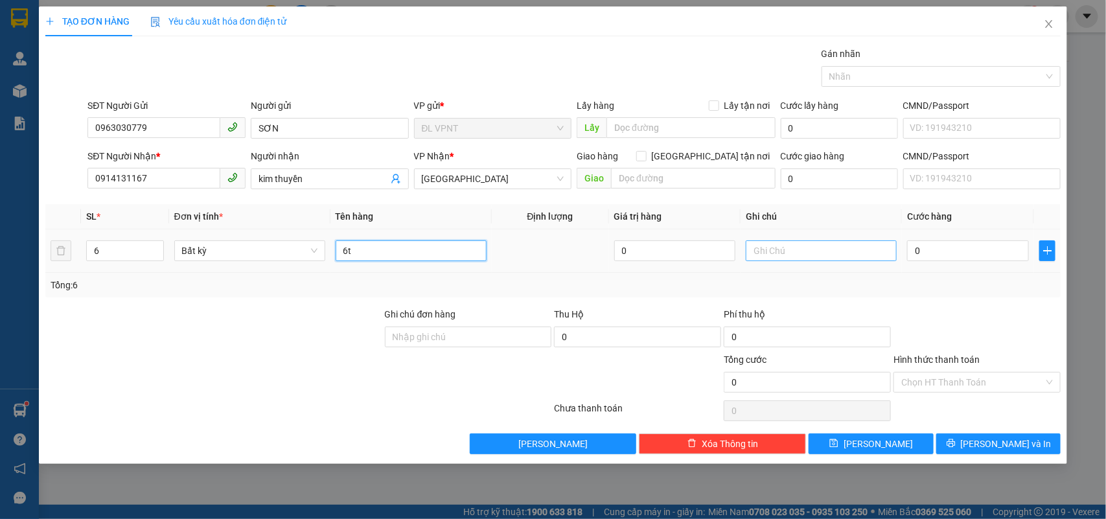
type input "6t"
click at [859, 242] on input "text" at bounding box center [821, 250] width 151 height 21
type input "ck mb :"
click at [963, 248] on input "0" at bounding box center [968, 250] width 122 height 21
type input "1"
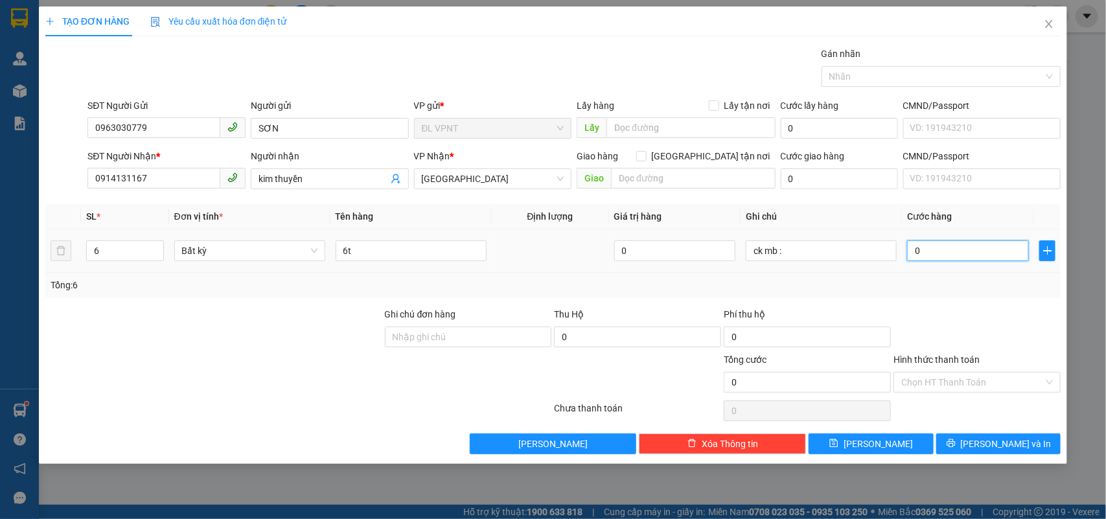
type input "1"
type input "18"
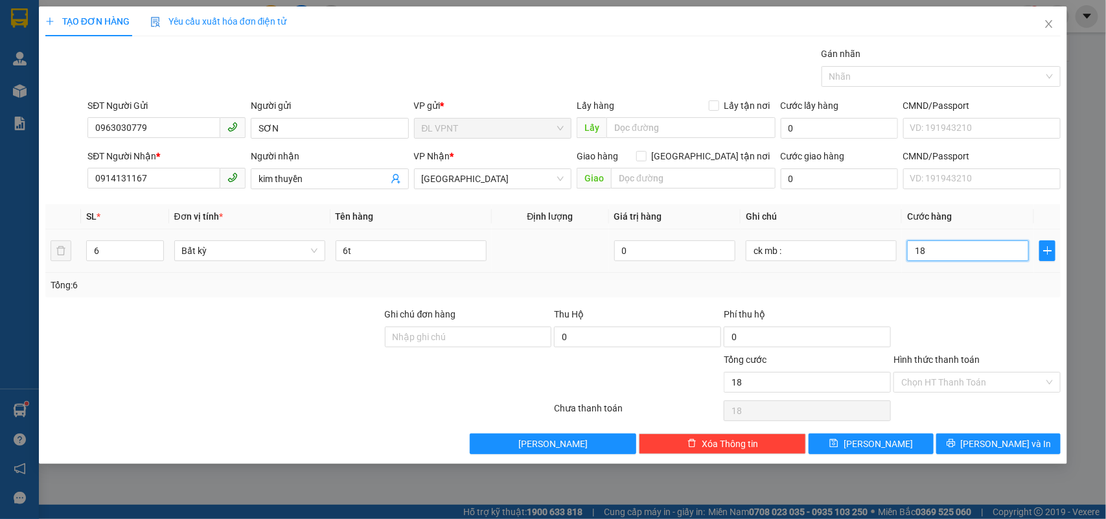
type input "180"
type input "180.000"
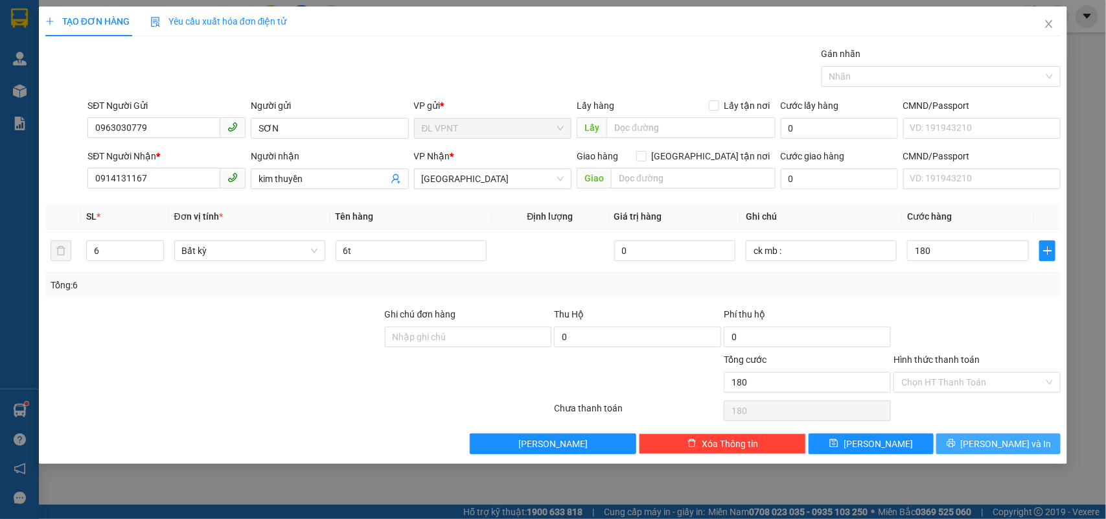
type input "180.000"
click at [947, 445] on button "[PERSON_NAME] và In" at bounding box center [998, 443] width 124 height 21
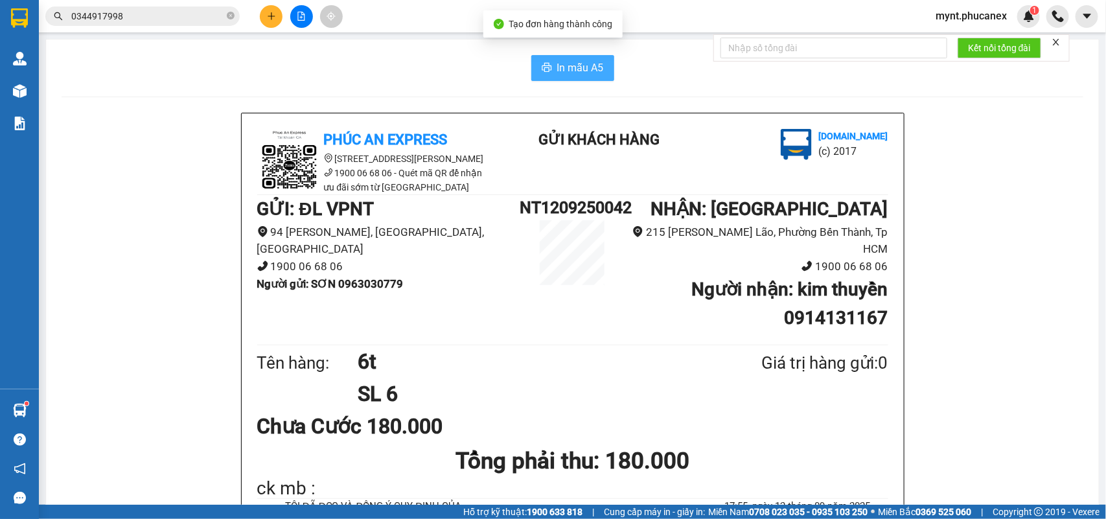
click at [597, 76] on button "In mẫu A5" at bounding box center [572, 68] width 83 height 26
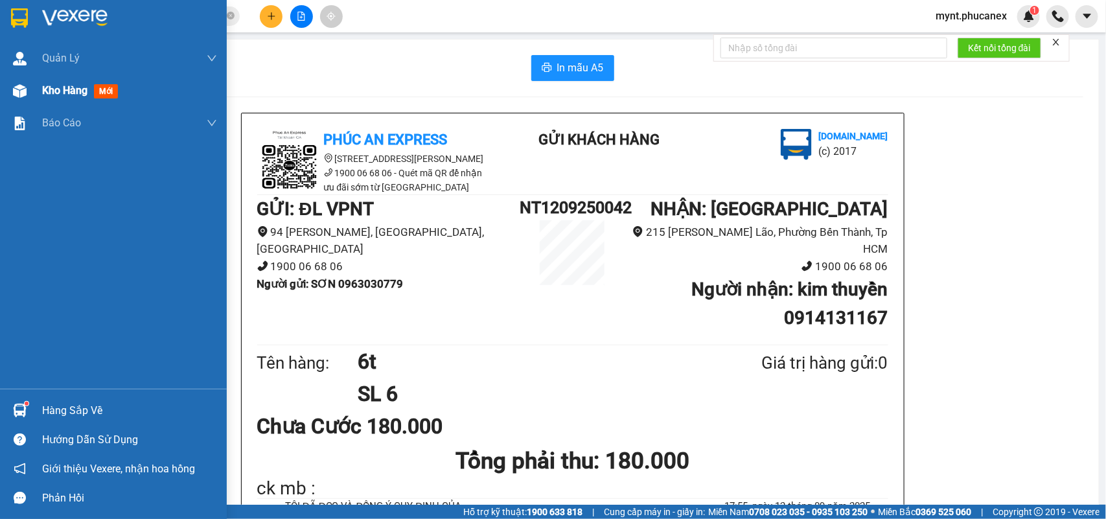
click at [24, 86] on img at bounding box center [20, 91] width 14 height 14
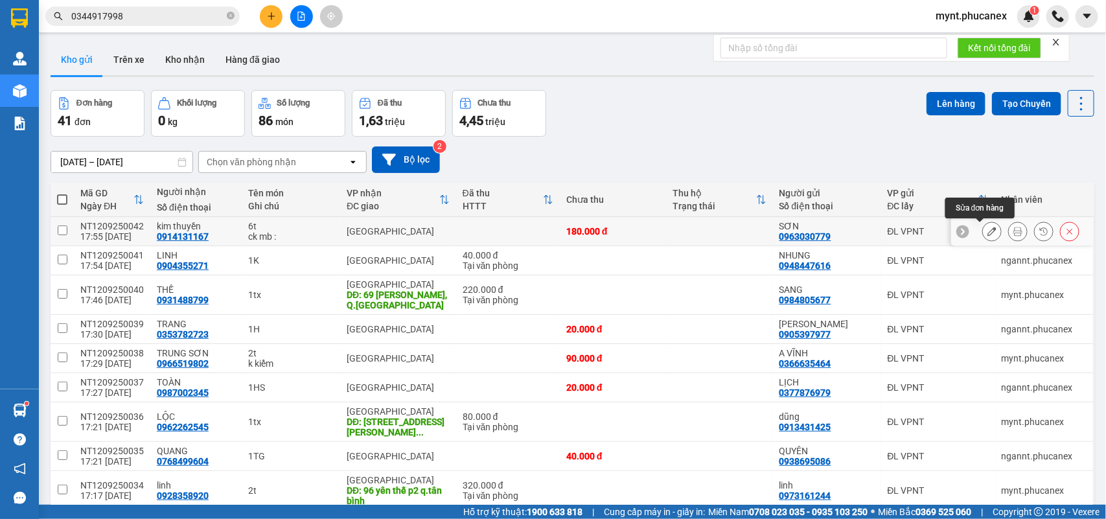
click at [983, 237] on button at bounding box center [992, 231] width 18 height 23
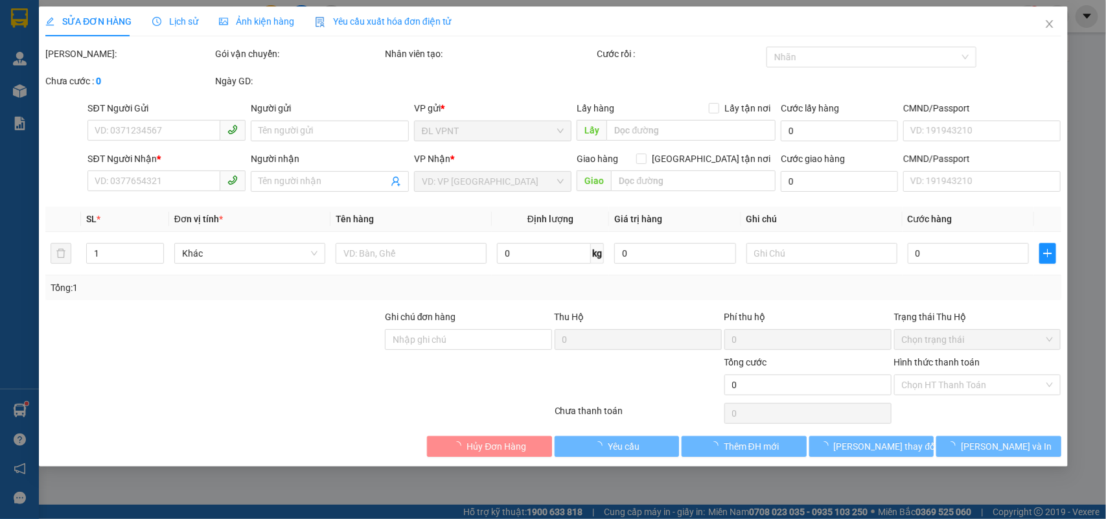
type input "0963030779"
type input "SƠN"
type input "0914131167"
type input "kim thuyền"
type input "180.000"
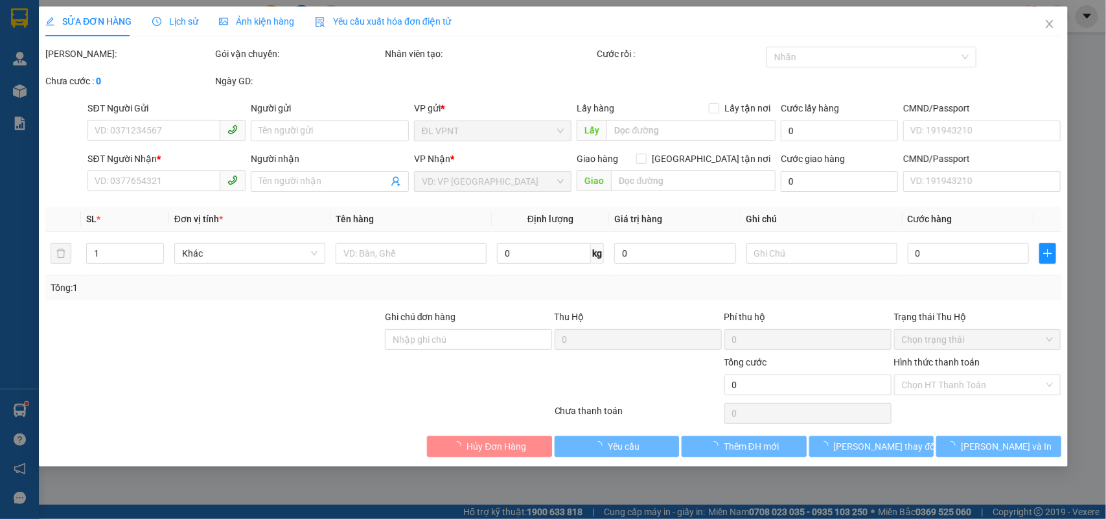
type input "180.000"
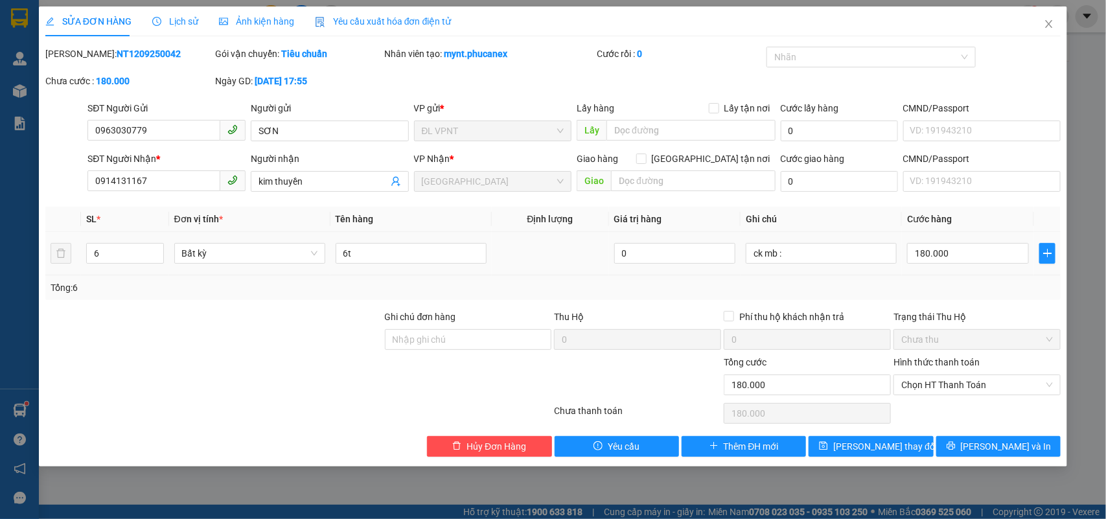
click at [178, 371] on div at bounding box center [214, 377] width 340 height 45
click at [829, 249] on input "ck mb :" at bounding box center [821, 253] width 151 height 21
paste input "12/09/25 17:55"
type input "ck mb : 12/09/25 17:55"
click at [886, 445] on span "Lưu thay đổi" at bounding box center [885, 446] width 104 height 14
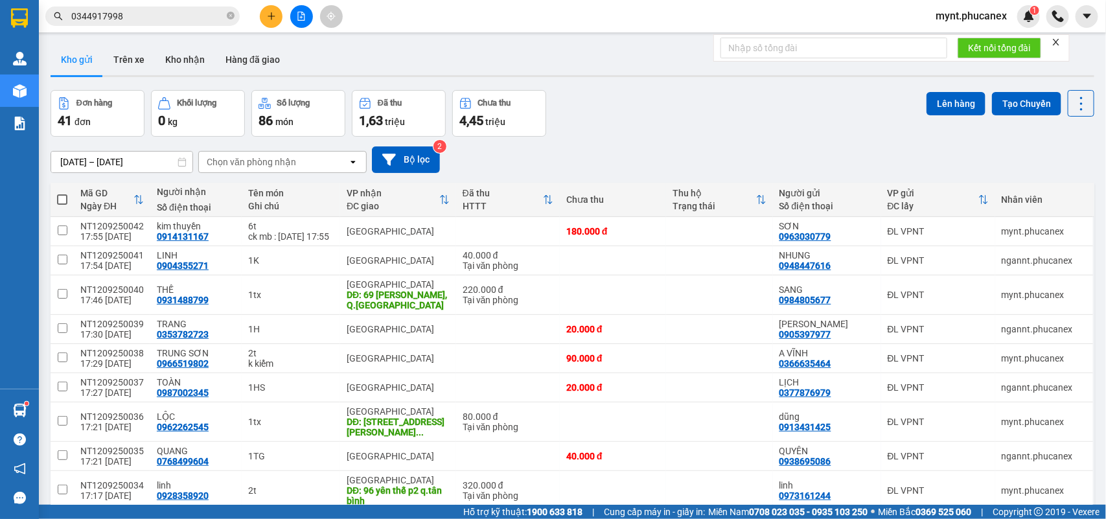
click at [137, 20] on input "0344917998" at bounding box center [147, 16] width 153 height 14
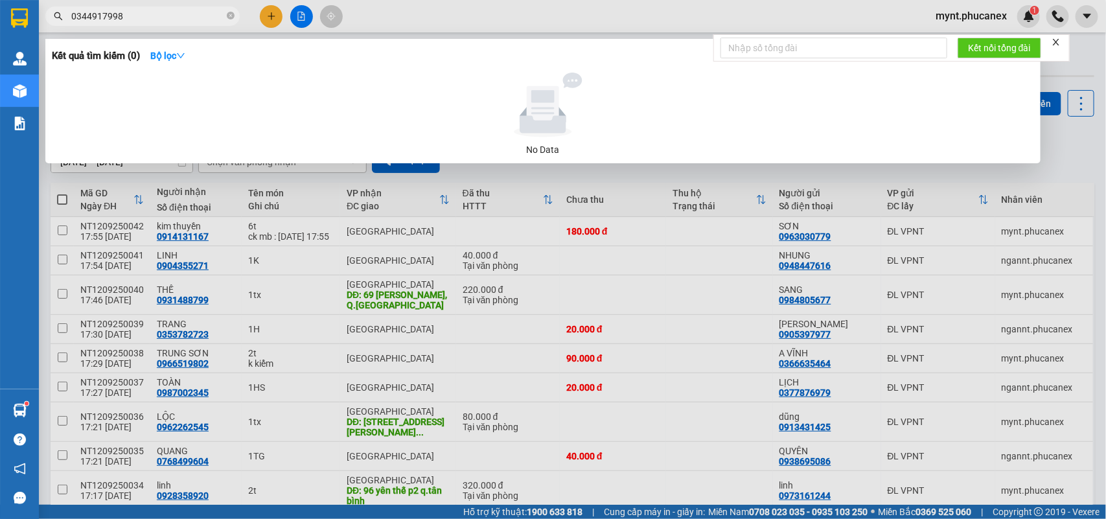
click at [137, 20] on input "0344917998" at bounding box center [147, 16] width 153 height 14
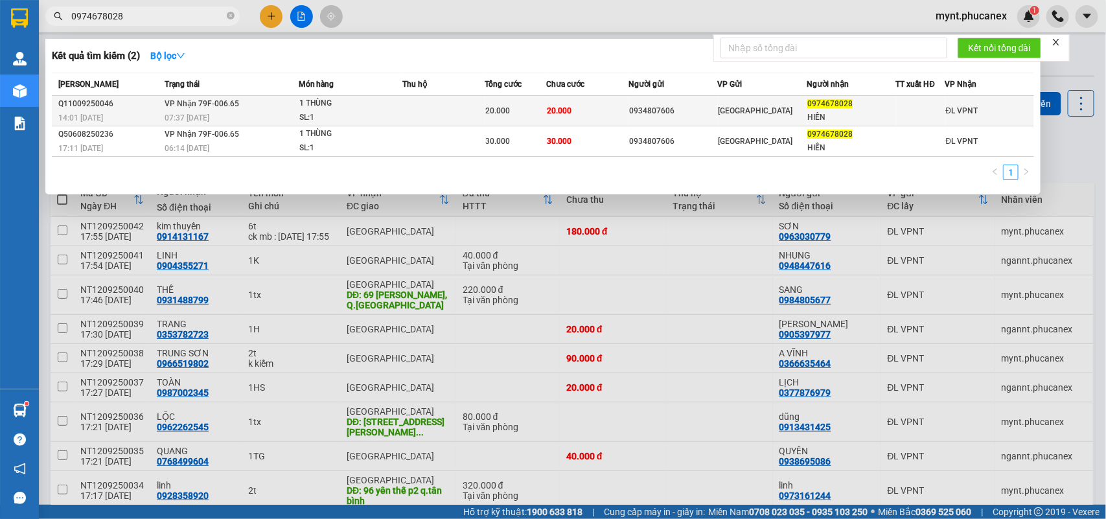
type input "0974678028"
click at [426, 111] on td at bounding box center [443, 111] width 82 height 30
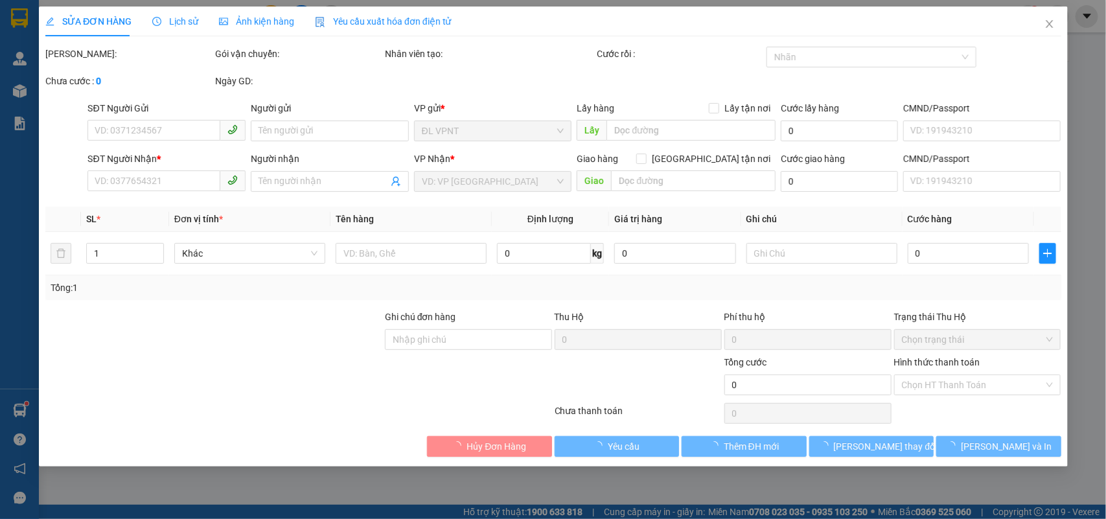
type input "0934807606"
type input "0974678028"
type input "HIỀN"
type input "20.000"
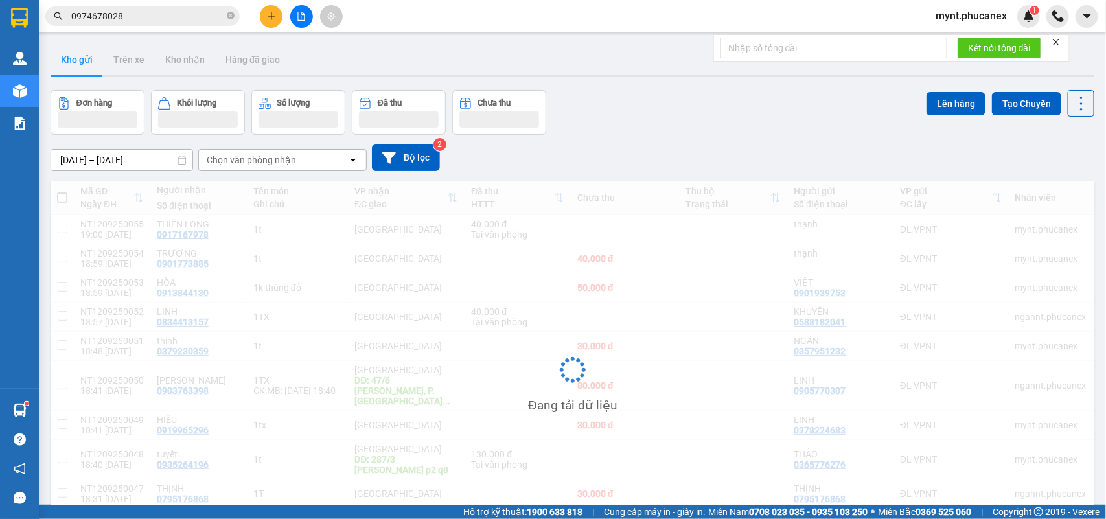
click at [277, 24] on button at bounding box center [271, 16] width 23 height 23
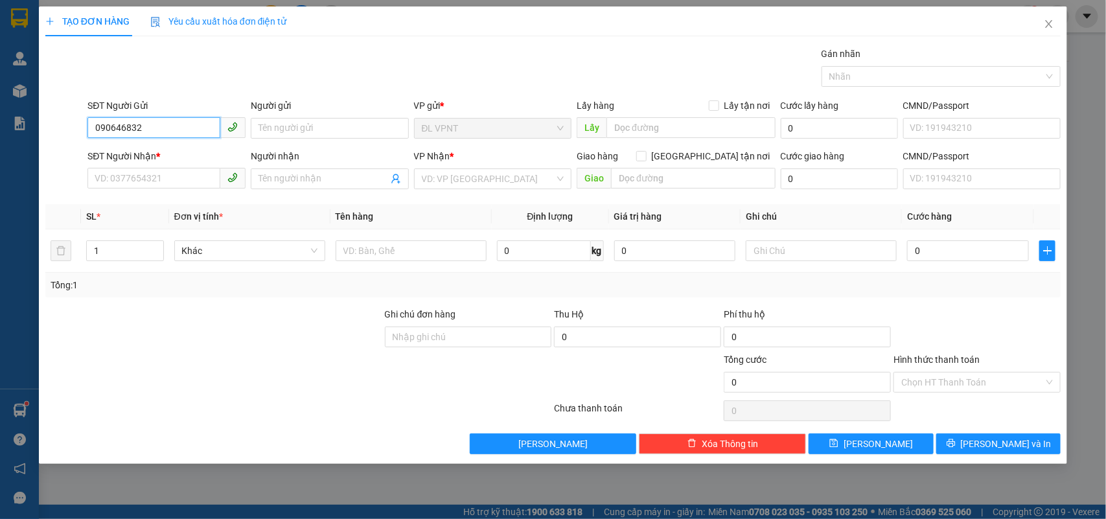
type input "0906468321"
click at [141, 157] on div "0906468321 - THẮNG" at bounding box center [166, 155] width 143 height 14
type input "THẮNG"
type input "0775952631"
type input "MỸ LINH"
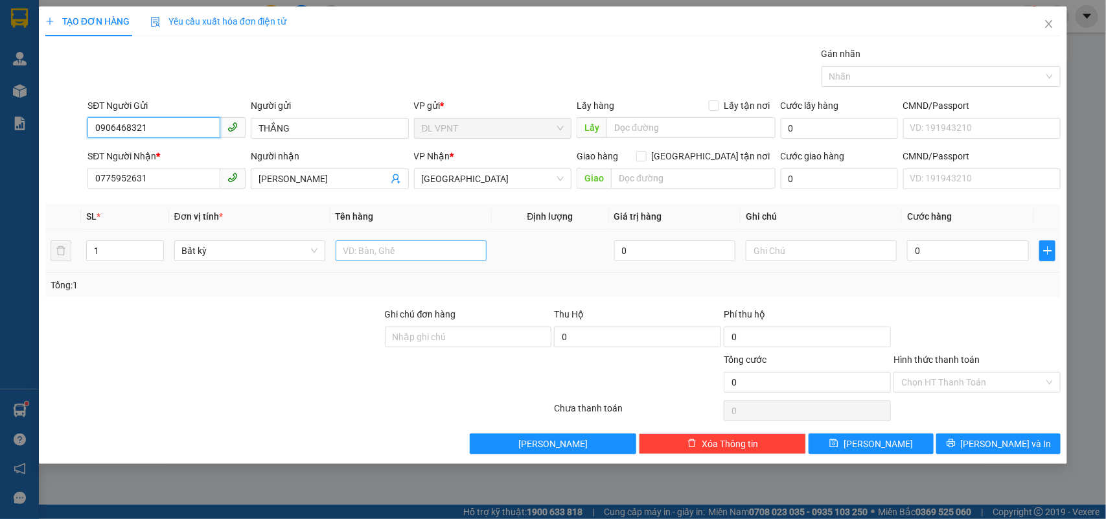
type input "0906468321"
click at [435, 248] on input "text" at bounding box center [411, 250] width 151 height 21
type input "1k tx"
click at [985, 257] on input "0" at bounding box center [968, 250] width 122 height 21
type input "5"
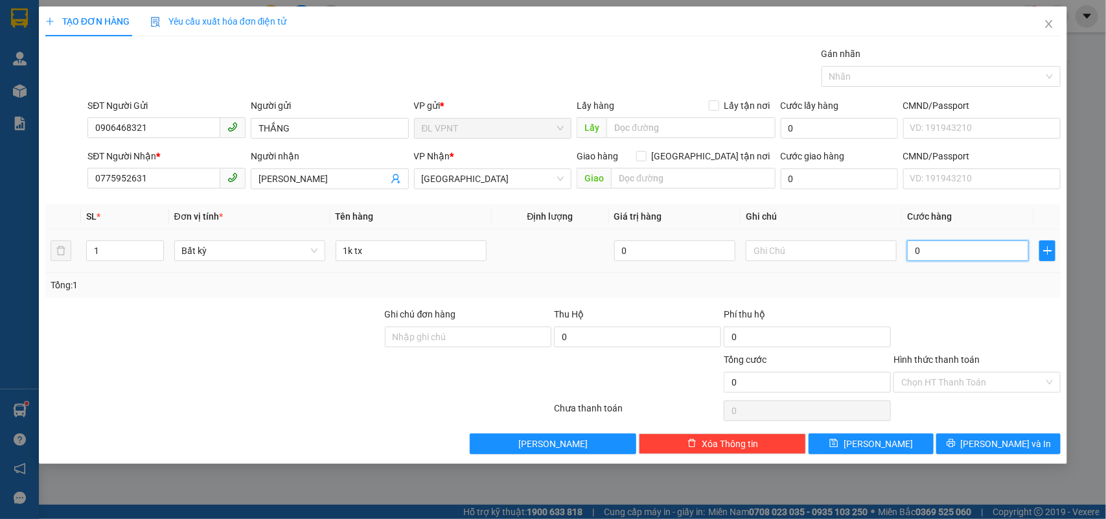
type input "5"
type input "50"
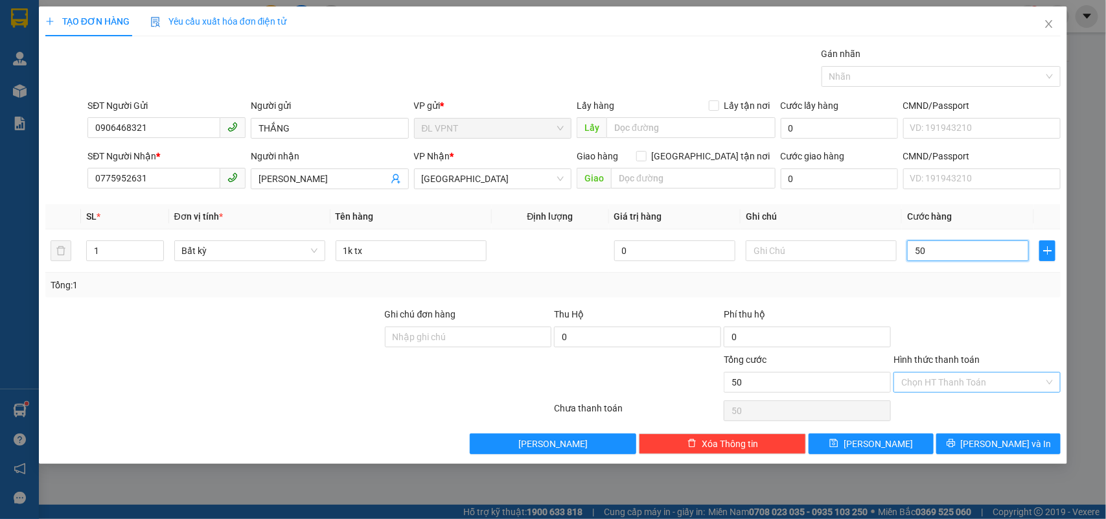
click at [938, 373] on div "Chọn HT Thanh Toán" at bounding box center [977, 382] width 167 height 21
type input "50.000"
click at [934, 214] on span "Cước hàng" at bounding box center [929, 216] width 45 height 10
click at [947, 390] on input "Hình thức thanh toán" at bounding box center [972, 382] width 143 height 19
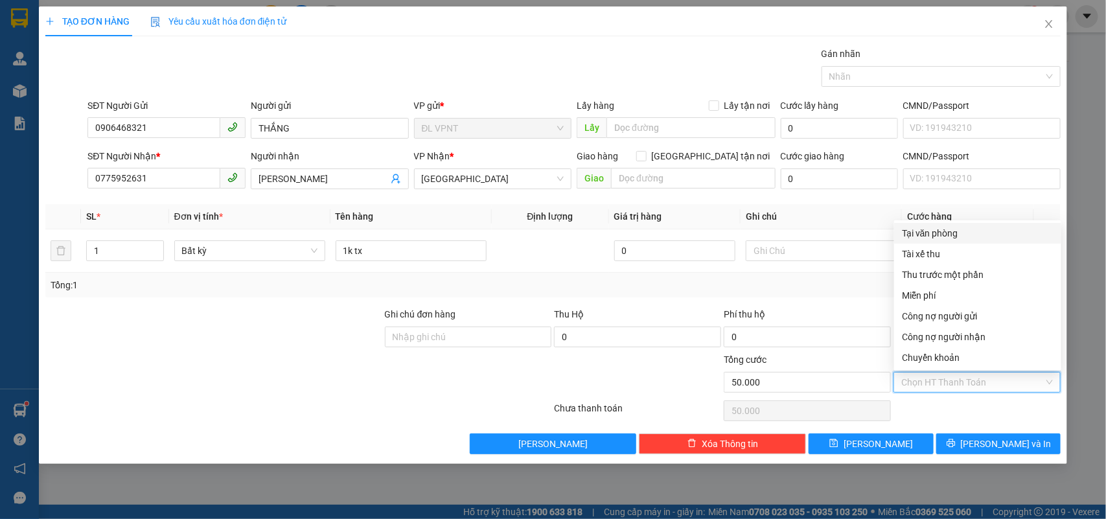
click at [921, 235] on div "Tại văn phòng" at bounding box center [978, 233] width 152 height 14
type input "0"
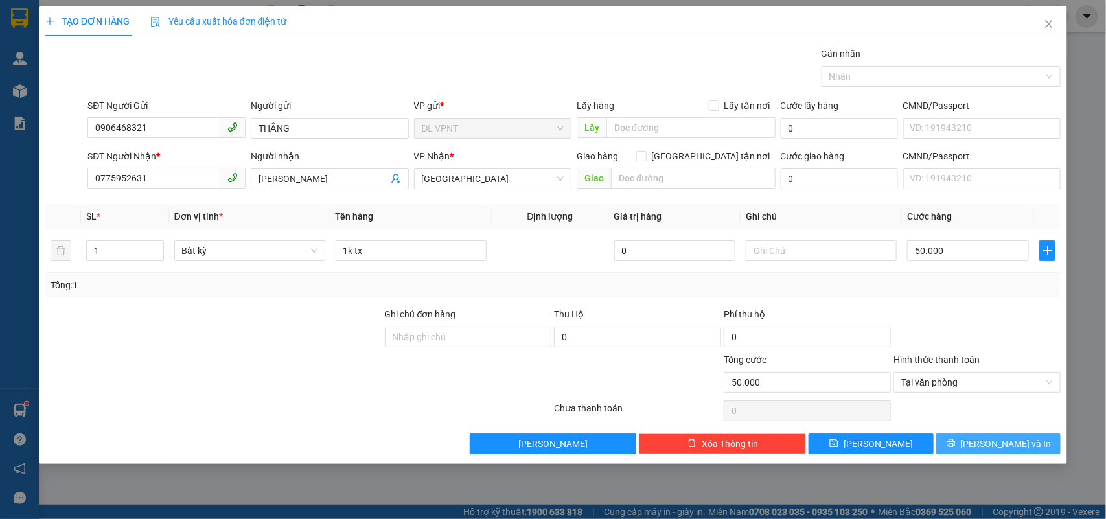
click at [1015, 448] on span "[PERSON_NAME] và In" at bounding box center [1006, 444] width 91 height 14
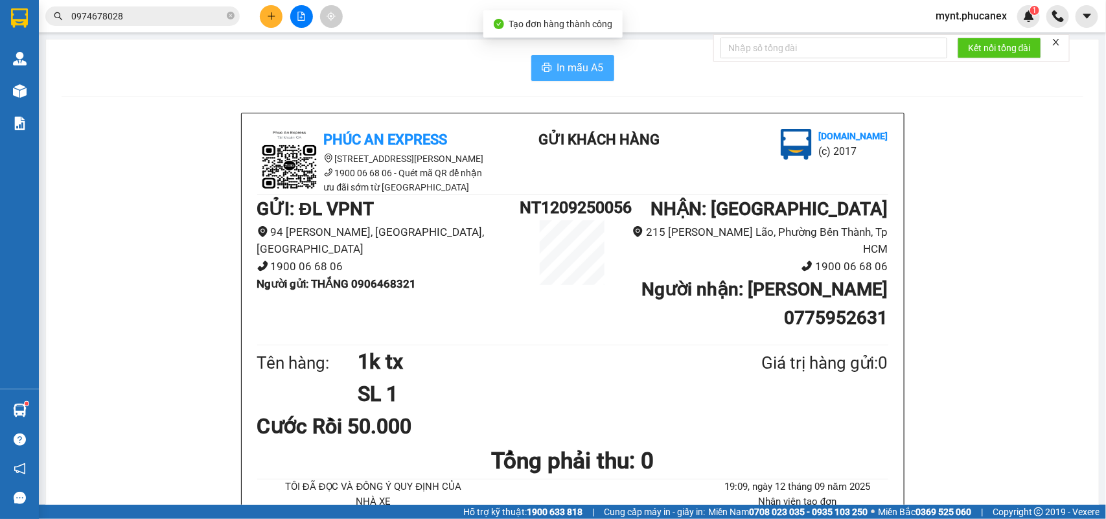
click at [575, 73] on span "In mẫu A5" at bounding box center [580, 68] width 47 height 16
